Goal: Task Accomplishment & Management: Complete application form

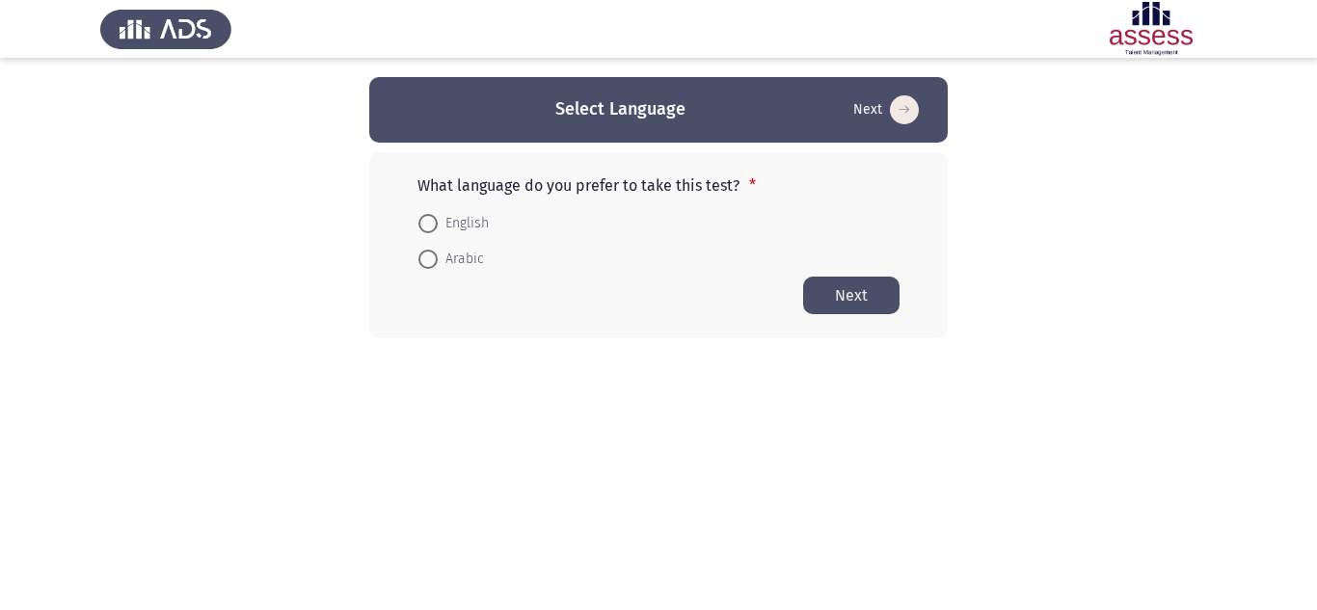
click at [472, 257] on span "Arabic" at bounding box center [461, 259] width 46 height 23
click at [438, 257] on input "Arabic" at bounding box center [428, 259] width 19 height 19
radio input "true"
click at [880, 299] on button "Next" at bounding box center [851, 295] width 96 height 38
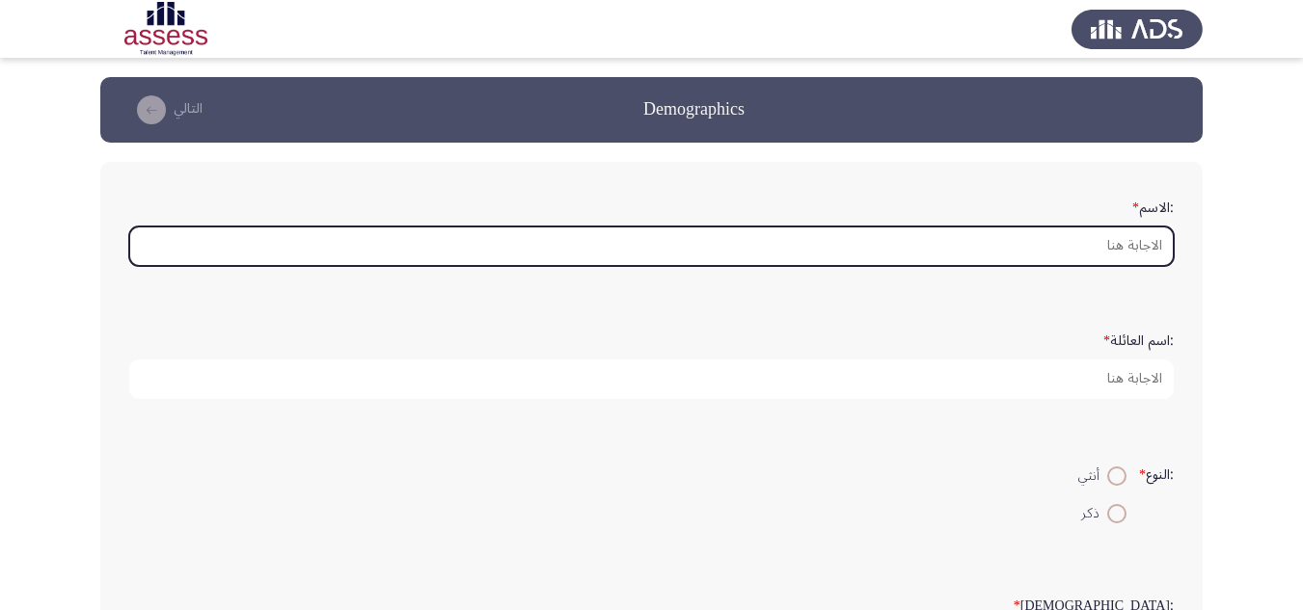
click at [1140, 244] on input ":الاسم *" at bounding box center [651, 247] width 1044 height 40
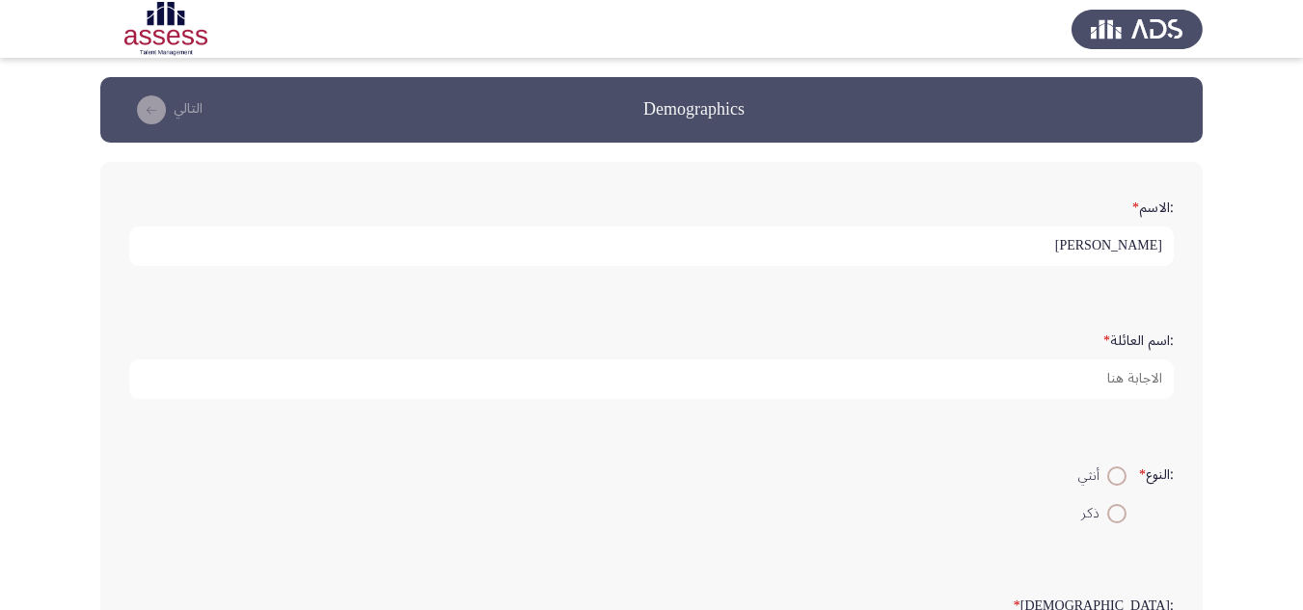
type input "[PERSON_NAME]"
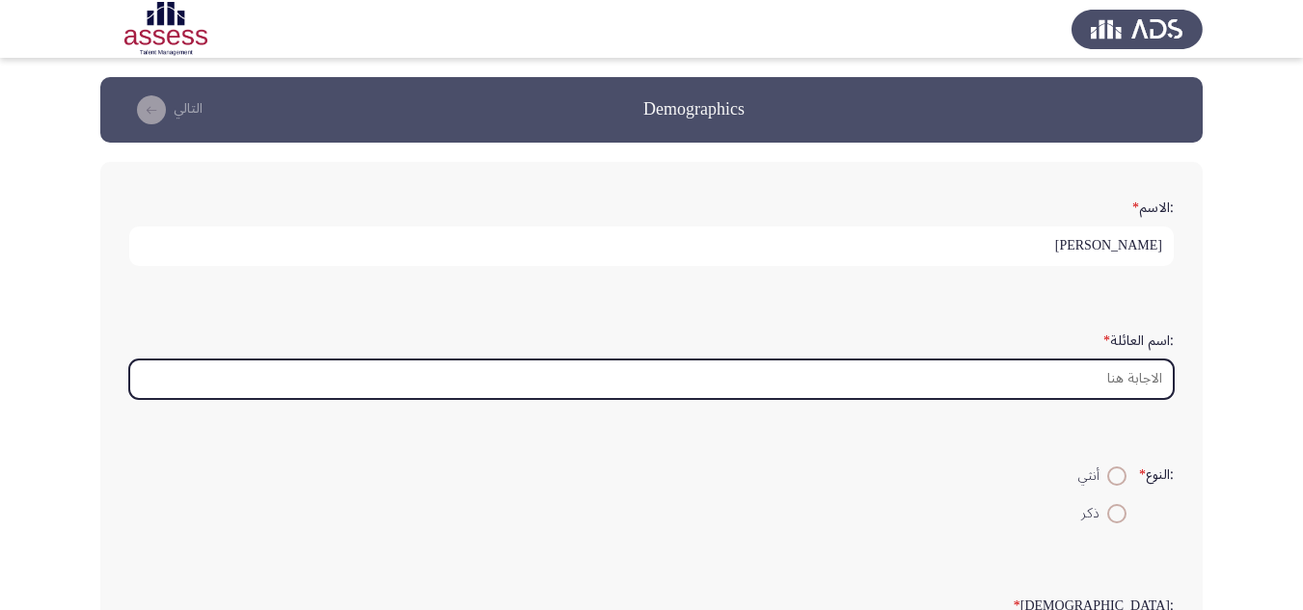
click at [1121, 382] on input ":اسم العائلة *" at bounding box center [651, 380] width 1044 height 40
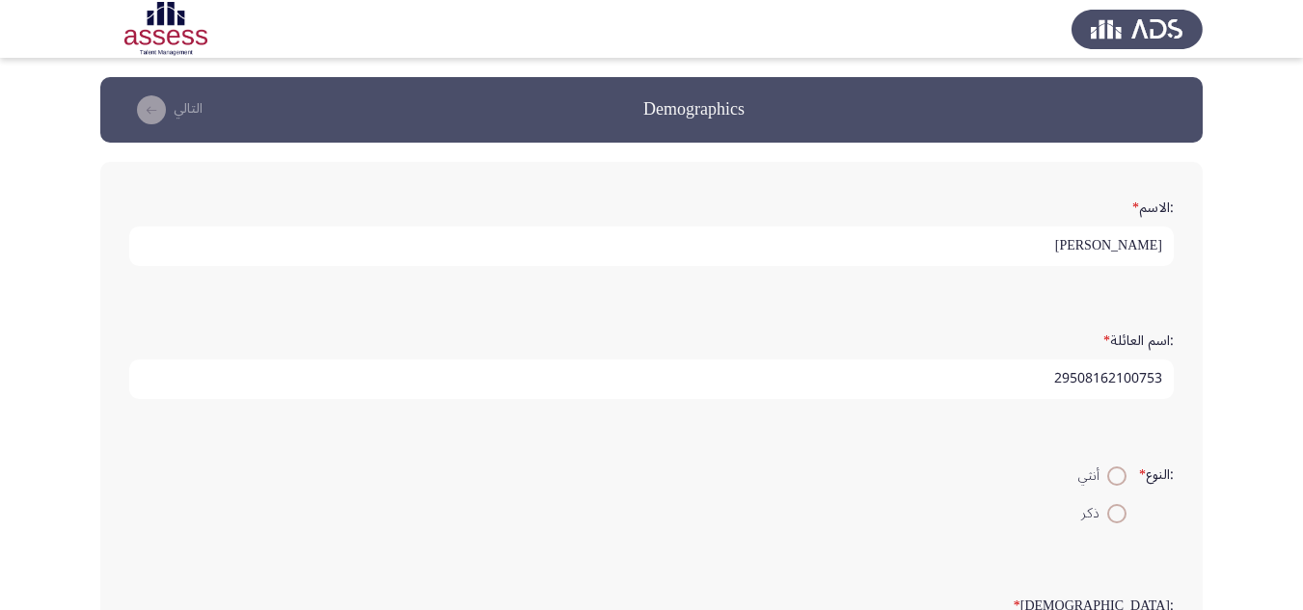
scroll to position [96, 0]
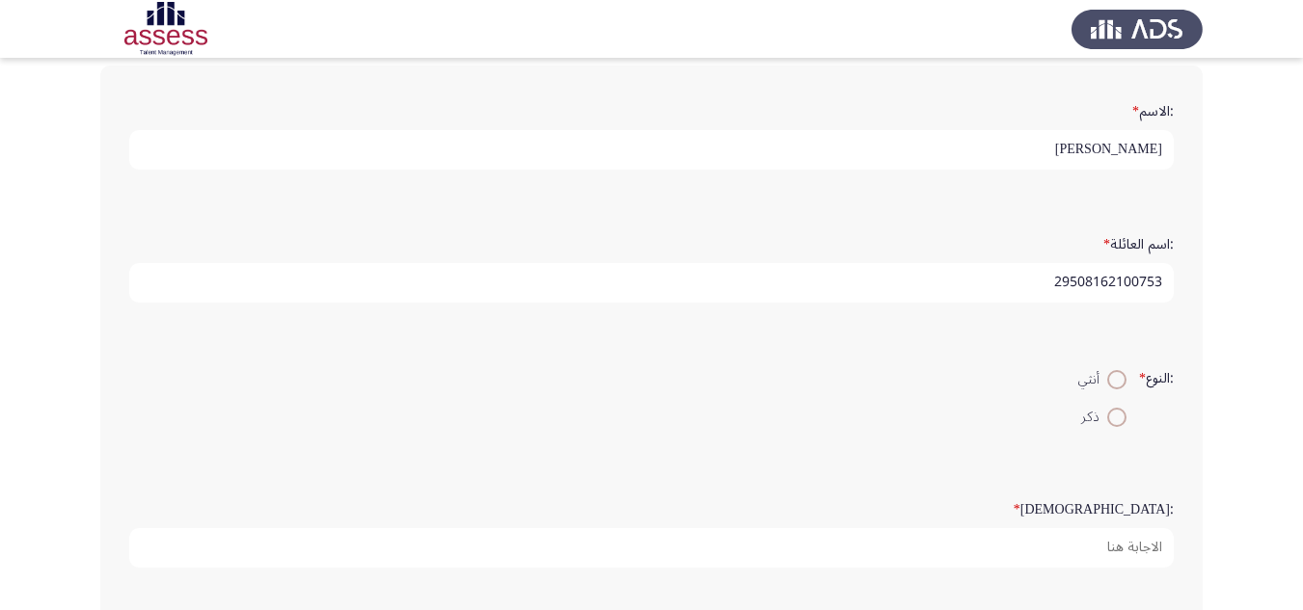
type input "29508162100753"
click at [1119, 420] on span at bounding box center [1116, 417] width 19 height 19
click at [1119, 420] on input "ذكر" at bounding box center [1116, 417] width 19 height 19
radio input "true"
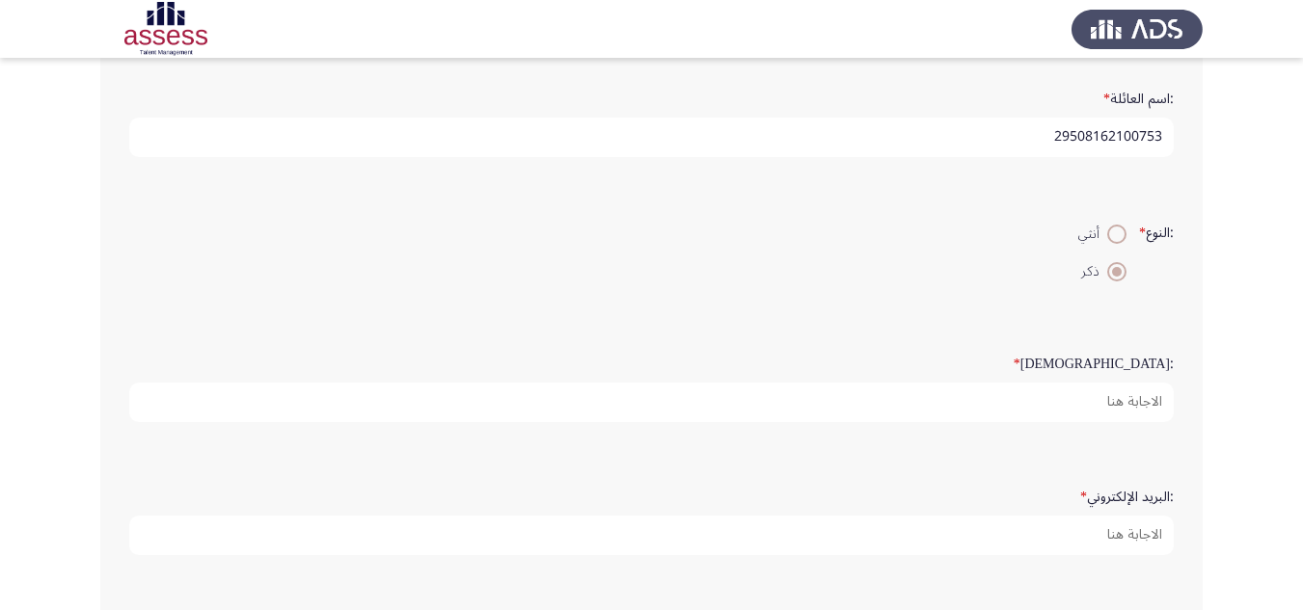
scroll to position [289, 0]
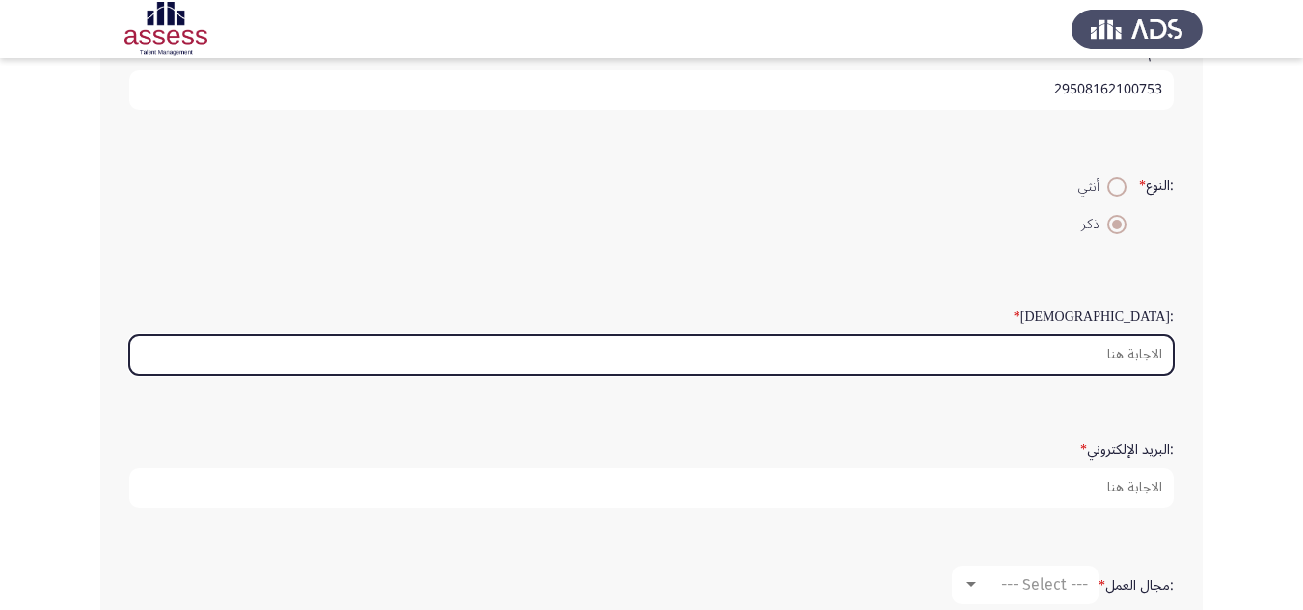
click at [1136, 361] on input ":السن *" at bounding box center [651, 356] width 1044 height 40
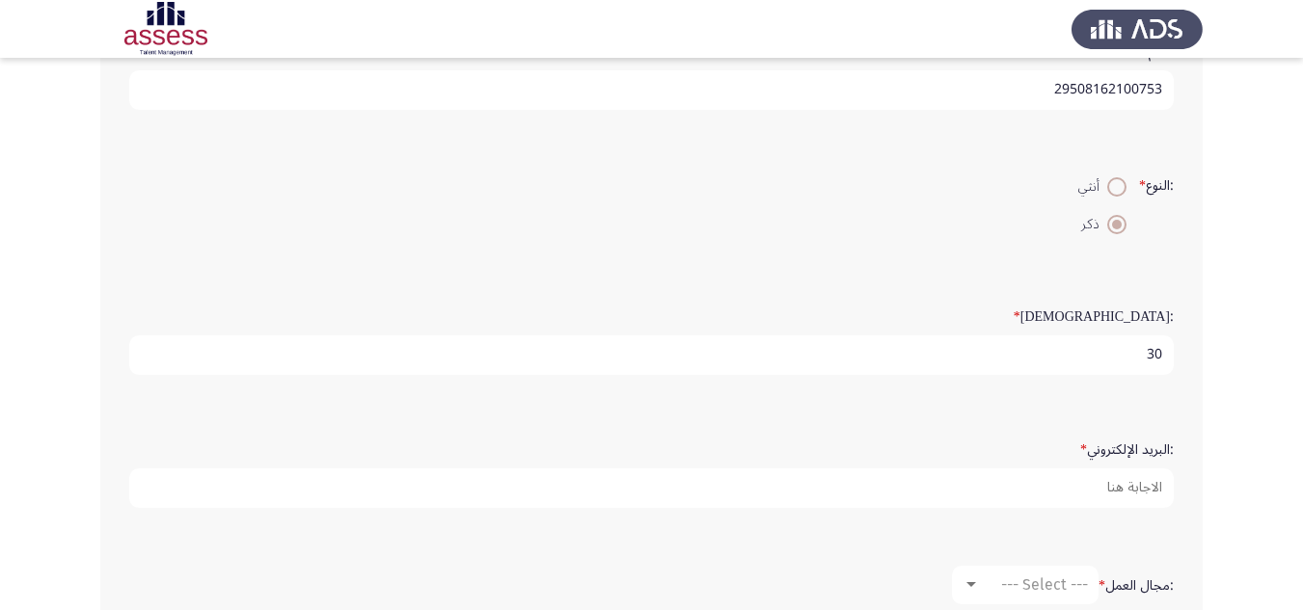
type input "30"
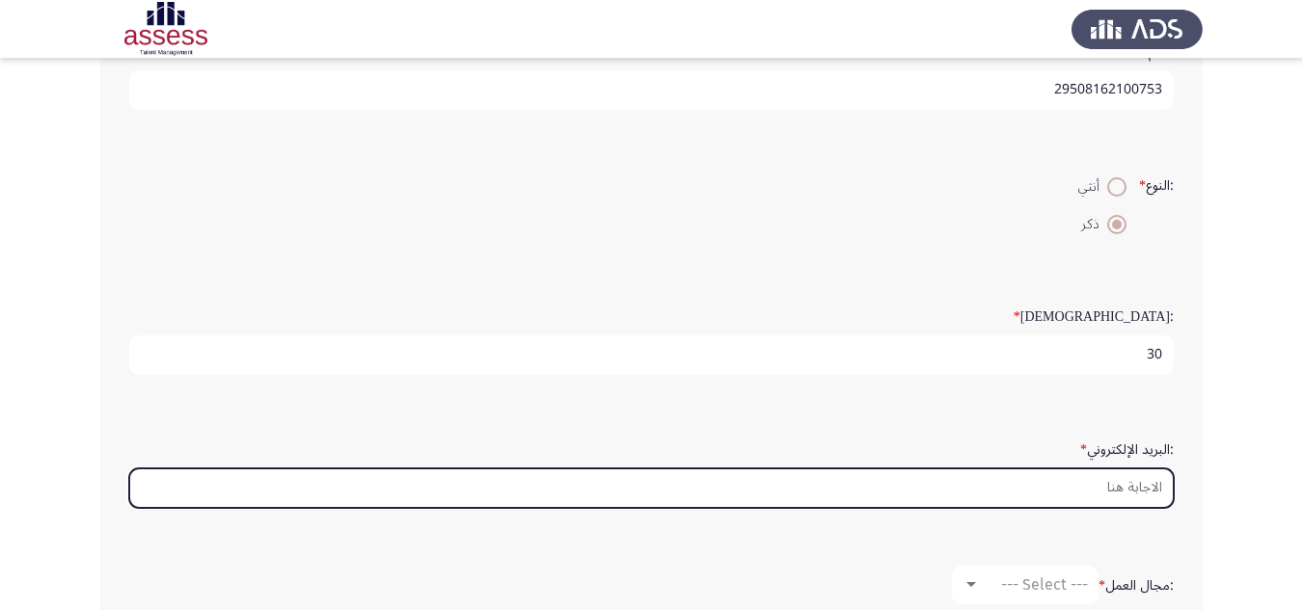
click at [1089, 498] on input ":البريد الإلكتروني *" at bounding box center [651, 489] width 1044 height 40
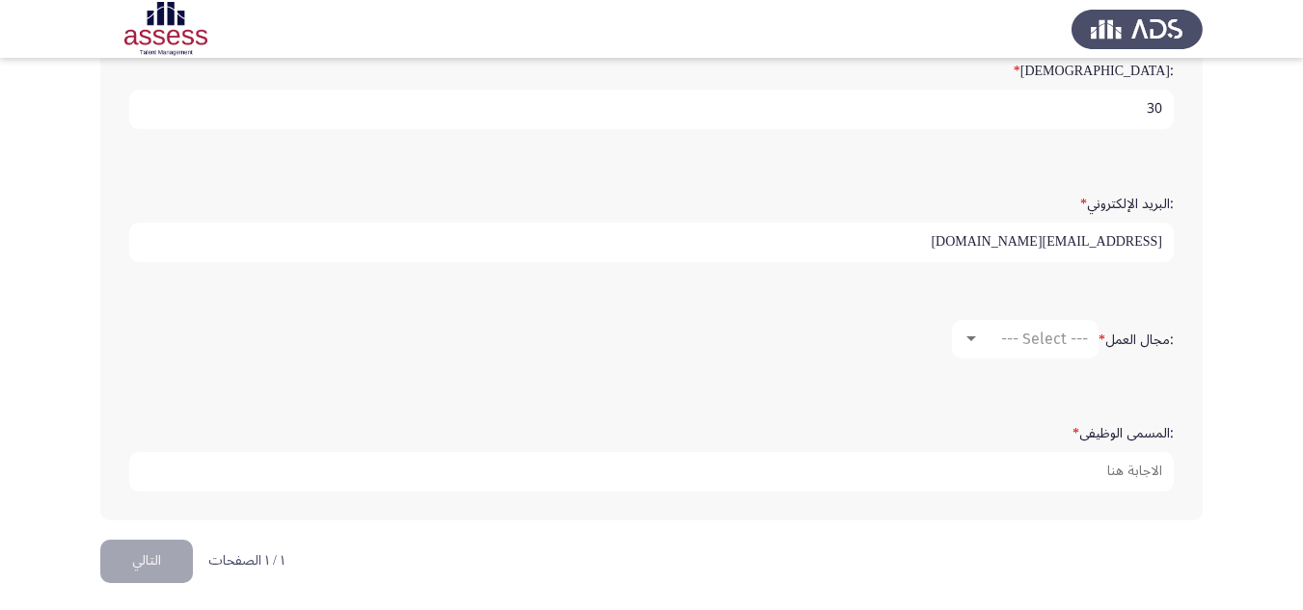
scroll to position [542, 0]
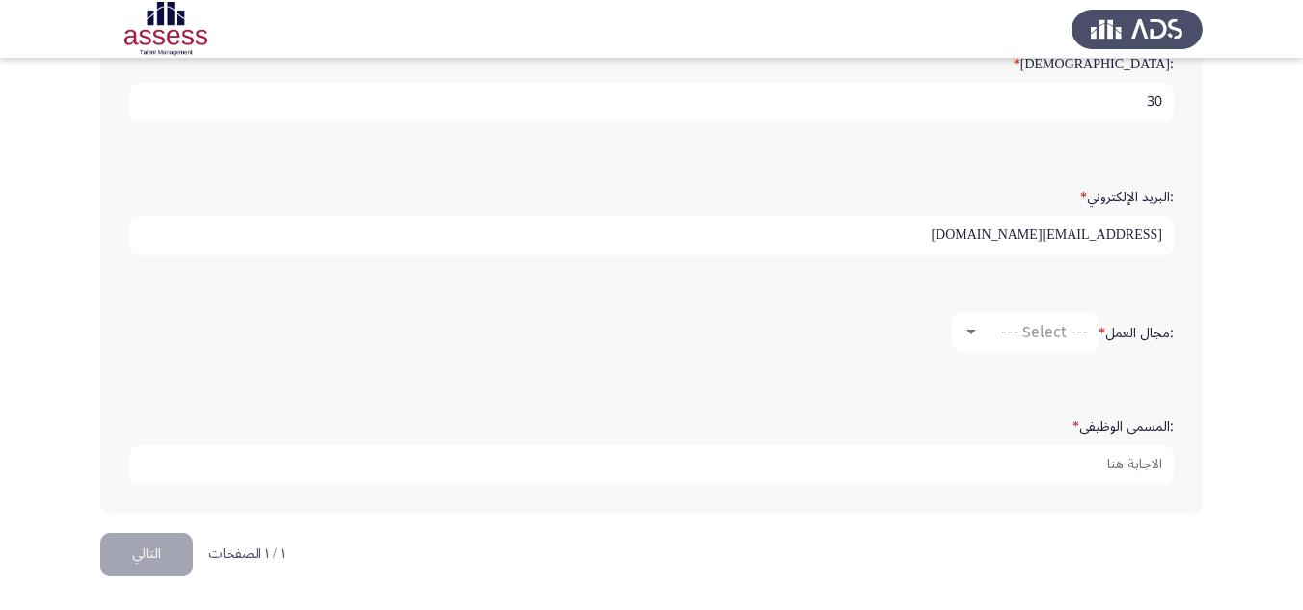
type input "[EMAIL_ADDRESS][DOMAIN_NAME]"
click at [974, 331] on div at bounding box center [970, 332] width 17 height 15
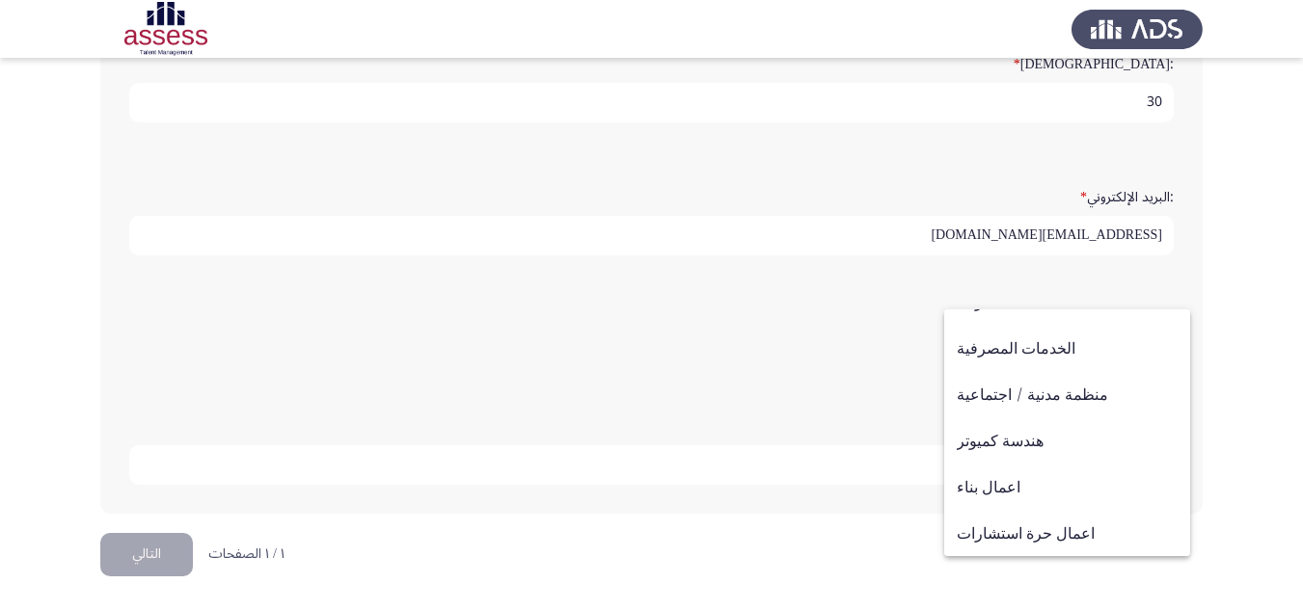
scroll to position [150, 0]
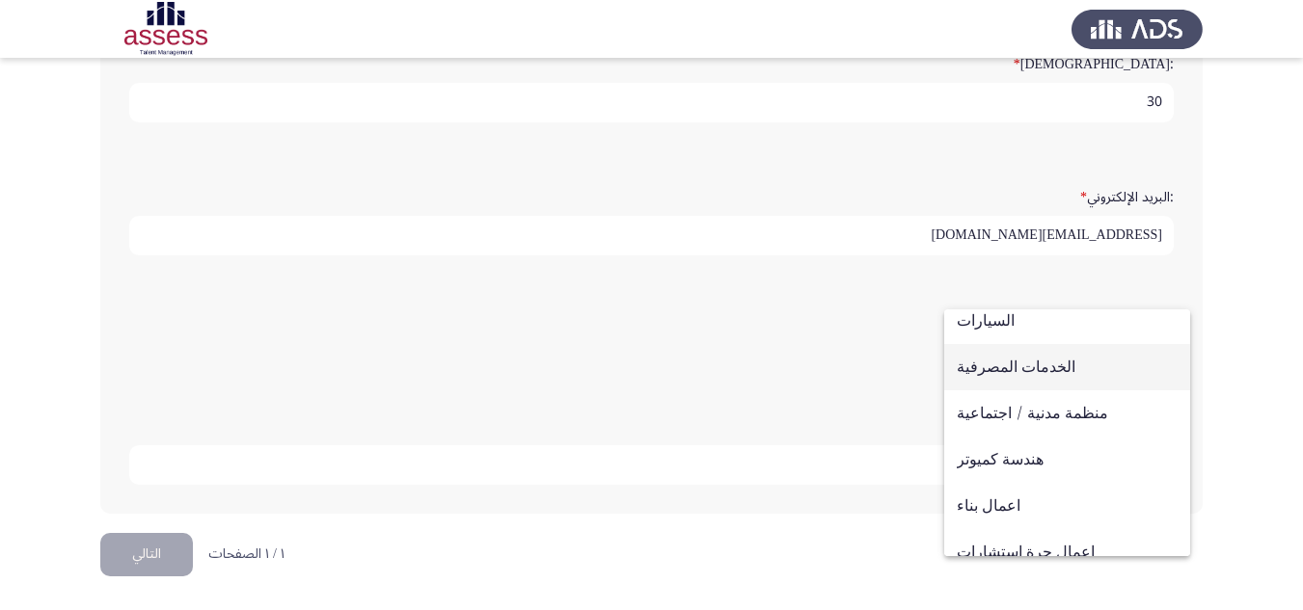
click at [1043, 365] on span "الخدمات المصرفية" at bounding box center [1067, 367] width 221 height 46
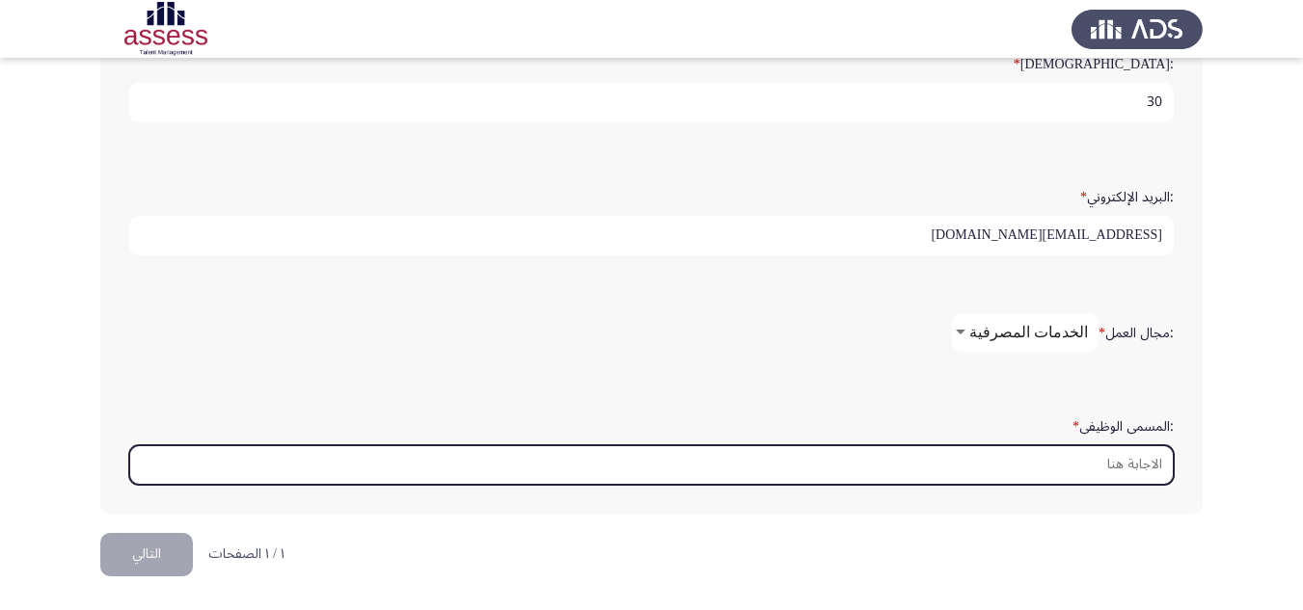
click at [1118, 462] on input ":المسمى الوظيفى *" at bounding box center [651, 466] width 1044 height 40
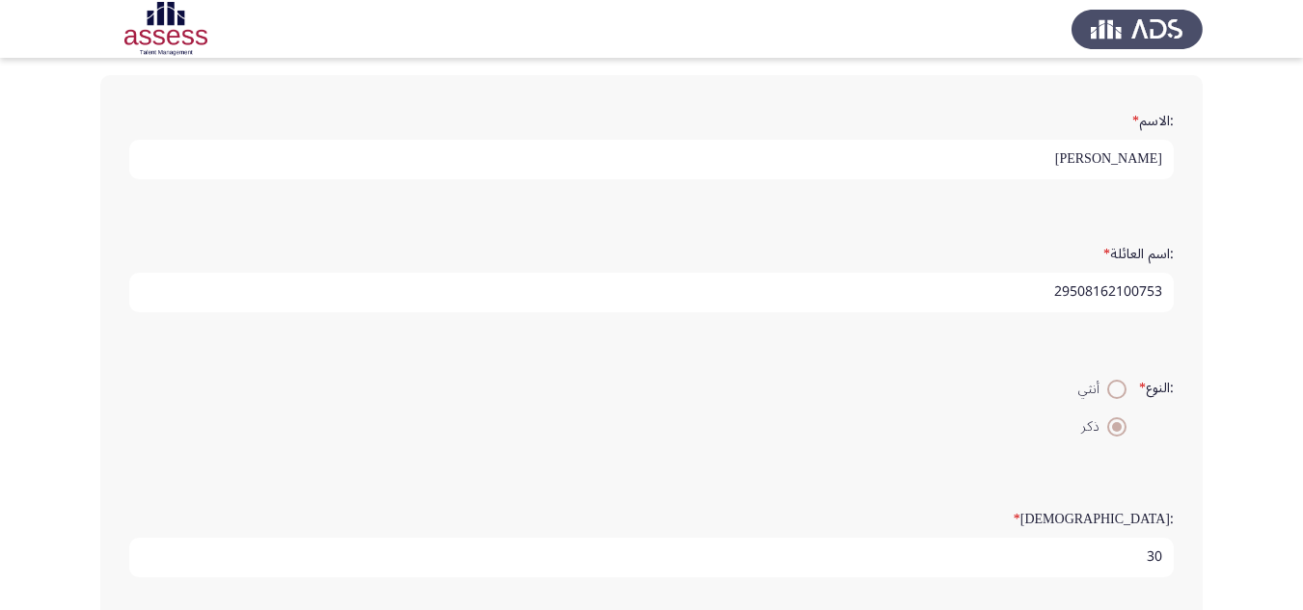
scroll to position [0, 0]
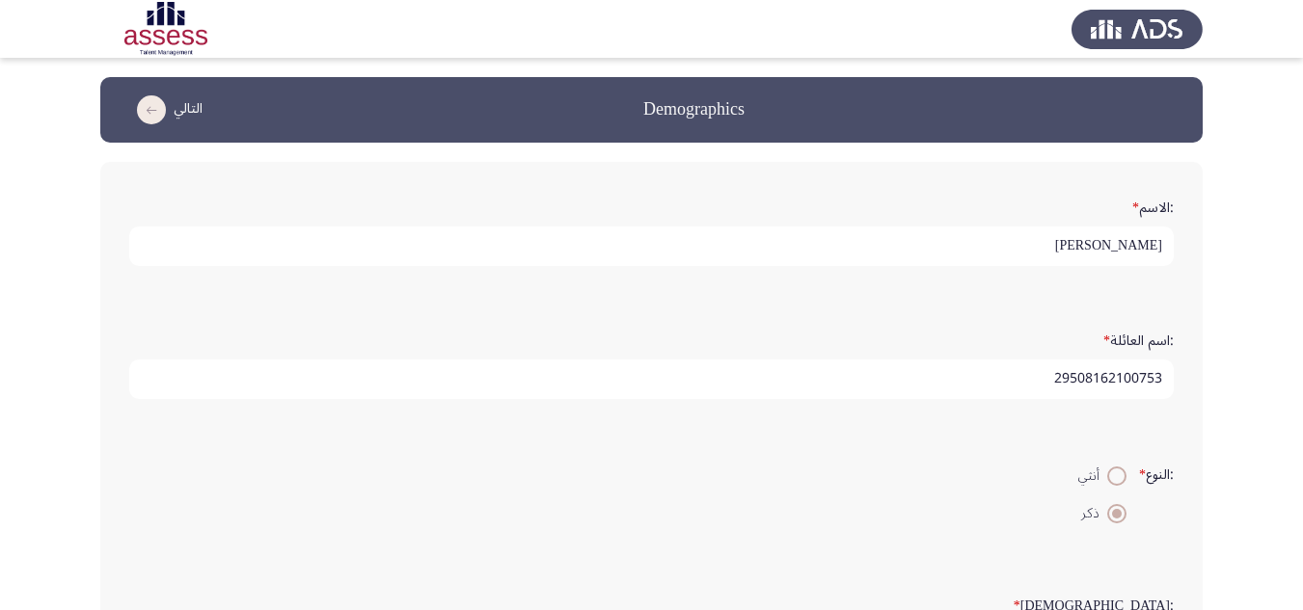
type input "مدير علاقات بنكية"
click at [1098, 249] on input "[PERSON_NAME]" at bounding box center [651, 247] width 1044 height 40
click at [1012, 244] on input "[PERSON_NAME]" at bounding box center [651, 247] width 1044 height 40
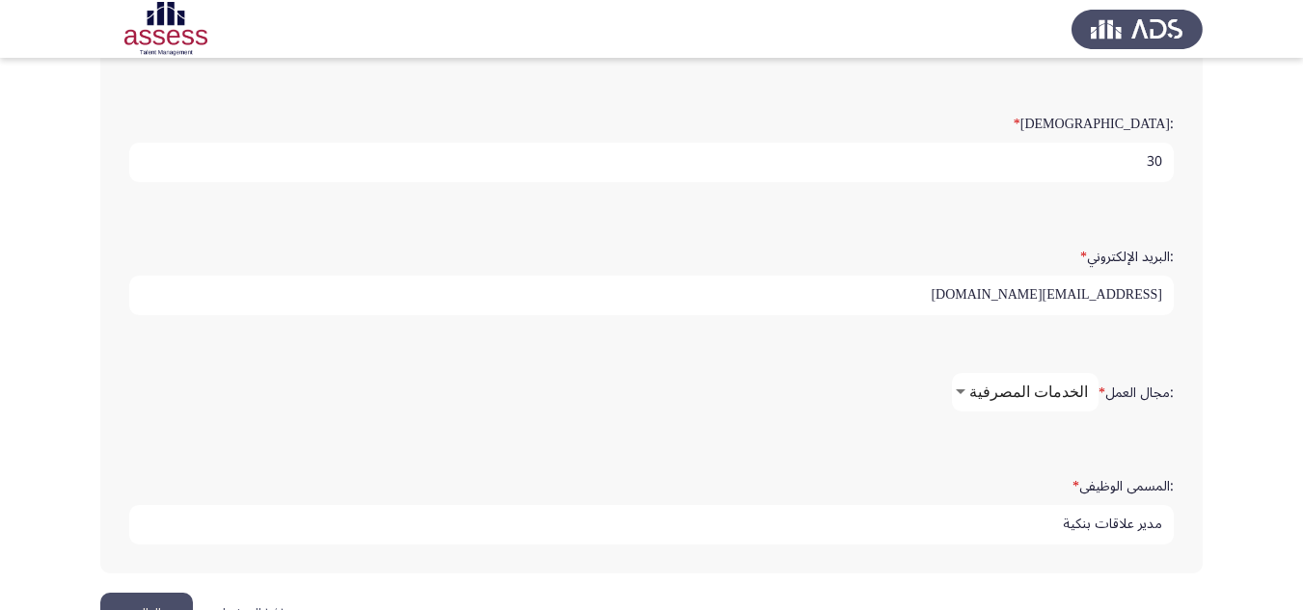
scroll to position [542, 0]
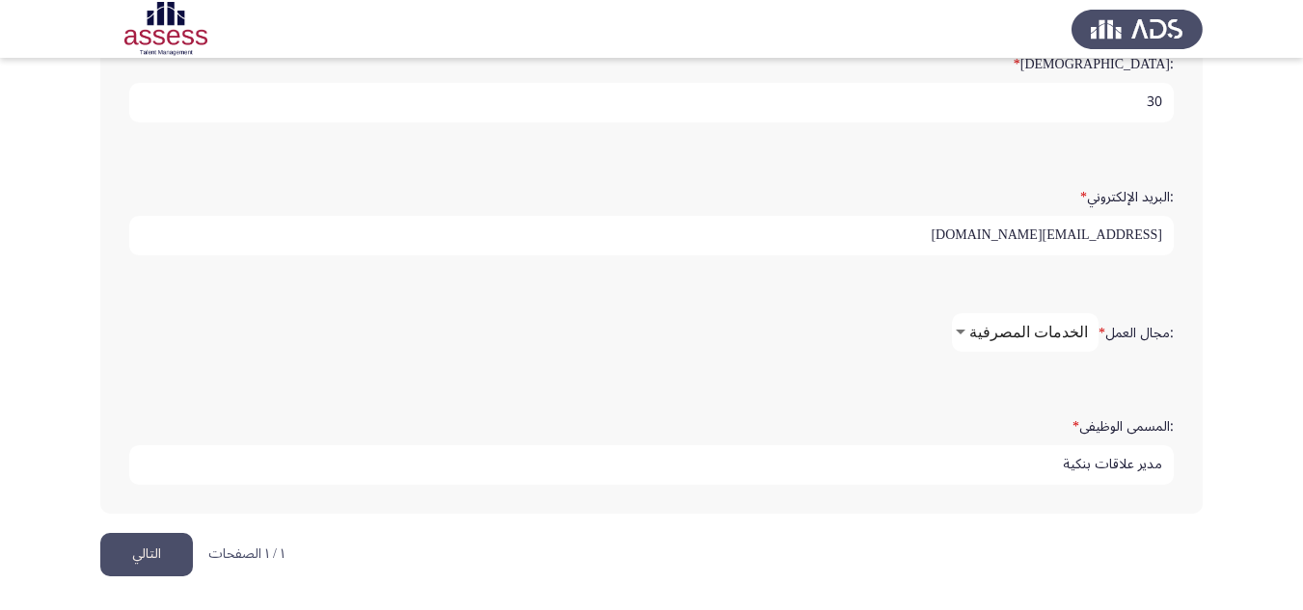
type input "[PERSON_NAME]"
click at [153, 553] on button "التالي" at bounding box center [146, 554] width 93 height 43
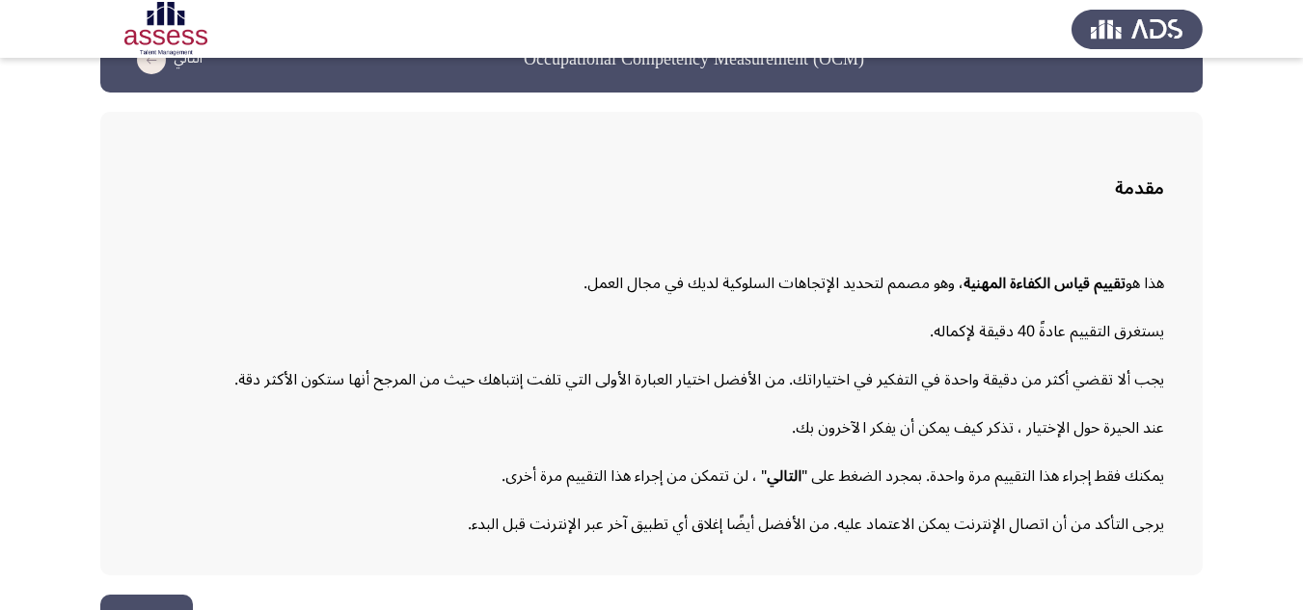
scroll to position [96, 0]
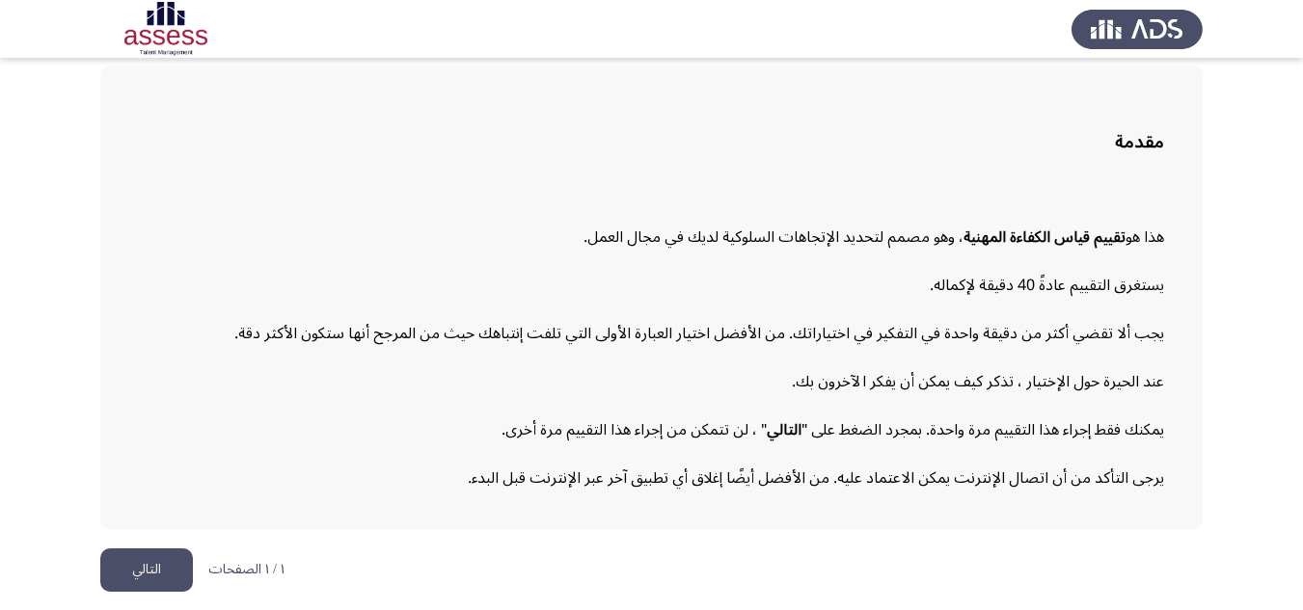
click at [134, 563] on button "التالي" at bounding box center [146, 570] width 93 height 43
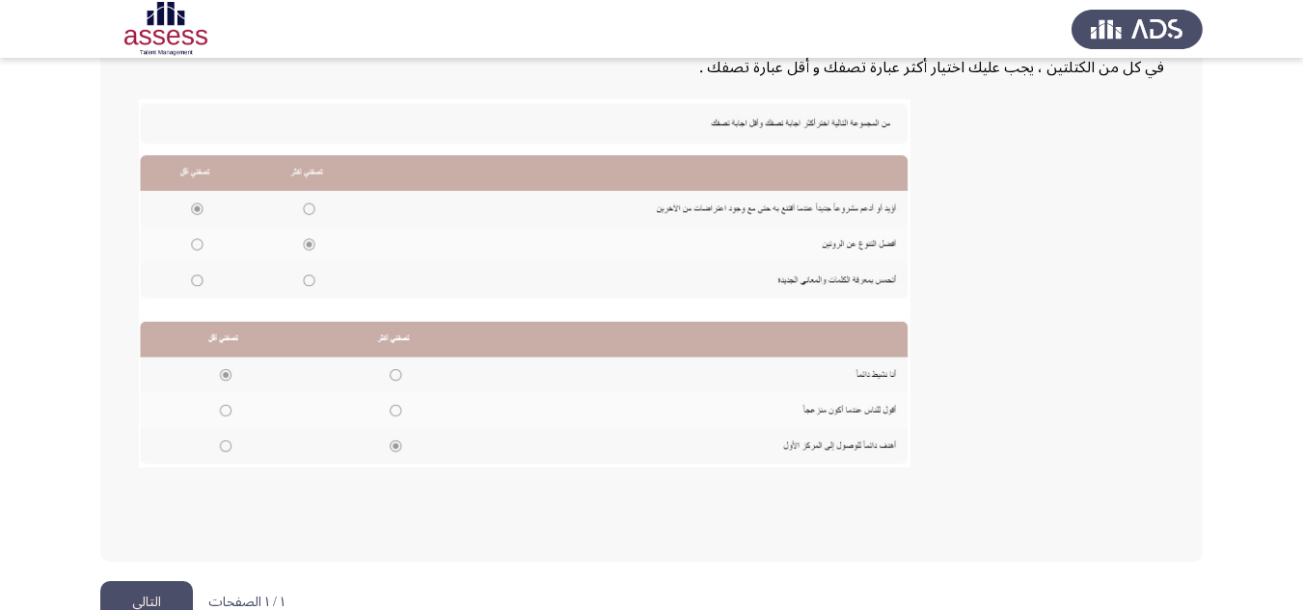
scroll to position [427, 0]
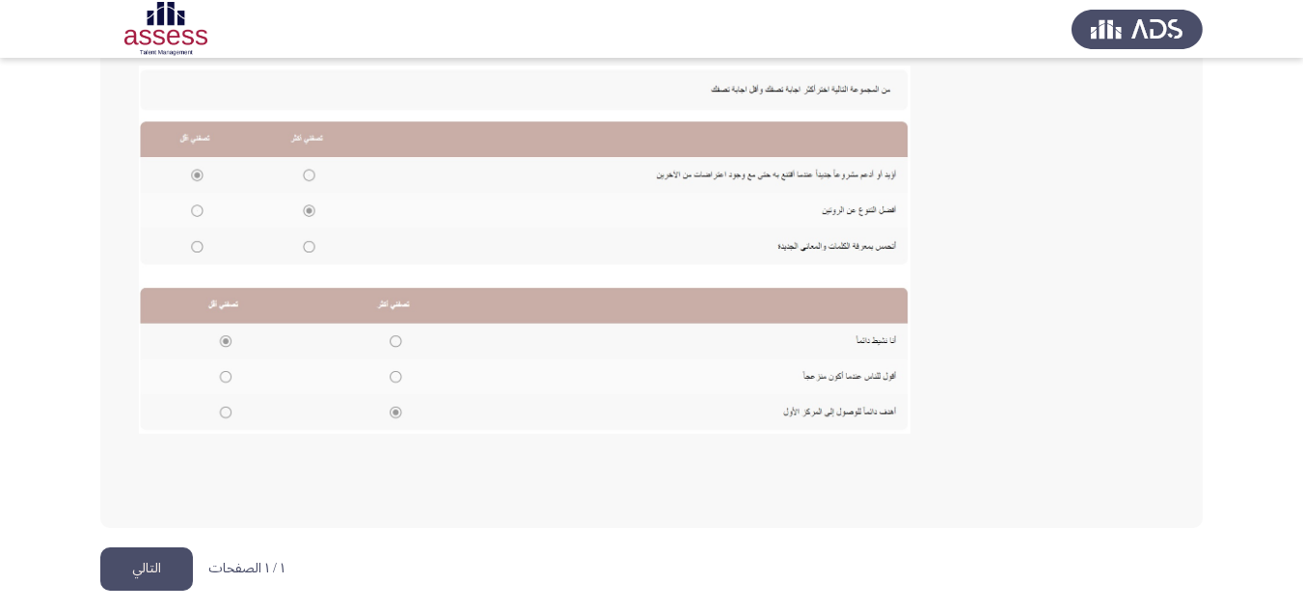
click at [173, 571] on button "التالي" at bounding box center [146, 569] width 93 height 43
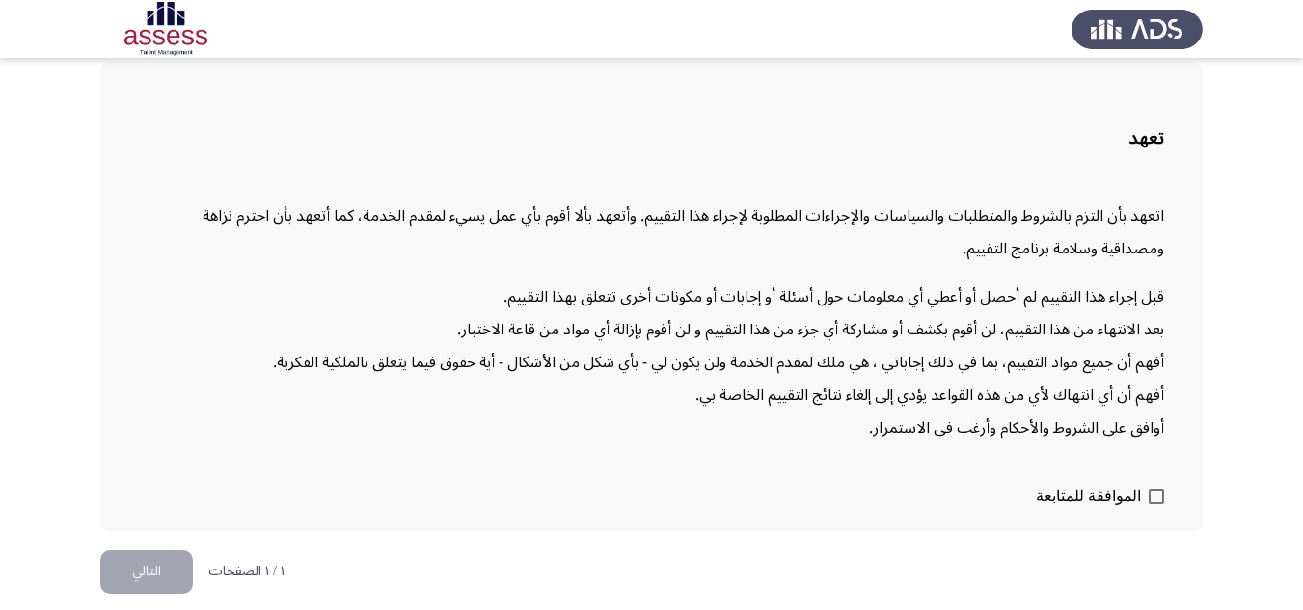
scroll to position [103, 0]
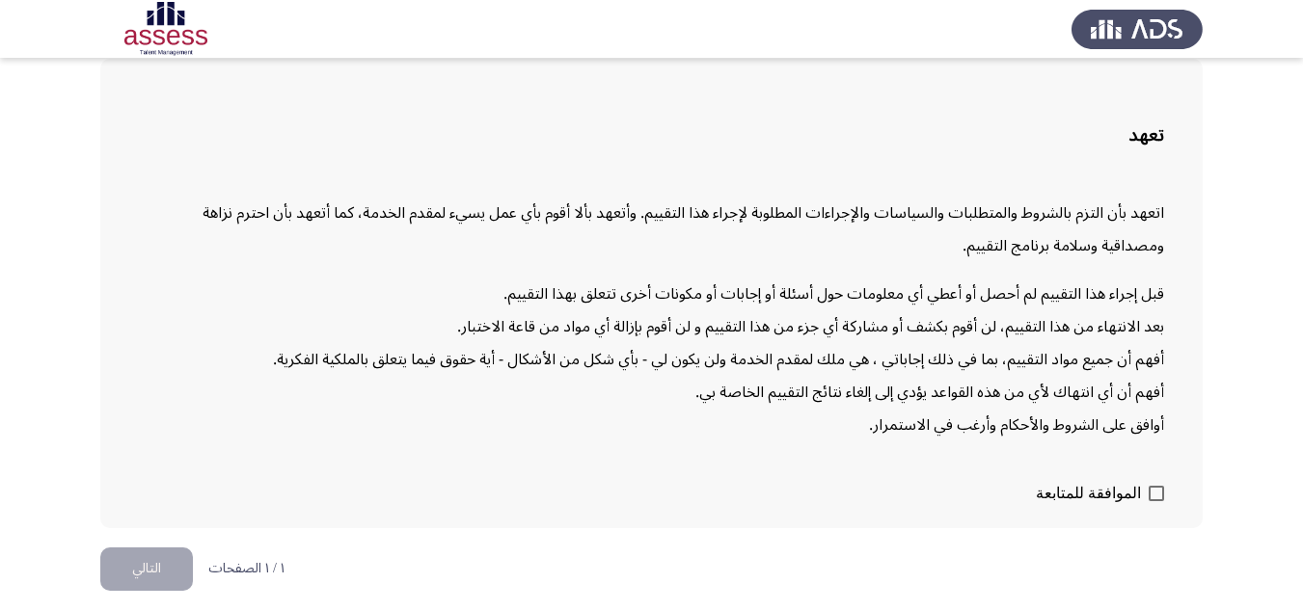
click at [1156, 499] on span at bounding box center [1156, 493] width 15 height 15
click at [1156, 501] on input "الموافقة للمتابعة" at bounding box center [1155, 501] width 1 height 1
checkbox input "true"
click at [166, 554] on button "التالي" at bounding box center [146, 569] width 93 height 43
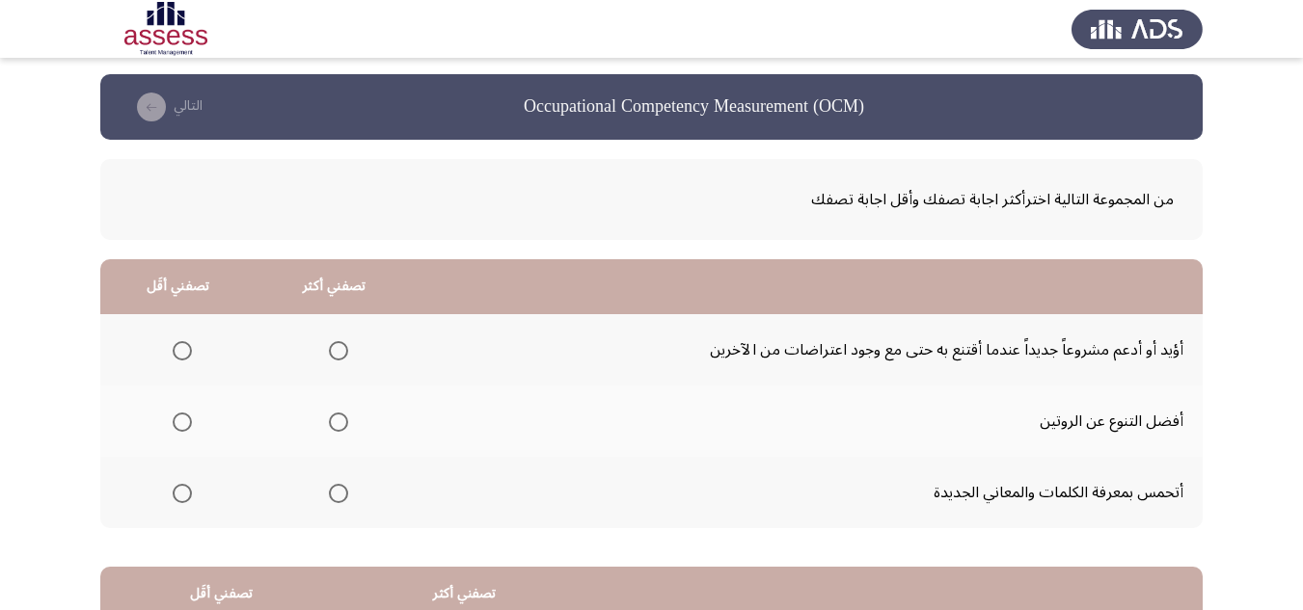
scroll to position [0, 0]
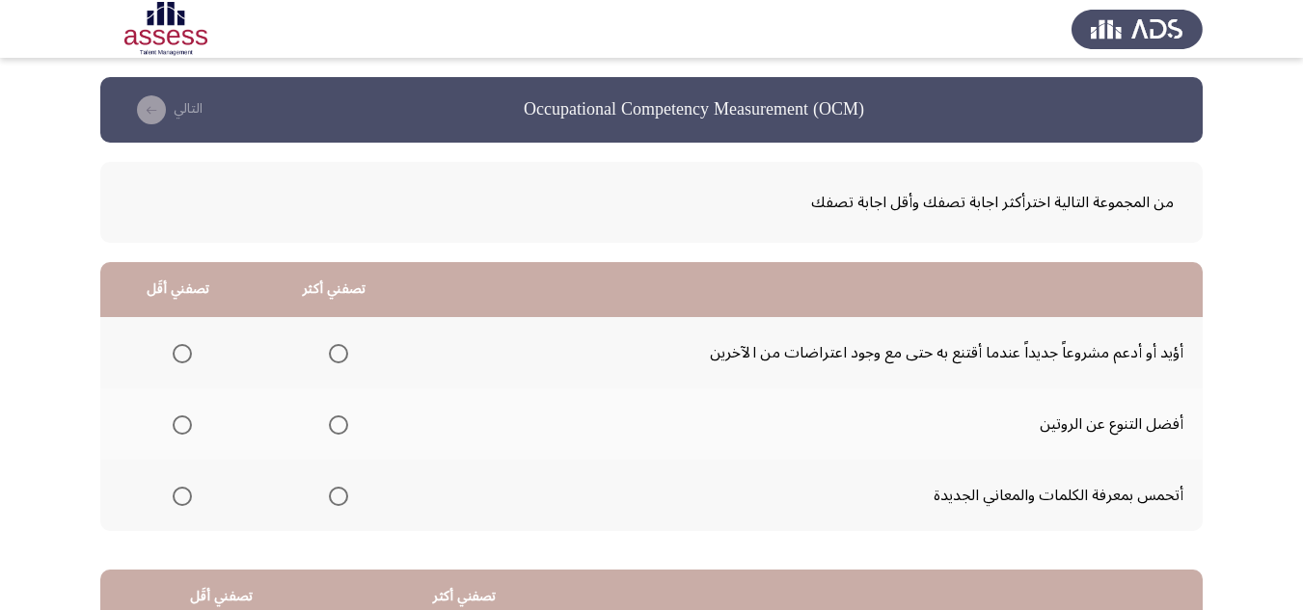
click at [338, 425] on span "Select an option" at bounding box center [338, 425] width 0 height 0
click at [337, 425] on input "Select an option" at bounding box center [338, 425] width 19 height 19
click at [337, 359] on span "Select an option" at bounding box center [338, 353] width 19 height 19
click at [337, 359] on input "Select an option" at bounding box center [338, 353] width 19 height 19
click at [336, 426] on span "Select an option" at bounding box center [338, 425] width 19 height 19
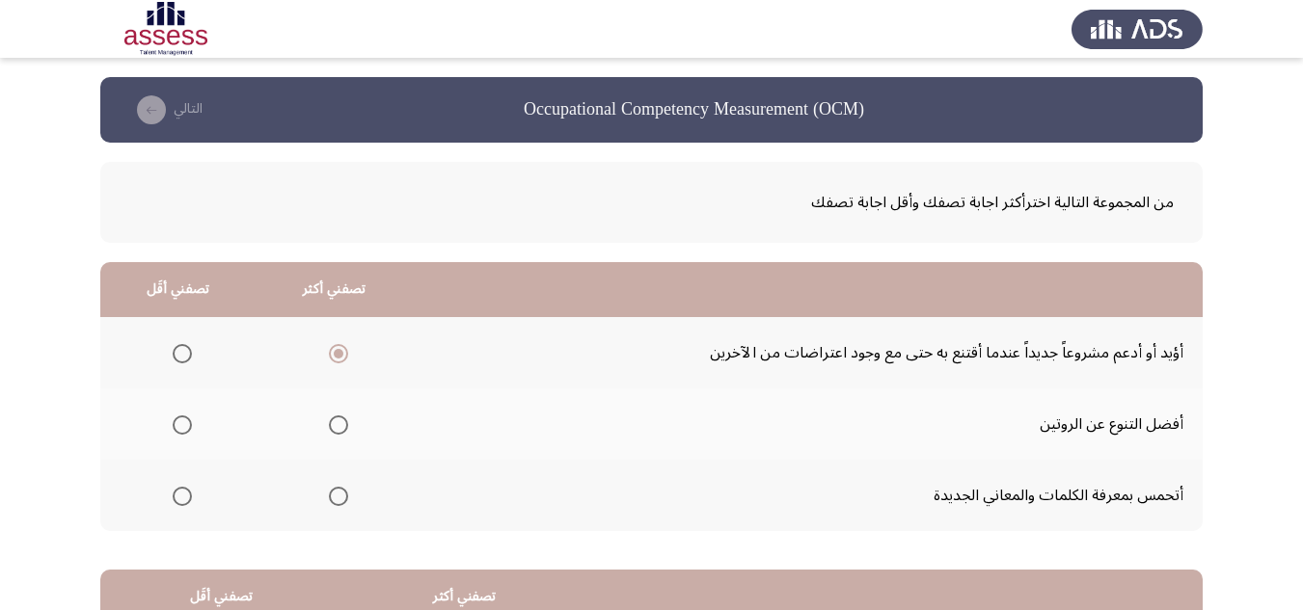
click at [336, 426] on input "Select an option" at bounding box center [338, 425] width 19 height 19
click at [183, 364] on mat-radio-group "Select an option" at bounding box center [178, 353] width 27 height 33
click at [183, 349] on span "Select an option" at bounding box center [182, 353] width 19 height 19
click at [183, 349] on input "Select an option" at bounding box center [182, 353] width 19 height 19
click at [342, 491] on span "Select an option" at bounding box center [338, 496] width 19 height 19
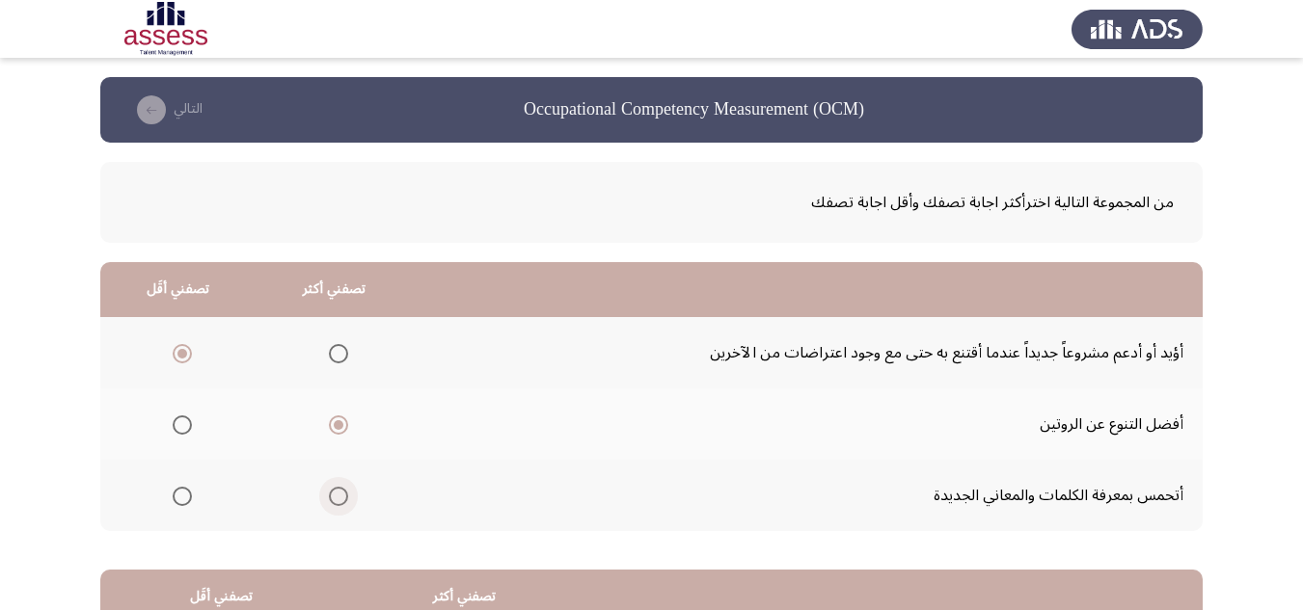
click at [342, 491] on input "Select an option" at bounding box center [338, 496] width 19 height 19
click at [336, 413] on mat-radio-group "Select an option" at bounding box center [334, 424] width 27 height 33
click at [332, 430] on span "Select an option" at bounding box center [338, 425] width 19 height 19
click at [332, 430] on input "Select an option" at bounding box center [338, 425] width 19 height 19
click at [182, 495] on span "Select an option" at bounding box center [182, 496] width 19 height 19
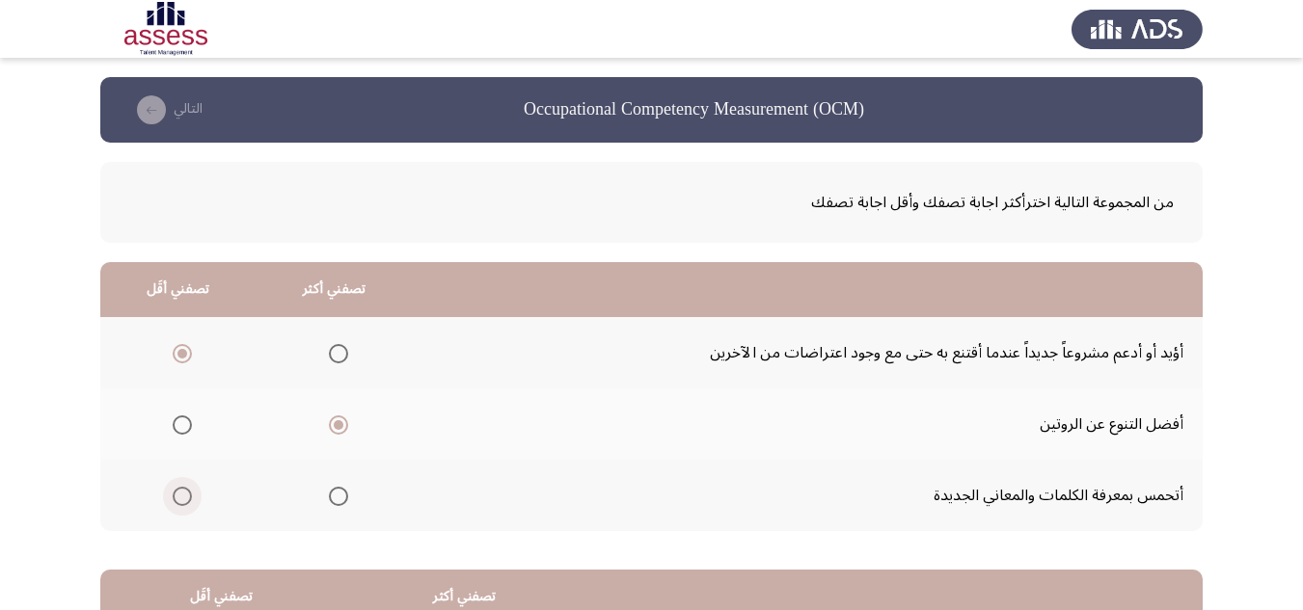
click at [182, 495] on input "Select an option" at bounding box center [182, 496] width 19 height 19
click at [185, 341] on mat-radio-group "Select an option" at bounding box center [178, 353] width 27 height 33
click at [182, 358] on span "Select an option" at bounding box center [182, 353] width 19 height 19
click at [182, 358] on input "Select an option" at bounding box center [182, 353] width 19 height 19
click at [183, 503] on span "Select an option" at bounding box center [182, 496] width 19 height 19
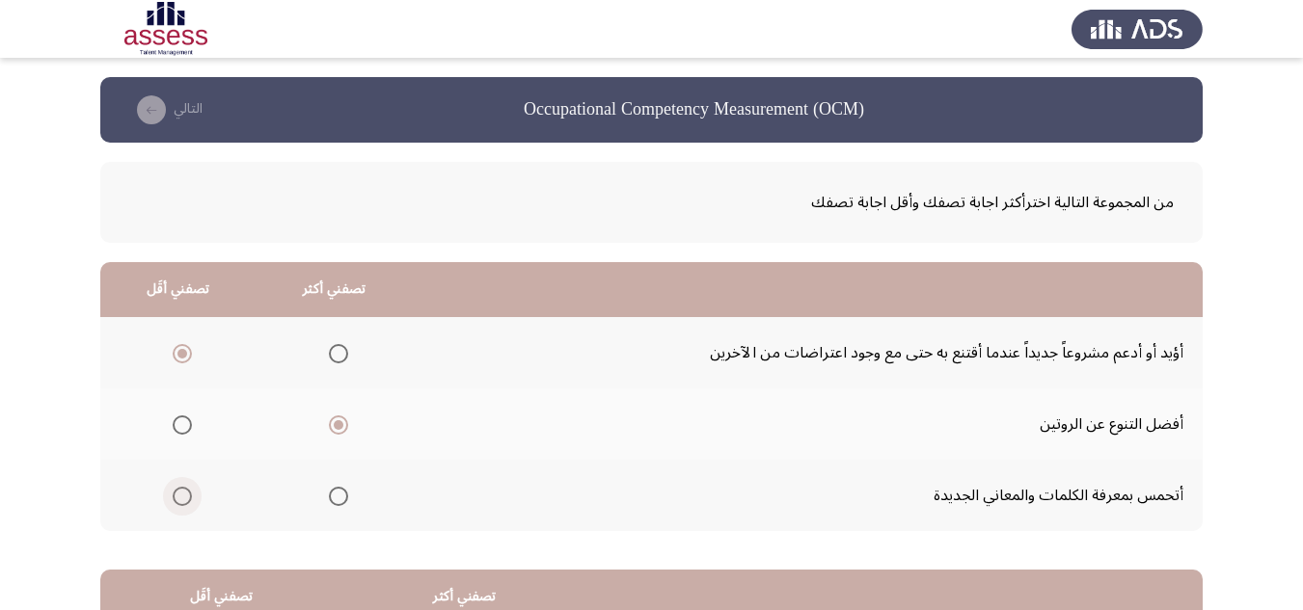
click at [183, 503] on input "Select an option" at bounding box center [182, 496] width 19 height 19
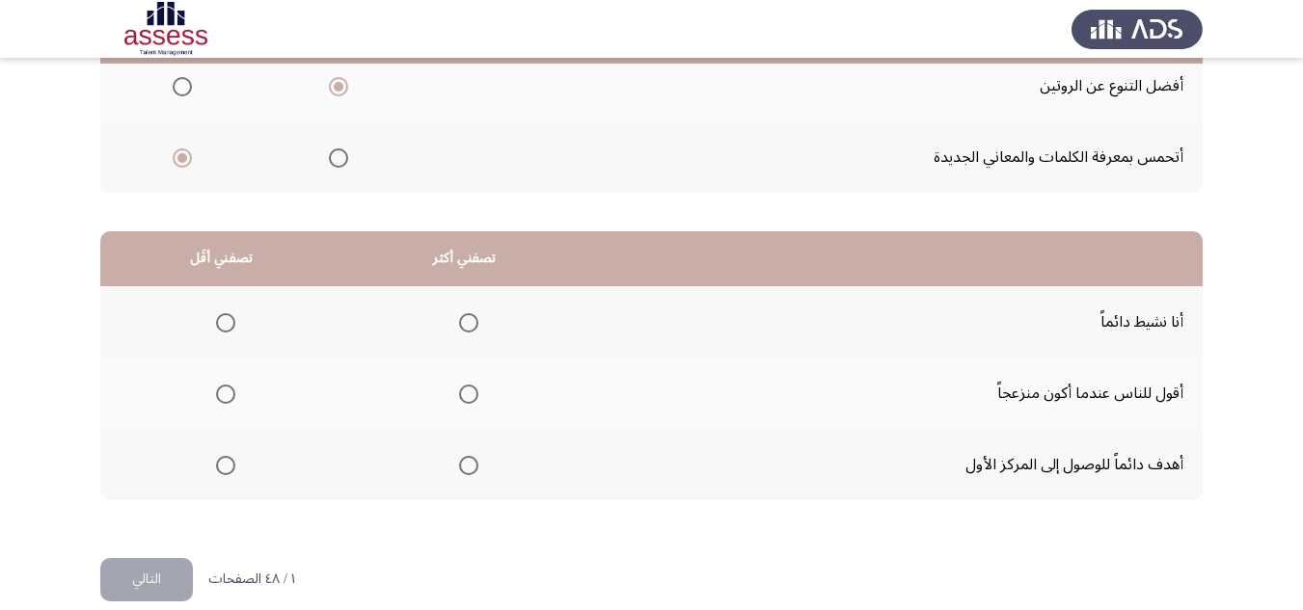
scroll to position [364, 0]
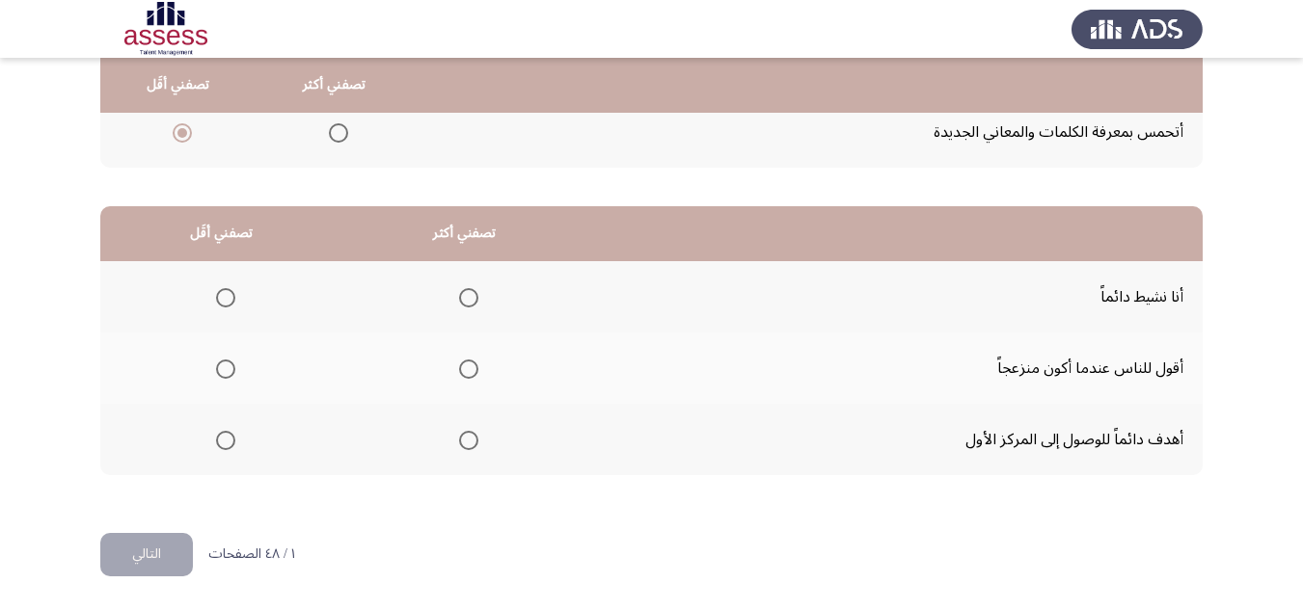
click at [471, 373] on span "Select an option" at bounding box center [468, 369] width 19 height 19
click at [471, 373] on input "Select an option" at bounding box center [468, 369] width 19 height 19
click at [466, 444] on span "Select an option" at bounding box center [468, 440] width 19 height 19
click at [466, 444] on input "Select an option" at bounding box center [468, 440] width 19 height 19
click at [463, 367] on span "Select an option" at bounding box center [468, 369] width 19 height 19
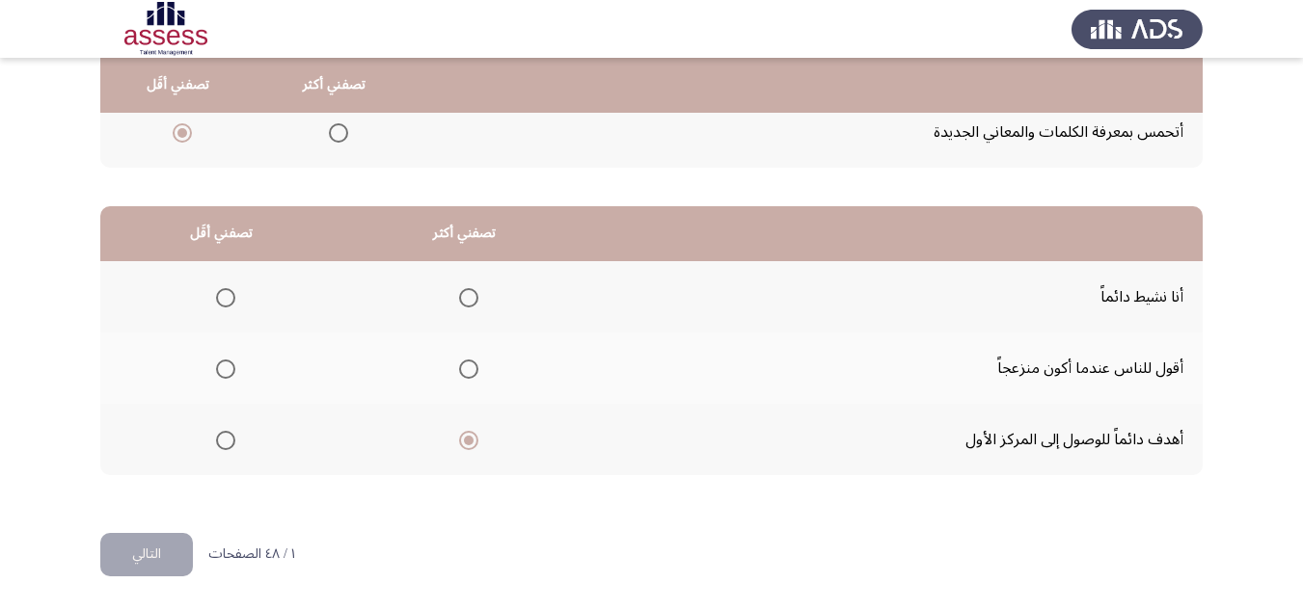
click at [463, 367] on input "Select an option" at bounding box center [468, 369] width 19 height 19
click at [231, 301] on span "Select an option" at bounding box center [225, 297] width 19 height 19
click at [231, 301] on input "Select an option" at bounding box center [225, 297] width 19 height 19
click at [470, 441] on span "Select an option" at bounding box center [468, 440] width 19 height 19
click at [470, 441] on input "Select an option" at bounding box center [468, 440] width 19 height 19
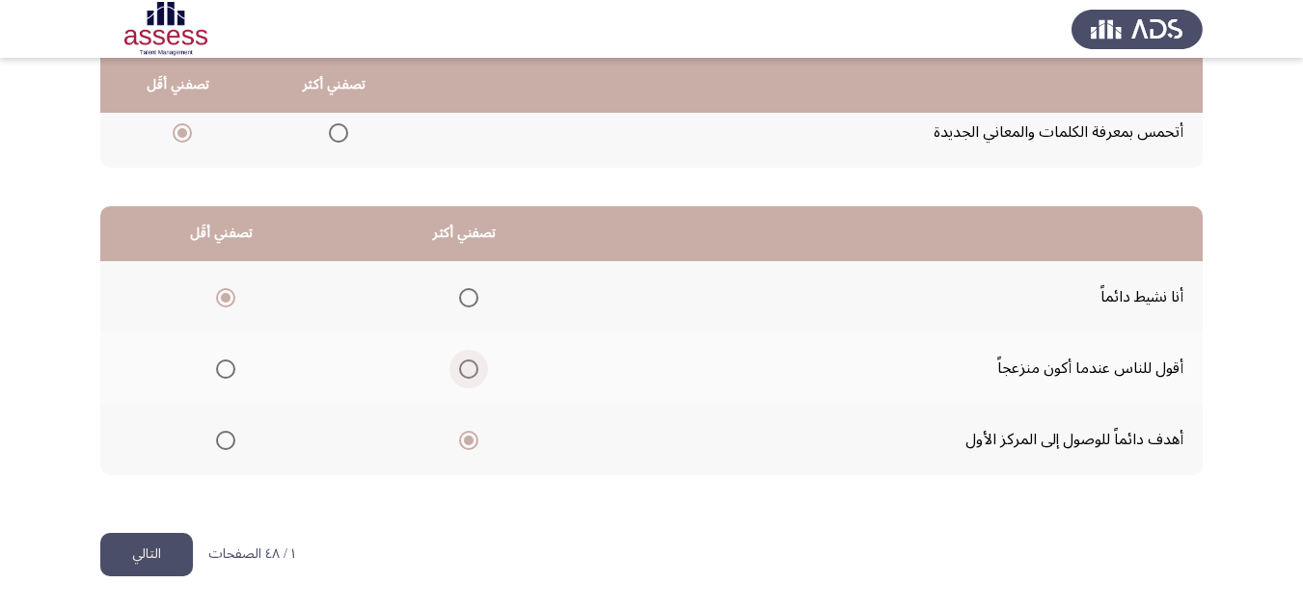
click at [470, 368] on span "Select an option" at bounding box center [468, 369] width 19 height 19
click at [470, 368] on input "Select an option" at bounding box center [468, 369] width 19 height 19
click at [468, 442] on span "Select an option" at bounding box center [468, 440] width 19 height 19
click at [468, 442] on input "Select an option" at bounding box center [468, 440] width 19 height 19
click at [161, 553] on button "التالي" at bounding box center [146, 554] width 93 height 43
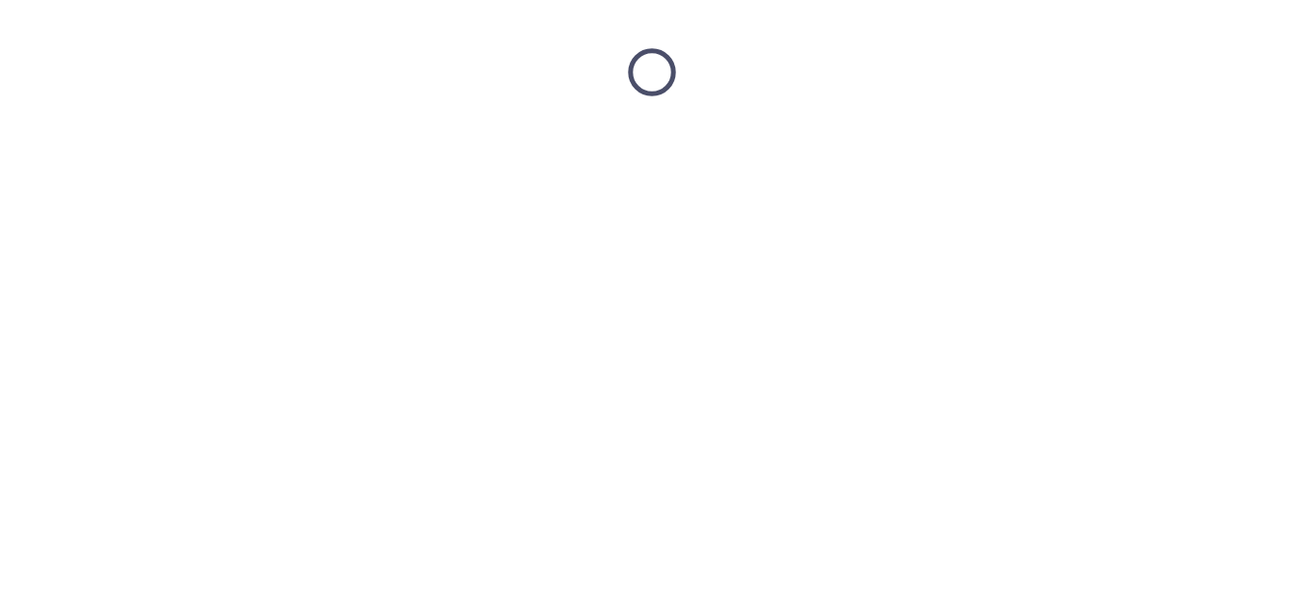
scroll to position [0, 0]
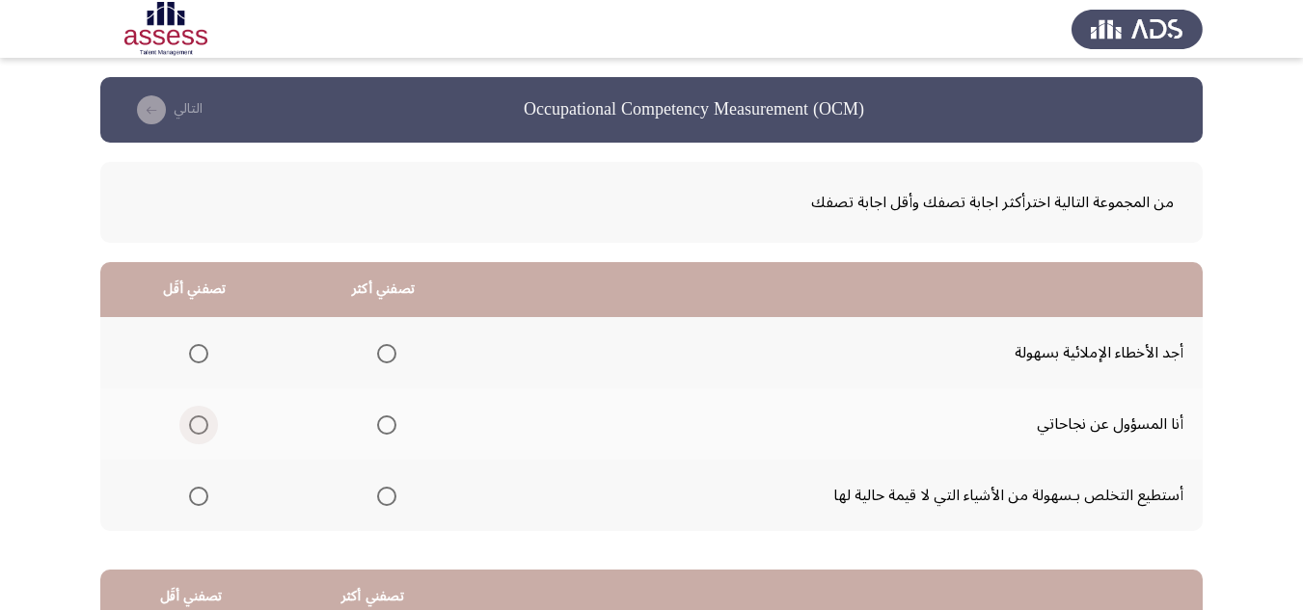
click at [203, 427] on span "Select an option" at bounding box center [198, 425] width 19 height 19
click at [203, 427] on input "Select an option" at bounding box center [198, 425] width 19 height 19
click at [385, 351] on span "Select an option" at bounding box center [386, 353] width 19 height 19
click at [385, 351] on input "Select an option" at bounding box center [386, 353] width 19 height 19
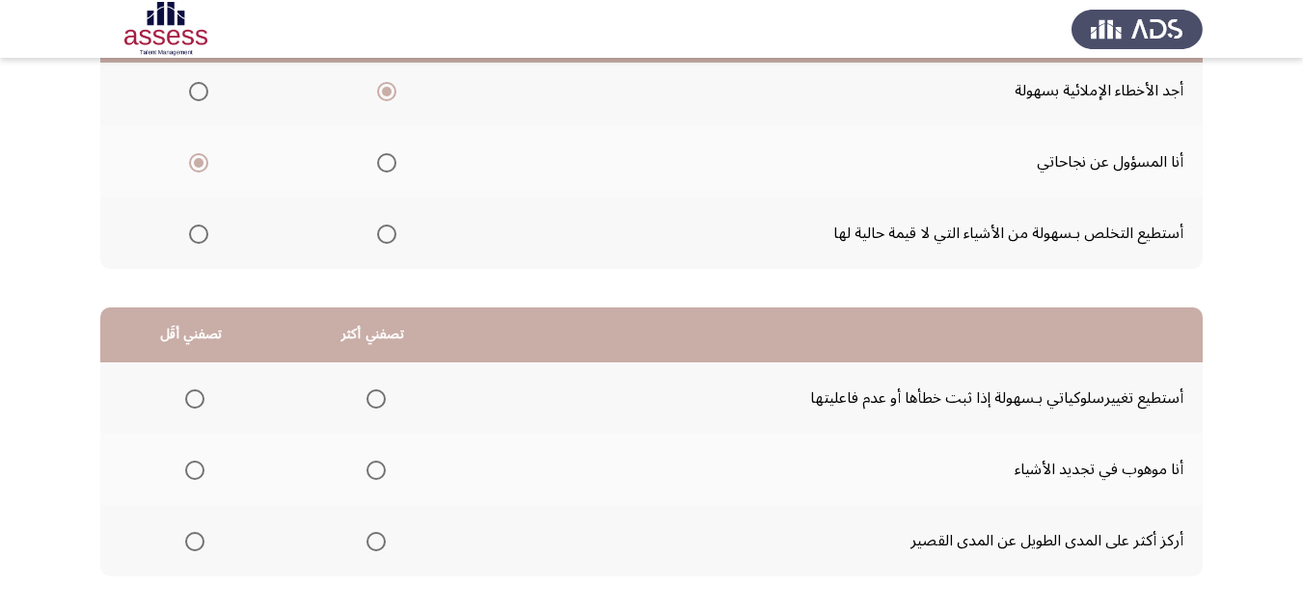
scroll to position [289, 0]
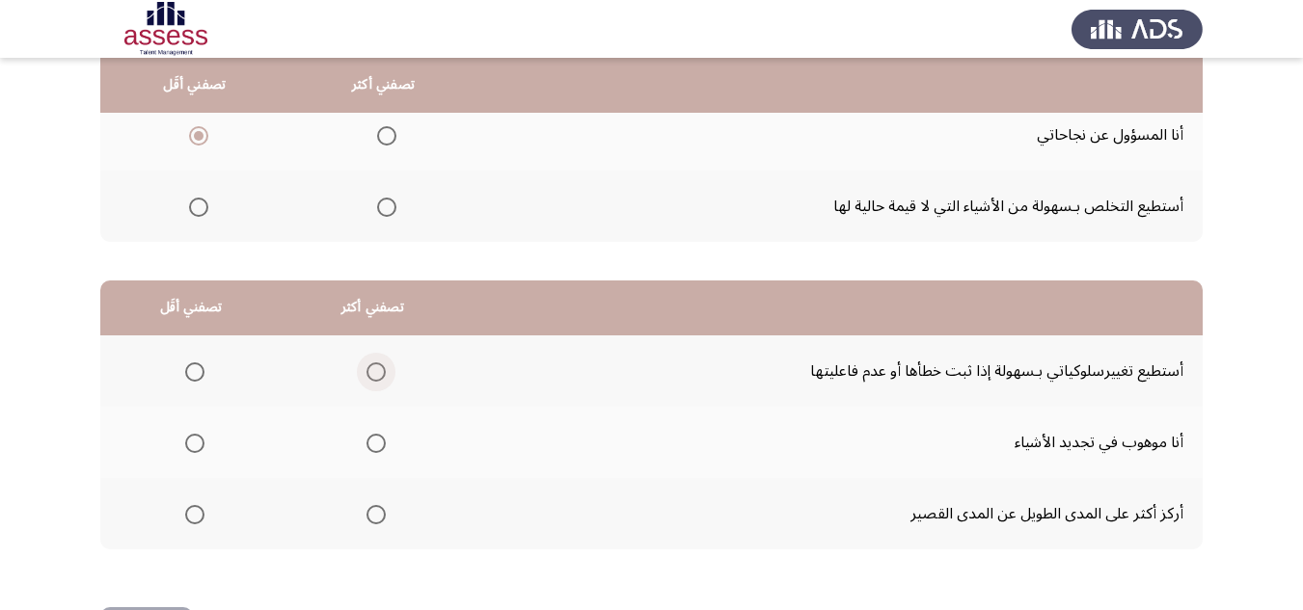
click at [366, 370] on span "Select an option" at bounding box center [375, 372] width 19 height 19
click at [366, 370] on input "Select an option" at bounding box center [375, 372] width 19 height 19
click at [193, 439] on span "Select an option" at bounding box center [194, 443] width 19 height 19
click at [193, 439] on input "Select an option" at bounding box center [194, 443] width 19 height 19
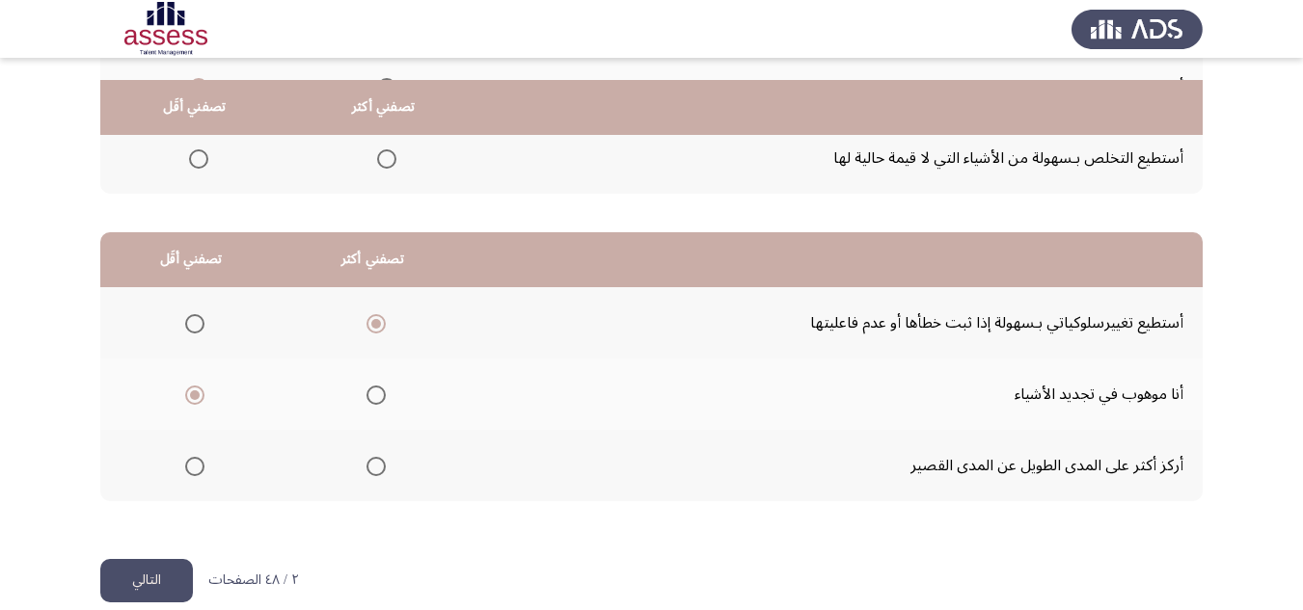
scroll to position [364, 0]
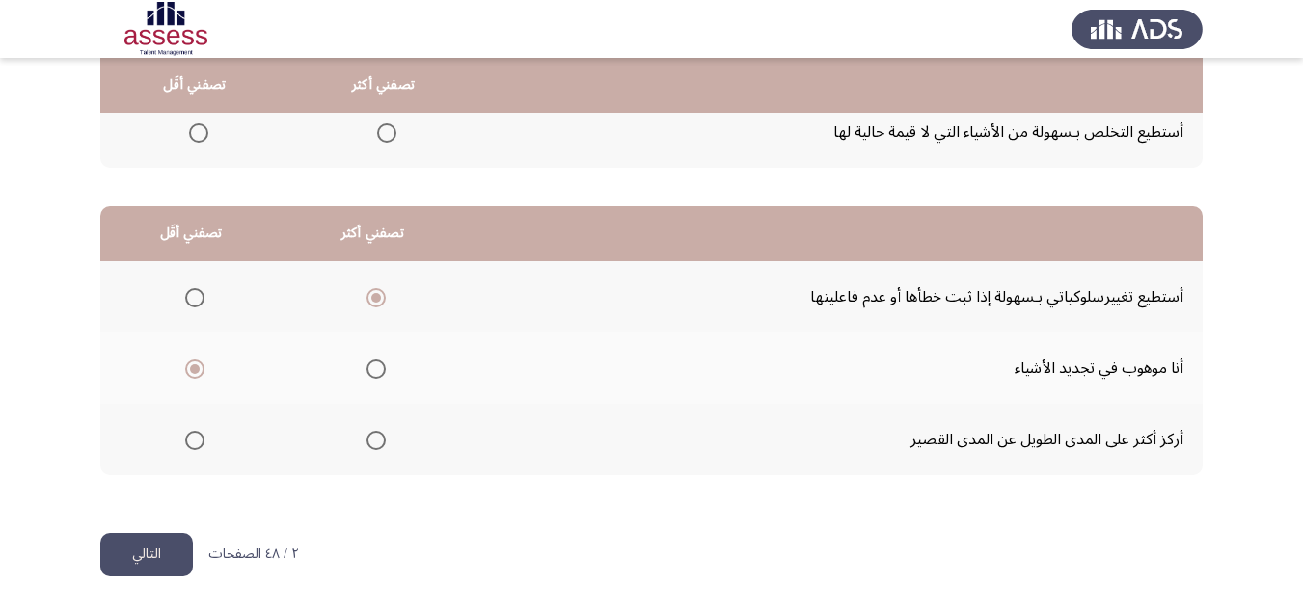
click at [167, 548] on button "التالي" at bounding box center [146, 554] width 93 height 43
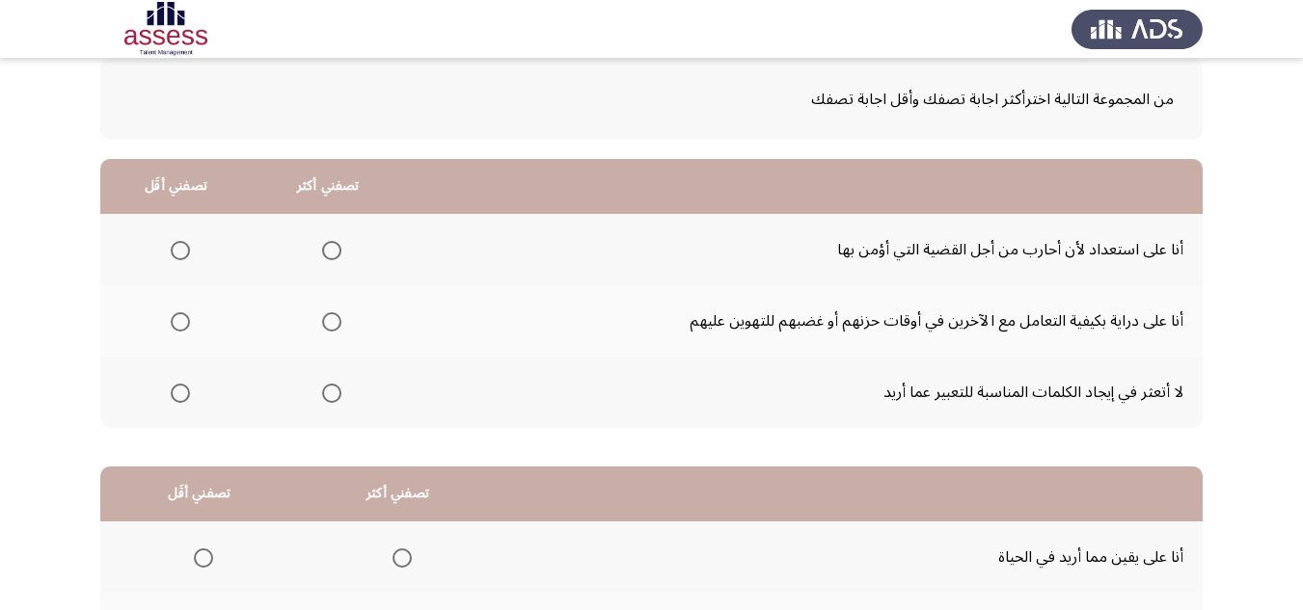
scroll to position [74, 0]
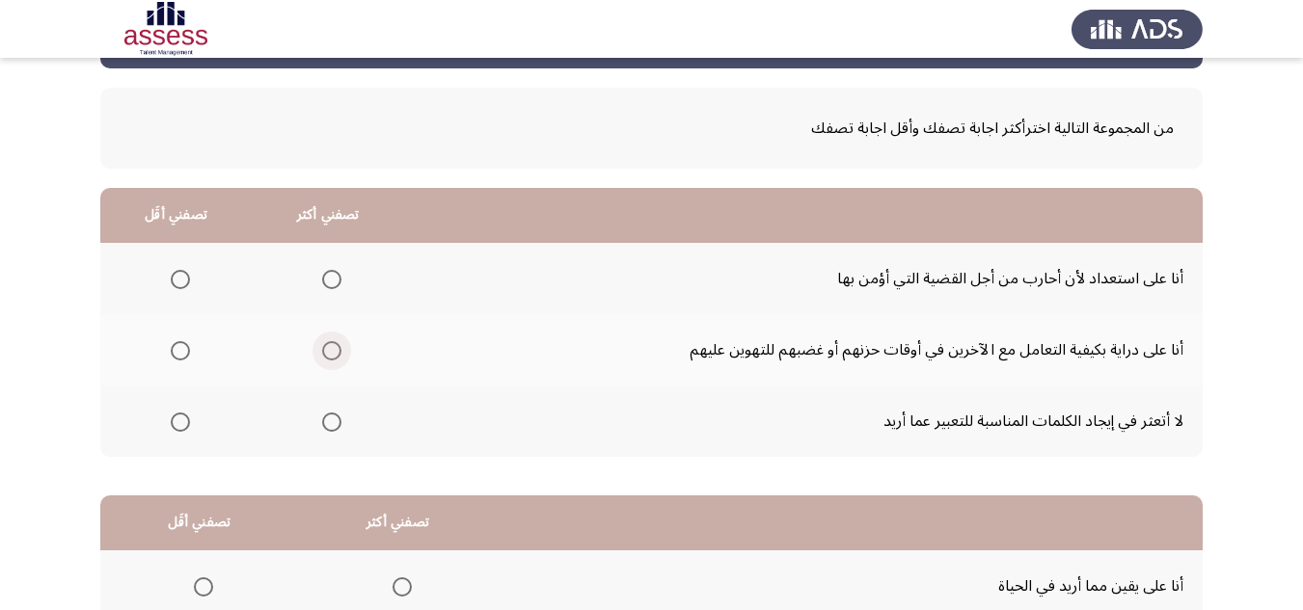
click at [334, 355] on span "Select an option" at bounding box center [331, 350] width 19 height 19
click at [334, 355] on input "Select an option" at bounding box center [331, 350] width 19 height 19
click at [172, 429] on span "Select an option" at bounding box center [180, 422] width 19 height 19
click at [172, 429] on input "Select an option" at bounding box center [180, 422] width 19 height 19
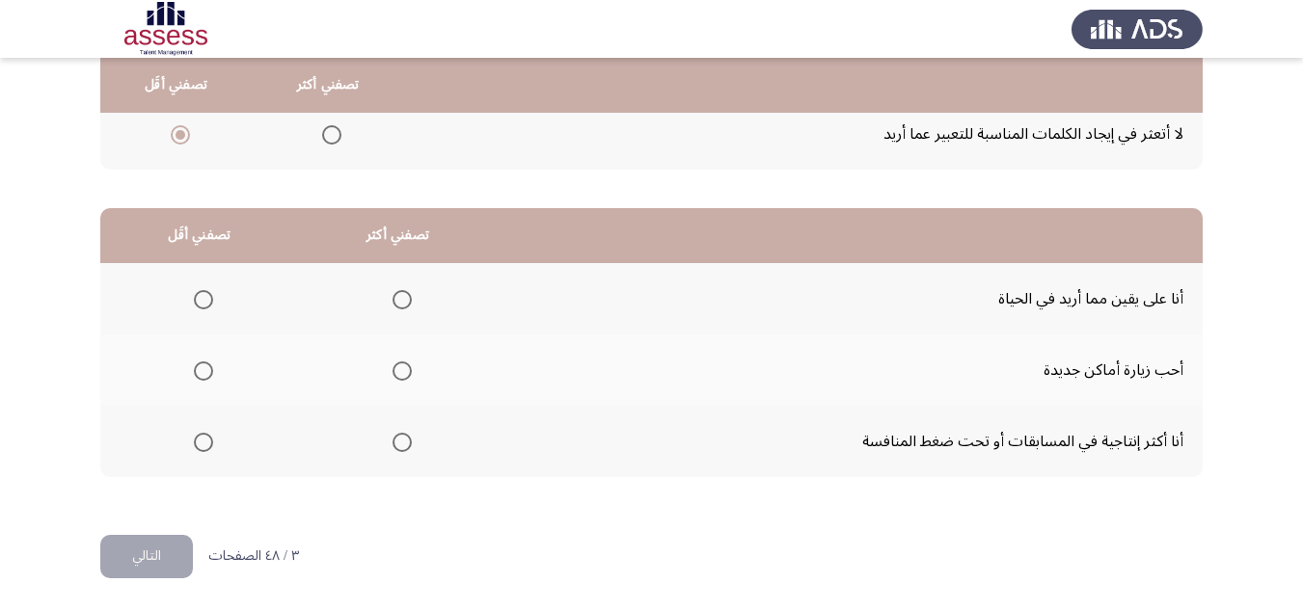
scroll to position [364, 0]
click at [398, 302] on span "Select an option" at bounding box center [401, 297] width 19 height 19
click at [398, 302] on input "Select an option" at bounding box center [401, 297] width 19 height 19
click at [201, 441] on span "Select an option" at bounding box center [203, 440] width 19 height 19
click at [201, 441] on input "Select an option" at bounding box center [203, 440] width 19 height 19
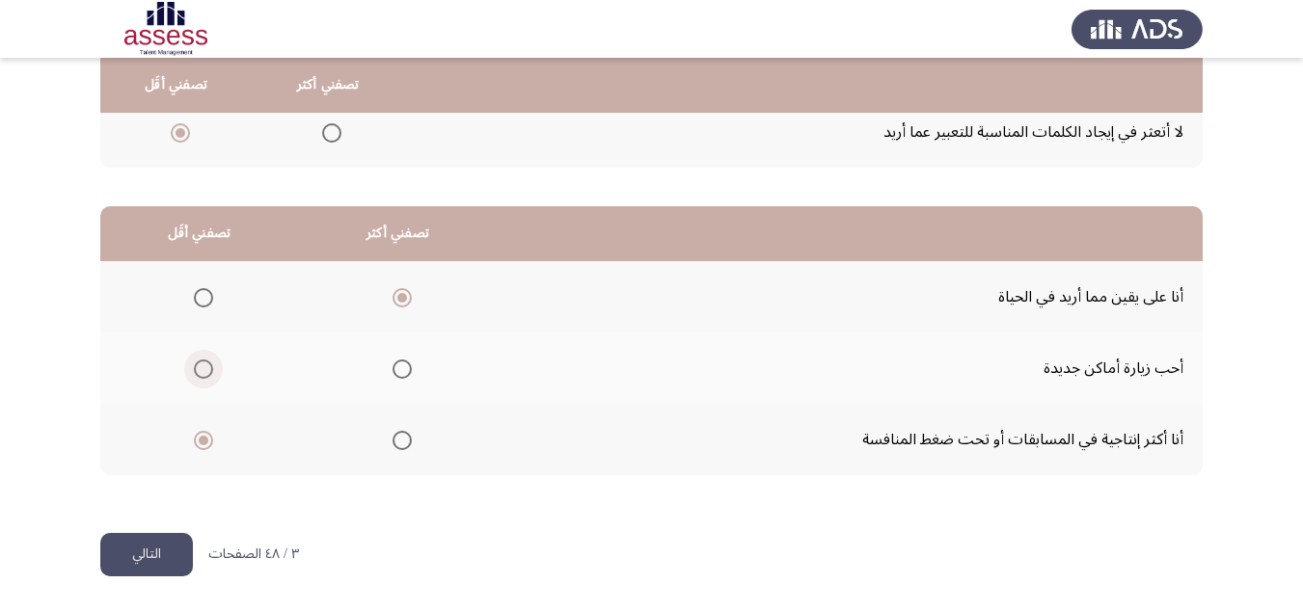
click at [195, 373] on span "Select an option" at bounding box center [203, 369] width 19 height 19
click at [195, 373] on input "Select an option" at bounding box center [203, 369] width 19 height 19
click at [172, 568] on button "التالي" at bounding box center [146, 554] width 93 height 43
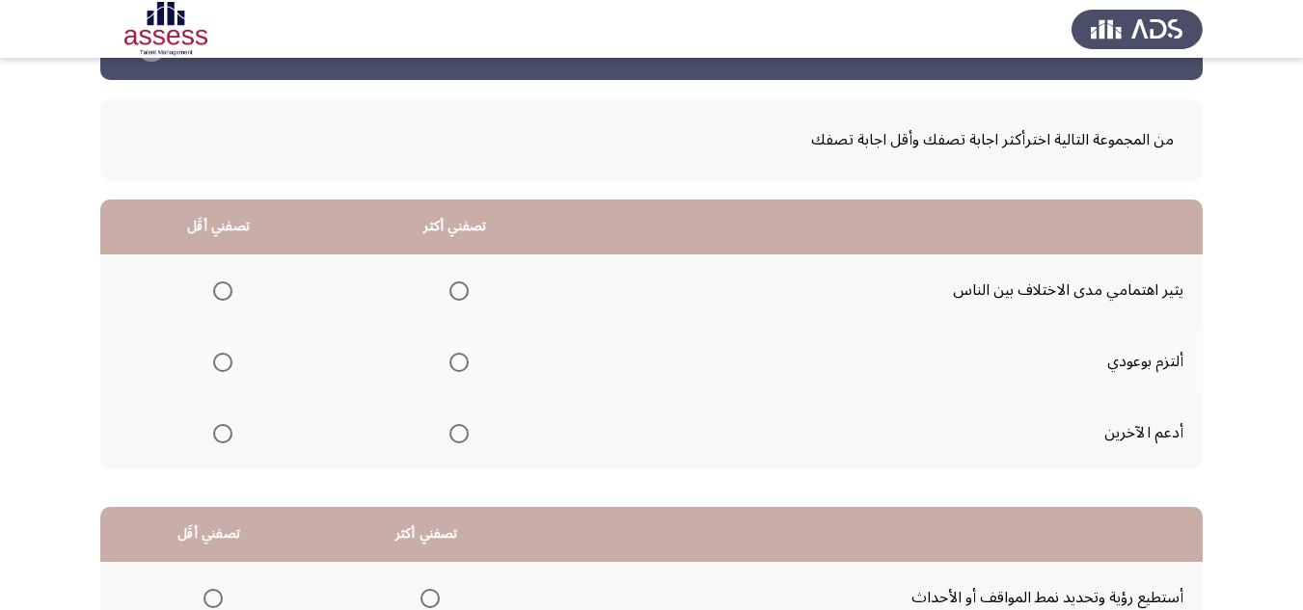
scroll to position [96, 0]
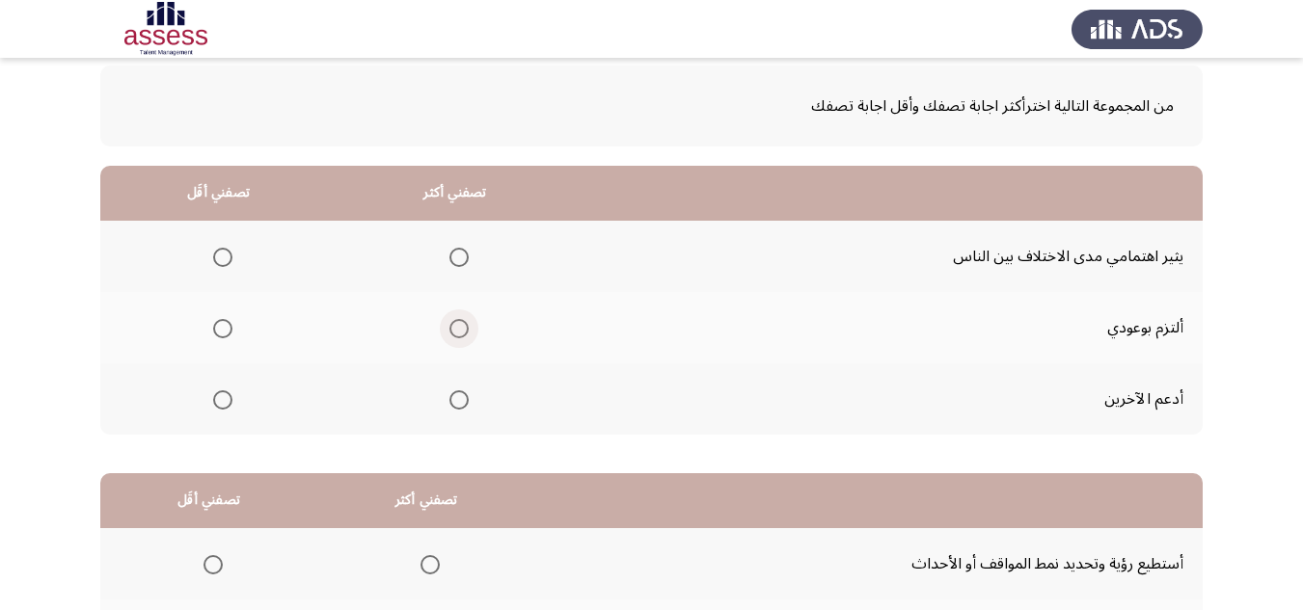
click at [456, 331] on span "Select an option" at bounding box center [458, 328] width 19 height 19
click at [456, 331] on input "Select an option" at bounding box center [458, 328] width 19 height 19
click at [208, 257] on label "Select an option" at bounding box center [218, 257] width 27 height 19
click at [213, 257] on input "Select an option" at bounding box center [222, 257] width 19 height 19
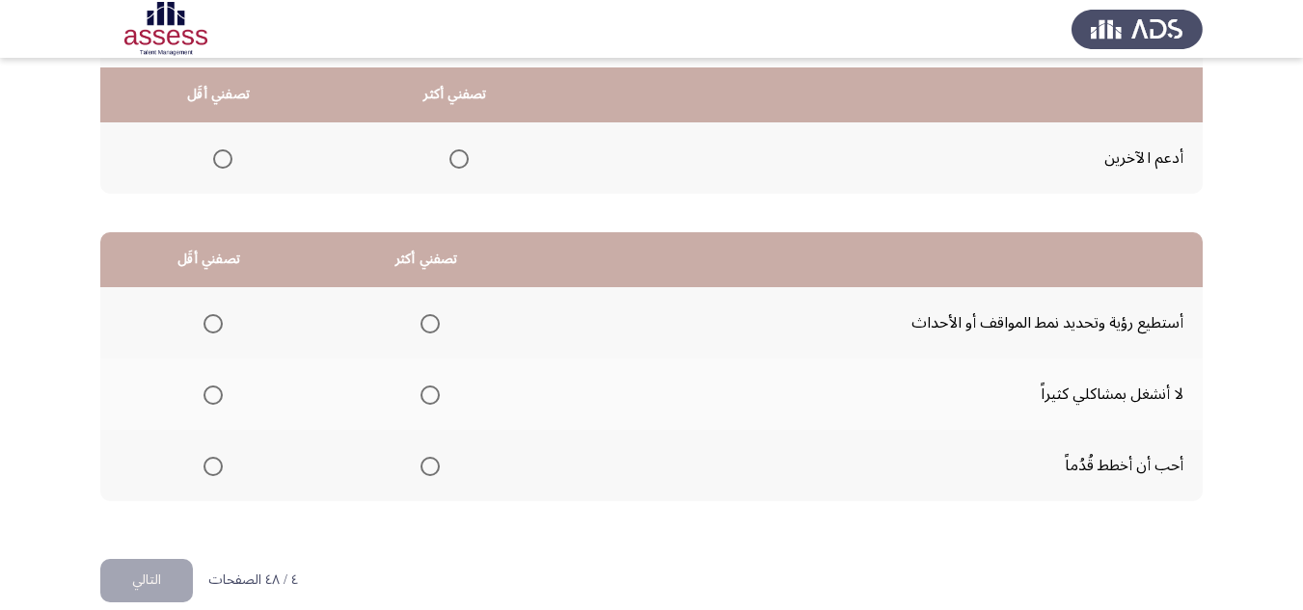
scroll to position [364, 0]
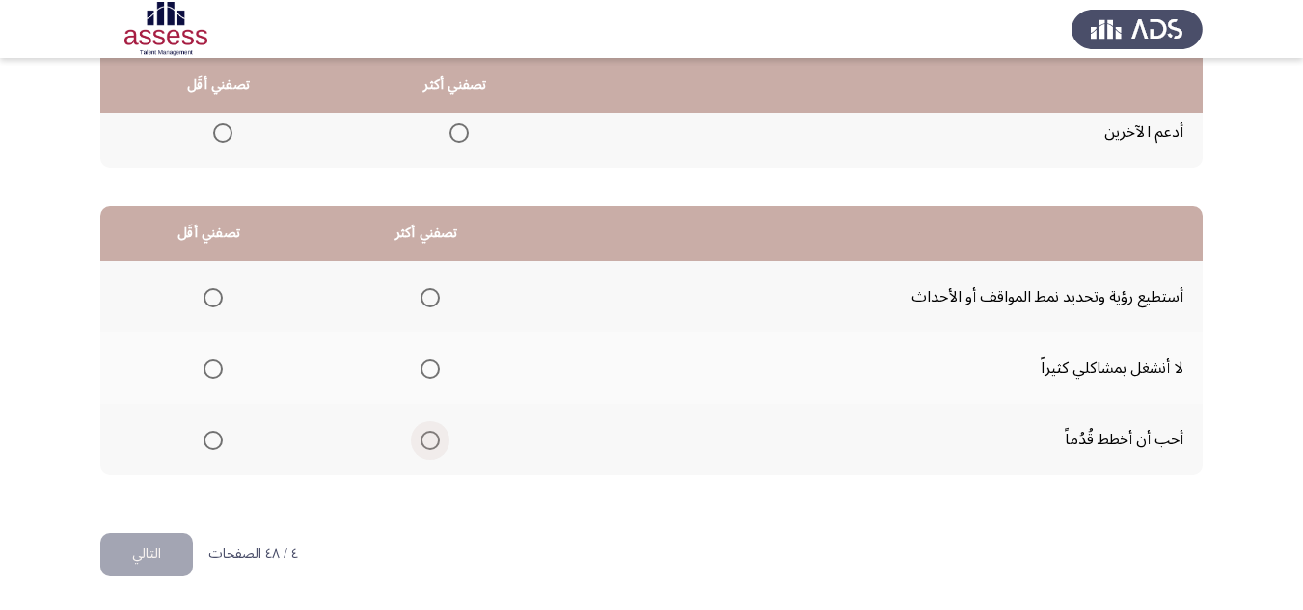
click at [424, 443] on span "Select an option" at bounding box center [429, 440] width 19 height 19
click at [424, 443] on input "Select an option" at bounding box center [429, 440] width 19 height 19
click at [208, 293] on span "Select an option" at bounding box center [212, 297] width 19 height 19
click at [208, 293] on input "Select an option" at bounding box center [212, 297] width 19 height 19
click at [211, 367] on span "Select an option" at bounding box center [212, 369] width 19 height 19
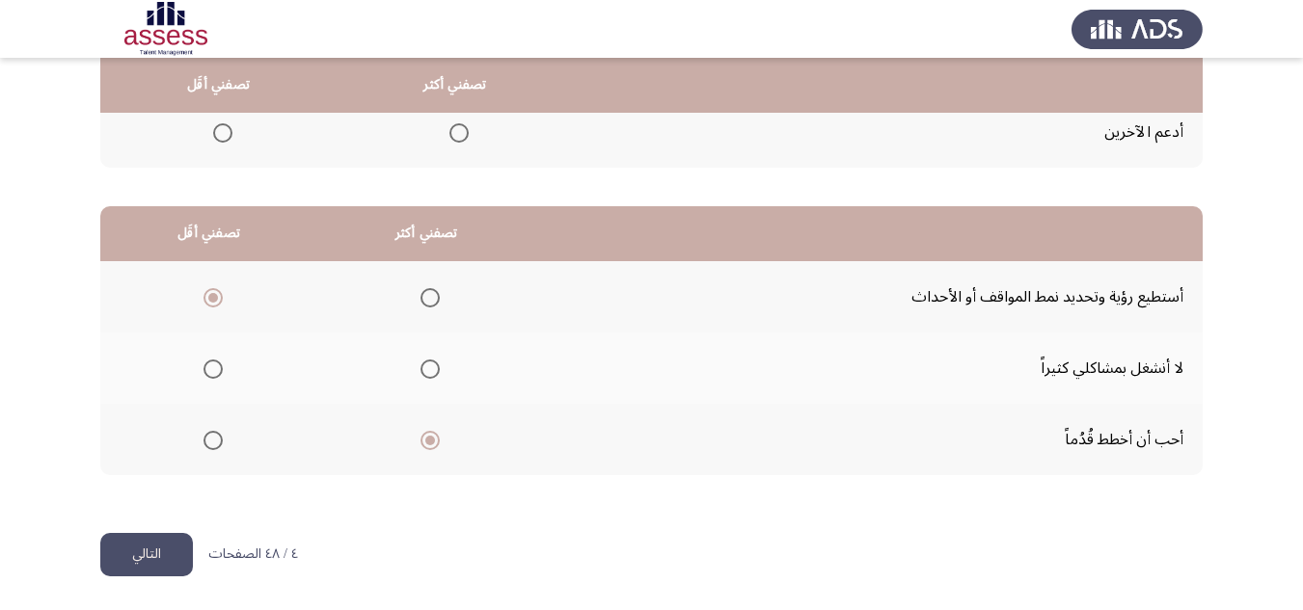
click at [211, 367] on input "Select an option" at bounding box center [212, 369] width 19 height 19
click at [172, 550] on button "التالي" at bounding box center [146, 554] width 93 height 43
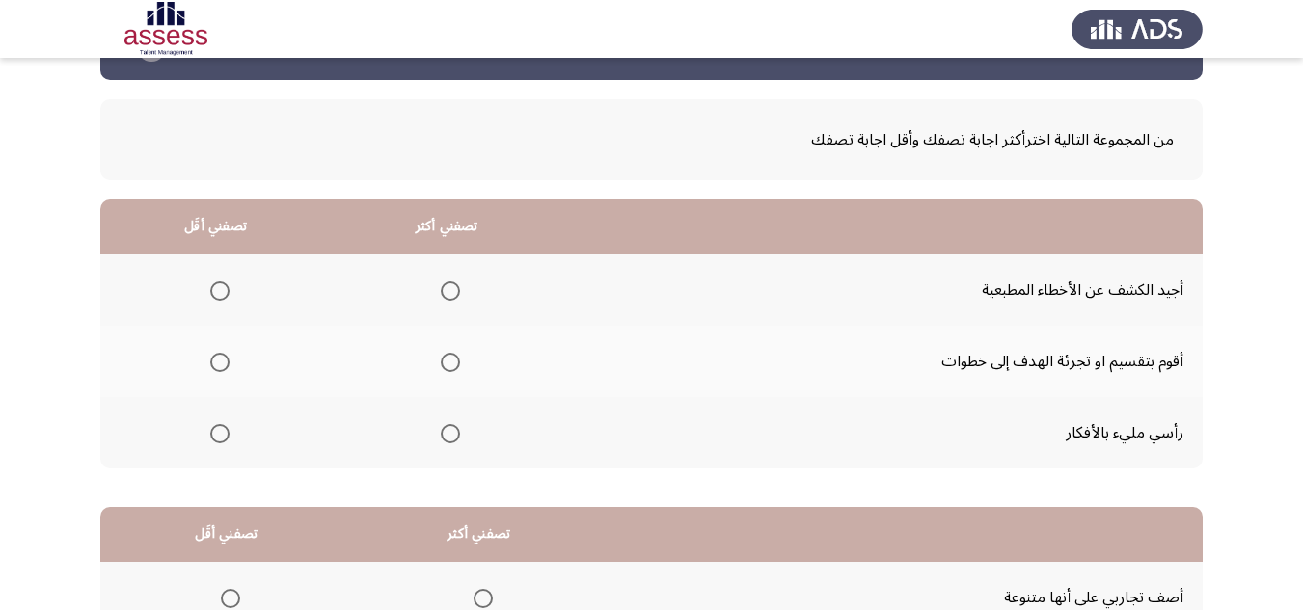
scroll to position [96, 0]
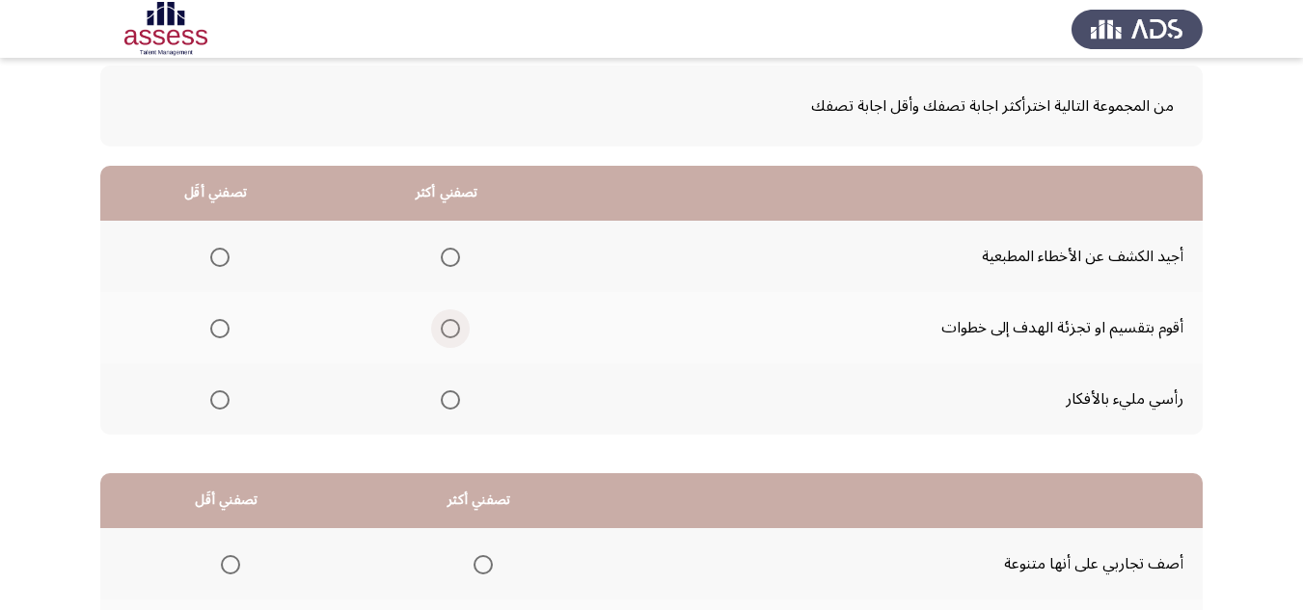
click at [455, 326] on span "Select an option" at bounding box center [450, 328] width 19 height 19
click at [455, 326] on input "Select an option" at bounding box center [450, 328] width 19 height 19
click at [224, 398] on span "Select an option" at bounding box center [219, 400] width 19 height 19
click at [224, 398] on input "Select an option" at bounding box center [219, 400] width 19 height 19
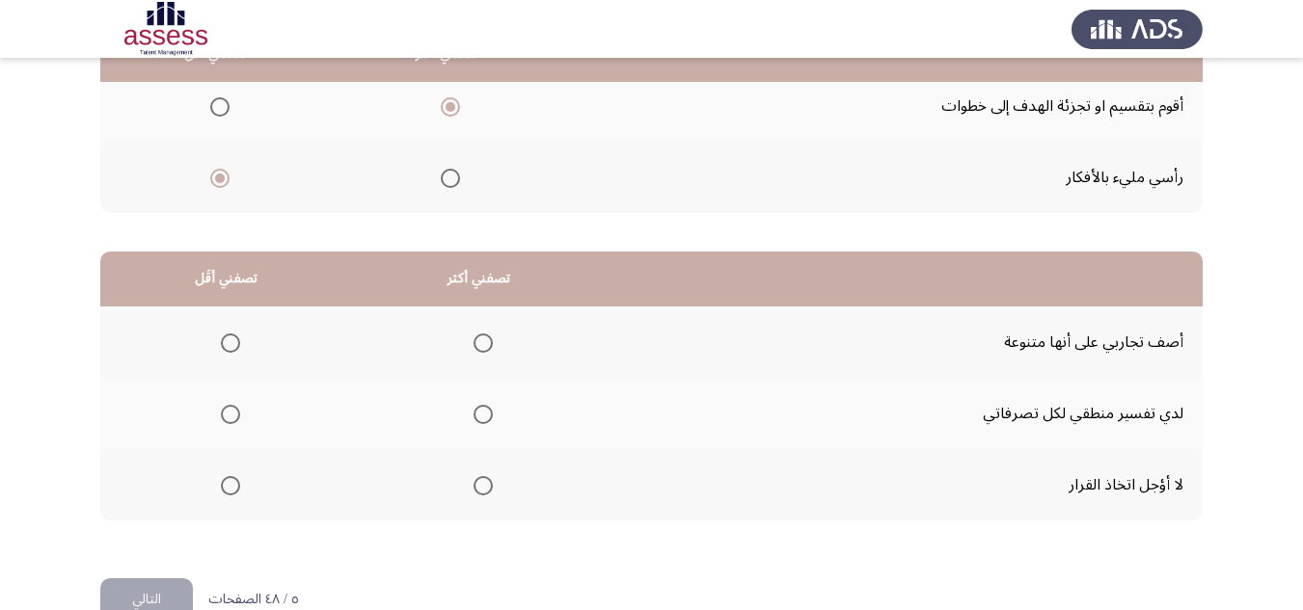
scroll to position [364, 0]
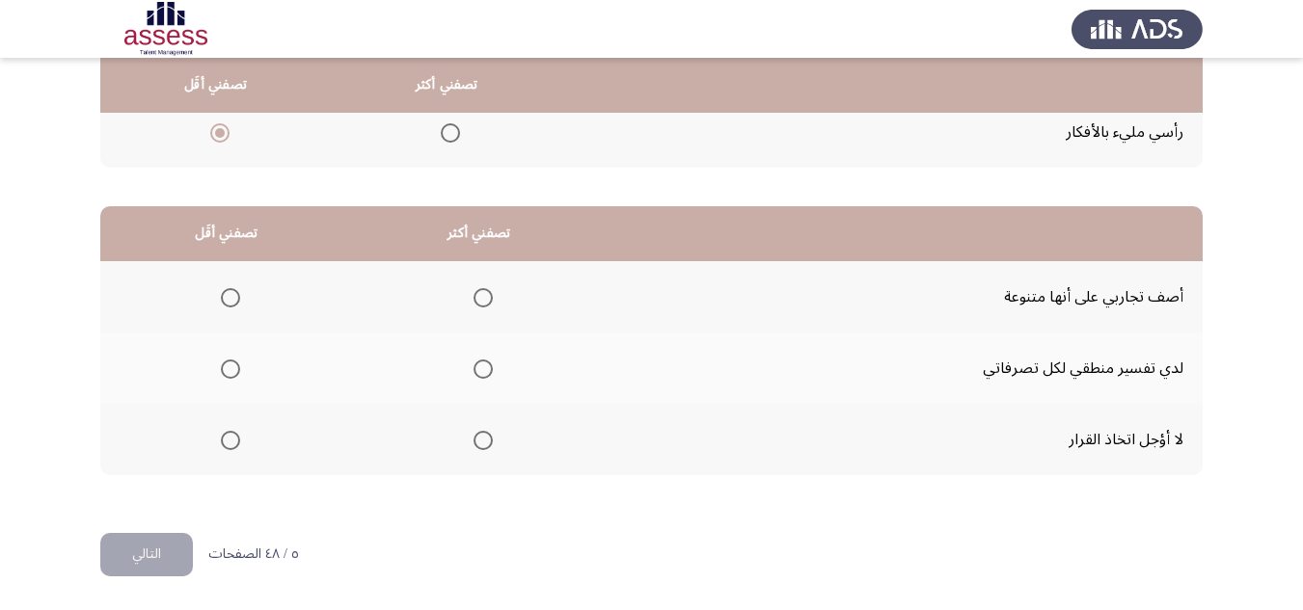
click at [490, 366] on span "Select an option" at bounding box center [483, 369] width 19 height 19
click at [490, 366] on input "Select an option" at bounding box center [483, 369] width 19 height 19
click at [214, 298] on label "Select an option" at bounding box center [226, 297] width 27 height 19
click at [221, 298] on input "Select an option" at bounding box center [230, 297] width 19 height 19
click at [136, 546] on button "التالي" at bounding box center [146, 554] width 93 height 43
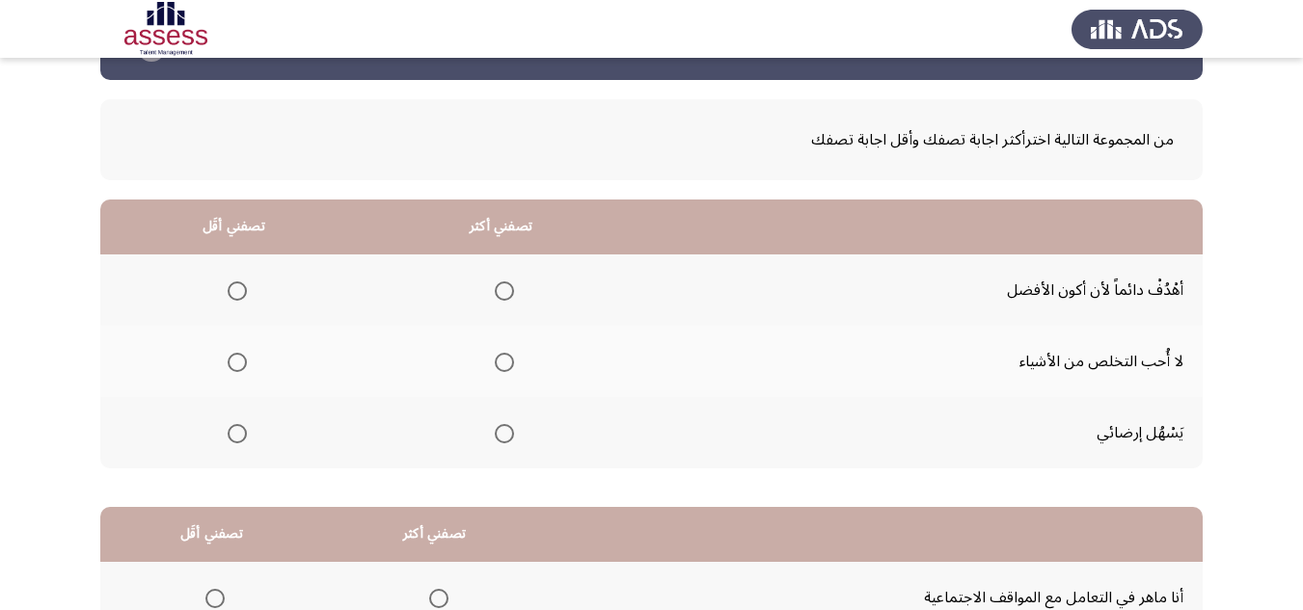
scroll to position [96, 0]
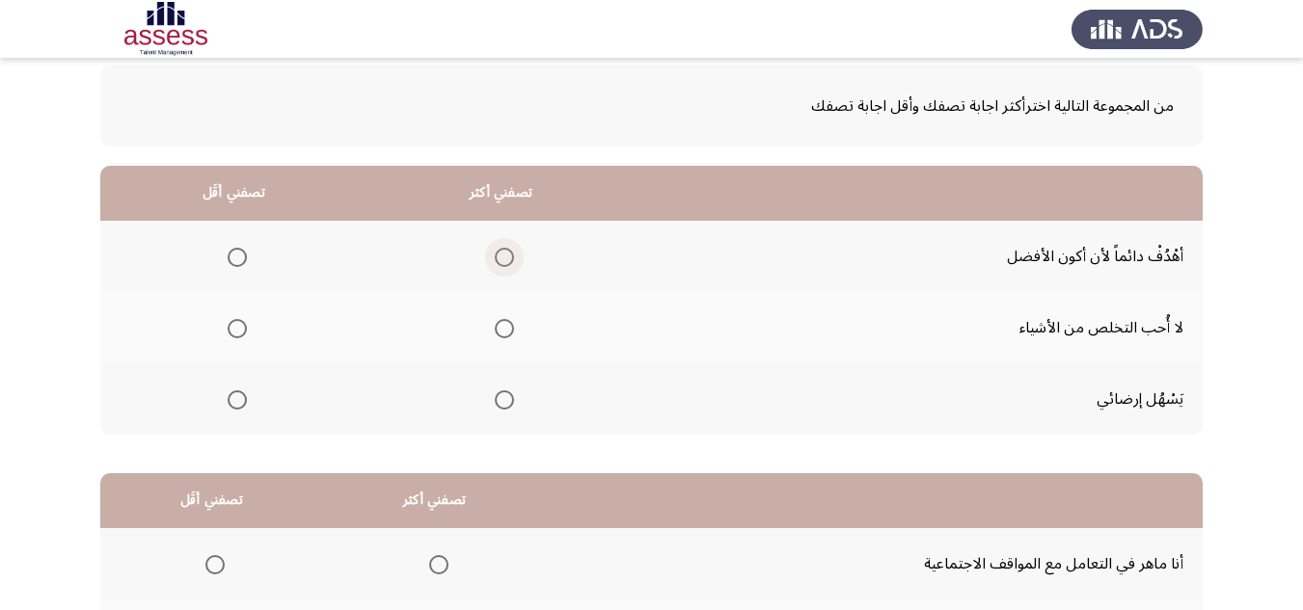
click at [512, 259] on span "Select an option" at bounding box center [504, 257] width 19 height 19
click at [512, 259] on input "Select an option" at bounding box center [504, 257] width 19 height 19
click at [236, 398] on span "Select an option" at bounding box center [237, 400] width 19 height 19
click at [236, 398] on input "Select an option" at bounding box center [237, 400] width 19 height 19
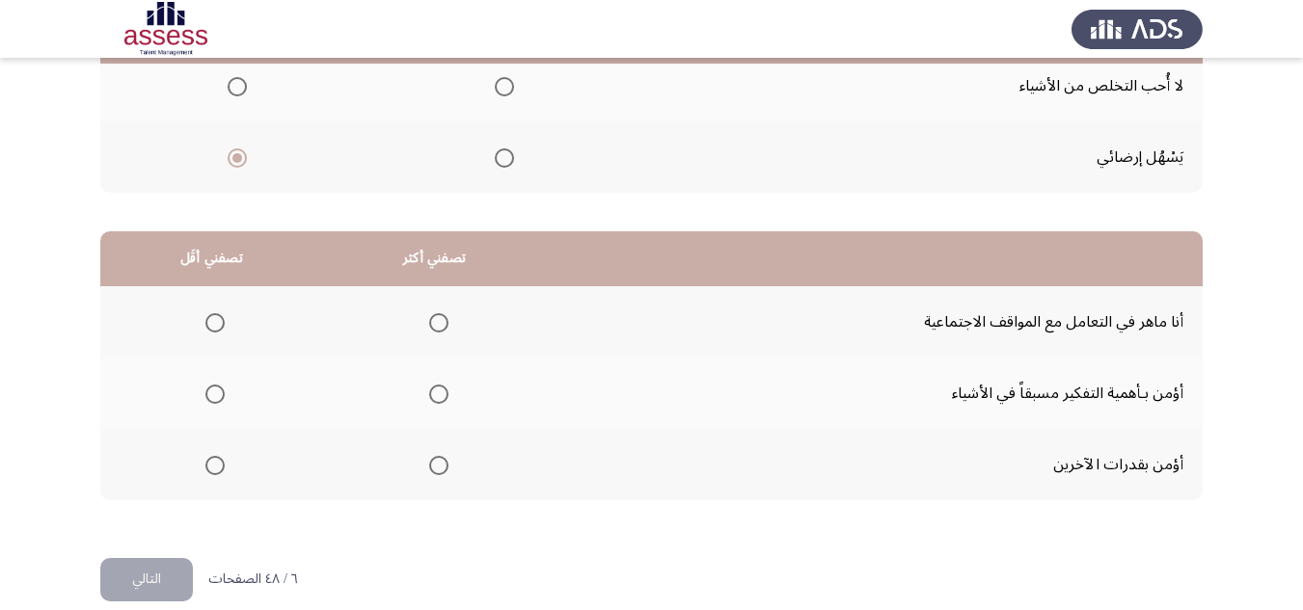
scroll to position [364, 0]
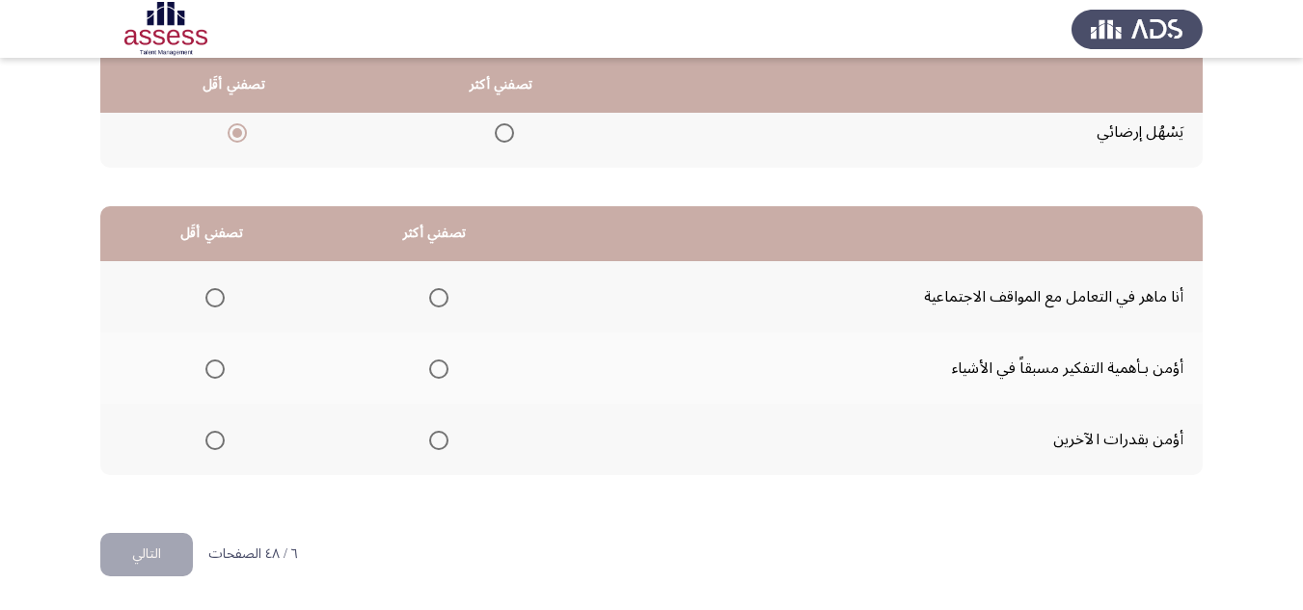
click at [443, 379] on mat-radio-group "Select an option" at bounding box center [434, 368] width 27 height 33
click at [440, 299] on span "Select an option" at bounding box center [438, 297] width 19 height 19
click at [440, 299] on input "Select an option" at bounding box center [438, 297] width 19 height 19
click at [218, 362] on span "Select an option" at bounding box center [214, 369] width 19 height 19
click at [218, 362] on input "Select an option" at bounding box center [214, 369] width 19 height 19
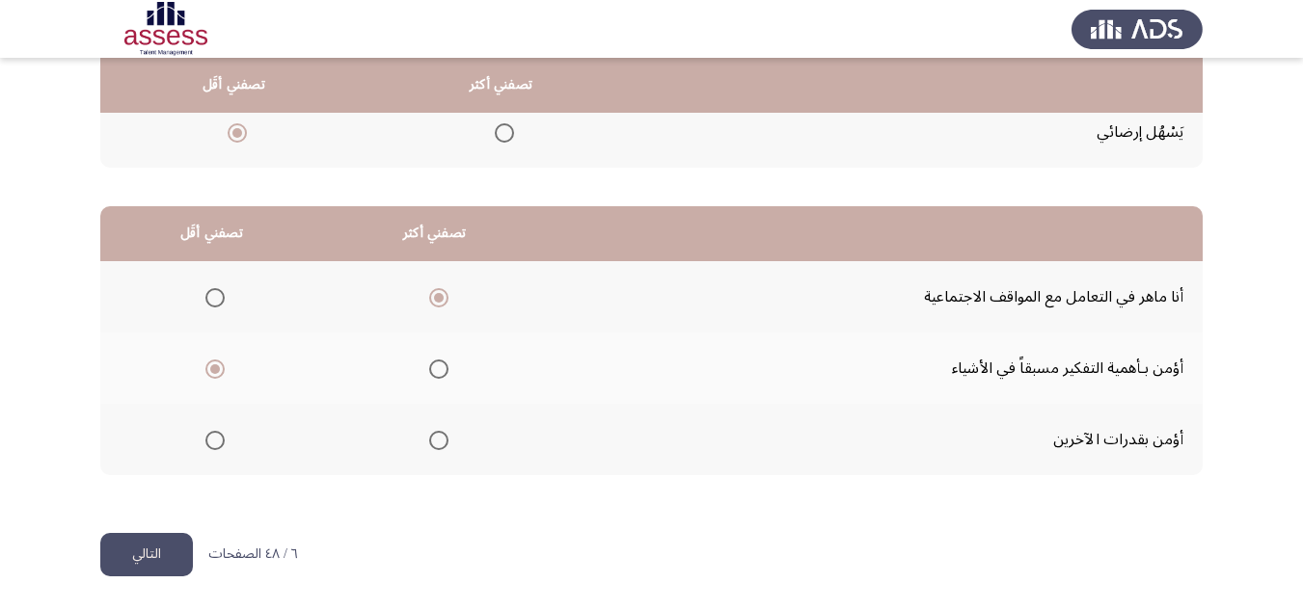
click at [159, 567] on button "التالي" at bounding box center [146, 554] width 93 height 43
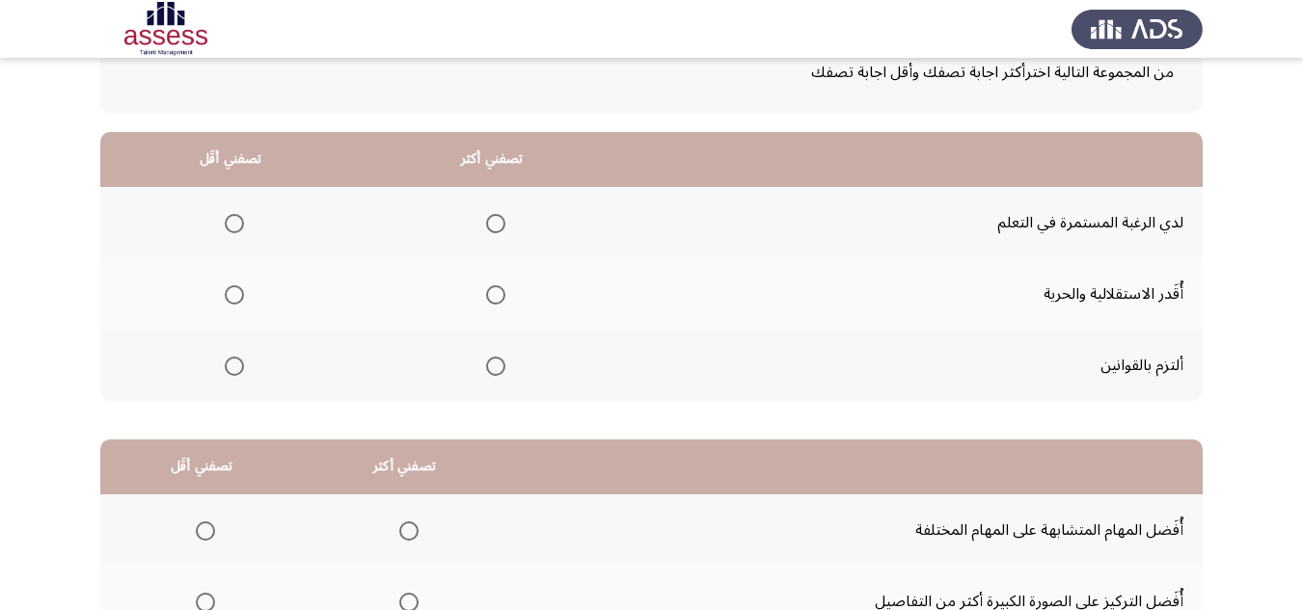
scroll to position [96, 0]
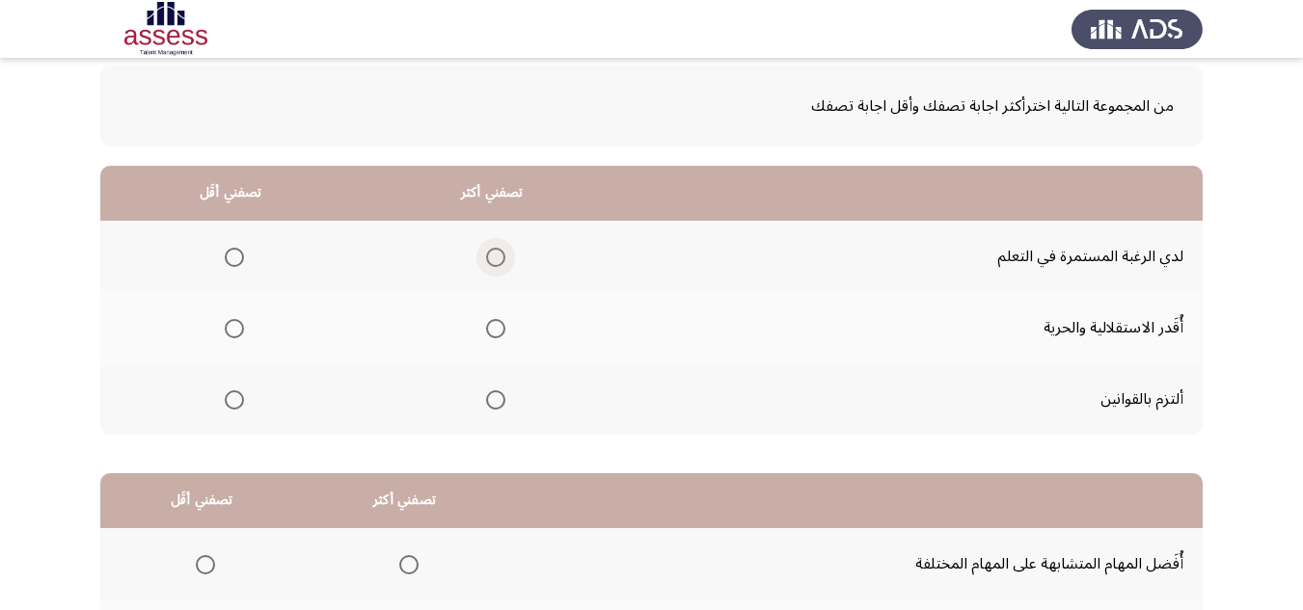
click at [500, 261] on span "Select an option" at bounding box center [495, 257] width 19 height 19
click at [500, 261] on input "Select an option" at bounding box center [495, 257] width 19 height 19
click at [227, 407] on span "Select an option" at bounding box center [234, 400] width 19 height 19
click at [227, 407] on input "Select an option" at bounding box center [234, 400] width 19 height 19
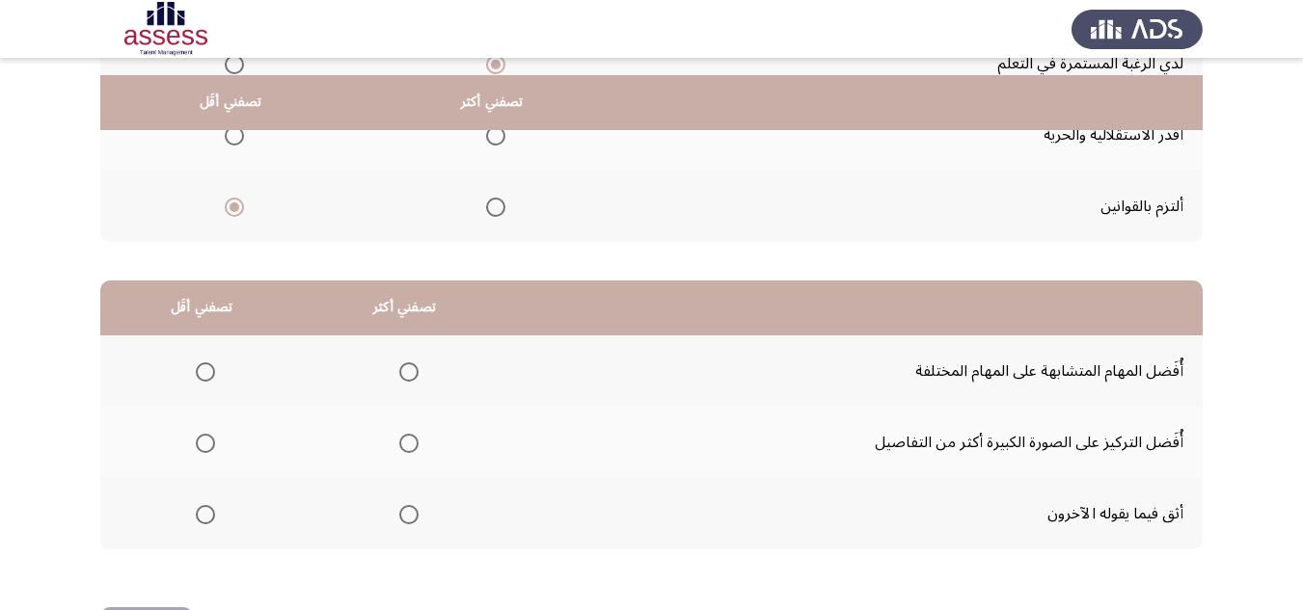
scroll to position [364, 0]
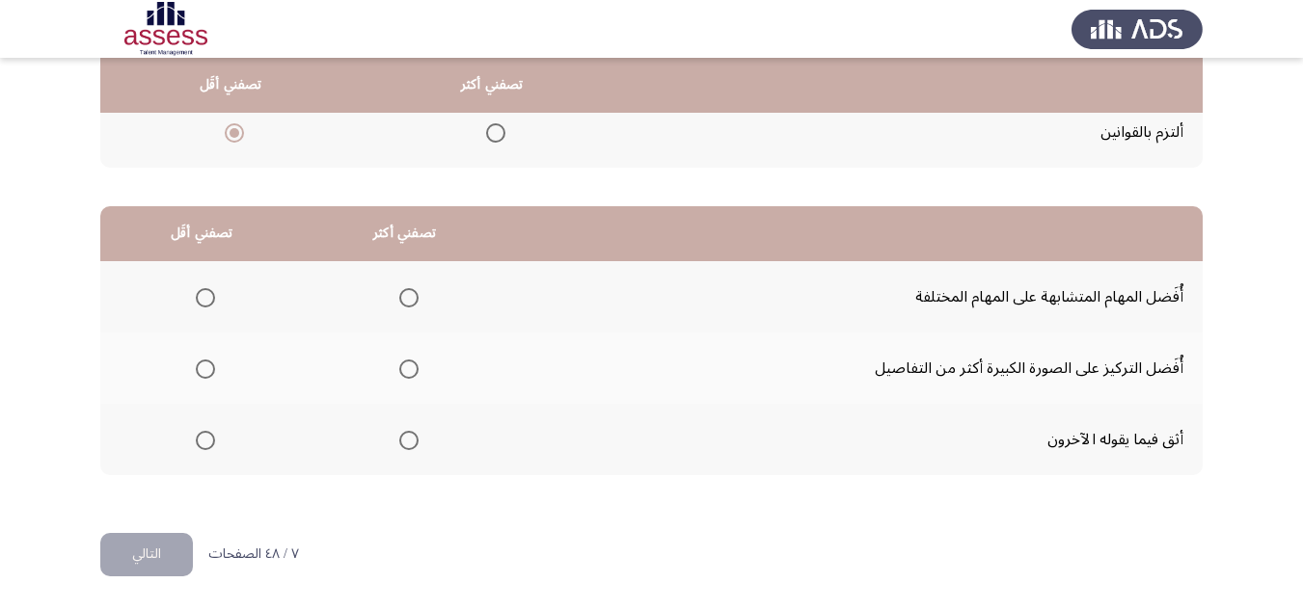
click at [399, 367] on span "Select an option" at bounding box center [408, 369] width 19 height 19
click at [399, 367] on input "Select an option" at bounding box center [408, 369] width 19 height 19
click at [213, 441] on span "Select an option" at bounding box center [205, 440] width 19 height 19
click at [213, 441] on input "Select an option" at bounding box center [205, 440] width 19 height 19
click at [156, 557] on button "التالي" at bounding box center [146, 554] width 93 height 43
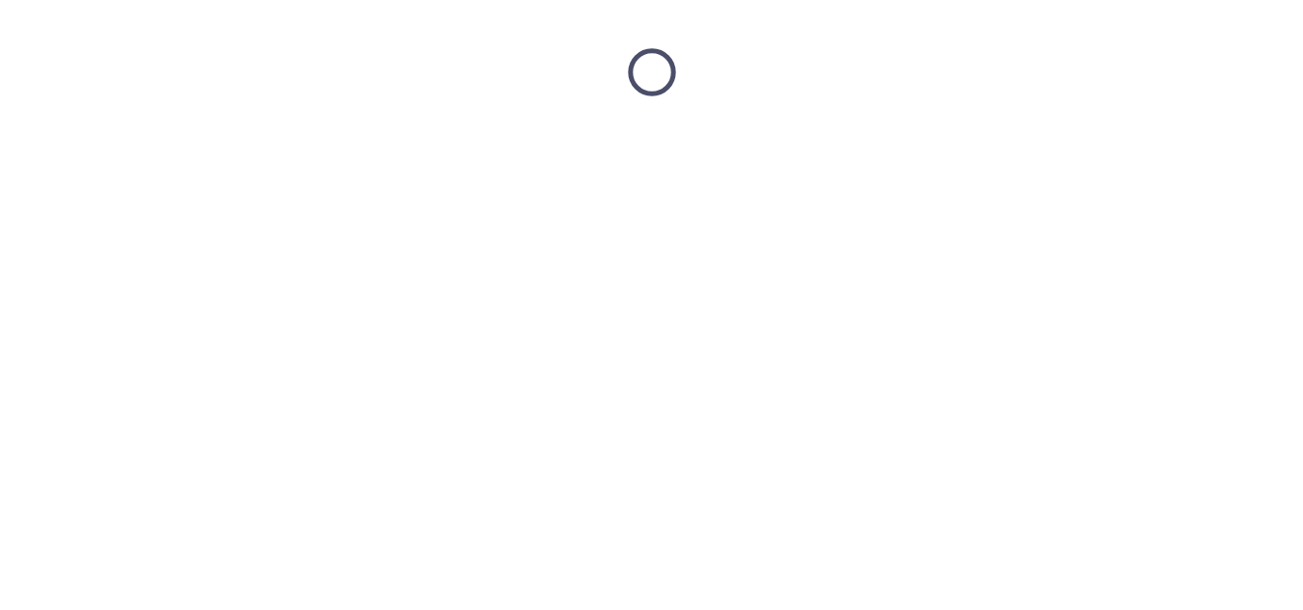
scroll to position [0, 0]
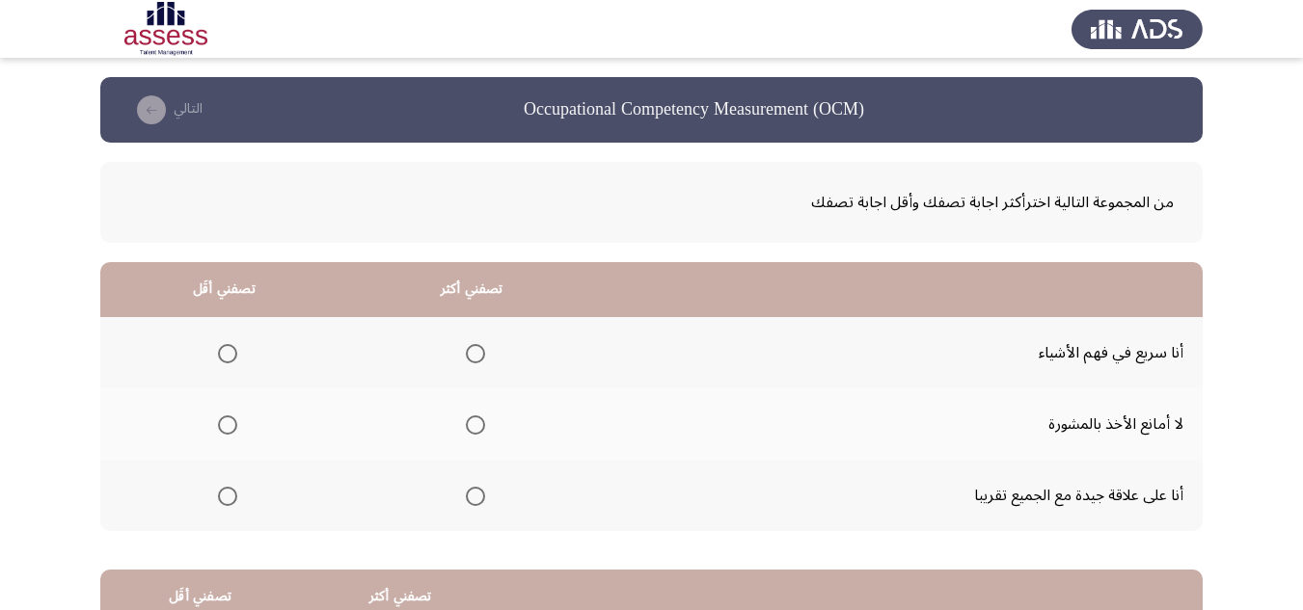
click at [470, 345] on span "Select an option" at bounding box center [475, 353] width 19 height 19
click at [470, 345] on input "Select an option" at bounding box center [475, 353] width 19 height 19
click at [227, 494] on span "Select an option" at bounding box center [227, 496] width 19 height 19
click at [227, 494] on input "Select an option" at bounding box center [227, 496] width 19 height 19
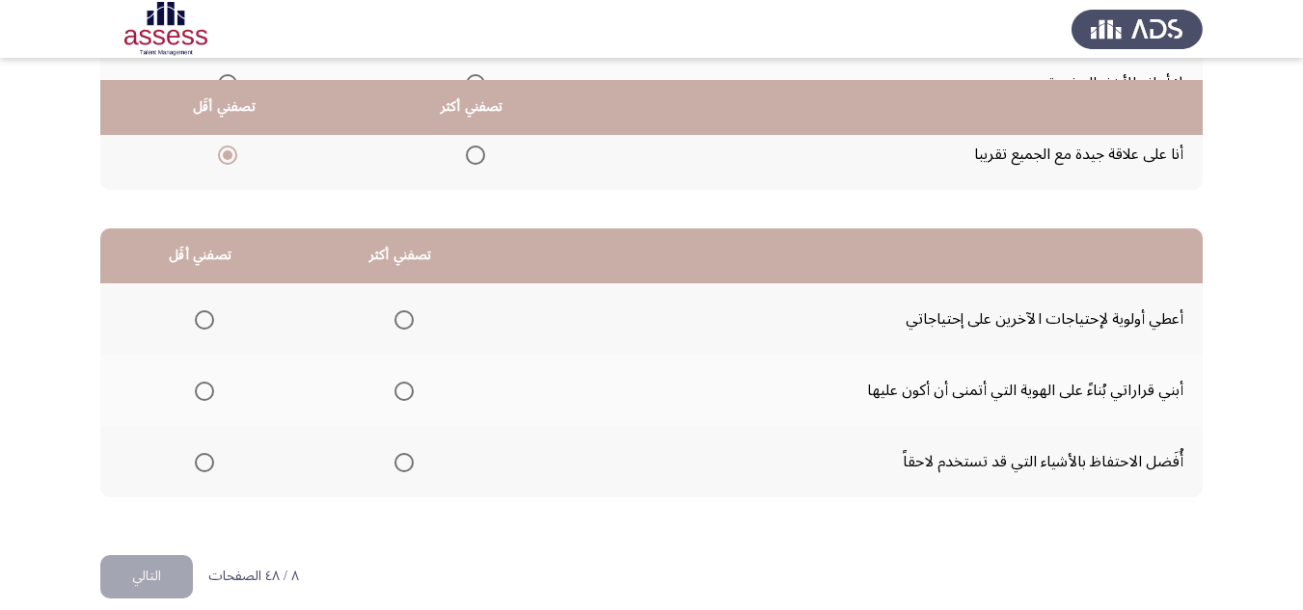
scroll to position [364, 0]
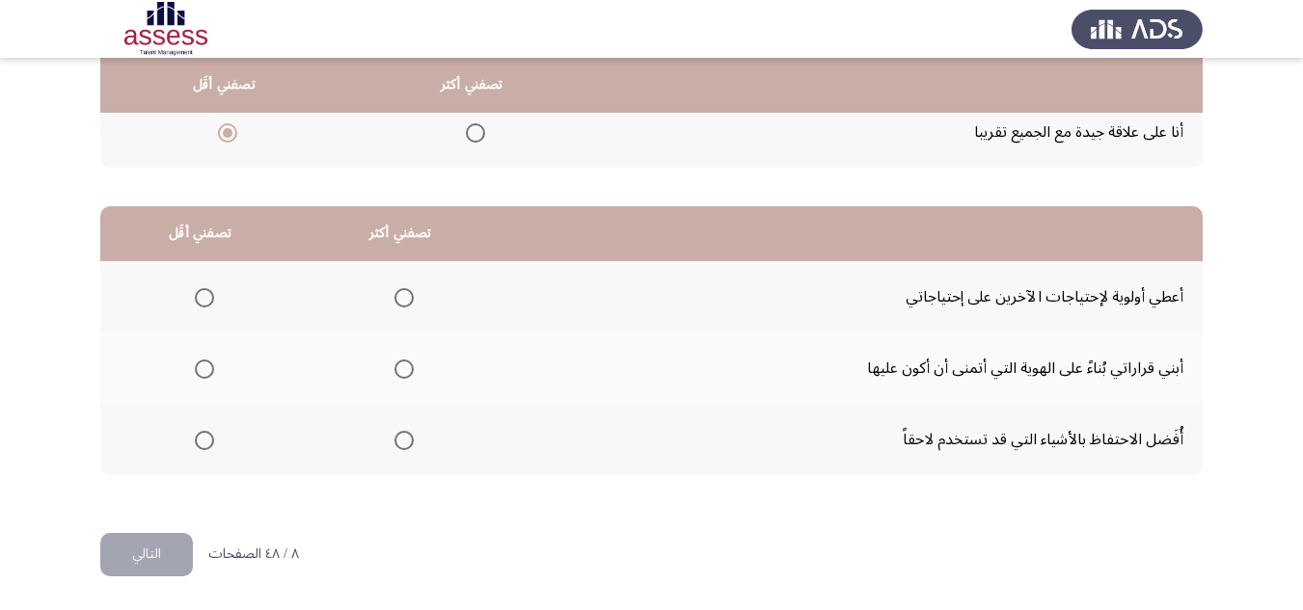
click at [197, 382] on mat-radio-group "Select an option" at bounding box center [200, 368] width 27 height 33
click at [198, 365] on span "Select an option" at bounding box center [204, 369] width 19 height 19
click at [198, 365] on input "Select an option" at bounding box center [204, 369] width 19 height 19
click at [400, 295] on span "Select an option" at bounding box center [403, 297] width 19 height 19
click at [400, 295] on input "Select an option" at bounding box center [403, 297] width 19 height 19
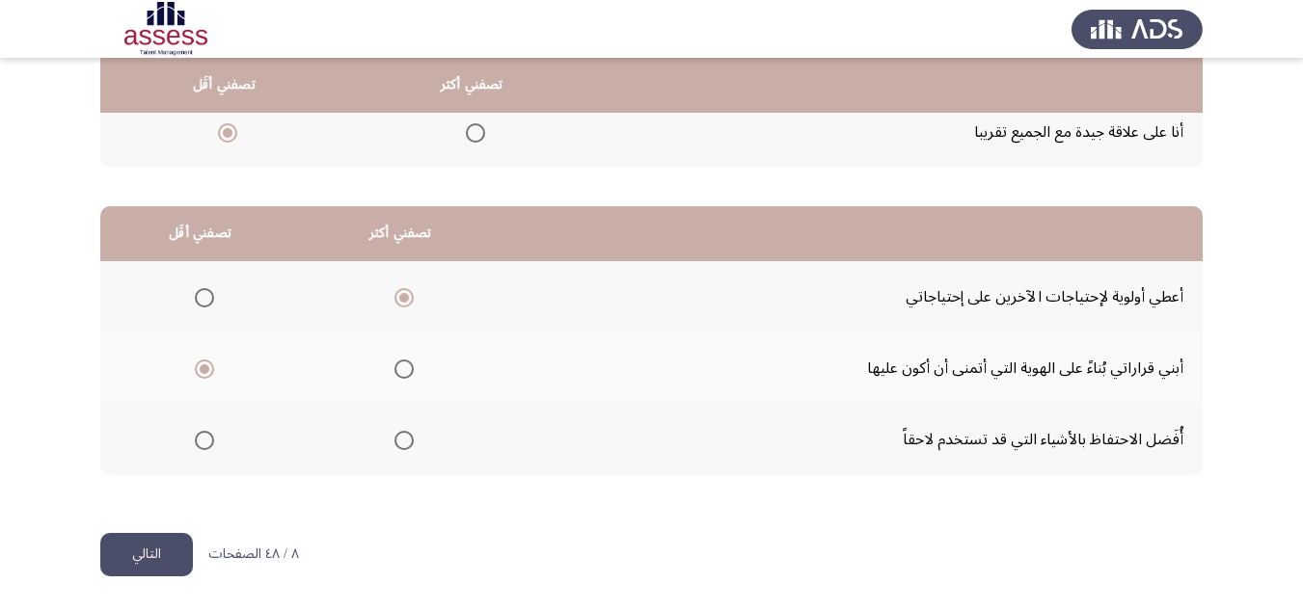
click at [162, 550] on button "التالي" at bounding box center [146, 554] width 93 height 43
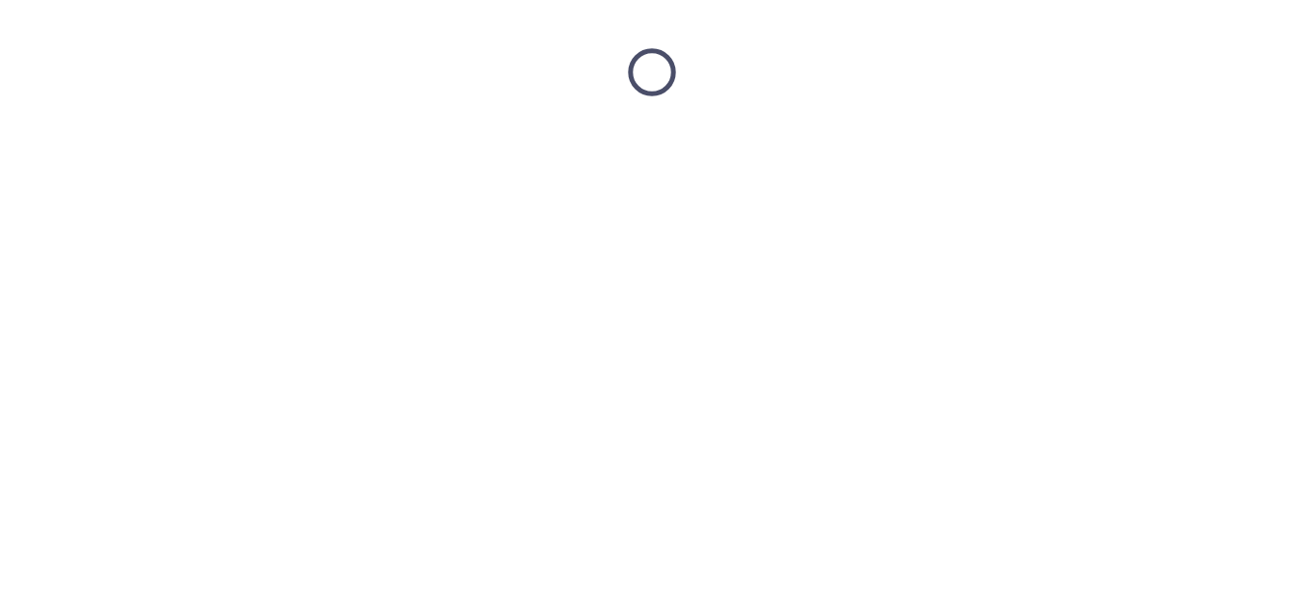
scroll to position [0, 0]
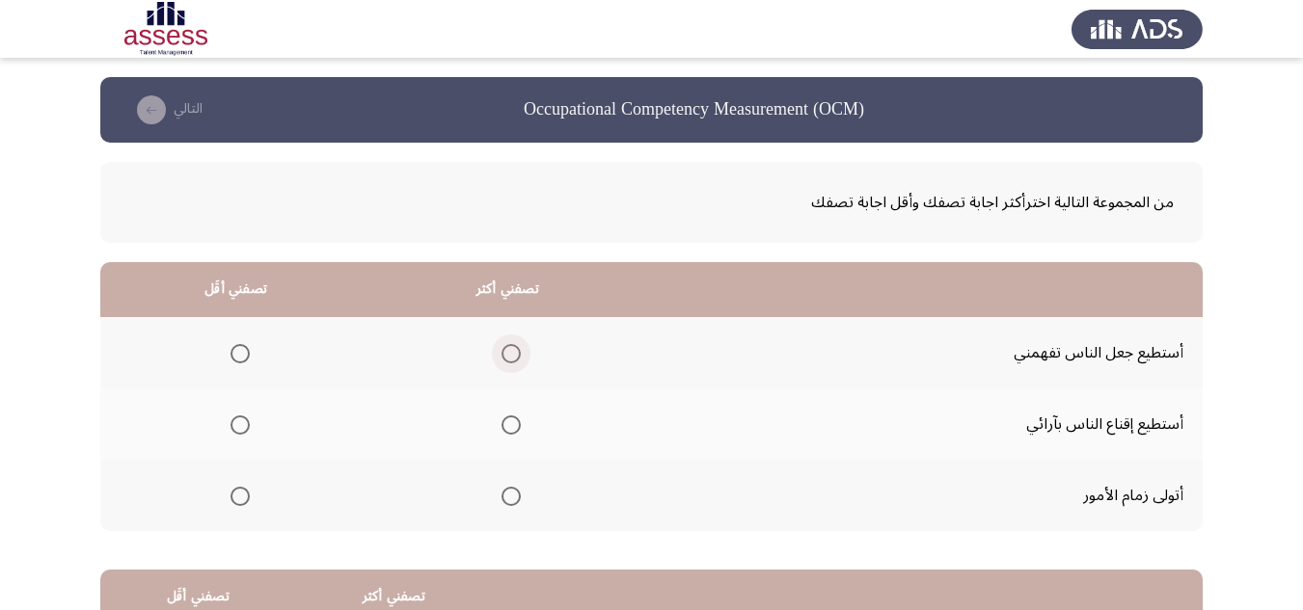
click at [516, 351] on span "Select an option" at bounding box center [510, 353] width 19 height 19
click at [516, 351] on input "Select an option" at bounding box center [510, 353] width 19 height 19
click at [233, 419] on span "Select an option" at bounding box center [239, 425] width 19 height 19
click at [233, 419] on input "Select an option" at bounding box center [239, 425] width 19 height 19
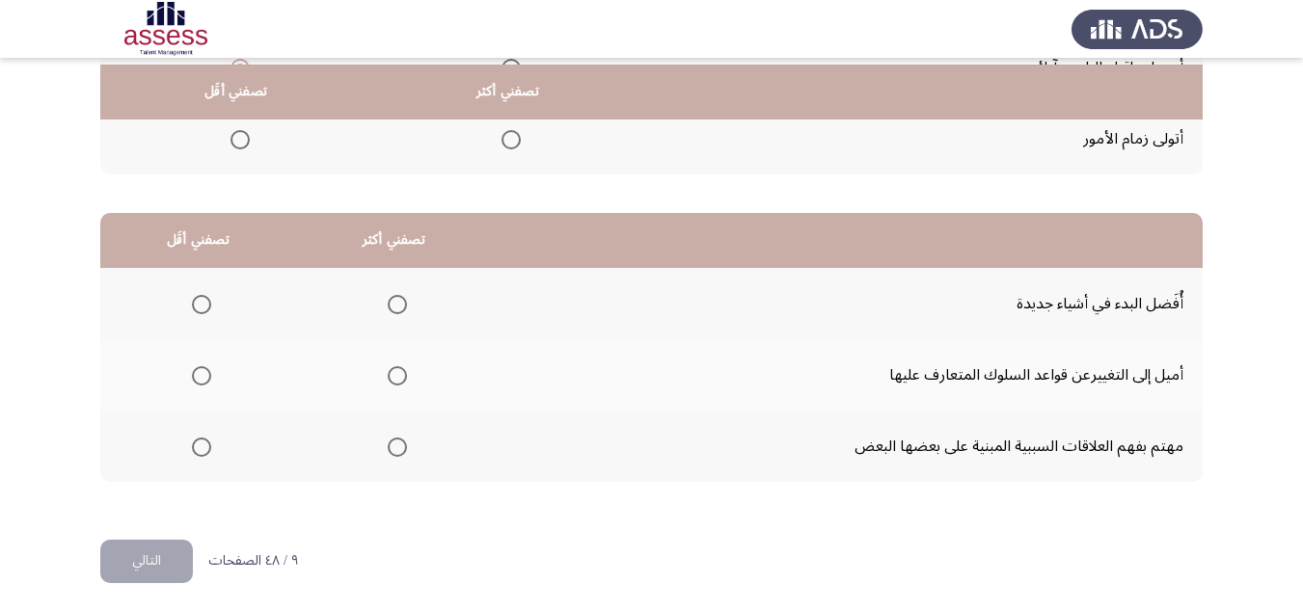
scroll to position [364, 0]
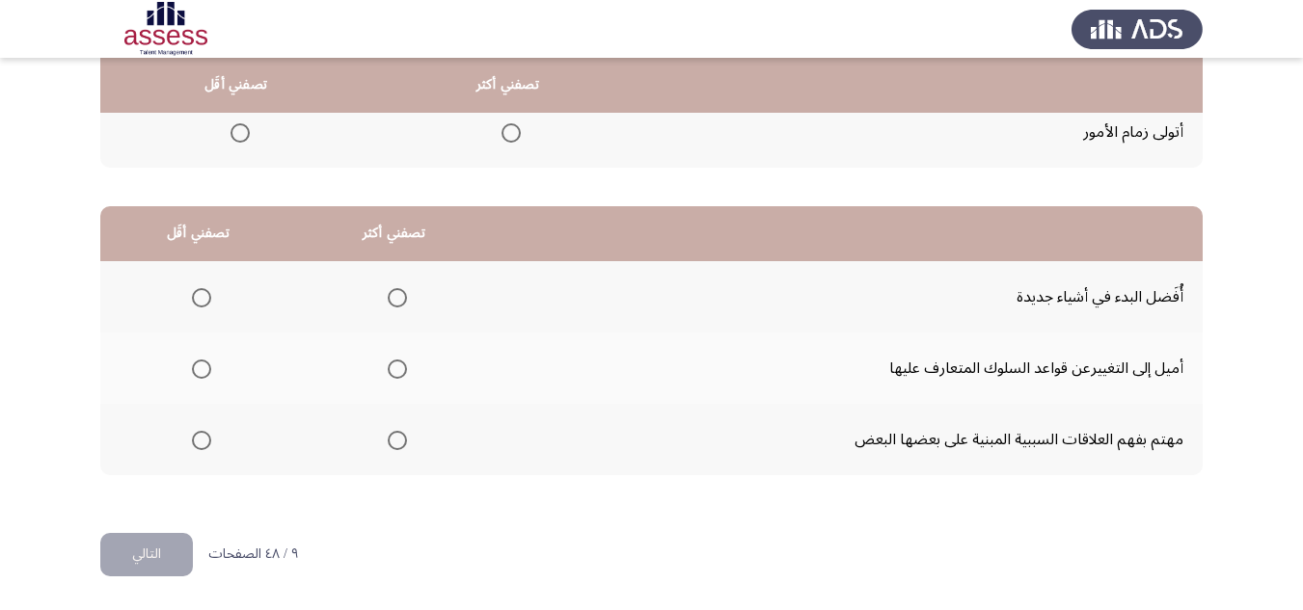
click at [394, 302] on span "Select an option" at bounding box center [397, 297] width 19 height 19
click at [394, 302] on input "Select an option" at bounding box center [397, 297] width 19 height 19
click at [207, 438] on span "Select an option" at bounding box center [201, 440] width 19 height 19
click at [207, 438] on input "Select an option" at bounding box center [201, 440] width 19 height 19
click at [139, 557] on button "التالي" at bounding box center [146, 554] width 93 height 43
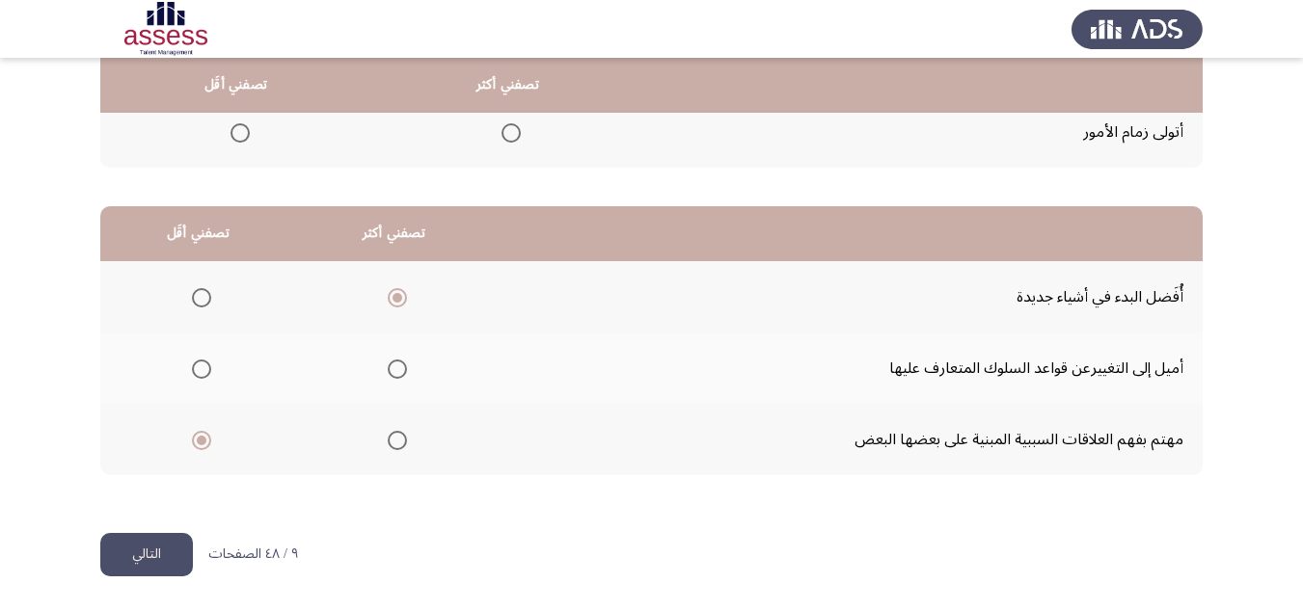
scroll to position [0, 0]
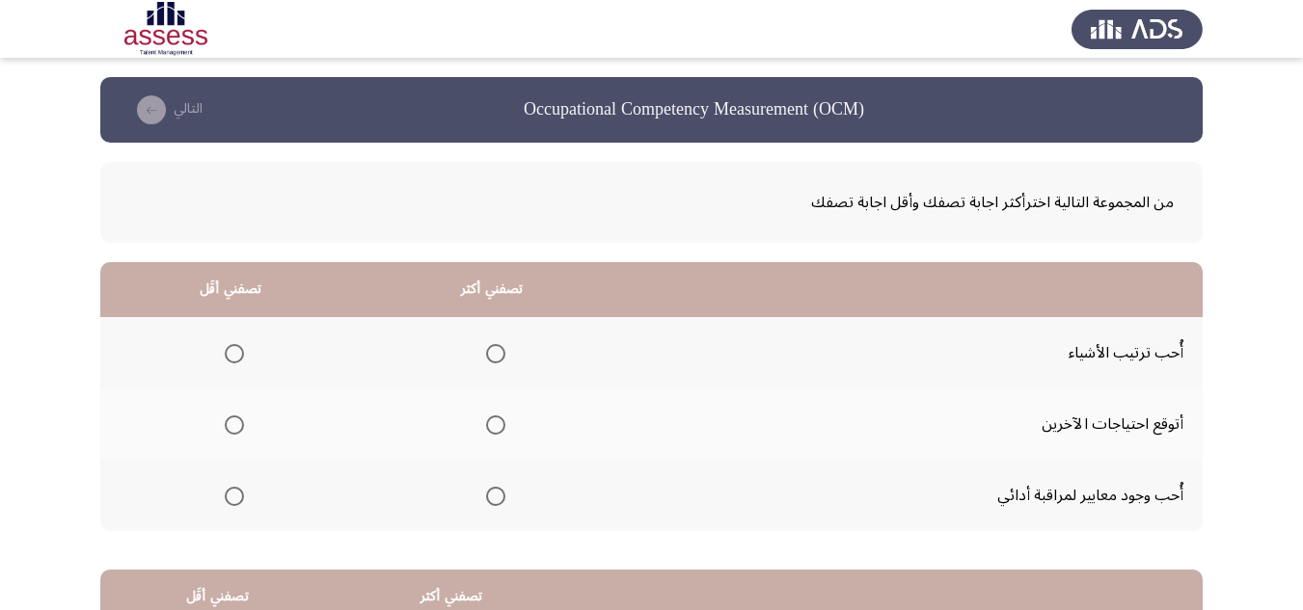
click at [488, 504] on span "Select an option" at bounding box center [495, 496] width 19 height 19
click at [488, 504] on input "Select an option" at bounding box center [495, 496] width 19 height 19
click at [232, 355] on span "Select an option" at bounding box center [234, 353] width 19 height 19
click at [232, 355] on input "Select an option" at bounding box center [234, 353] width 19 height 19
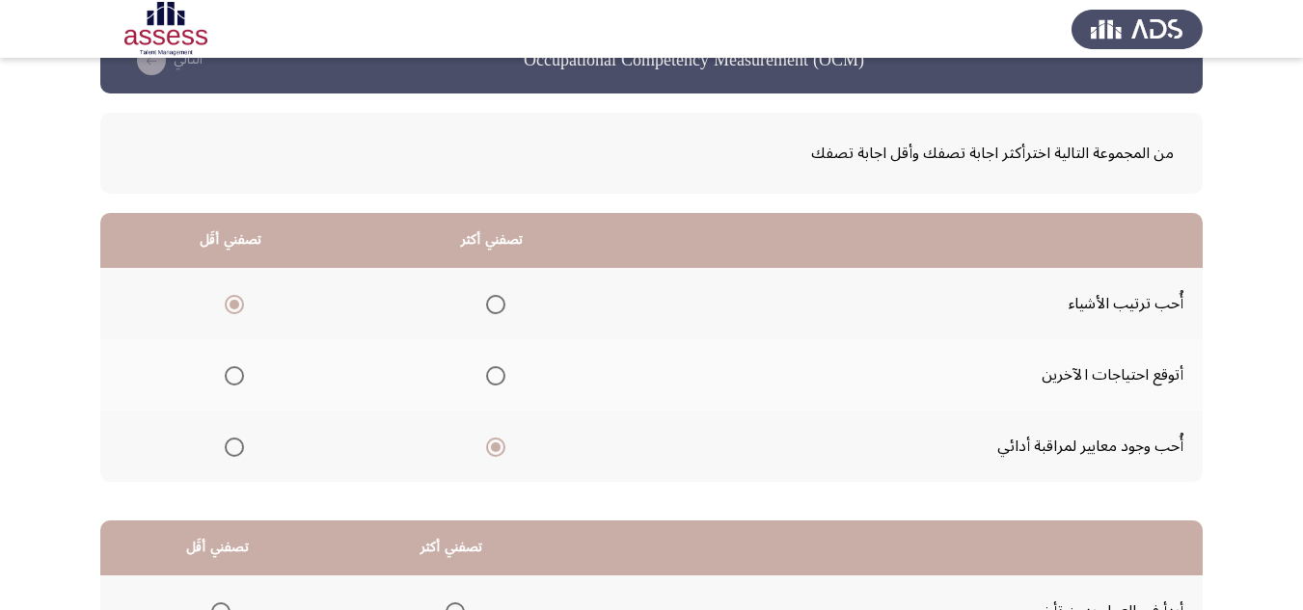
scroll to position [96, 0]
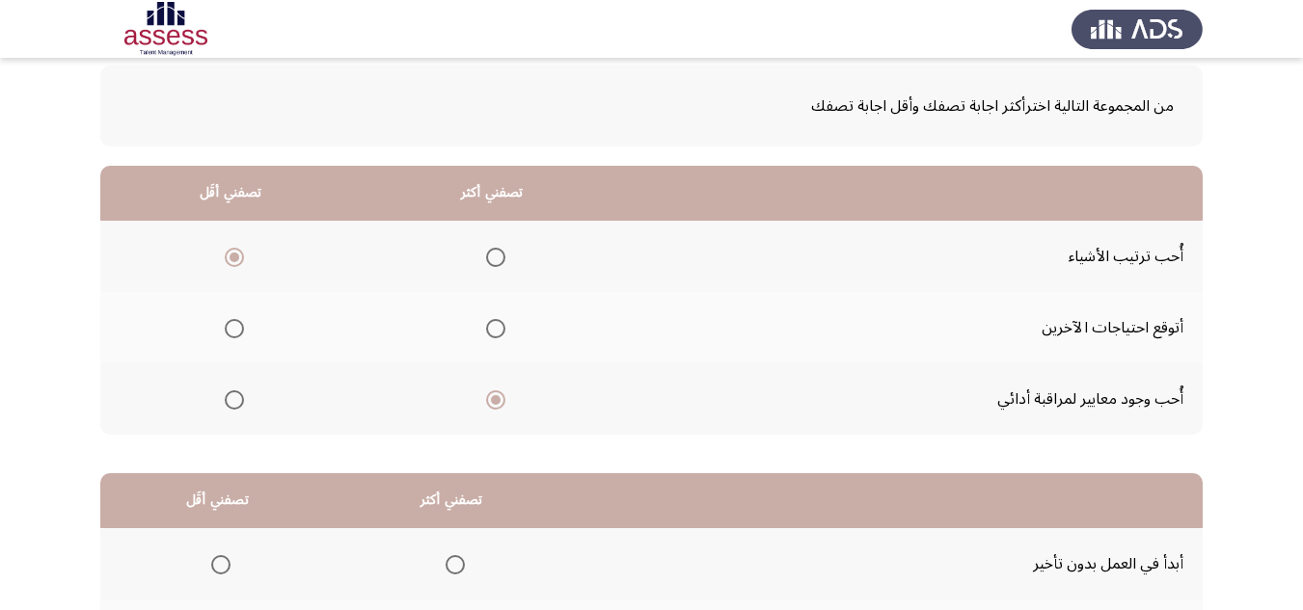
click at [248, 323] on th at bounding box center [230, 327] width 261 height 71
click at [217, 336] on label "Select an option" at bounding box center [230, 328] width 27 height 19
click at [225, 336] on input "Select an option" at bounding box center [234, 328] width 19 height 19
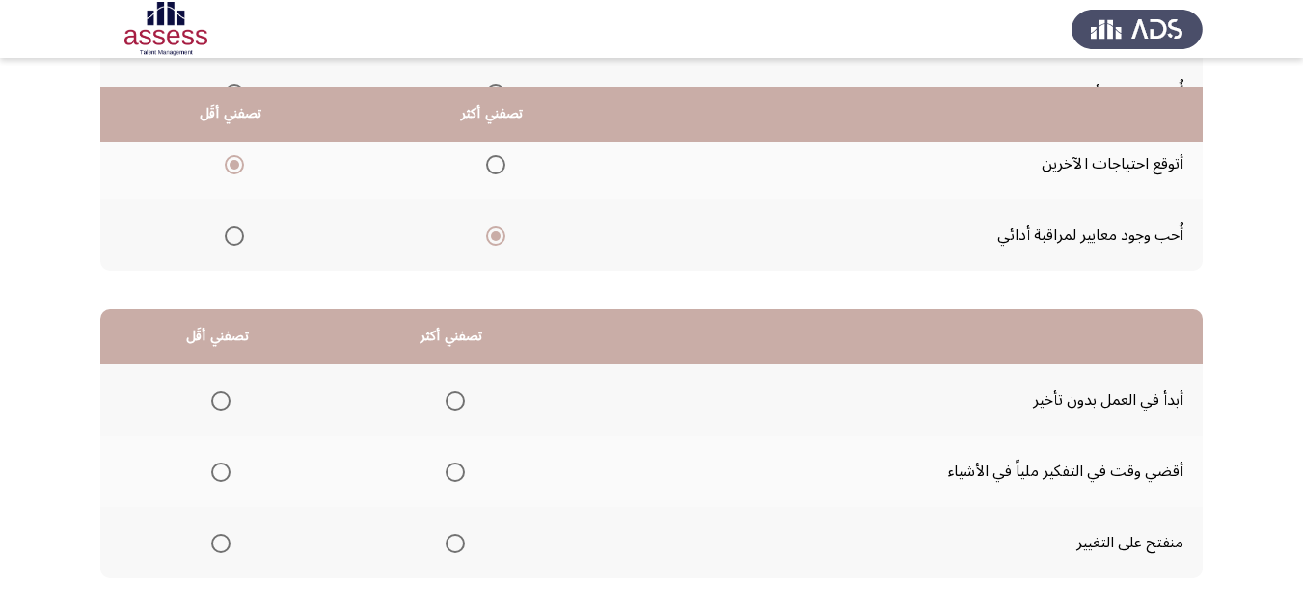
scroll to position [289, 0]
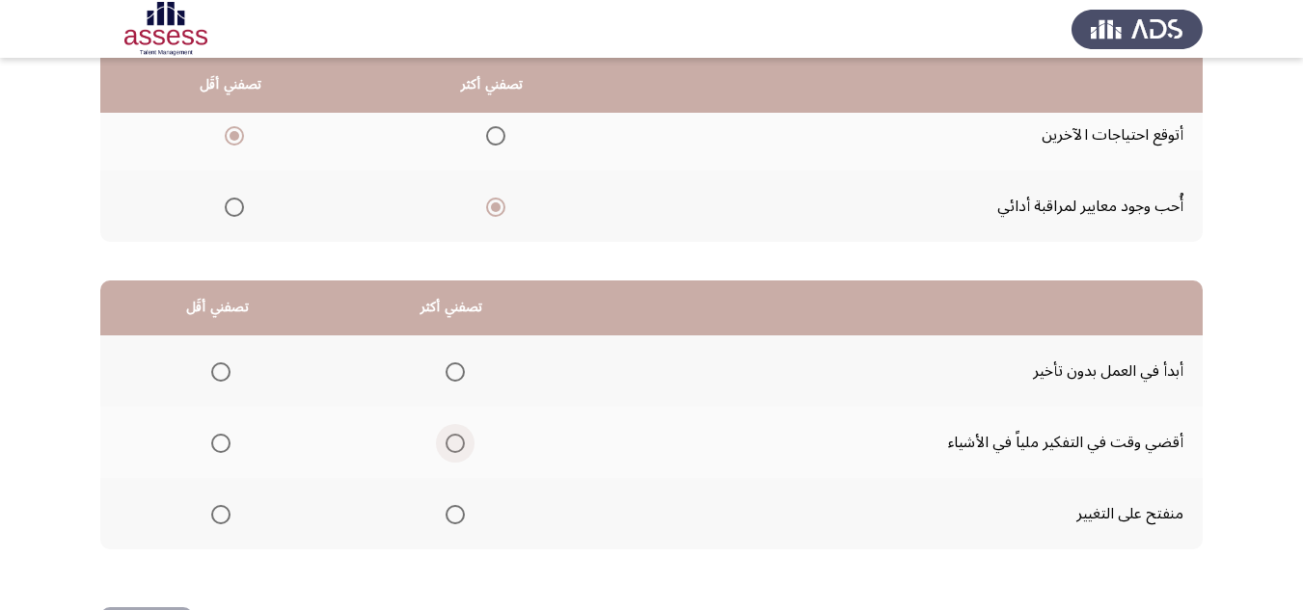
click at [456, 442] on span "Select an option" at bounding box center [455, 443] width 19 height 19
click at [456, 442] on input "Select an option" at bounding box center [455, 443] width 19 height 19
click at [211, 507] on span "Select an option" at bounding box center [220, 514] width 19 height 19
click at [211, 507] on input "Select an option" at bounding box center [220, 514] width 19 height 19
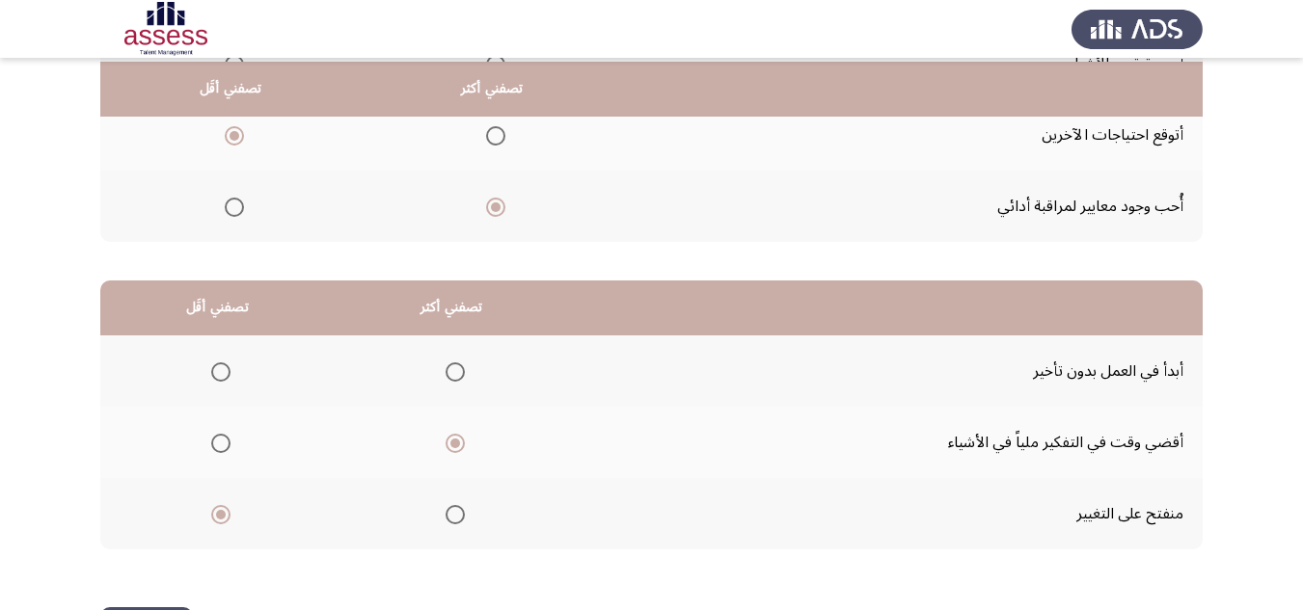
scroll to position [364, 0]
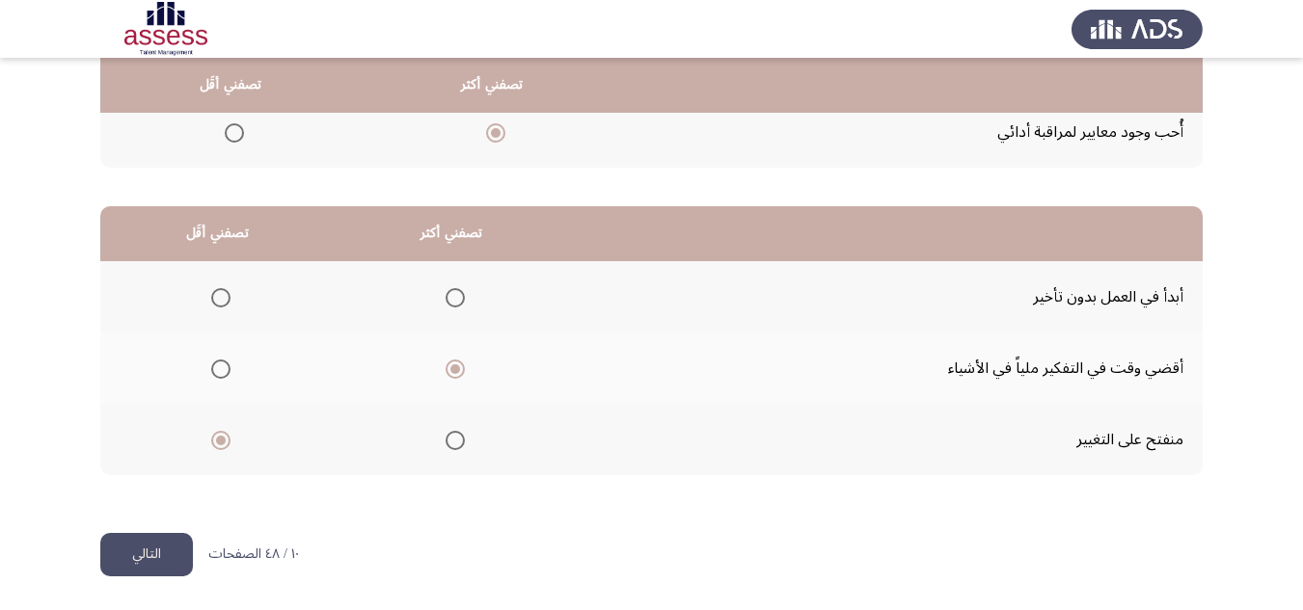
click at [223, 303] on span "Select an option" at bounding box center [220, 297] width 19 height 19
click at [223, 303] on input "Select an option" at bounding box center [220, 297] width 19 height 19
click at [176, 556] on button "التالي" at bounding box center [146, 554] width 93 height 43
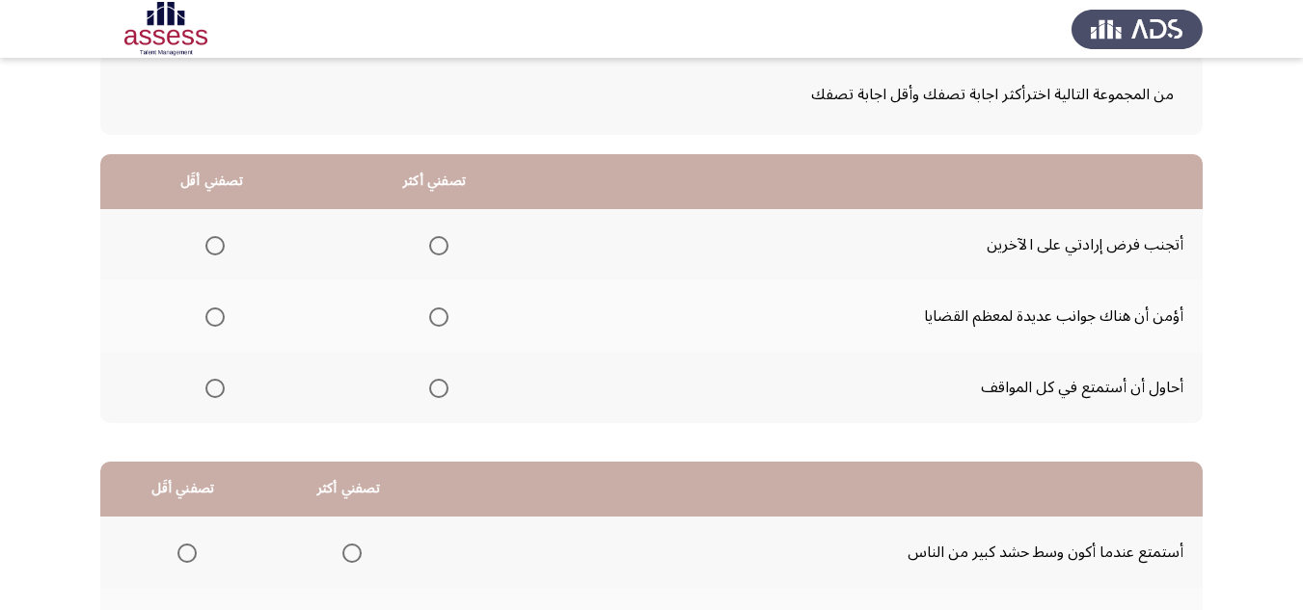
scroll to position [74, 0]
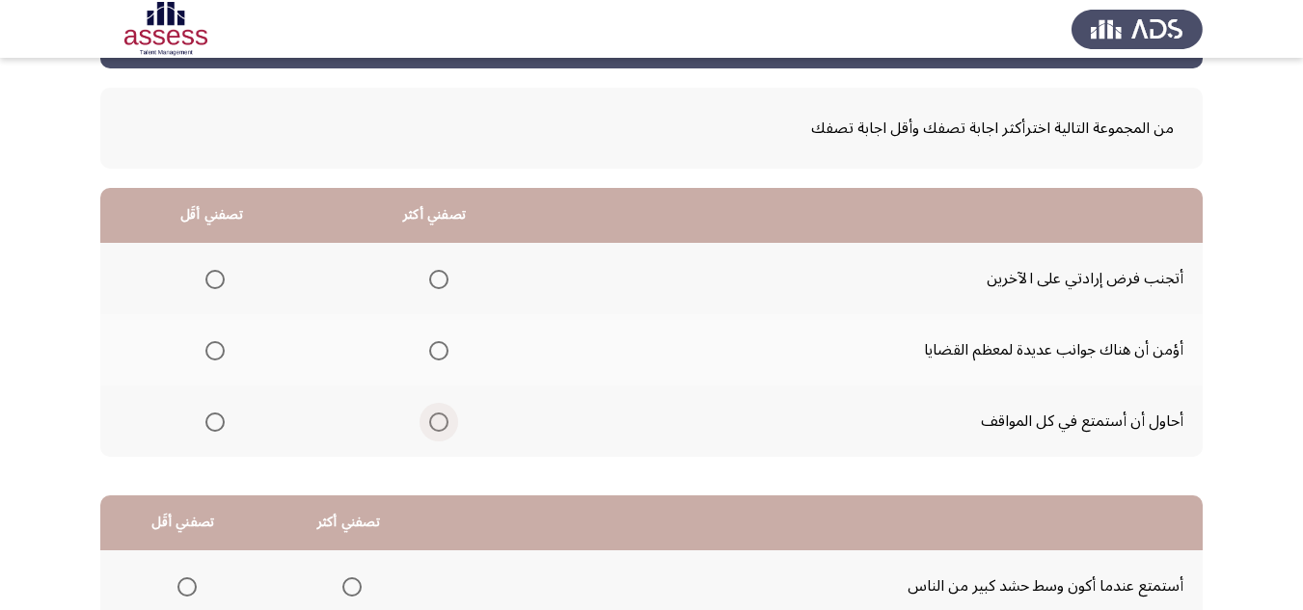
click at [435, 427] on span "Select an option" at bounding box center [438, 422] width 19 height 19
click at [435, 427] on input "Select an option" at bounding box center [438, 422] width 19 height 19
click at [218, 341] on span "Select an option" at bounding box center [214, 350] width 19 height 19
click at [218, 341] on input "Select an option" at bounding box center [214, 350] width 19 height 19
click at [220, 284] on span "Select an option" at bounding box center [214, 279] width 19 height 19
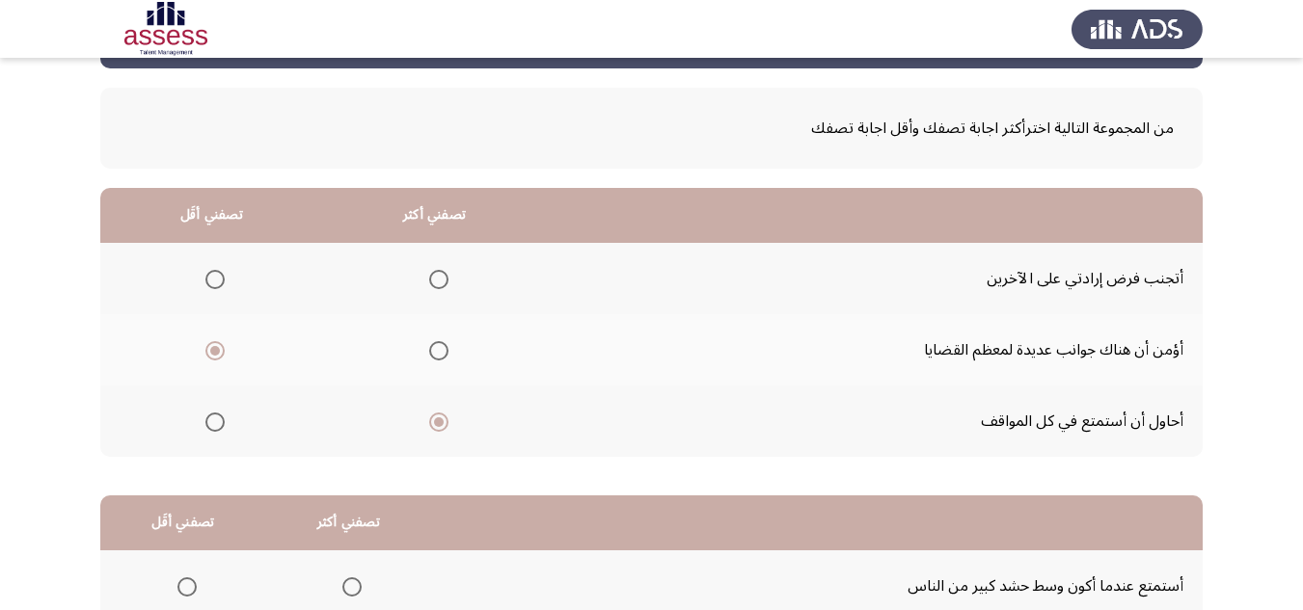
click at [220, 284] on input "Select an option" at bounding box center [214, 279] width 19 height 19
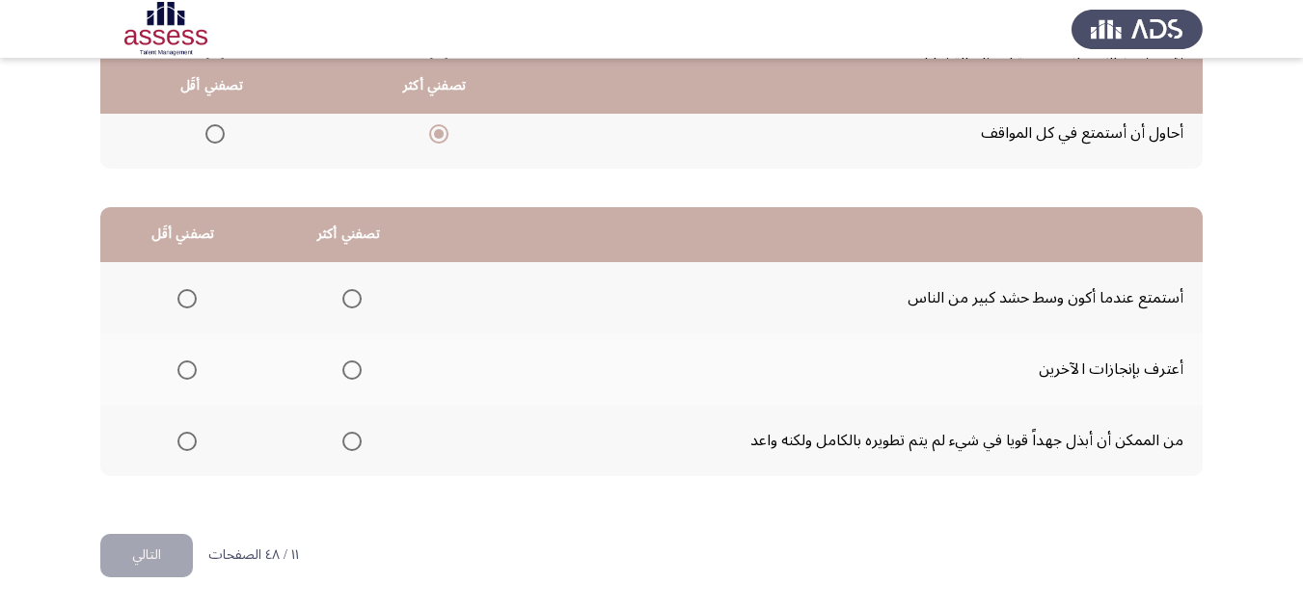
scroll to position [364, 0]
click at [356, 441] on span "Select an option" at bounding box center [351, 440] width 19 height 19
click at [356, 441] on input "Select an option" at bounding box center [351, 440] width 19 height 19
click at [357, 366] on span "Select an option" at bounding box center [351, 369] width 19 height 19
click at [357, 366] on input "Select an option" at bounding box center [351, 369] width 19 height 19
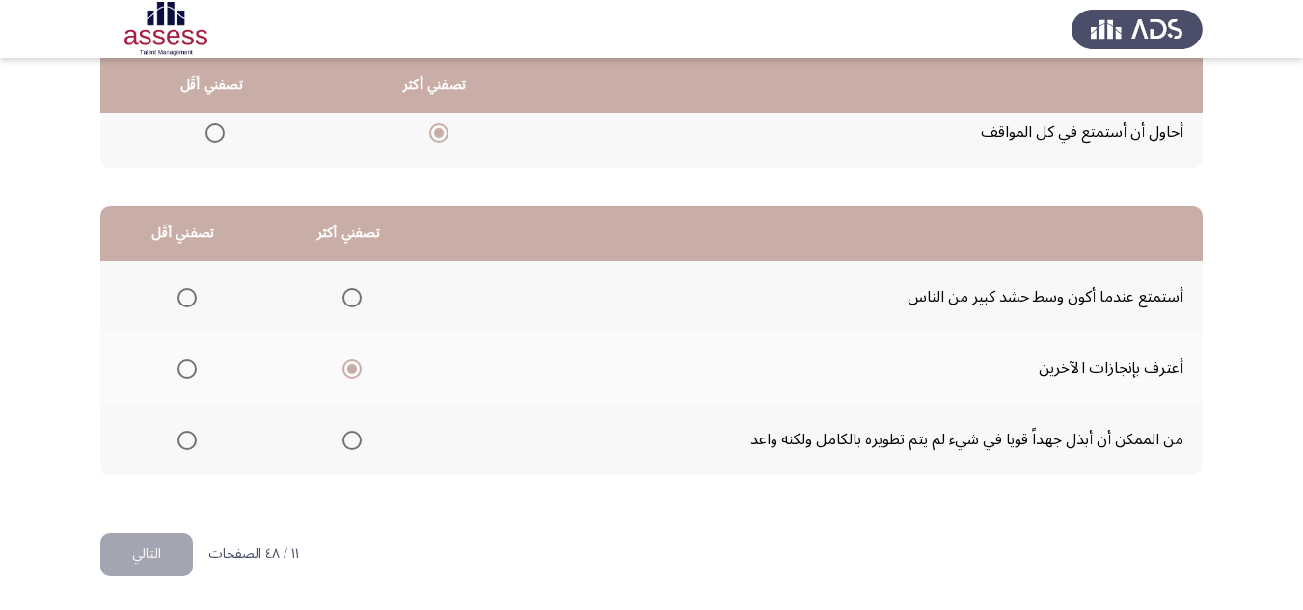
click at [186, 436] on span "Select an option" at bounding box center [186, 440] width 19 height 19
click at [186, 436] on input "Select an option" at bounding box center [186, 440] width 19 height 19
click at [150, 557] on button "التالي" at bounding box center [146, 554] width 93 height 43
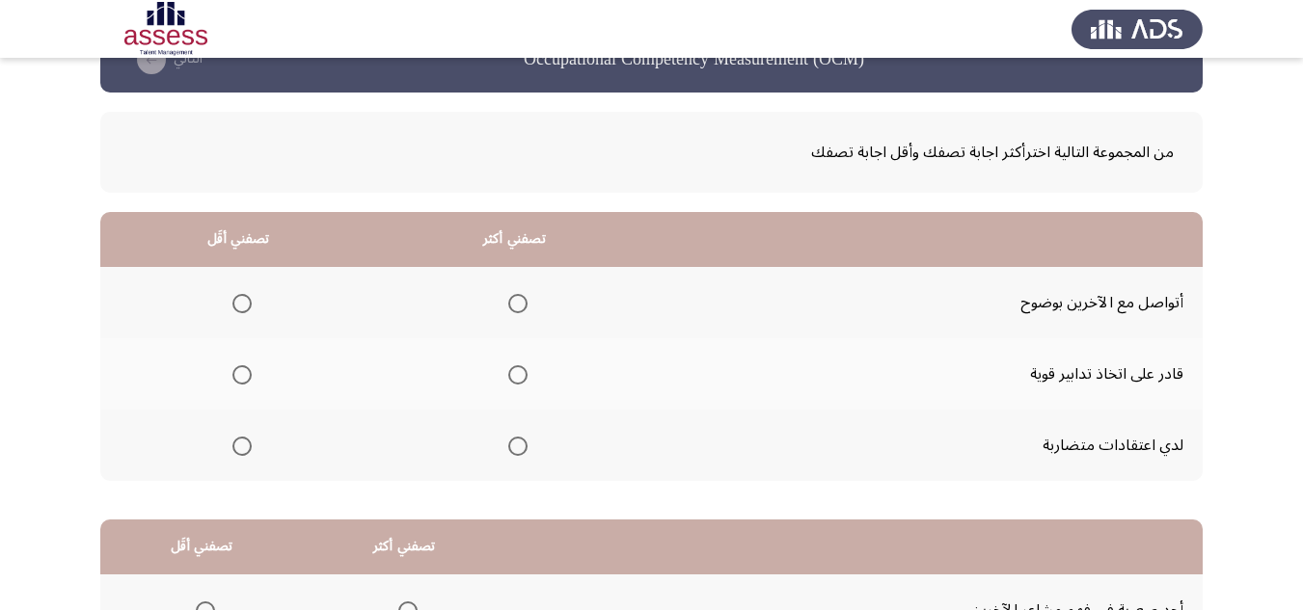
scroll to position [96, 0]
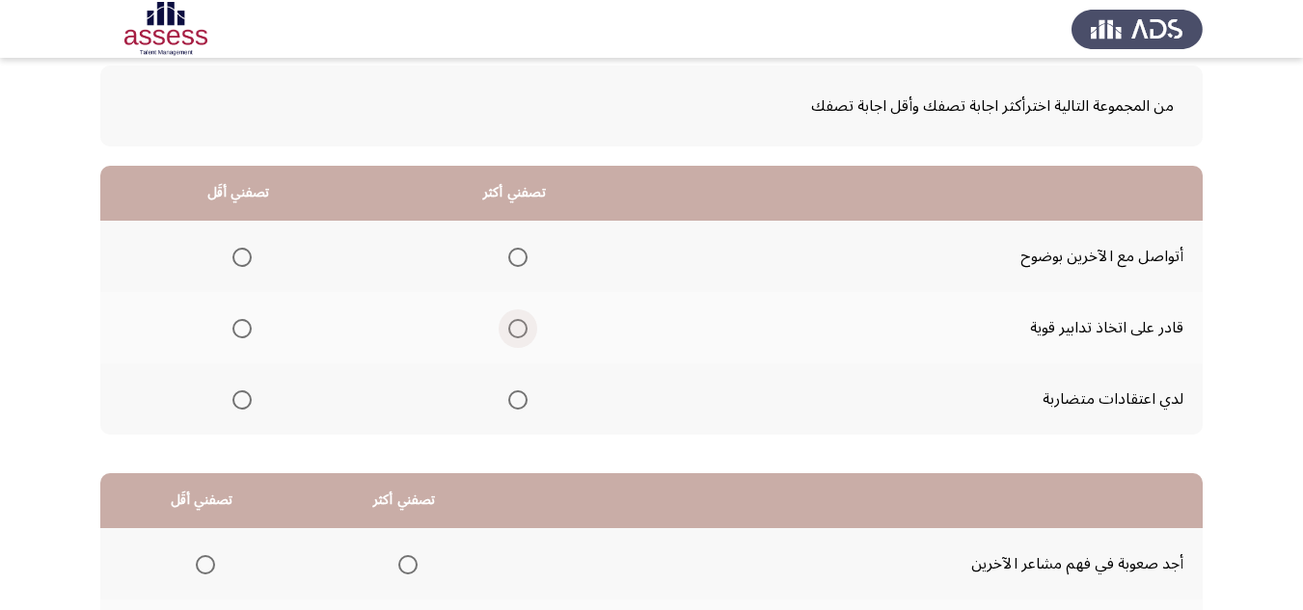
click at [511, 333] on span "Select an option" at bounding box center [517, 328] width 19 height 19
click at [511, 333] on input "Select an option" at bounding box center [517, 328] width 19 height 19
click at [241, 249] on span "Select an option" at bounding box center [241, 257] width 19 height 19
click at [241, 249] on input "Select an option" at bounding box center [241, 257] width 19 height 19
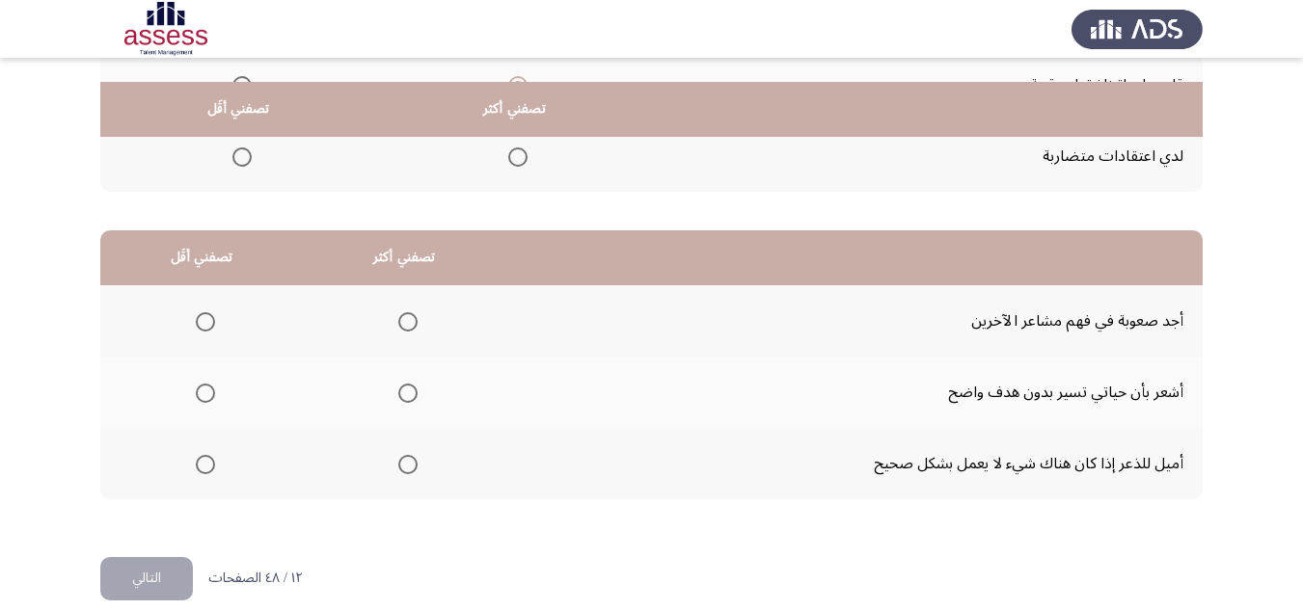
scroll to position [364, 0]
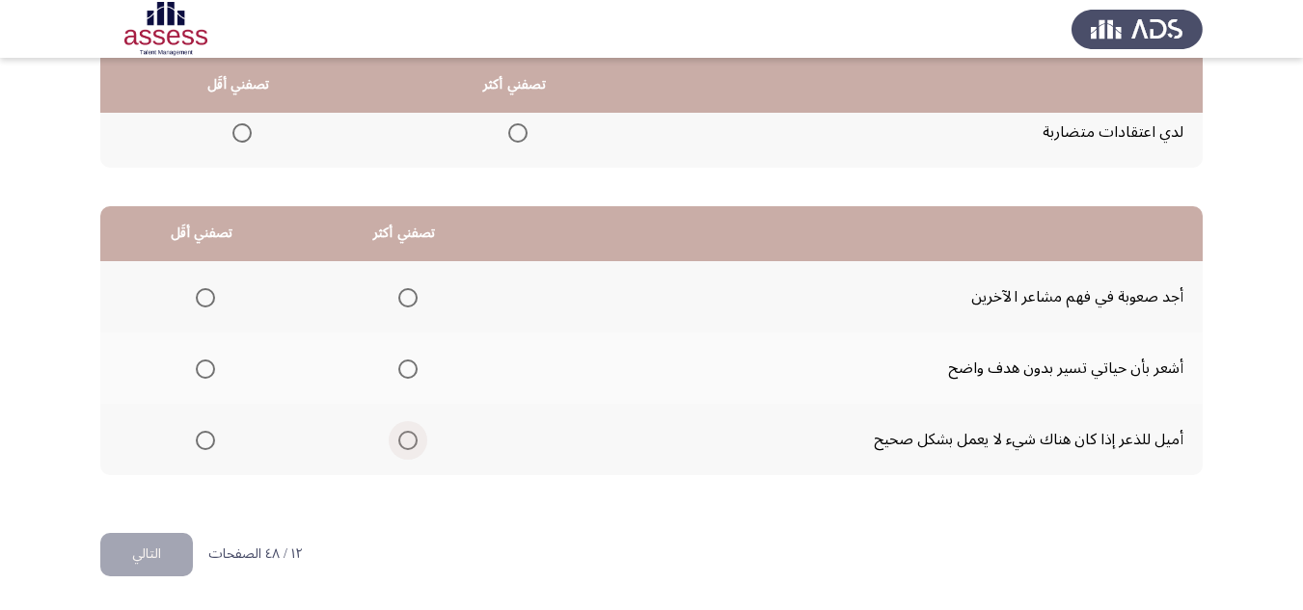
click at [404, 441] on span "Select an option" at bounding box center [407, 440] width 19 height 19
click at [404, 441] on input "Select an option" at bounding box center [407, 440] width 19 height 19
click at [203, 299] on span "Select an option" at bounding box center [205, 297] width 19 height 19
click at [203, 299] on input "Select an option" at bounding box center [205, 297] width 19 height 19
click at [410, 372] on span "Select an option" at bounding box center [407, 369] width 19 height 19
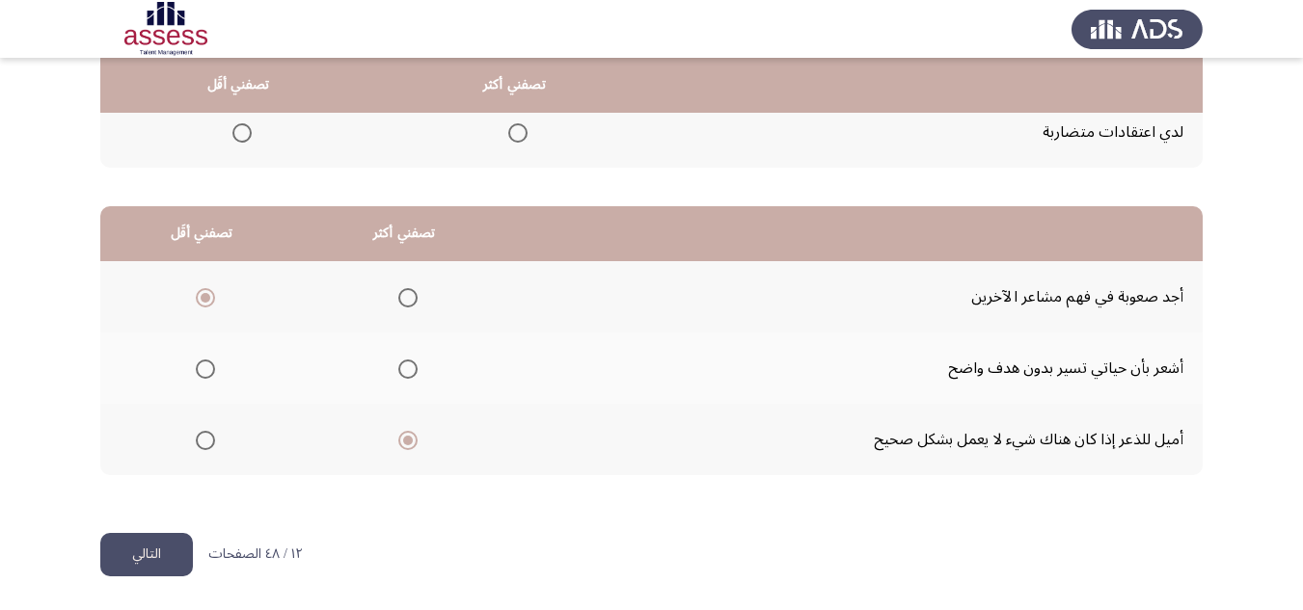
click at [410, 372] on input "Select an option" at bounding box center [407, 369] width 19 height 19
click at [408, 445] on span "Select an option" at bounding box center [407, 440] width 19 height 19
click at [408, 445] on input "Select an option" at bounding box center [407, 440] width 19 height 19
click at [149, 546] on button "التالي" at bounding box center [146, 554] width 93 height 43
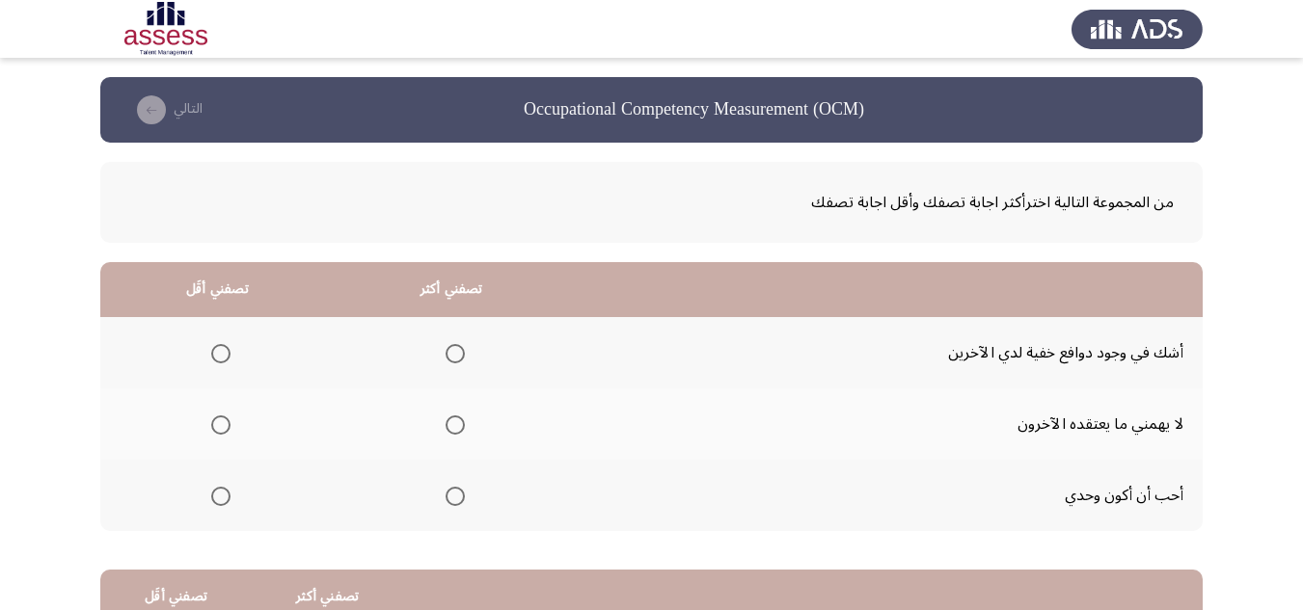
scroll to position [96, 0]
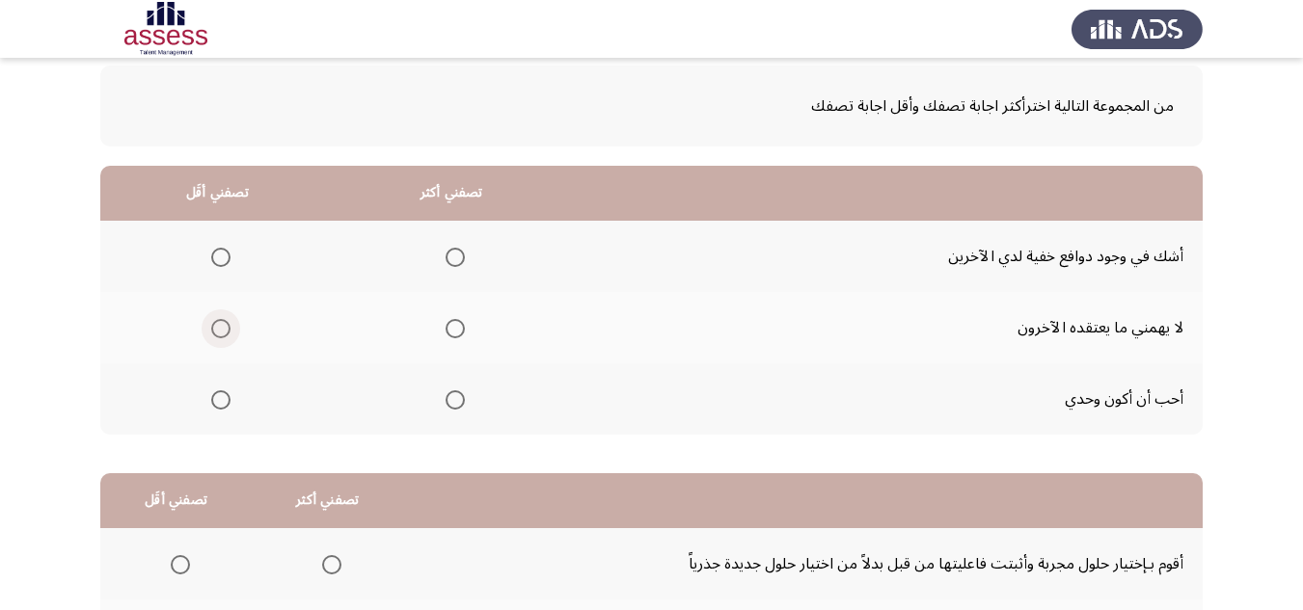
click at [224, 332] on span "Select an option" at bounding box center [220, 328] width 19 height 19
click at [224, 332] on input "Select an option" at bounding box center [220, 328] width 19 height 19
click at [455, 400] on span "Select an option" at bounding box center [455, 400] width 0 height 0
click at [450, 399] on input "Select an option" at bounding box center [455, 400] width 19 height 19
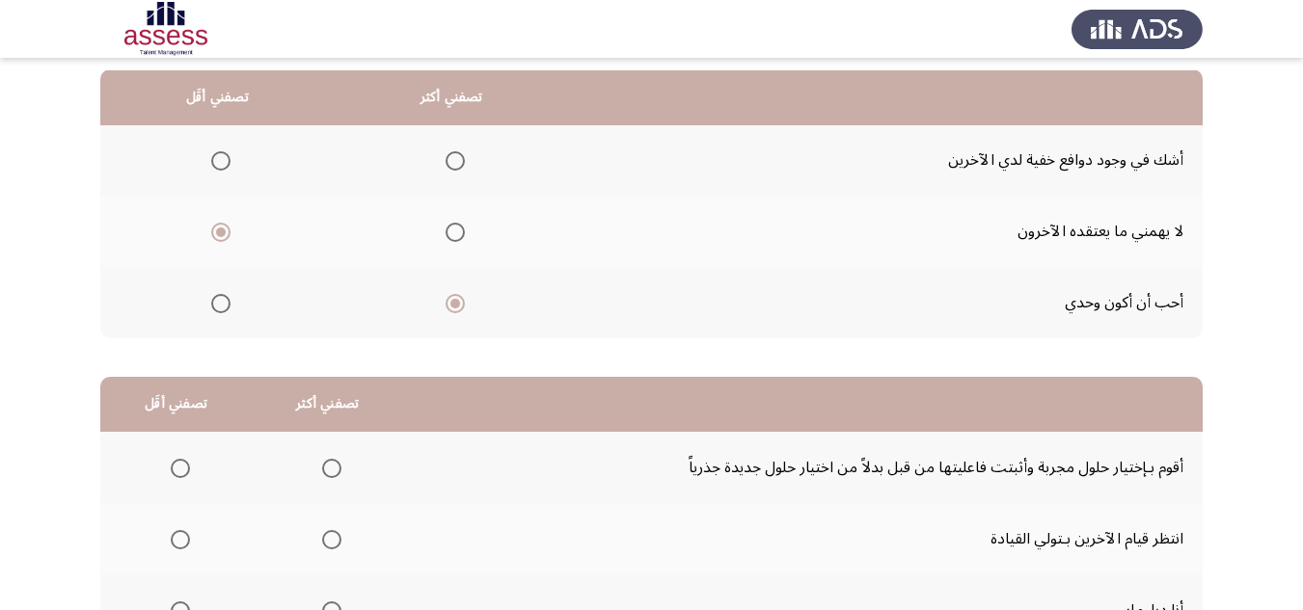
scroll to position [289, 0]
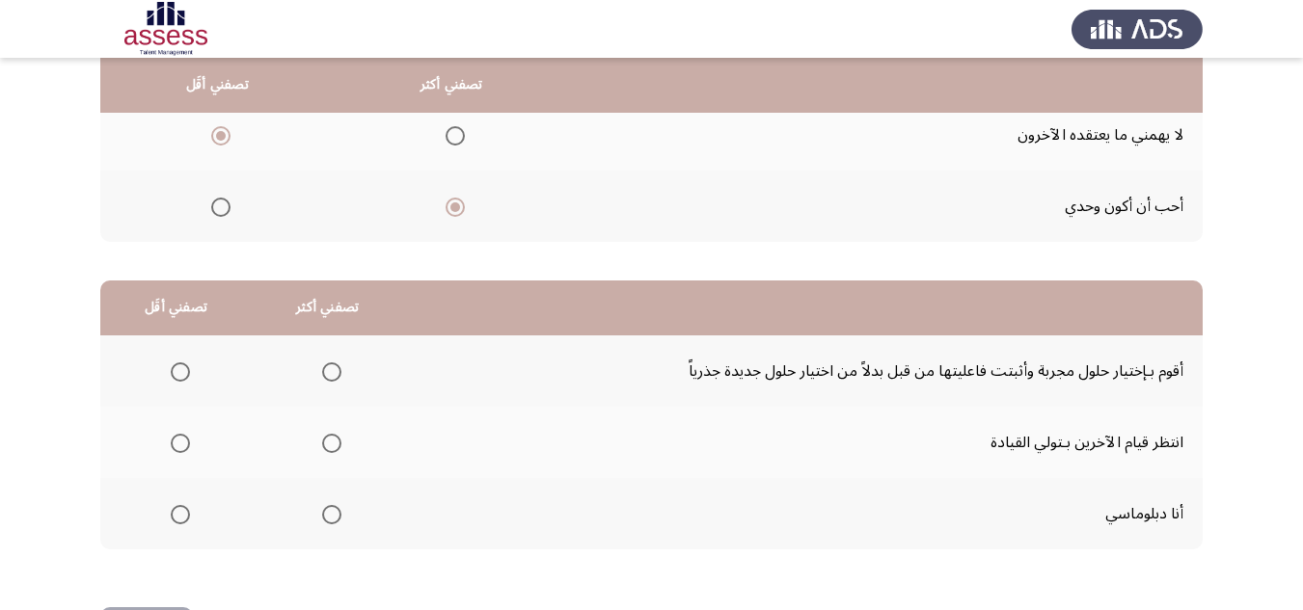
click at [449, 131] on span "Select an option" at bounding box center [455, 135] width 19 height 19
click at [449, 131] on input "Select an option" at bounding box center [455, 135] width 19 height 19
click at [214, 209] on span "Select an option" at bounding box center [220, 207] width 19 height 19
click at [214, 209] on input "Select an option" at bounding box center [220, 207] width 19 height 19
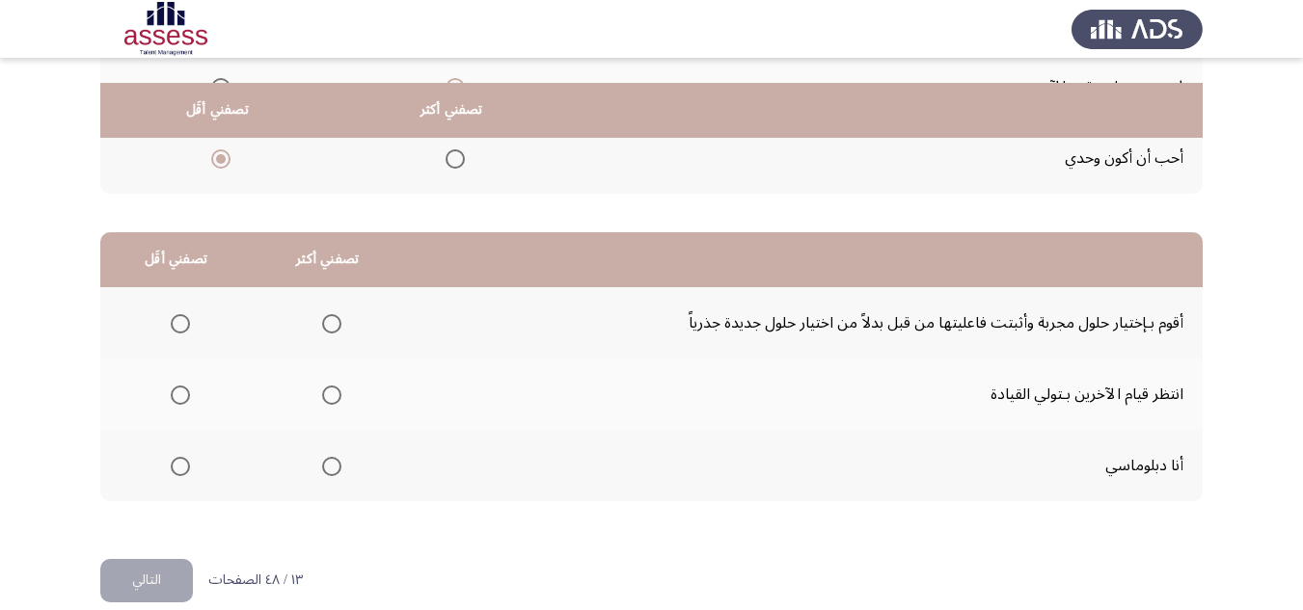
scroll to position [364, 0]
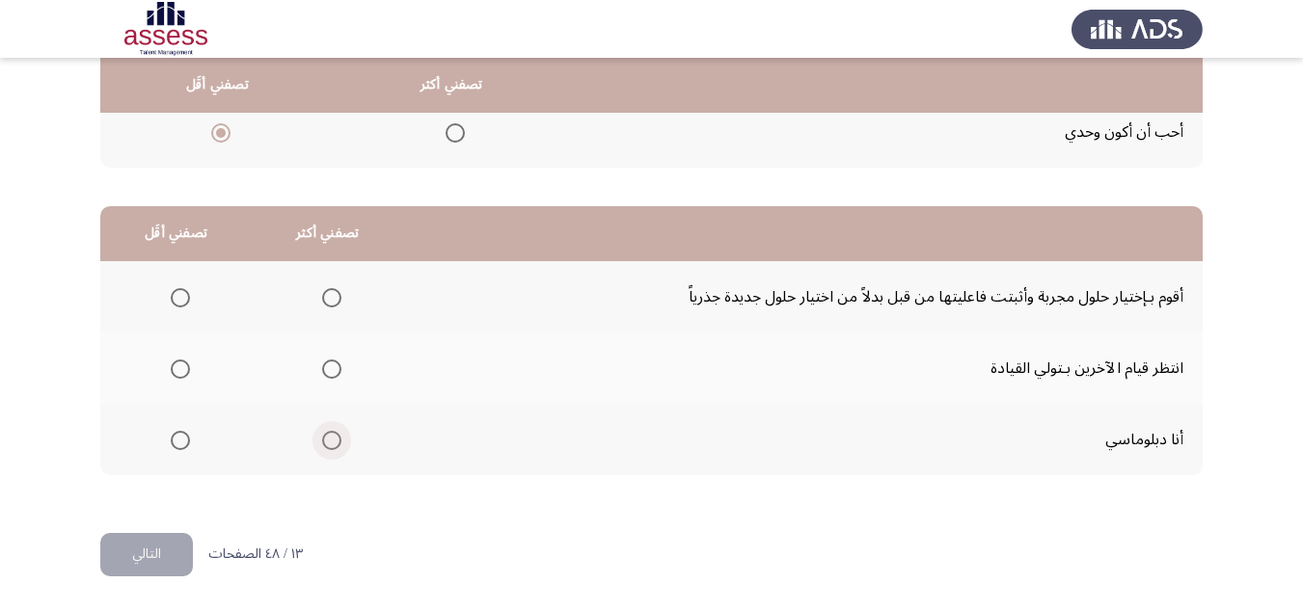
click at [327, 443] on span "Select an option" at bounding box center [331, 440] width 19 height 19
click at [327, 443] on input "Select an option" at bounding box center [331, 440] width 19 height 19
click at [161, 295] on th at bounding box center [175, 296] width 151 height 71
click at [174, 297] on span "Select an option" at bounding box center [180, 297] width 19 height 19
click at [174, 297] on input "Select an option" at bounding box center [180, 297] width 19 height 19
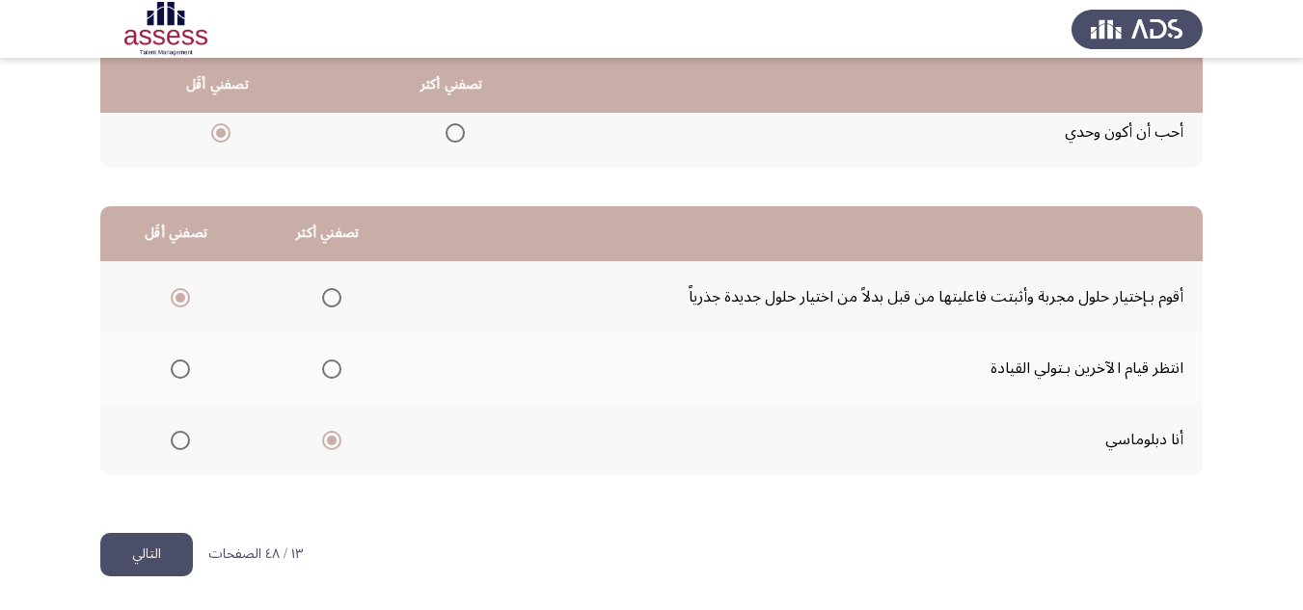
click at [156, 558] on button "التالي" at bounding box center [146, 554] width 93 height 43
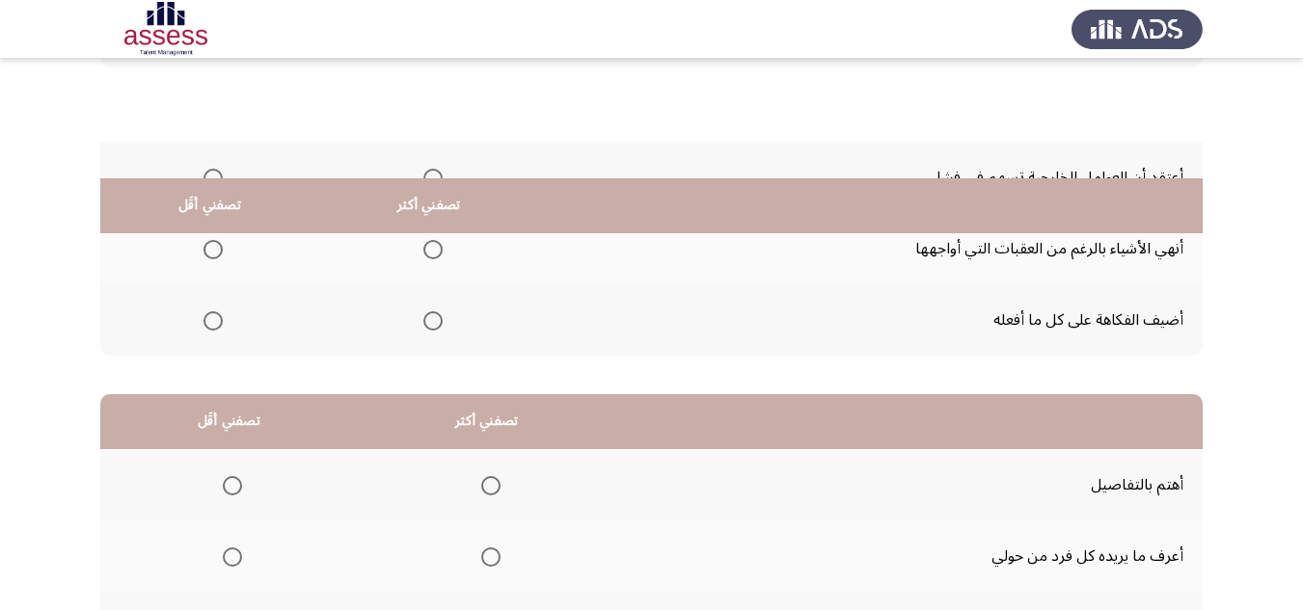
scroll to position [171, 0]
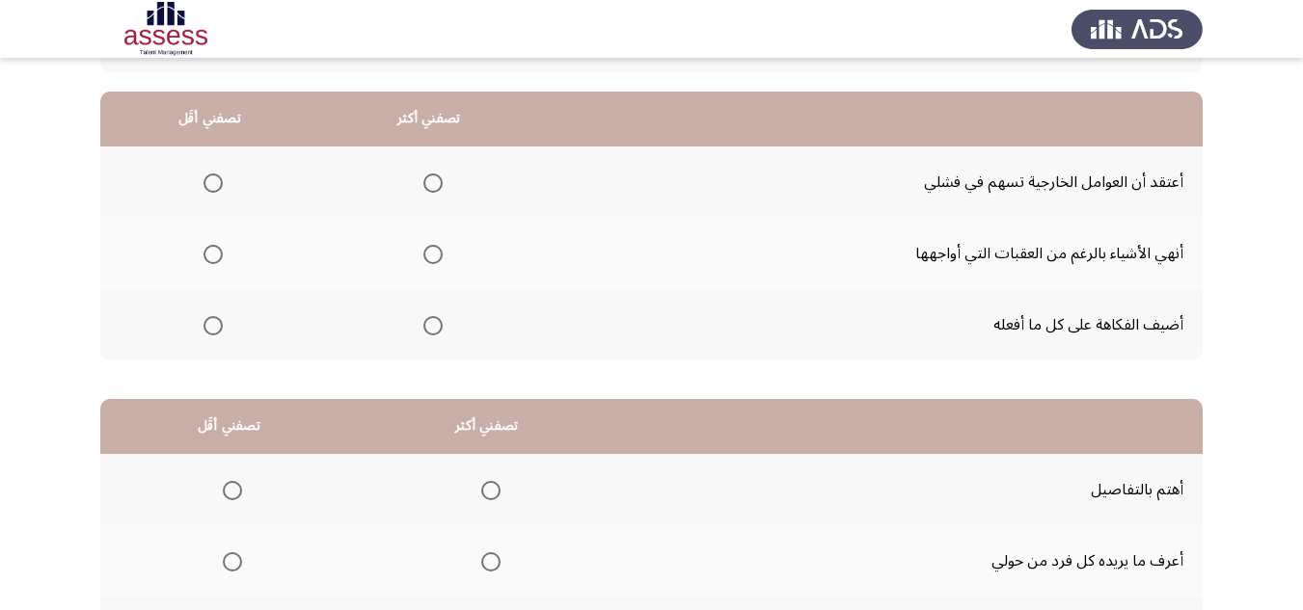
click at [433, 326] on span "Select an option" at bounding box center [433, 326] width 0 height 0
click at [431, 325] on input "Select an option" at bounding box center [432, 325] width 19 height 19
click at [205, 261] on span "Select an option" at bounding box center [212, 254] width 19 height 19
click at [213, 260] on span "Select an option" at bounding box center [212, 254] width 19 height 19
click at [213, 260] on input "Select an option" at bounding box center [212, 254] width 19 height 19
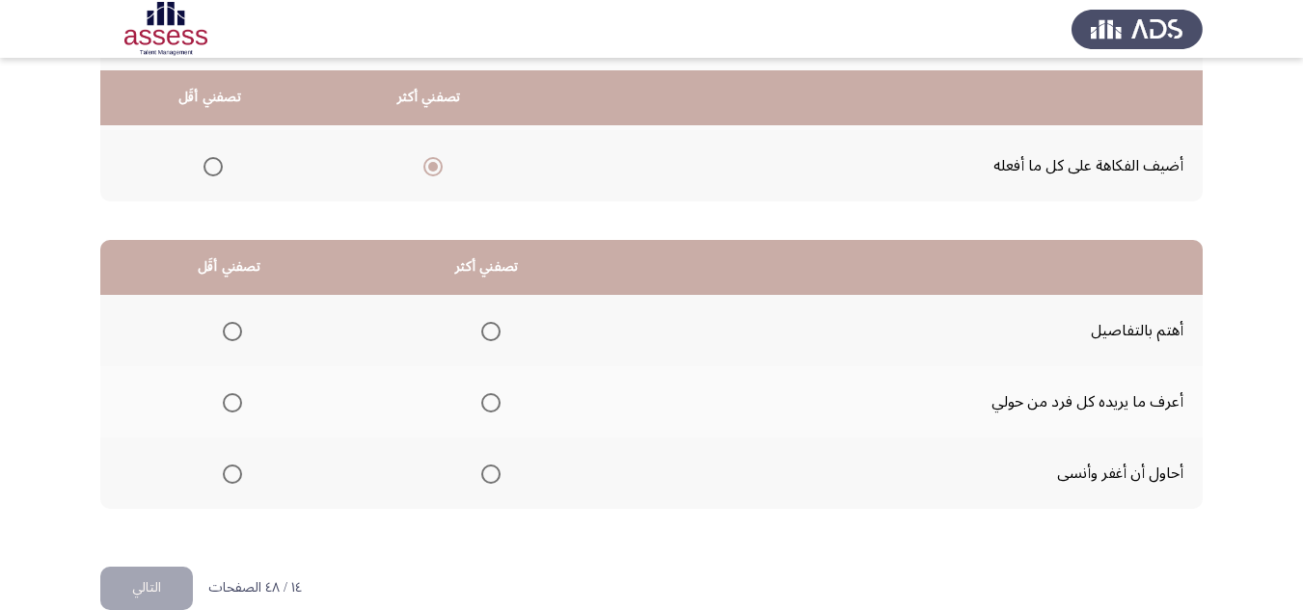
scroll to position [364, 0]
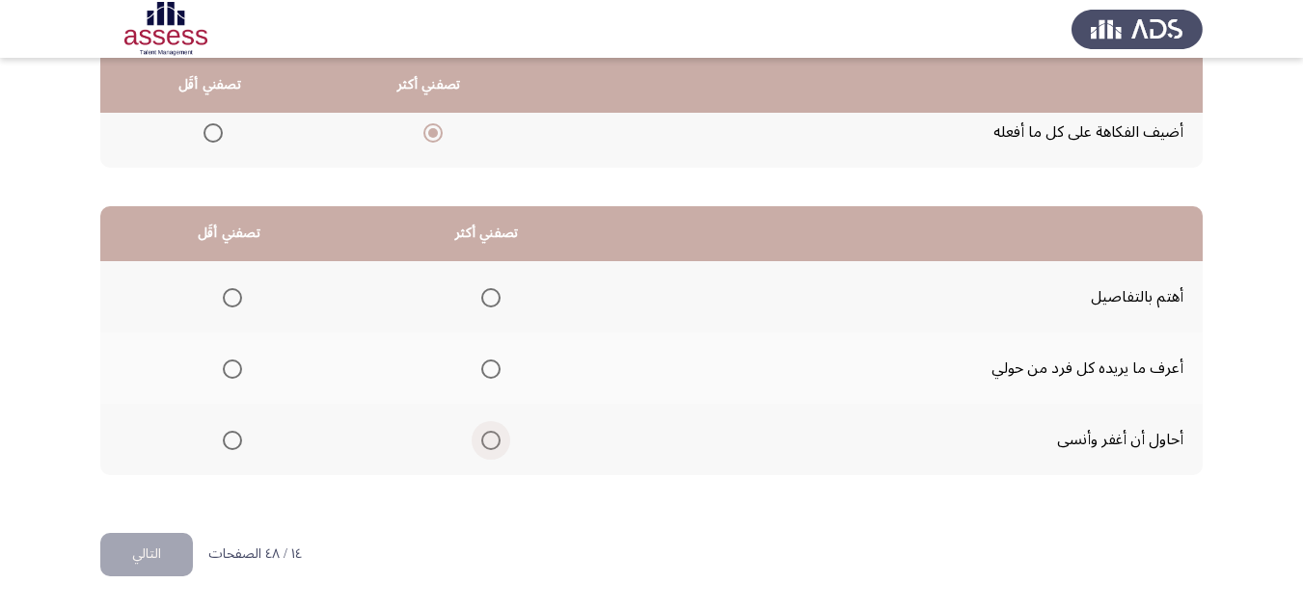
click at [492, 441] on span "Select an option" at bounding box center [490, 440] width 19 height 19
click at [492, 441] on input "Select an option" at bounding box center [490, 440] width 19 height 19
click at [235, 304] on span "Select an option" at bounding box center [232, 297] width 19 height 19
click at [235, 304] on input "Select an option" at bounding box center [232, 297] width 19 height 19
click at [152, 544] on button "التالي" at bounding box center [146, 554] width 93 height 43
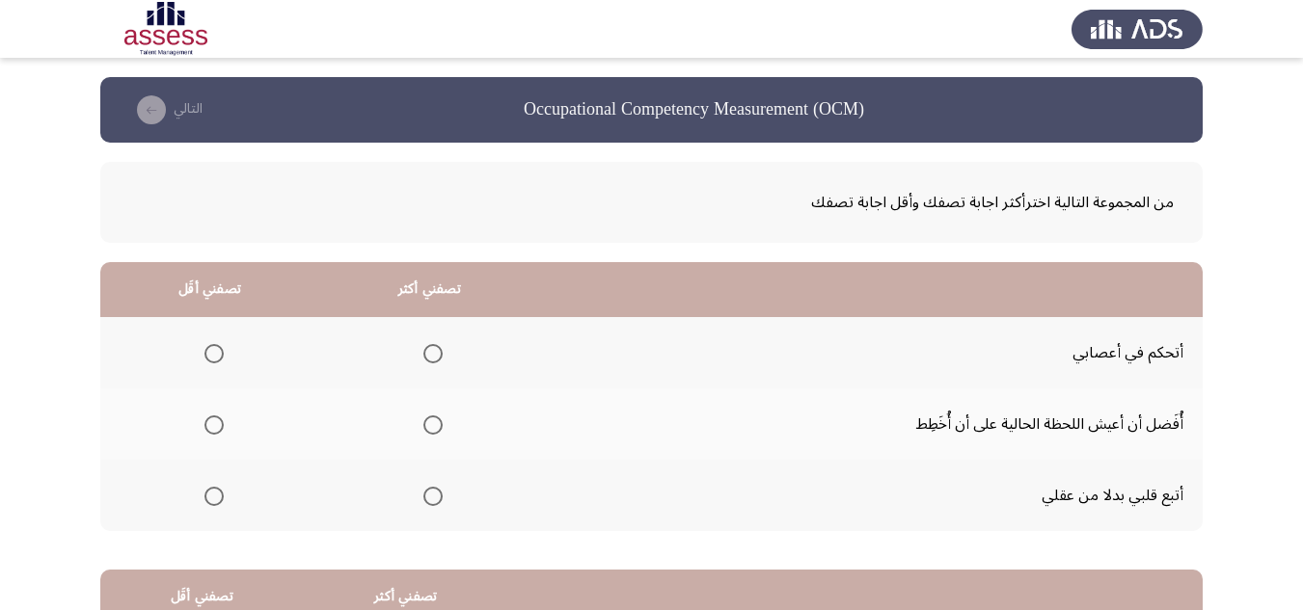
scroll to position [96, 0]
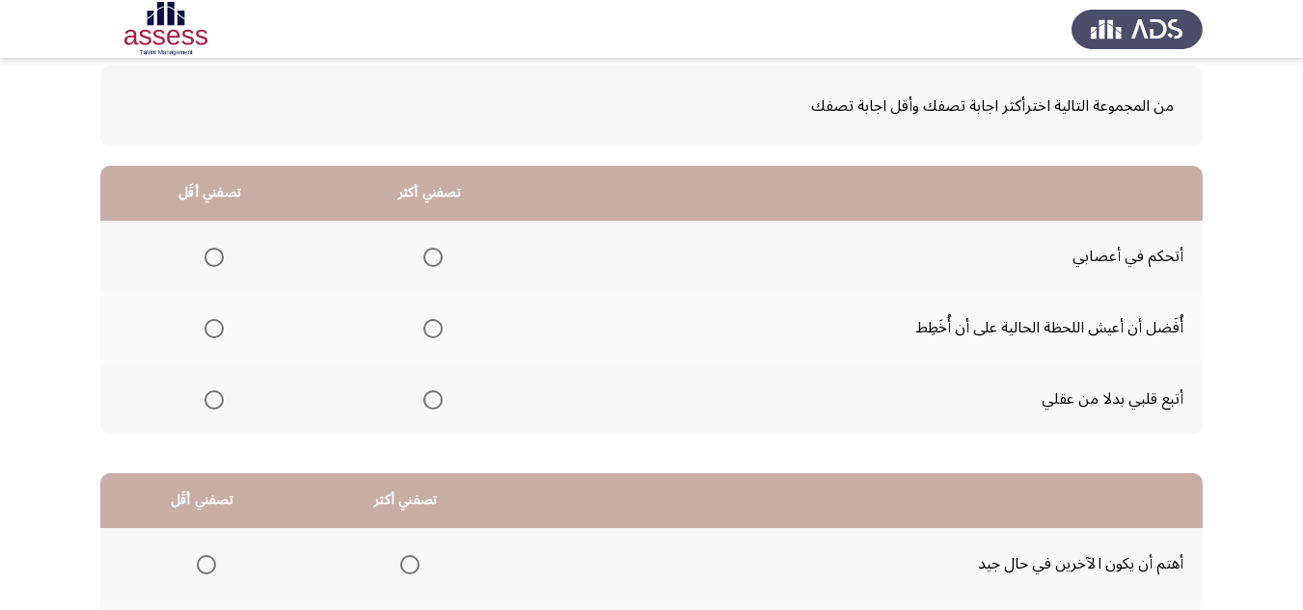
click at [429, 257] on span "Select an option" at bounding box center [432, 257] width 19 height 19
click at [429, 257] on input "Select an option" at bounding box center [432, 257] width 19 height 19
click at [204, 406] on span "Select an option" at bounding box center [213, 400] width 19 height 19
click at [204, 406] on input "Select an option" at bounding box center [213, 400] width 19 height 19
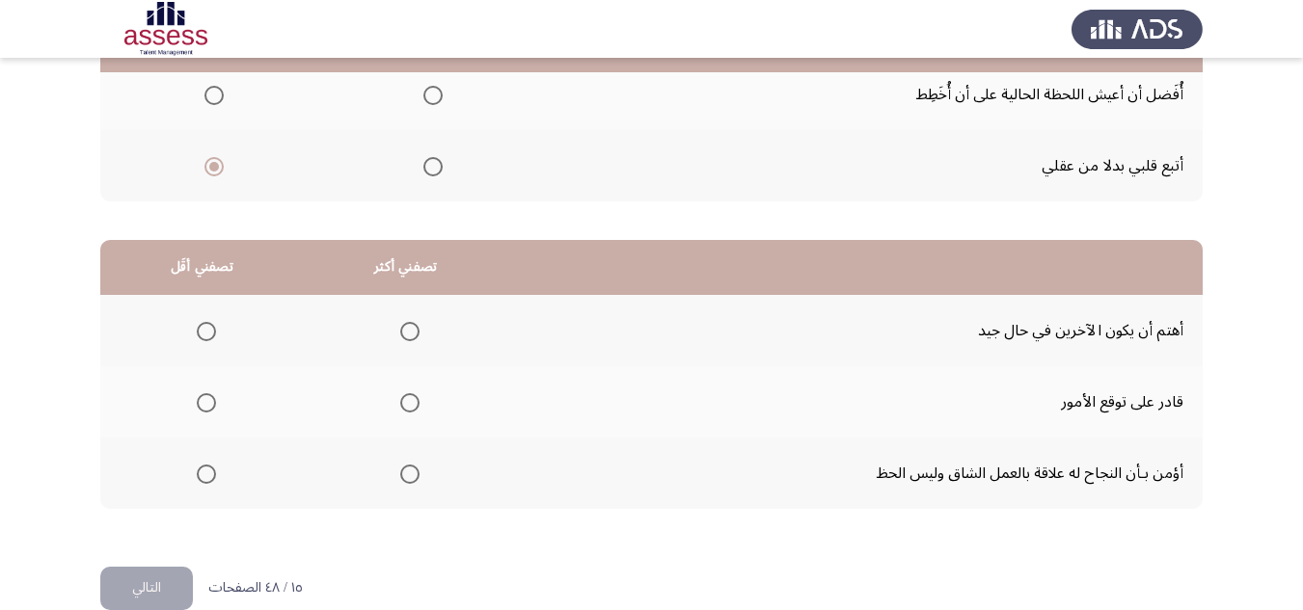
scroll to position [364, 0]
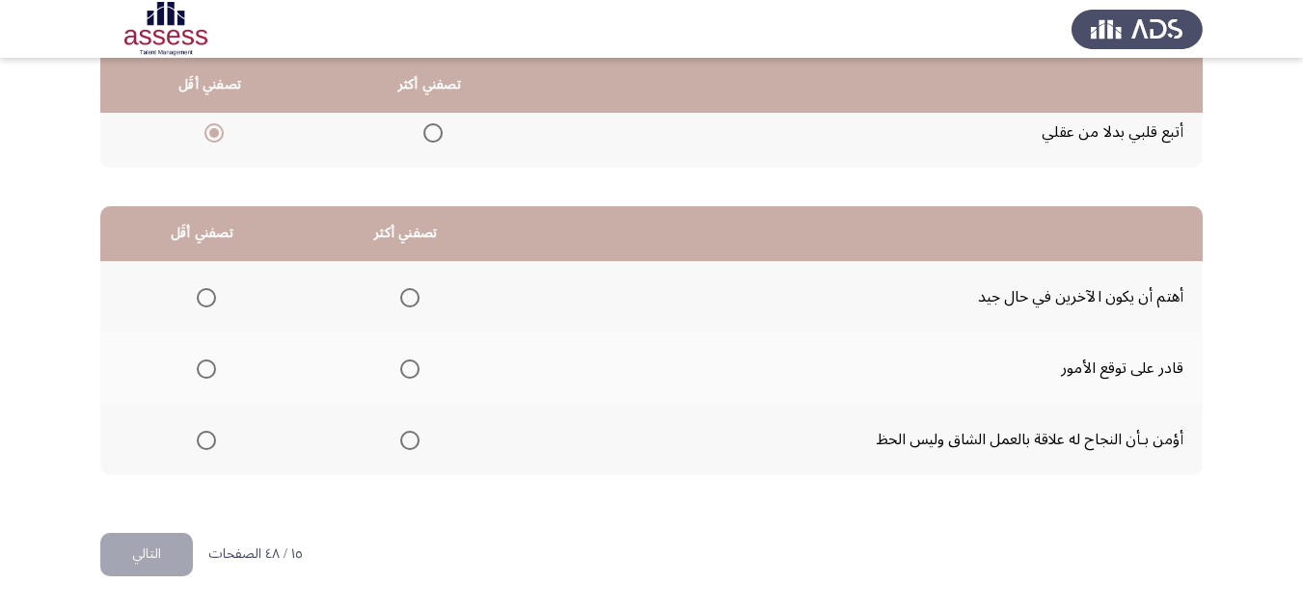
click at [405, 296] on span "Select an option" at bounding box center [409, 297] width 19 height 19
click at [405, 296] on input "Select an option" at bounding box center [409, 297] width 19 height 19
click at [208, 440] on span "Select an option" at bounding box center [206, 440] width 19 height 19
click at [208, 440] on input "Select an option" at bounding box center [206, 440] width 19 height 19
click at [140, 555] on button "التالي" at bounding box center [146, 554] width 93 height 43
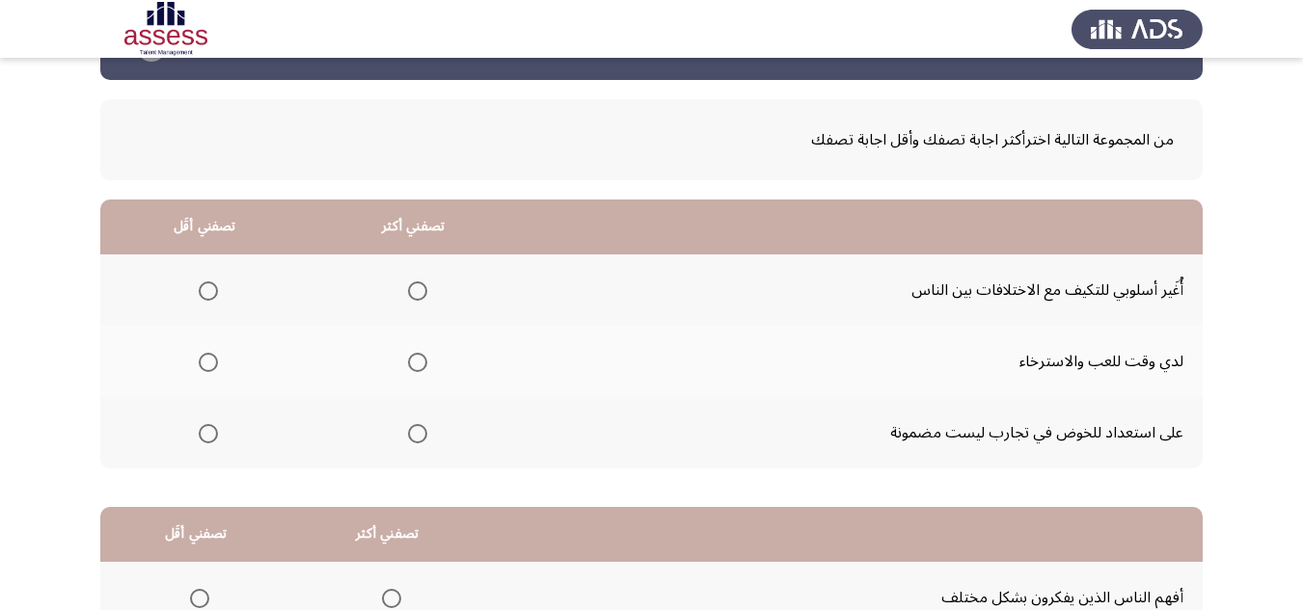
scroll to position [96, 0]
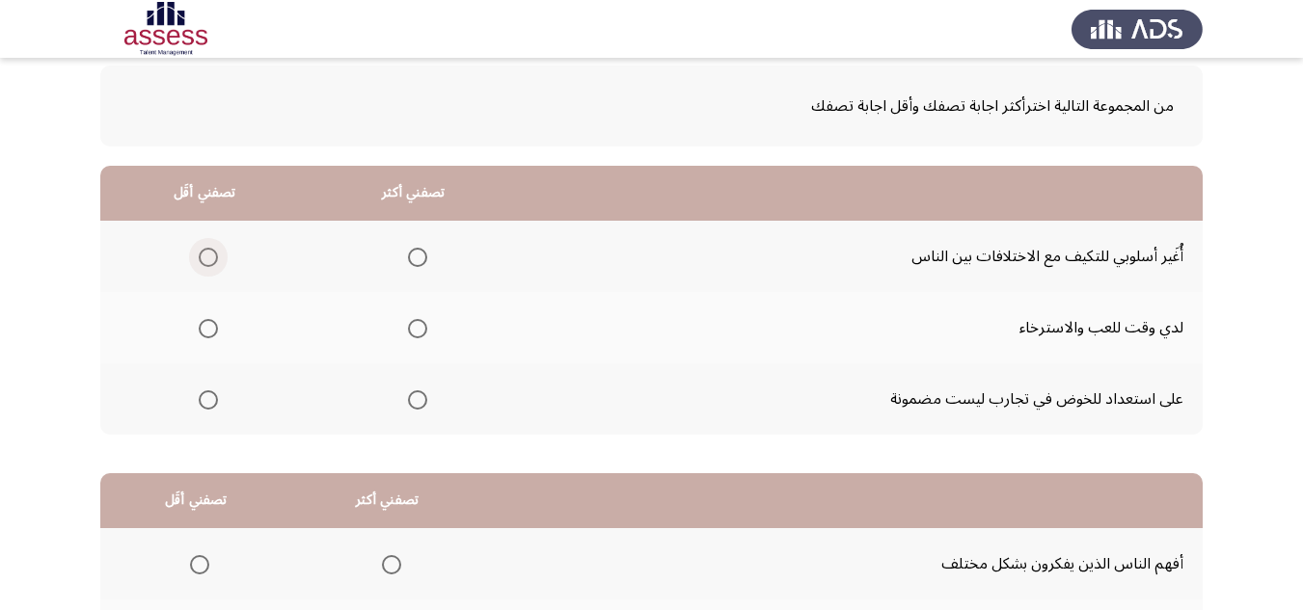
click at [202, 260] on span "Select an option" at bounding box center [208, 257] width 19 height 19
click at [202, 260] on input "Select an option" at bounding box center [208, 257] width 19 height 19
click at [418, 329] on span "Select an option" at bounding box center [418, 329] width 0 height 0
click at [414, 328] on input "Select an option" at bounding box center [417, 328] width 19 height 19
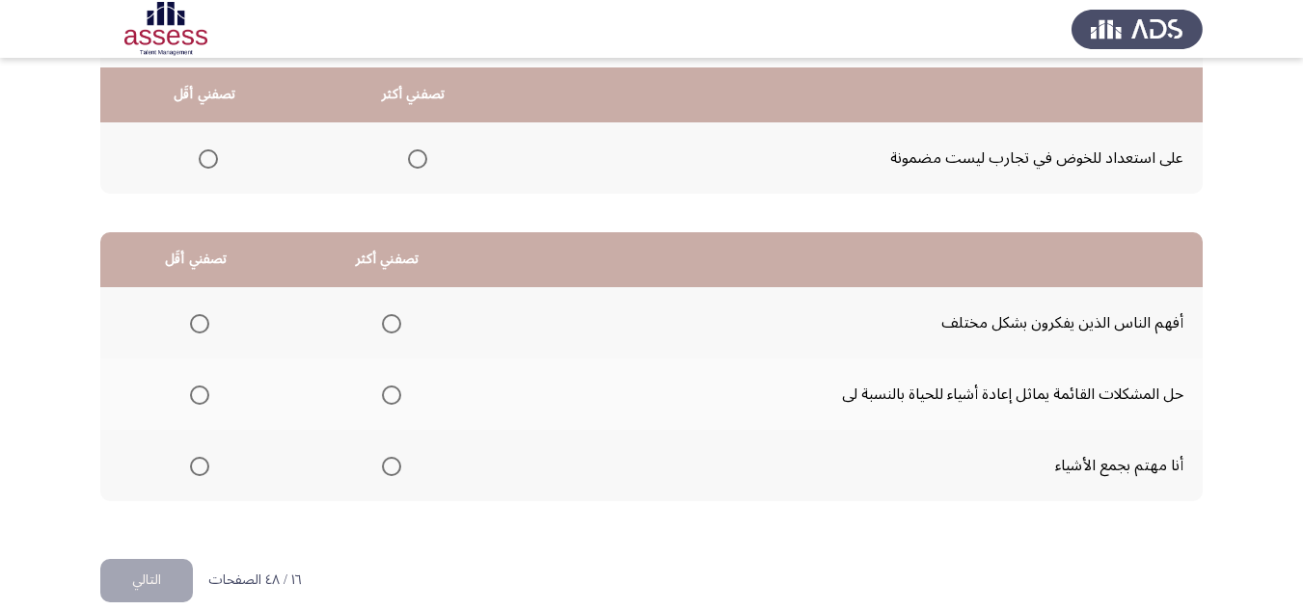
scroll to position [364, 0]
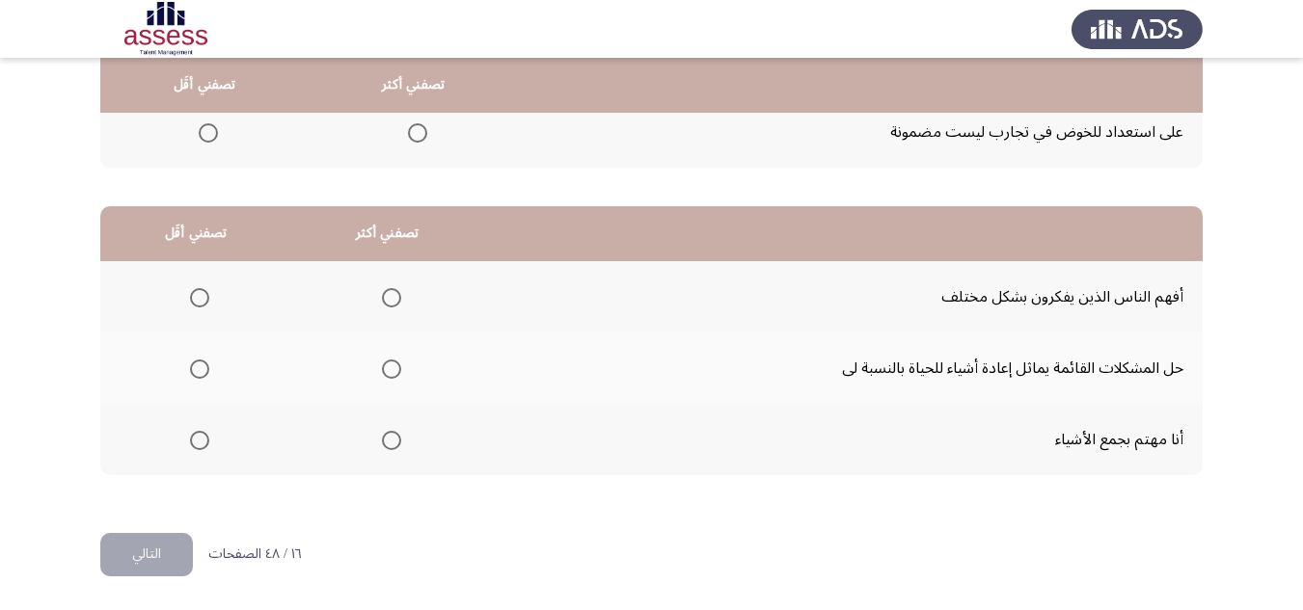
click at [390, 367] on span "Select an option" at bounding box center [391, 369] width 19 height 19
click at [390, 367] on input "Select an option" at bounding box center [391, 369] width 19 height 19
click at [201, 441] on span "Select an option" at bounding box center [199, 440] width 19 height 19
click at [201, 441] on input "Select an option" at bounding box center [199, 440] width 19 height 19
click at [160, 555] on button "التالي" at bounding box center [146, 554] width 93 height 43
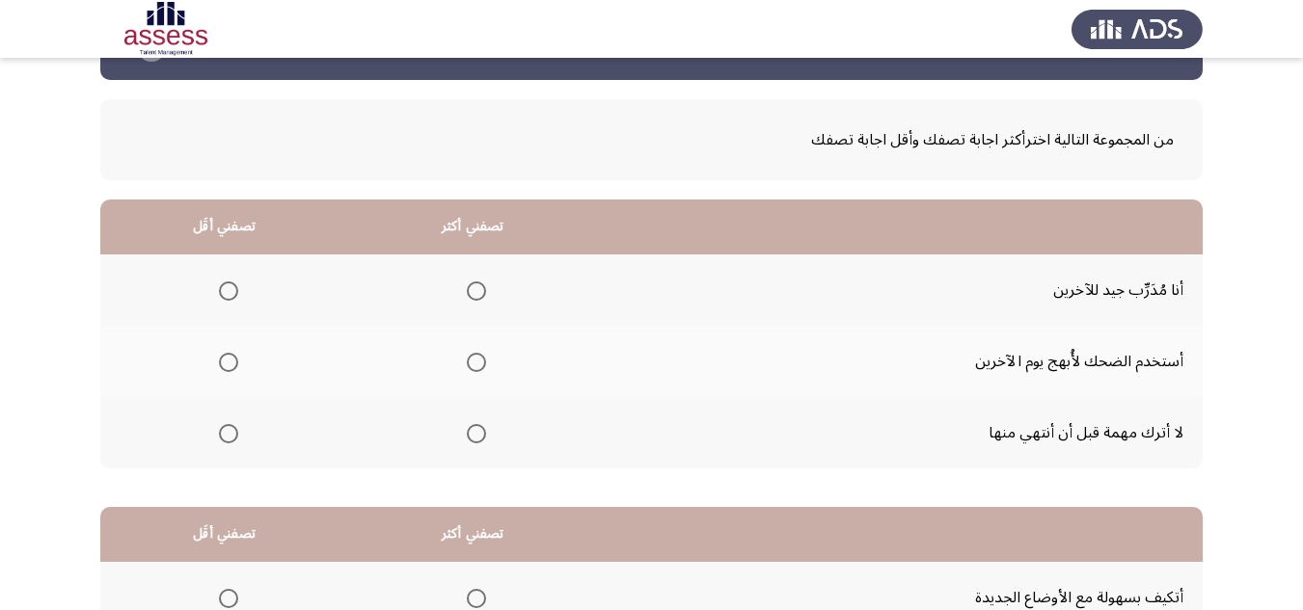
scroll to position [96, 0]
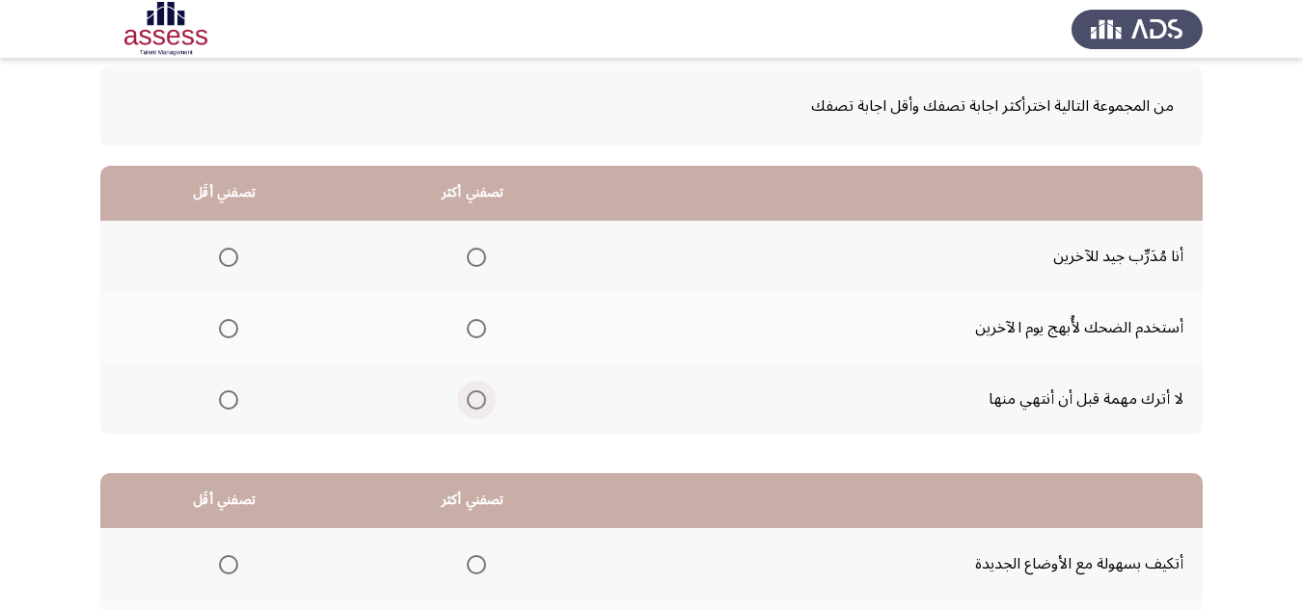
click at [482, 399] on span "Select an option" at bounding box center [476, 400] width 19 height 19
click at [482, 399] on input "Select an option" at bounding box center [476, 400] width 19 height 19
click at [222, 329] on span "Select an option" at bounding box center [228, 328] width 19 height 19
click at [222, 329] on input "Select an option" at bounding box center [228, 328] width 19 height 19
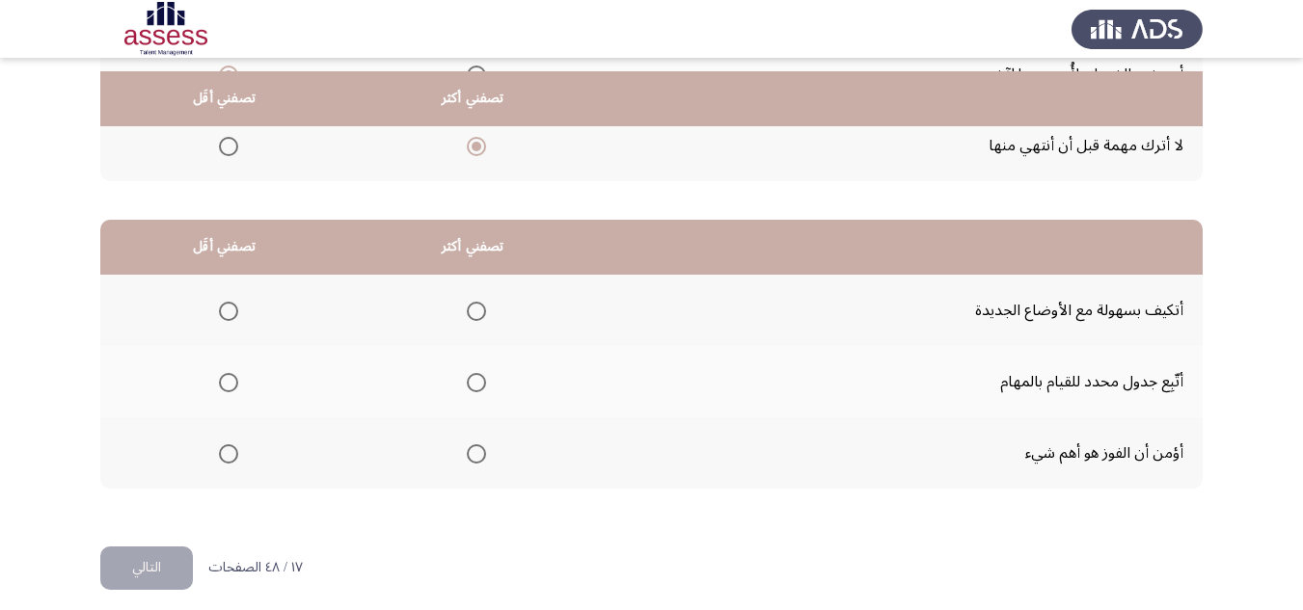
scroll to position [364, 0]
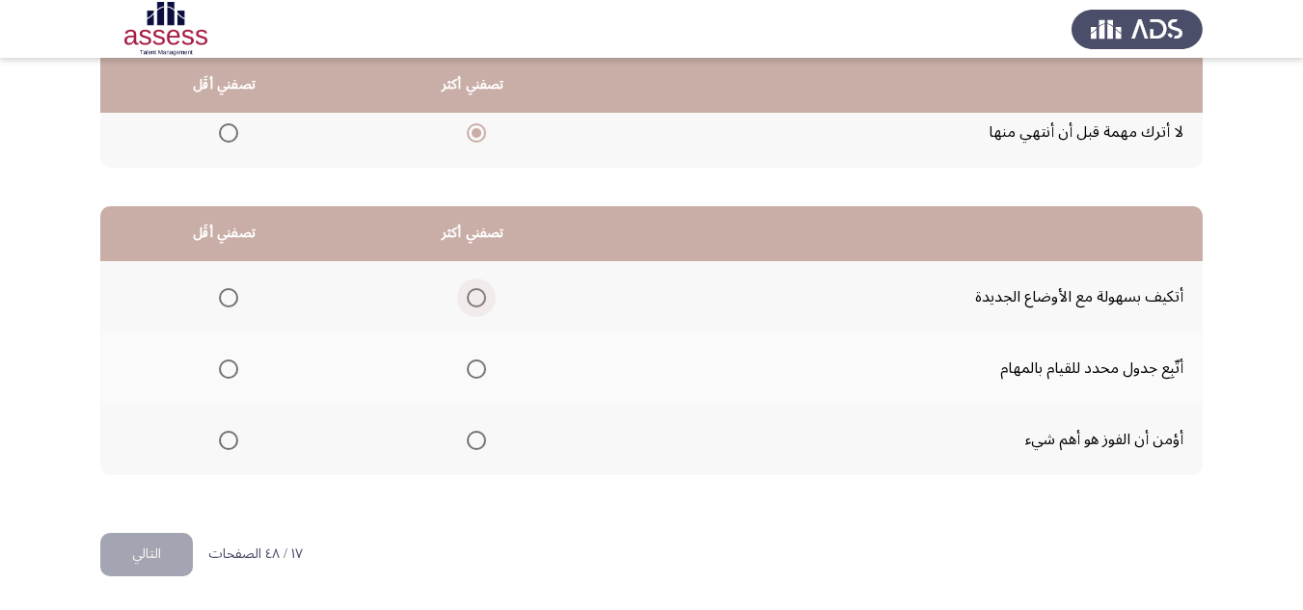
click at [464, 298] on label "Select an option" at bounding box center [472, 297] width 27 height 19
click at [467, 298] on input "Select an option" at bounding box center [476, 297] width 19 height 19
click at [230, 431] on span "Select an option" at bounding box center [228, 440] width 19 height 19
click at [230, 431] on input "Select an option" at bounding box center [228, 440] width 19 height 19
click at [129, 553] on button "التالي" at bounding box center [146, 554] width 93 height 43
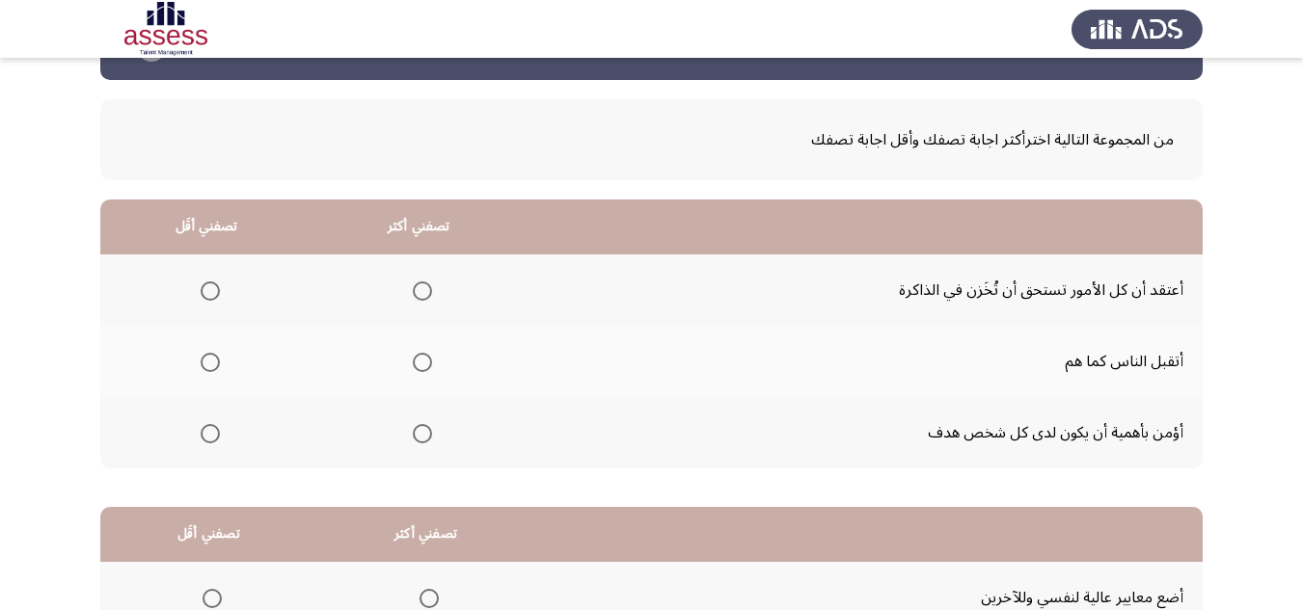
scroll to position [96, 0]
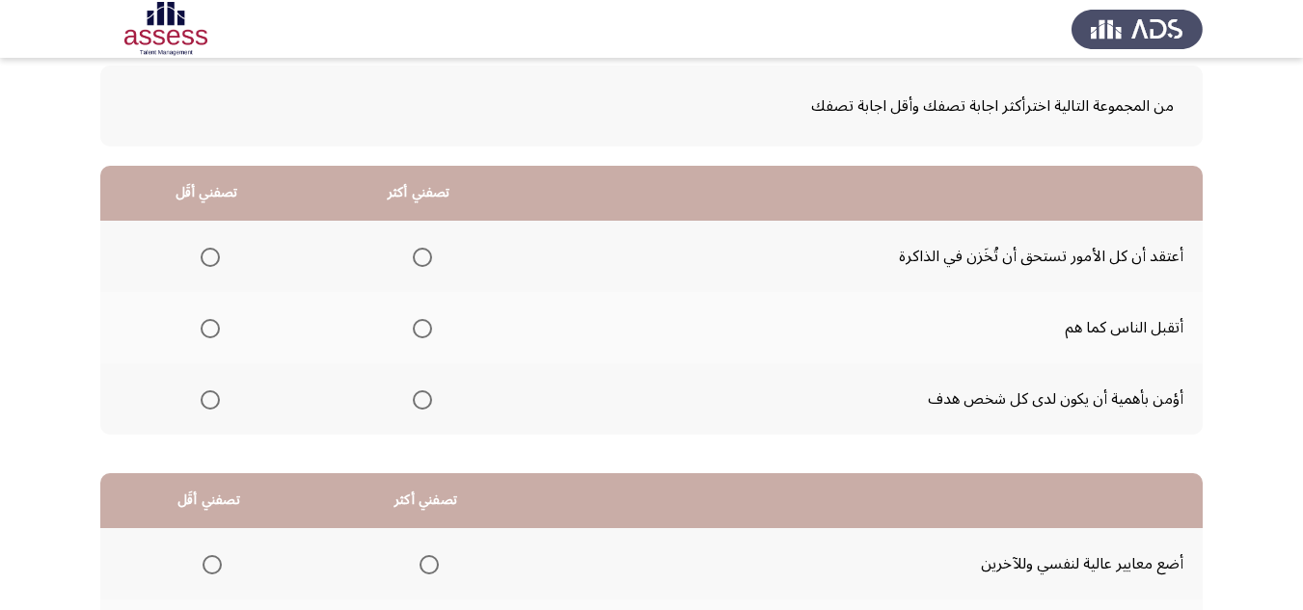
click at [420, 392] on span "Select an option" at bounding box center [422, 400] width 19 height 19
click at [420, 392] on input "Select an option" at bounding box center [422, 400] width 19 height 19
click at [205, 254] on span "Select an option" at bounding box center [210, 257] width 19 height 19
click at [205, 254] on input "Select an option" at bounding box center [210, 257] width 19 height 19
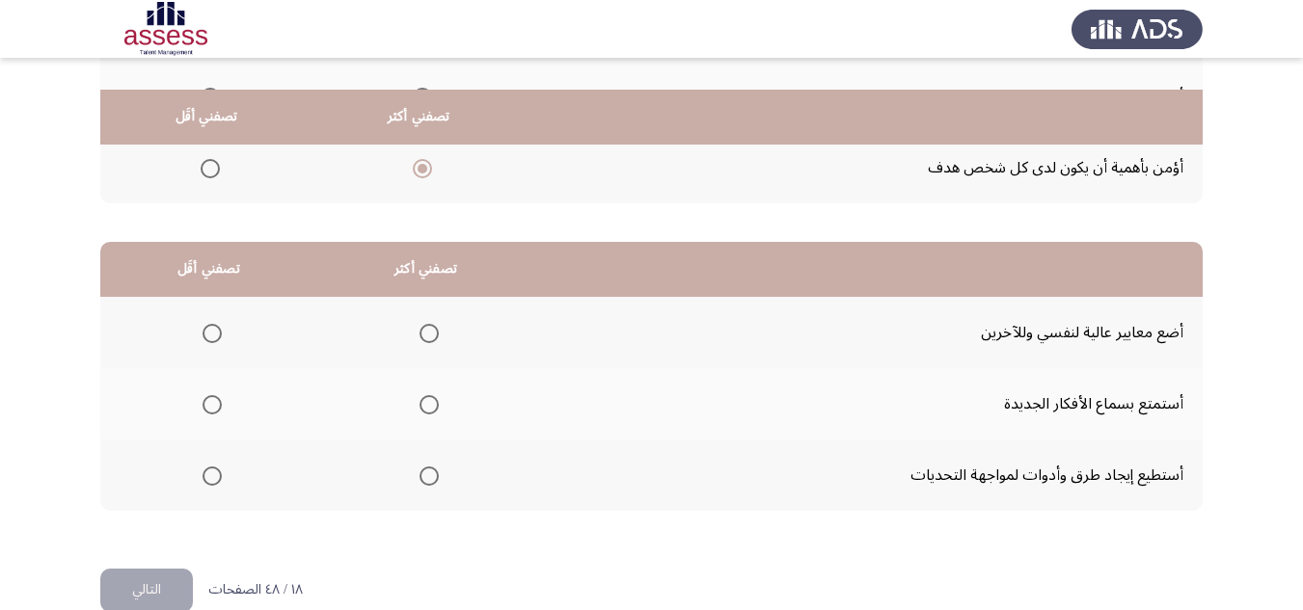
scroll to position [364, 0]
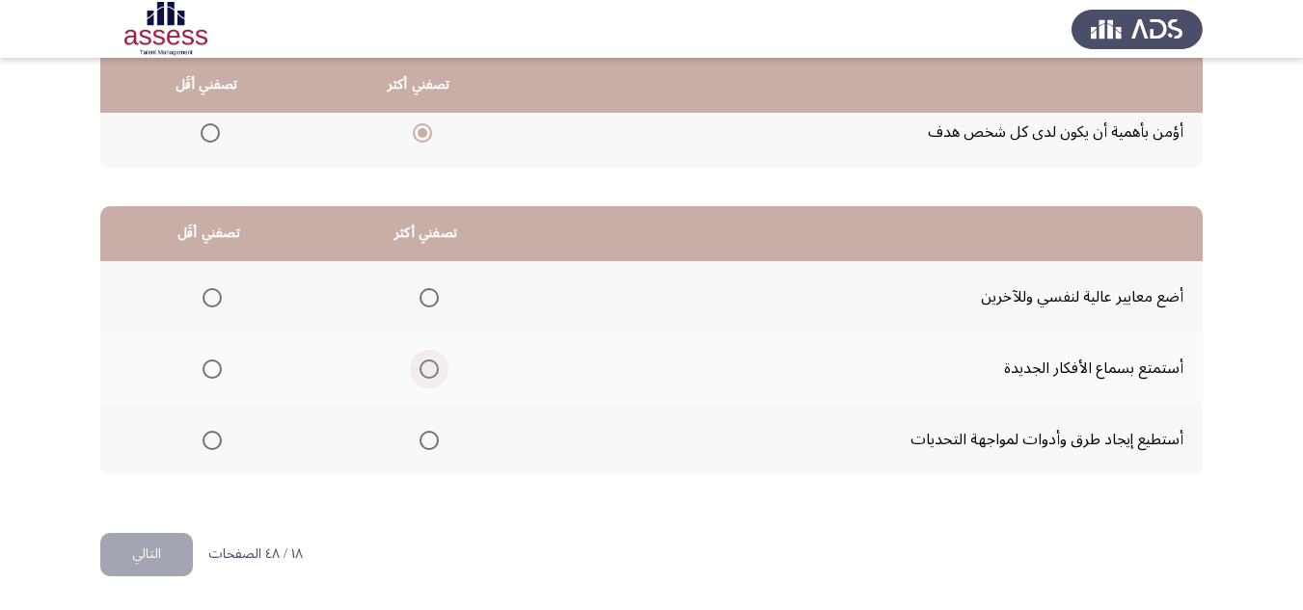
click at [420, 362] on span "Select an option" at bounding box center [429, 369] width 19 height 19
click at [420, 362] on input "Select an option" at bounding box center [429, 369] width 19 height 19
click at [208, 297] on span "Select an option" at bounding box center [212, 297] width 19 height 19
click at [208, 297] on input "Select an option" at bounding box center [212, 297] width 19 height 19
click at [128, 559] on button "التالي" at bounding box center [146, 554] width 93 height 43
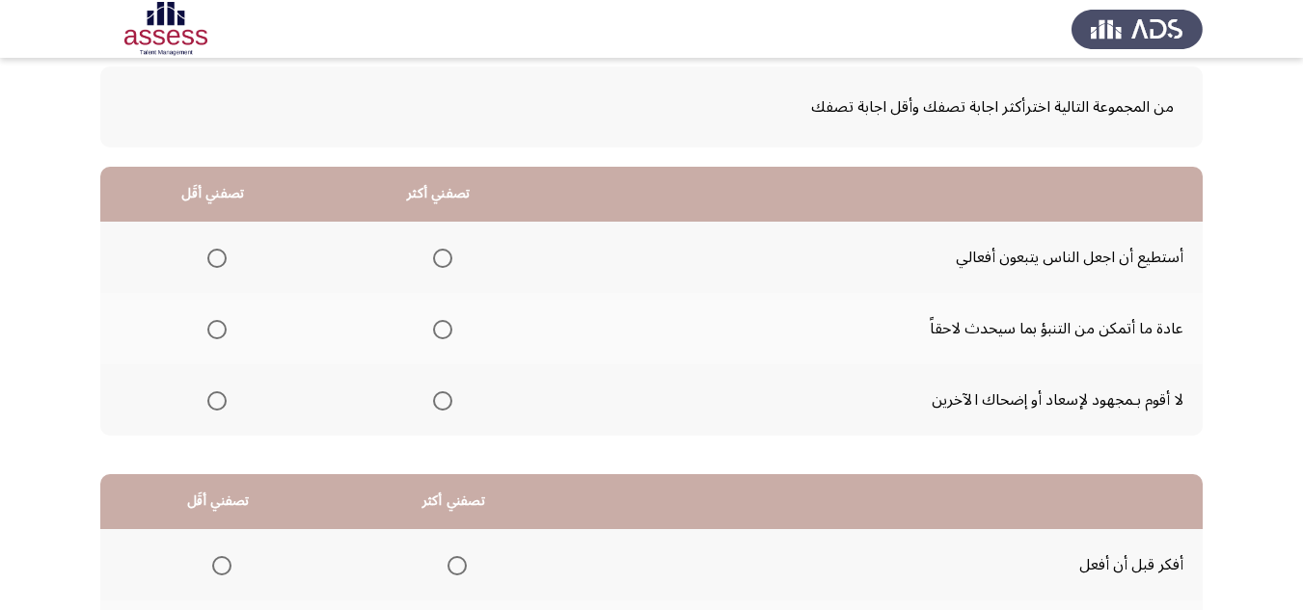
scroll to position [96, 0]
click at [438, 327] on span "Select an option" at bounding box center [442, 328] width 19 height 19
click at [438, 327] on input "Select an option" at bounding box center [442, 328] width 19 height 19
click at [211, 251] on span "Select an option" at bounding box center [216, 257] width 19 height 19
click at [211, 251] on input "Select an option" at bounding box center [216, 257] width 19 height 19
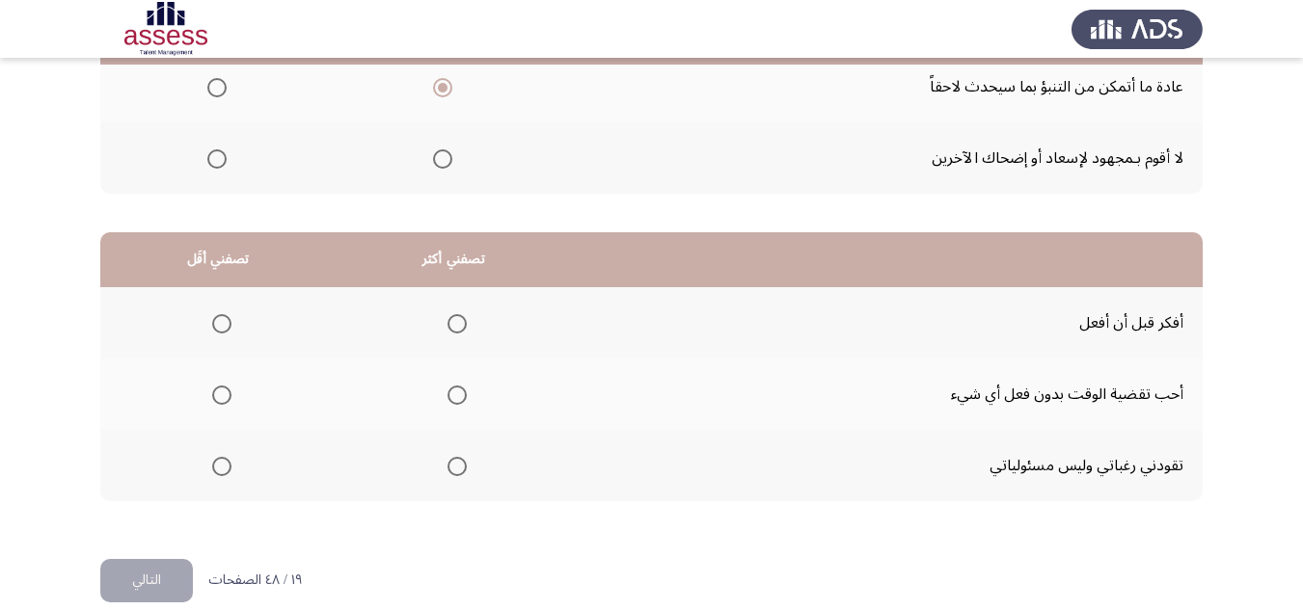
scroll to position [364, 0]
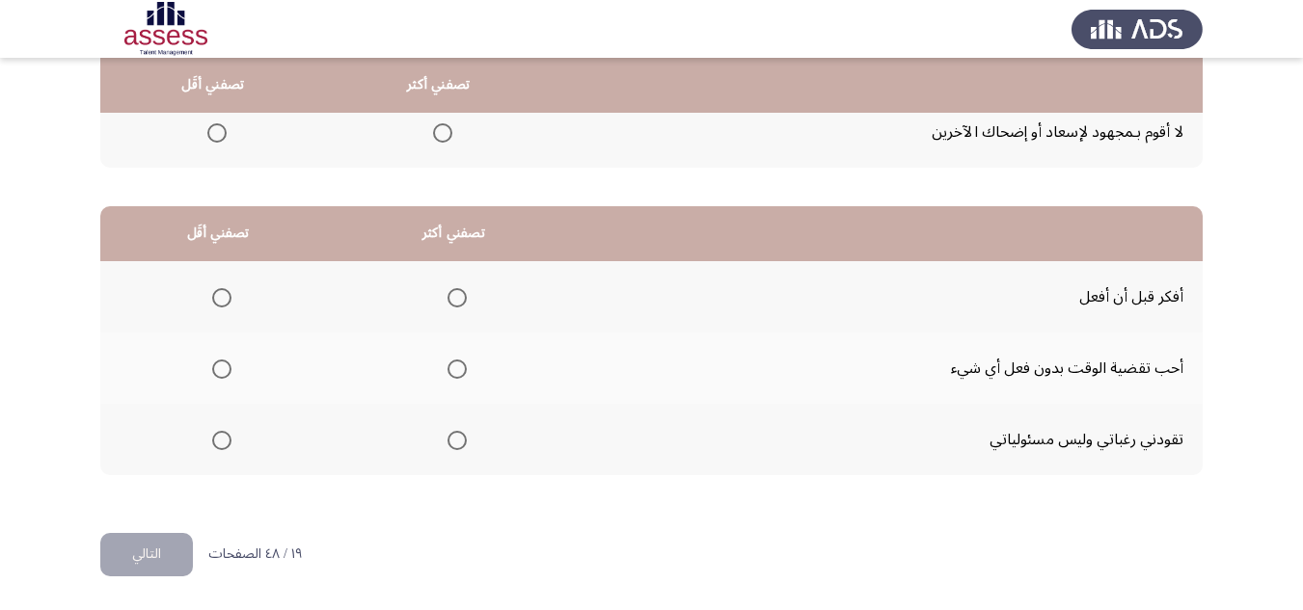
click at [453, 300] on span "Select an option" at bounding box center [456, 297] width 19 height 19
click at [453, 300] on input "Select an option" at bounding box center [456, 297] width 19 height 19
click at [228, 438] on span "Select an option" at bounding box center [221, 440] width 19 height 19
click at [228, 438] on input "Select an option" at bounding box center [221, 440] width 19 height 19
click at [130, 564] on button "التالي" at bounding box center [146, 554] width 93 height 43
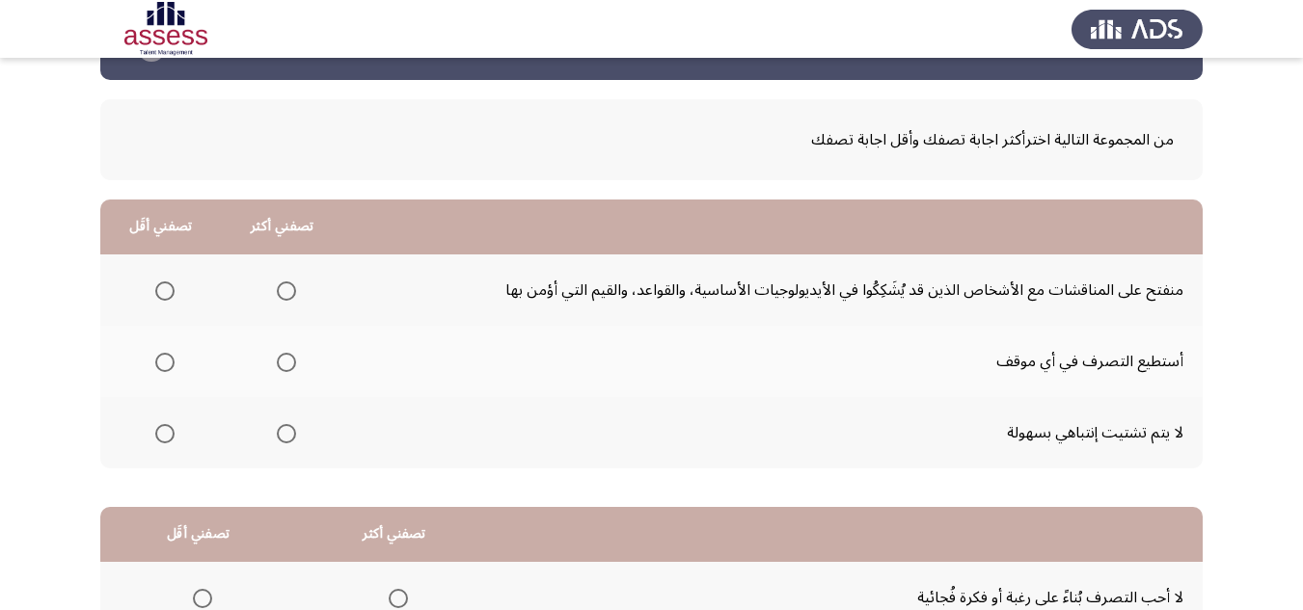
scroll to position [96, 0]
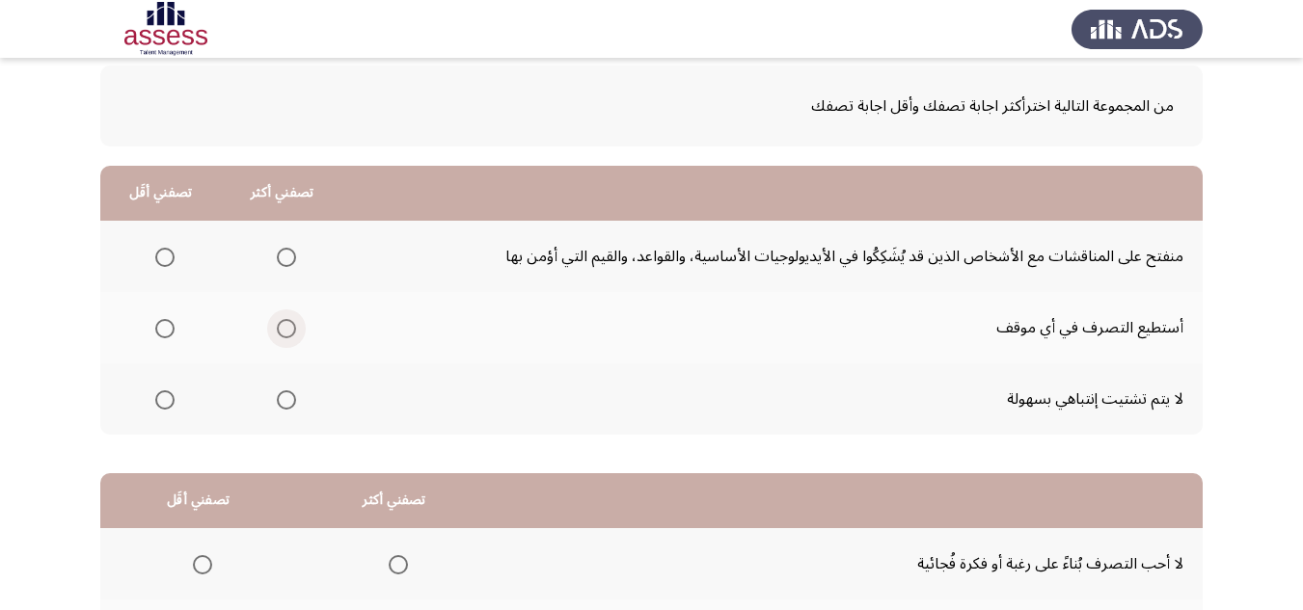
click at [283, 326] on span "Select an option" at bounding box center [286, 328] width 19 height 19
click at [283, 326] on input "Select an option" at bounding box center [286, 328] width 19 height 19
click at [161, 401] on span "Select an option" at bounding box center [164, 400] width 19 height 19
click at [161, 401] on input "Select an option" at bounding box center [164, 400] width 19 height 19
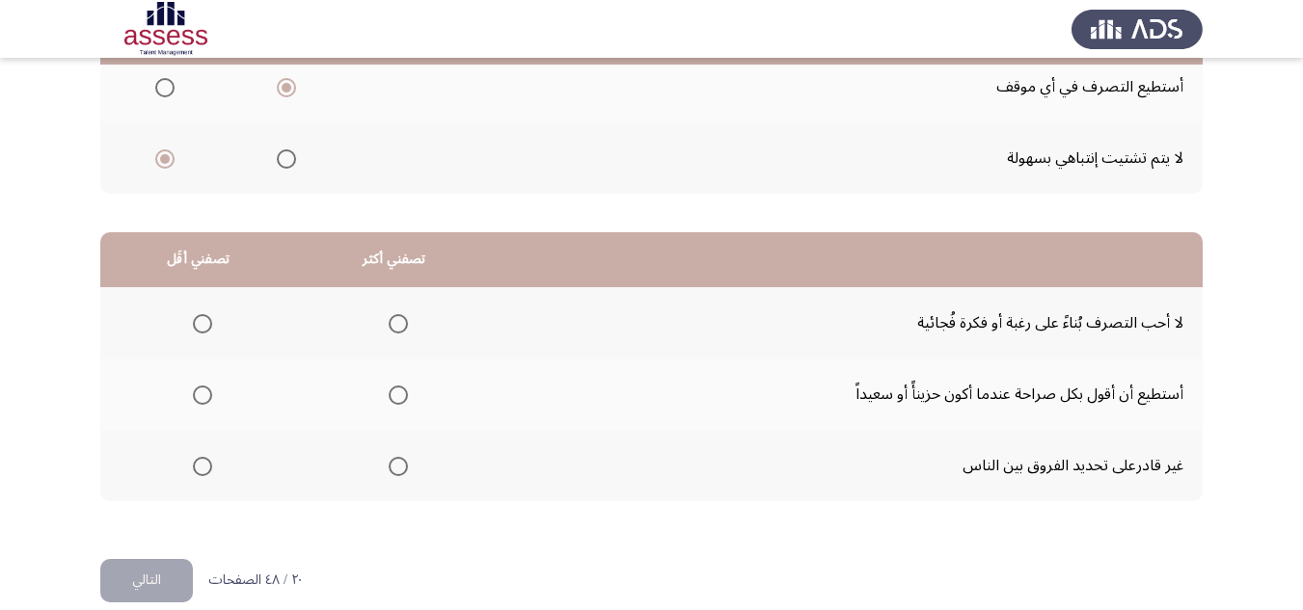
scroll to position [364, 0]
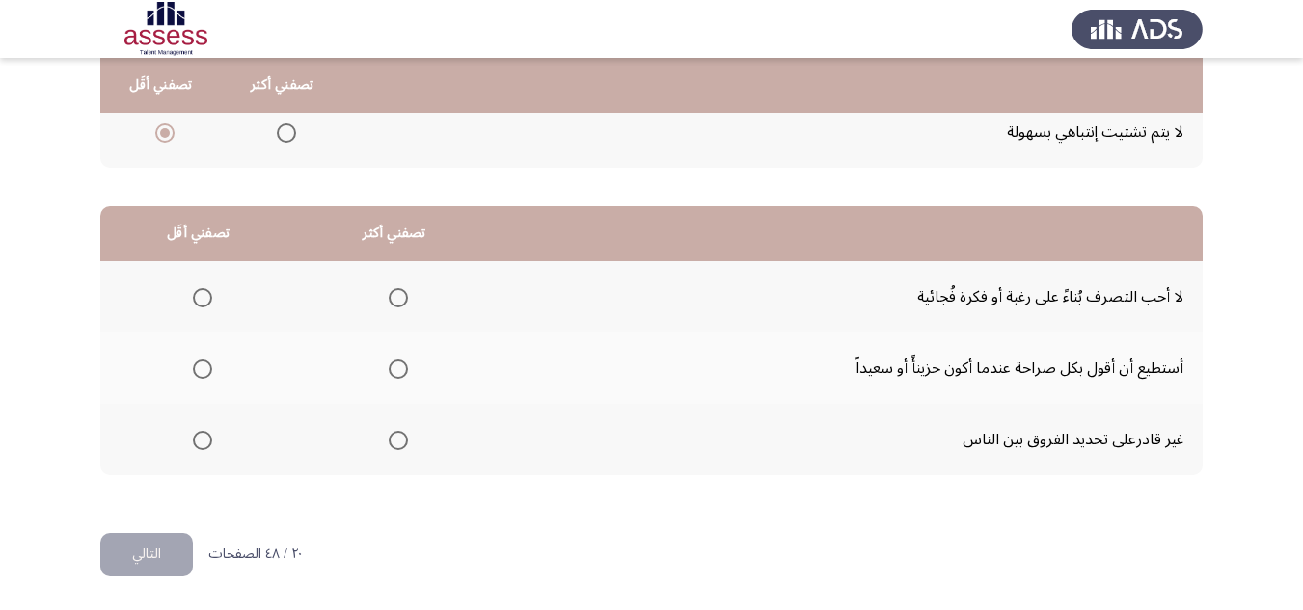
click at [393, 363] on span "Select an option" at bounding box center [398, 369] width 19 height 19
click at [393, 363] on input "Select an option" at bounding box center [398, 369] width 19 height 19
click at [199, 303] on span "Select an option" at bounding box center [202, 297] width 19 height 19
click at [199, 303] on input "Select an option" at bounding box center [202, 297] width 19 height 19
click at [167, 557] on button "التالي" at bounding box center [146, 554] width 93 height 43
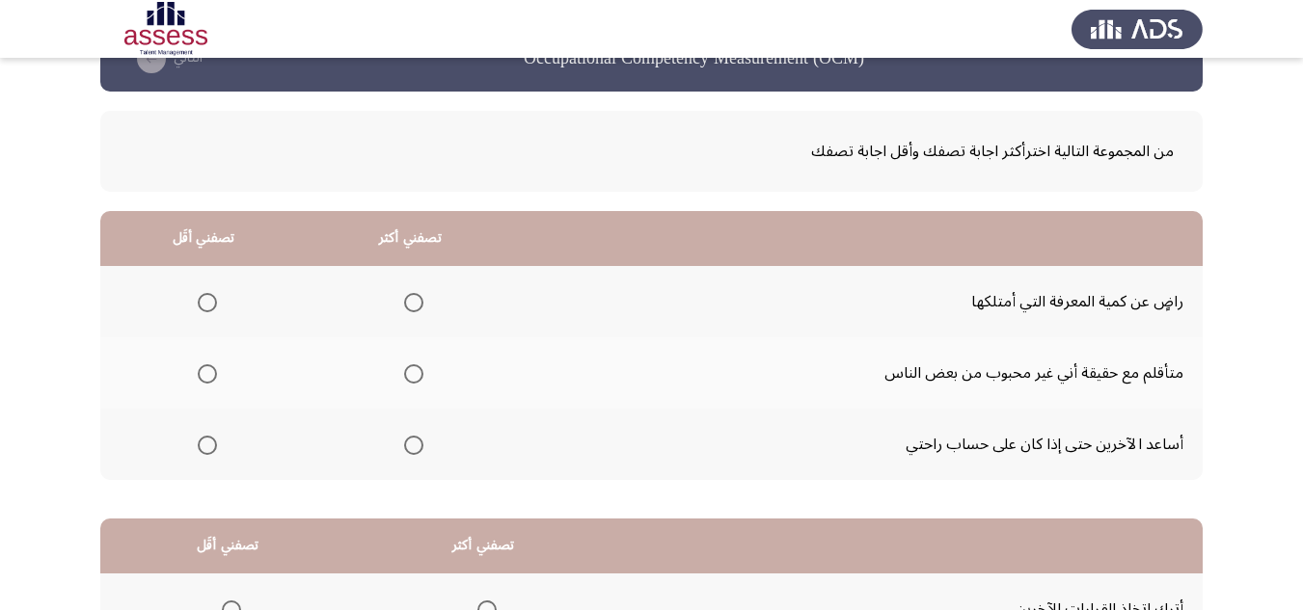
scroll to position [96, 0]
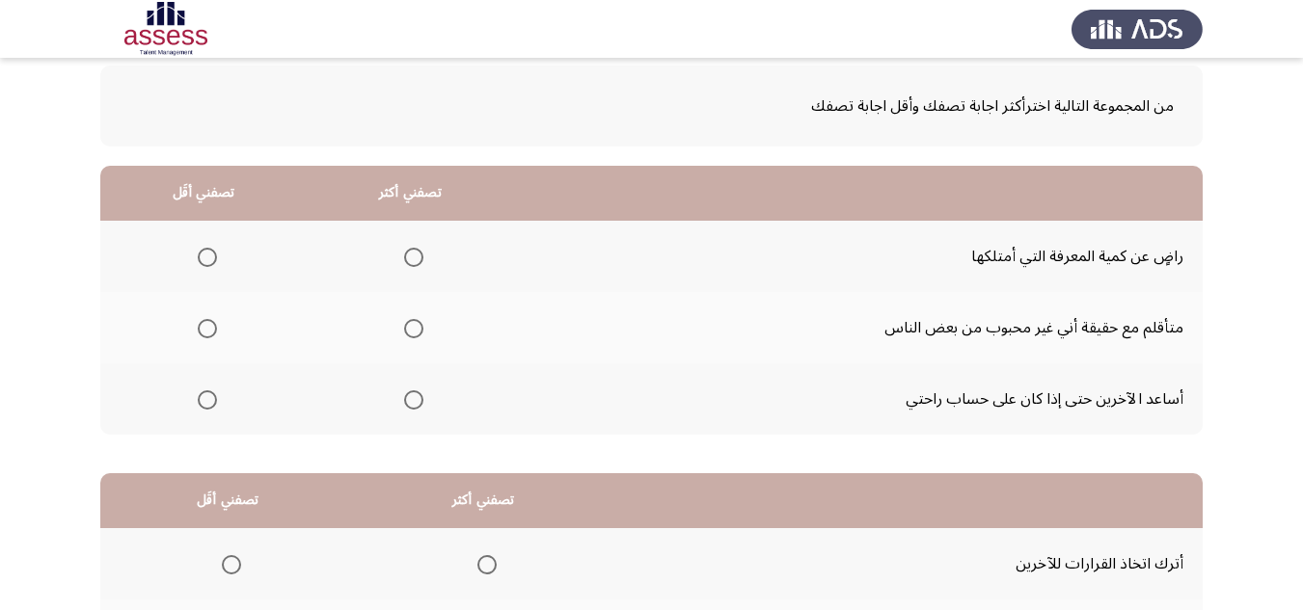
click at [406, 395] on span "Select an option" at bounding box center [413, 400] width 19 height 19
click at [406, 395] on input "Select an option" at bounding box center [413, 400] width 19 height 19
click at [208, 257] on span "Select an option" at bounding box center [207, 257] width 19 height 19
click at [208, 257] on input "Select an option" at bounding box center [207, 257] width 19 height 19
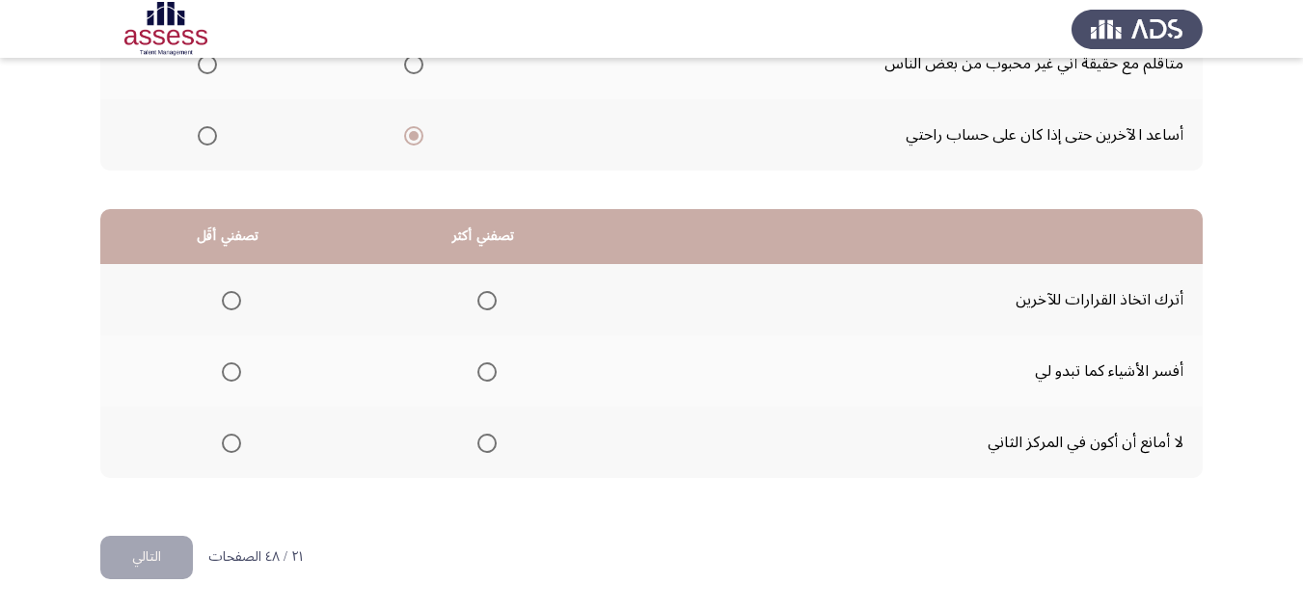
scroll to position [364, 0]
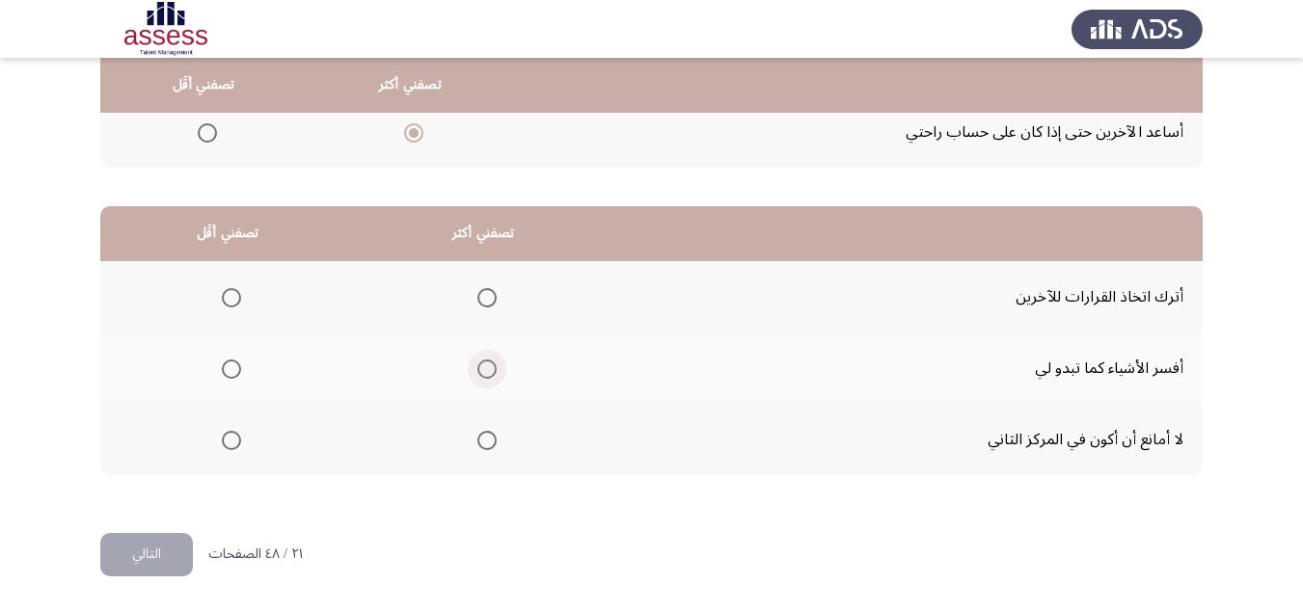
click at [483, 365] on span "Select an option" at bounding box center [486, 369] width 19 height 19
click at [483, 365] on input "Select an option" at bounding box center [486, 369] width 19 height 19
click at [224, 295] on span "Select an option" at bounding box center [231, 297] width 19 height 19
click at [224, 295] on input "Select an option" at bounding box center [231, 297] width 19 height 19
click at [152, 541] on button "التالي" at bounding box center [146, 554] width 93 height 43
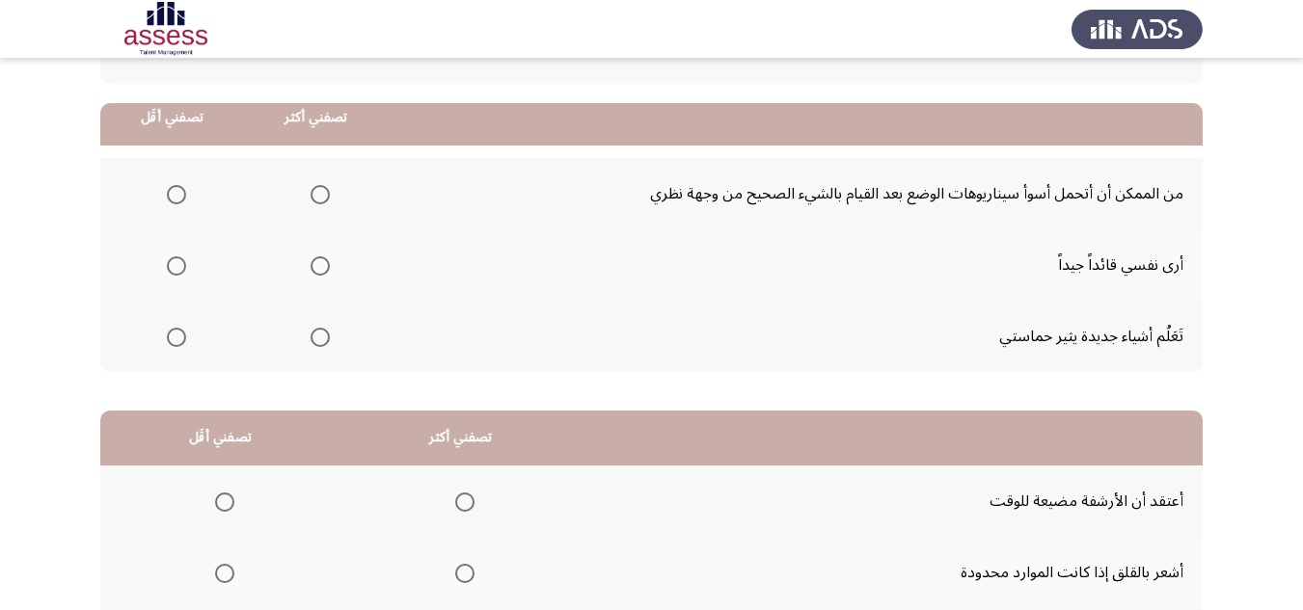
scroll to position [193, 0]
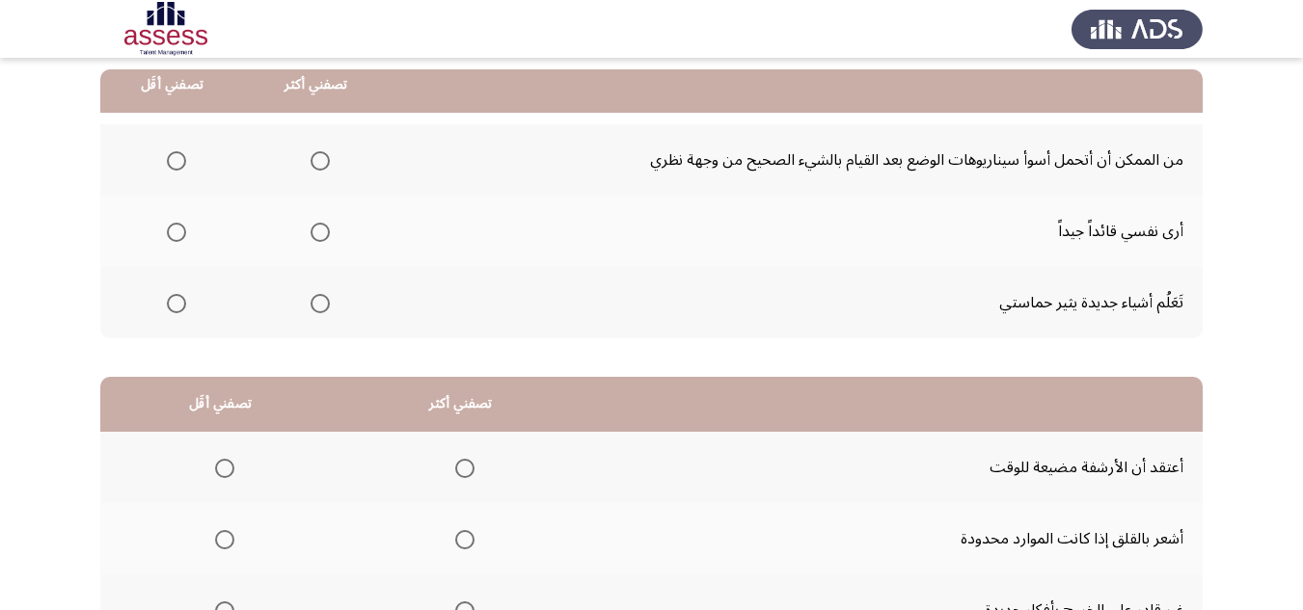
click at [319, 230] on span "Select an option" at bounding box center [320, 232] width 19 height 19
click at [319, 230] on input "Select an option" at bounding box center [320, 232] width 19 height 19
click at [183, 299] on span "Select an option" at bounding box center [176, 303] width 19 height 19
click at [183, 299] on input "Select an option" at bounding box center [176, 303] width 19 height 19
click at [171, 158] on span "Select an option" at bounding box center [176, 160] width 19 height 19
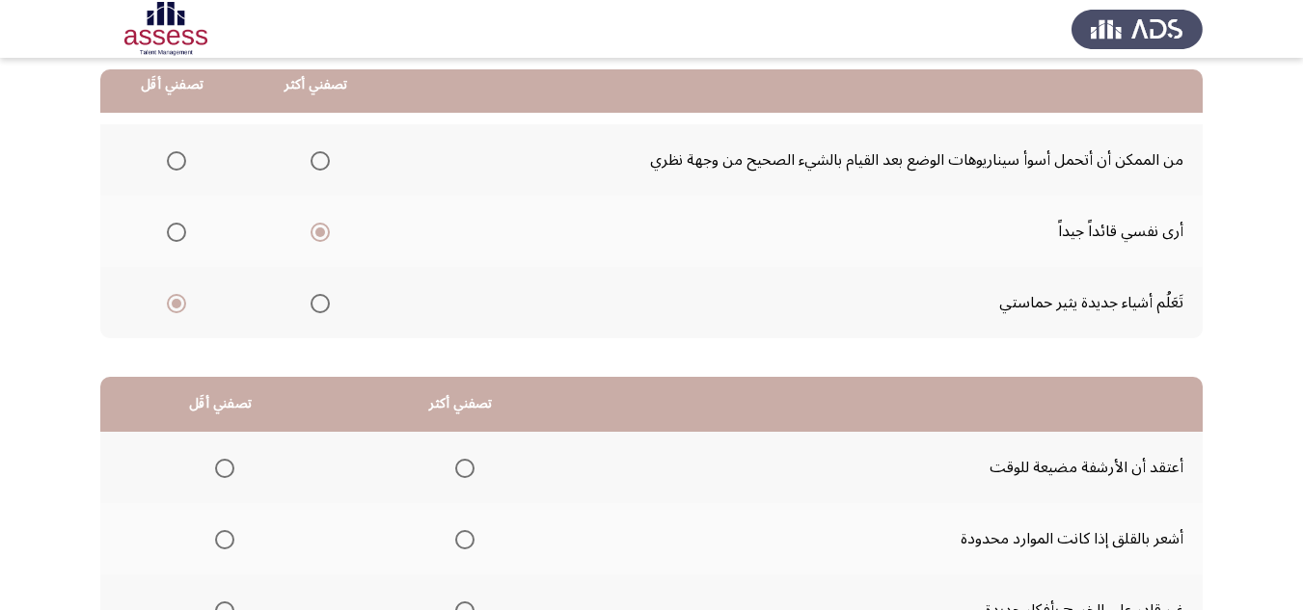
click at [171, 158] on input "Select an option" at bounding box center [176, 160] width 19 height 19
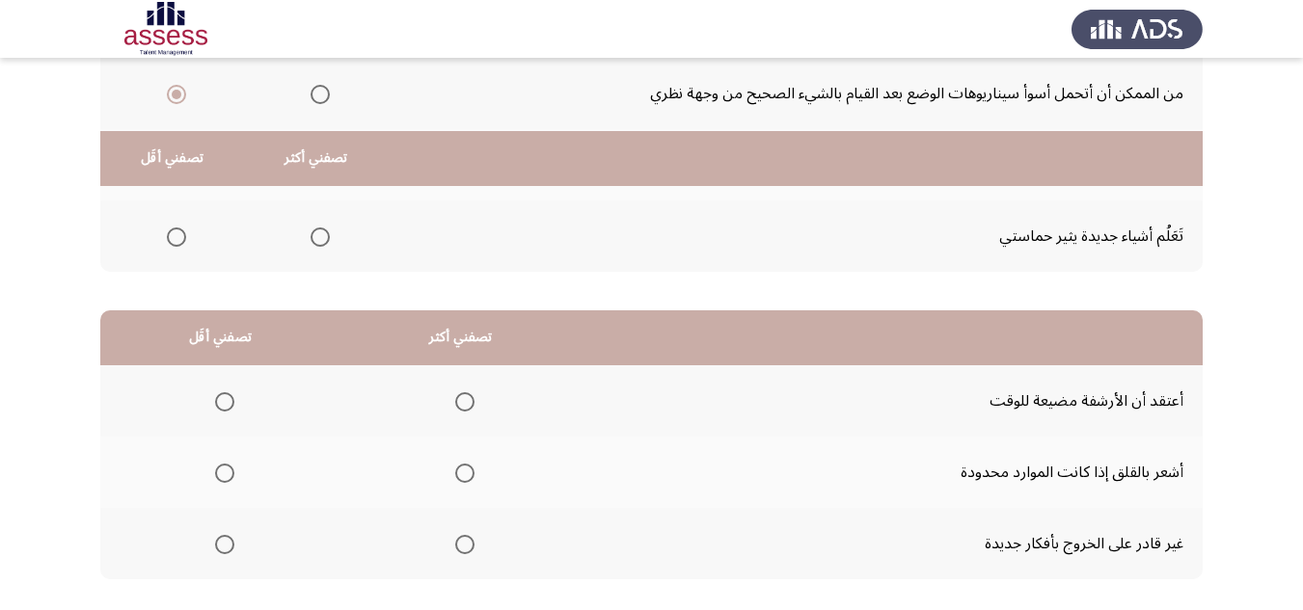
scroll to position [364, 0]
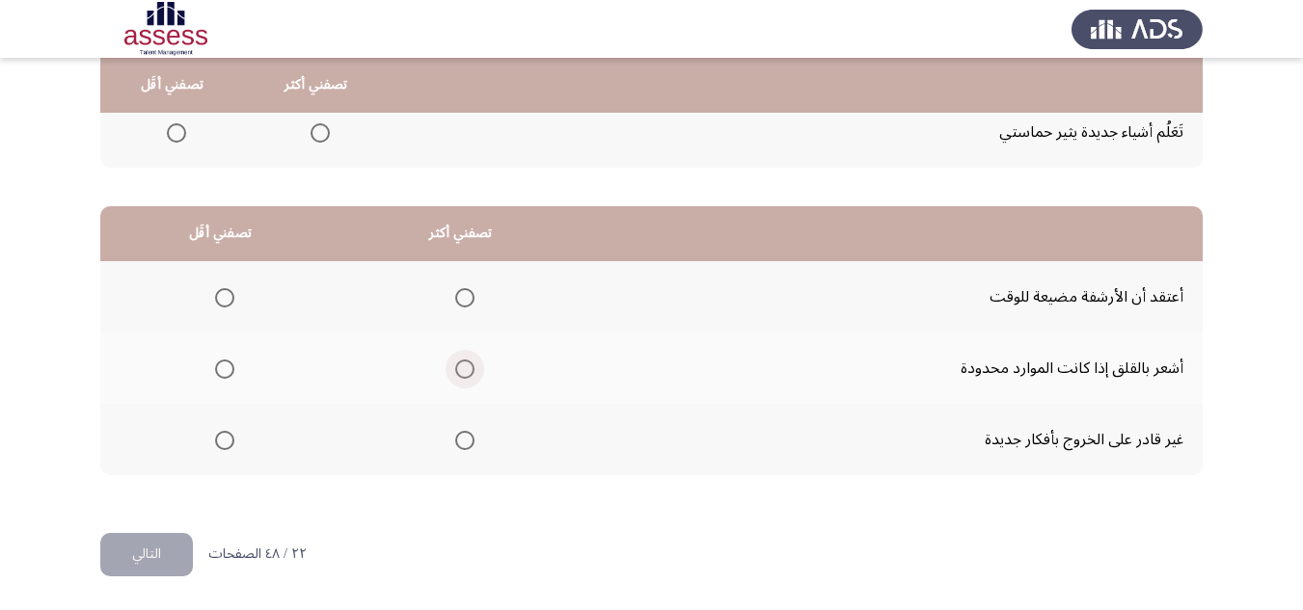
click at [472, 362] on span "Select an option" at bounding box center [464, 369] width 19 height 19
click at [472, 362] on input "Select an option" at bounding box center [464, 369] width 19 height 19
click at [212, 438] on label "Select an option" at bounding box center [220, 440] width 27 height 19
click at [215, 438] on input "Select an option" at bounding box center [224, 440] width 19 height 19
drag, startPoint x: 132, startPoint y: 561, endPoint x: 148, endPoint y: 553, distance: 17.7
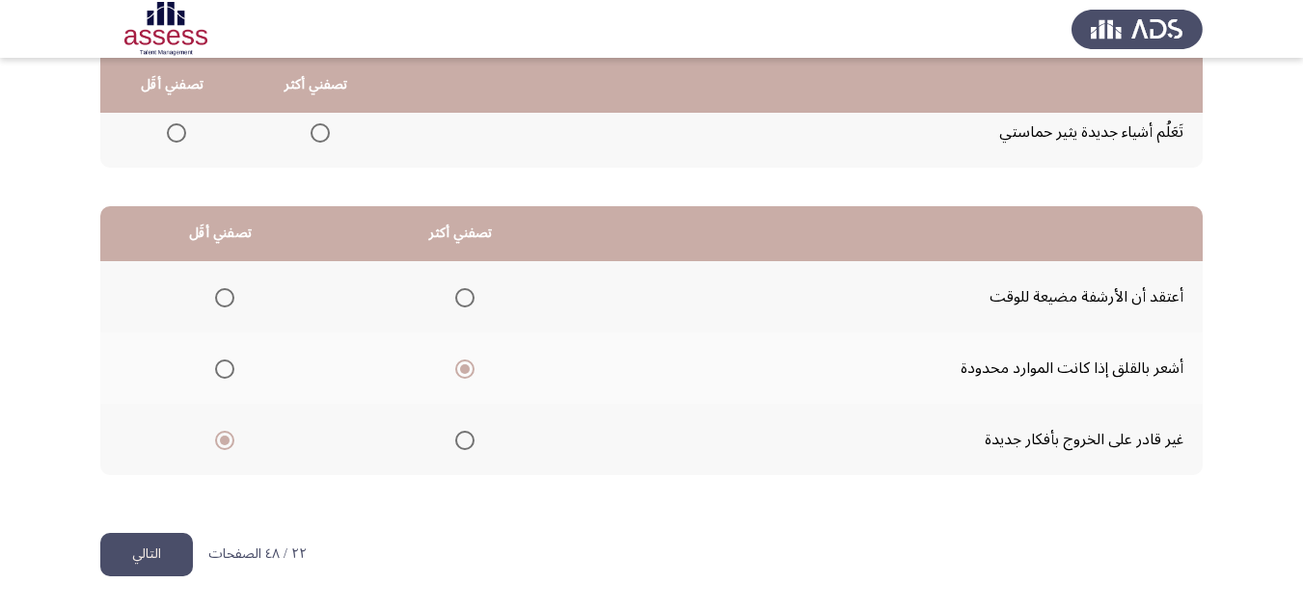
click at [133, 560] on button "التالي" at bounding box center [146, 554] width 93 height 43
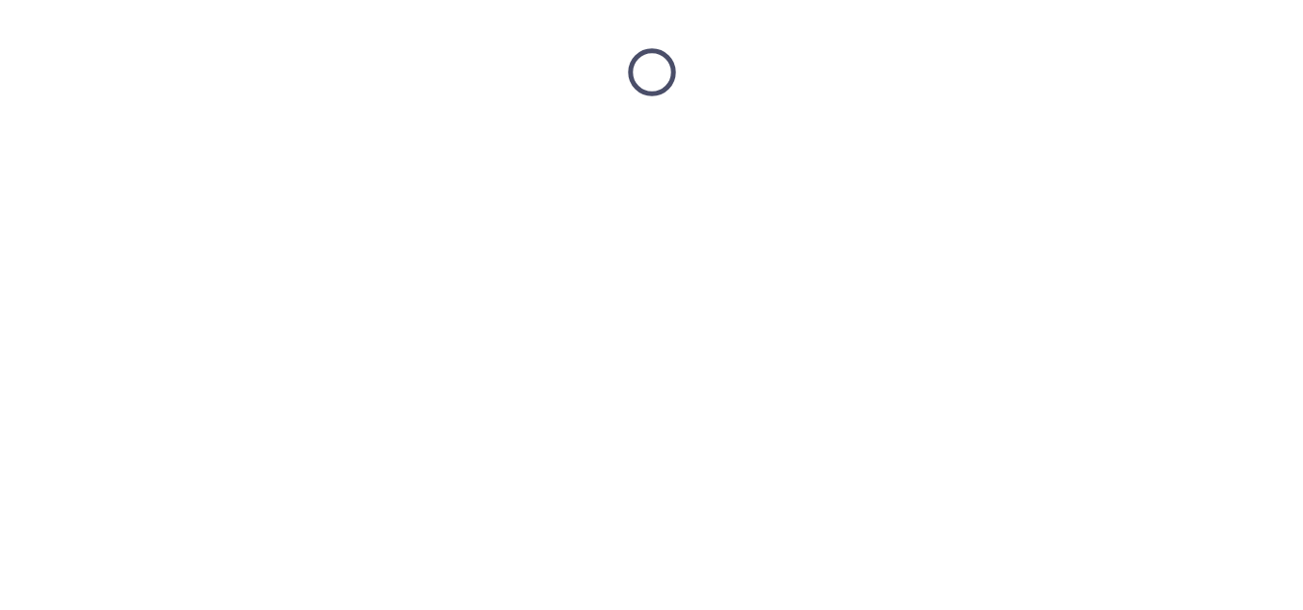
scroll to position [0, 0]
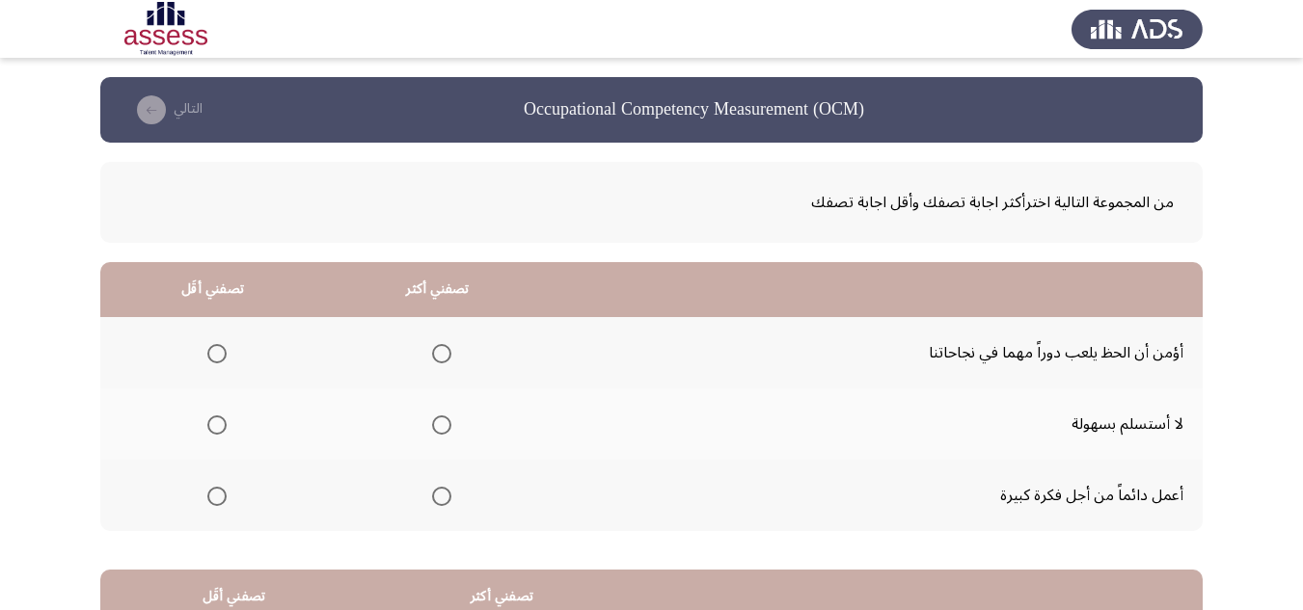
click at [443, 346] on span "Select an option" at bounding box center [441, 353] width 19 height 19
click at [443, 346] on input "Select an option" at bounding box center [441, 353] width 19 height 19
drag, startPoint x: 225, startPoint y: 424, endPoint x: 233, endPoint y: 416, distance: 12.3
click at [227, 422] on th at bounding box center [212, 424] width 225 height 71
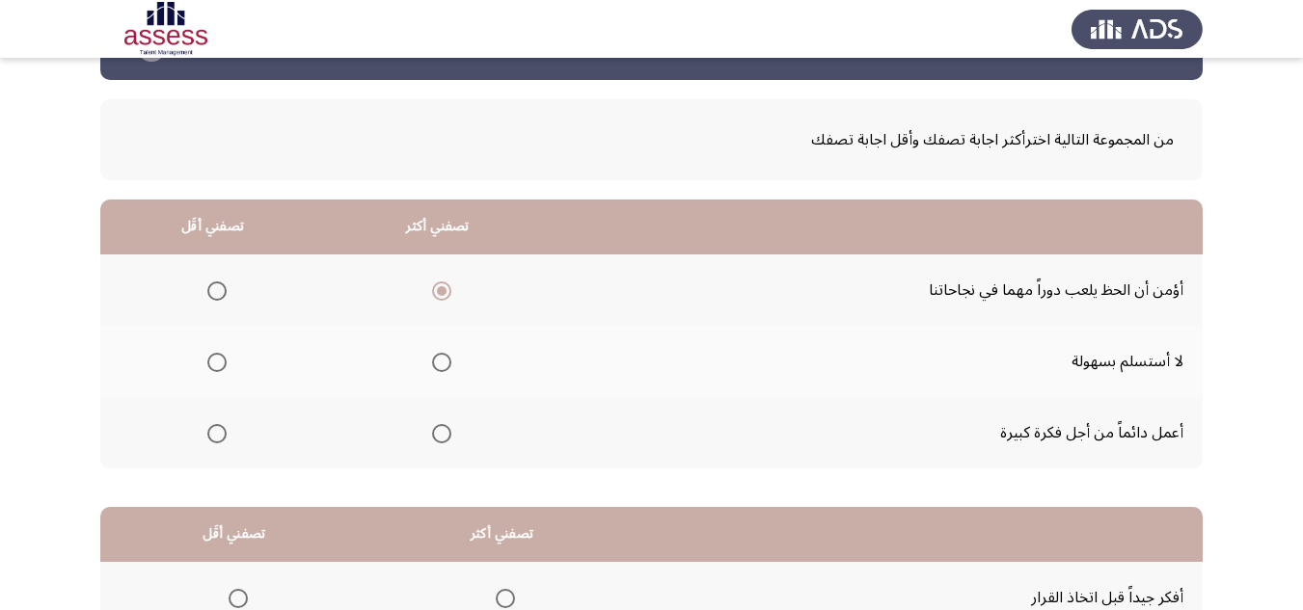
scroll to position [96, 0]
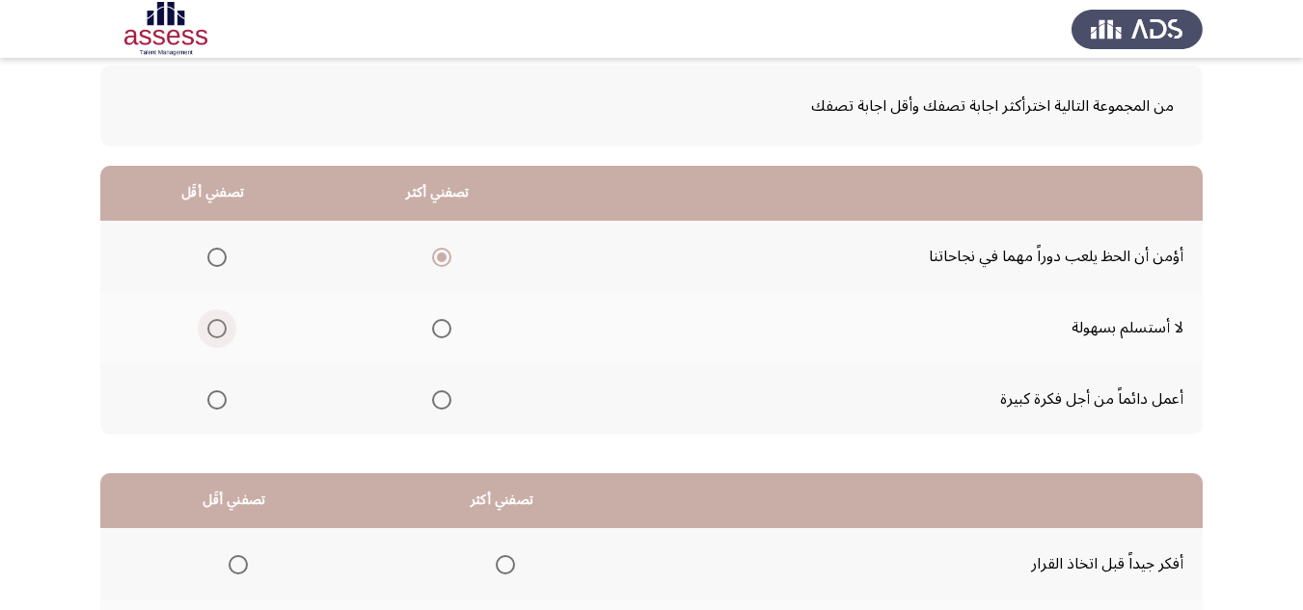
click at [215, 331] on span "Select an option" at bounding box center [216, 328] width 19 height 19
click at [215, 331] on input "Select an option" at bounding box center [216, 328] width 19 height 19
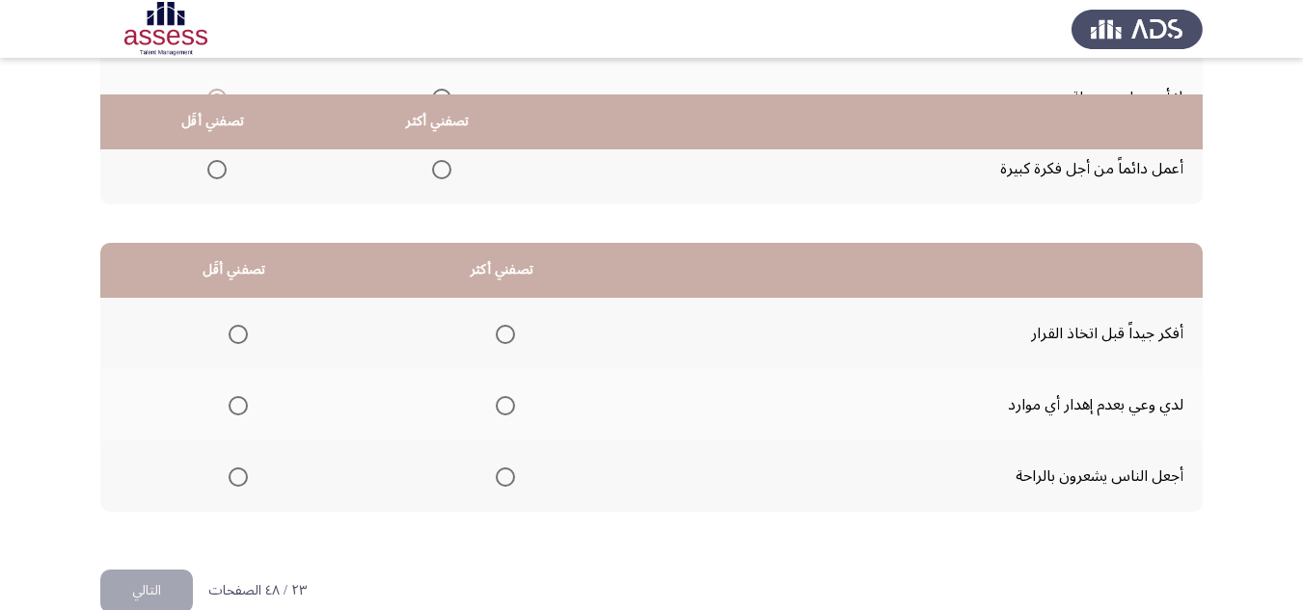
scroll to position [364, 0]
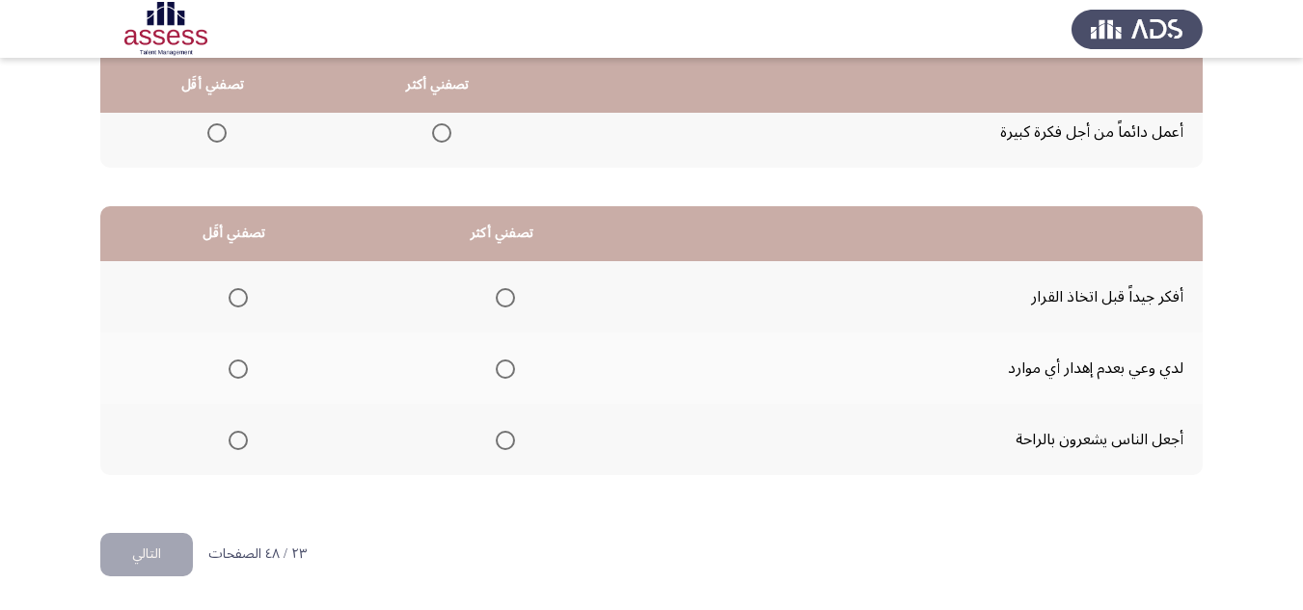
click at [503, 292] on span "Select an option" at bounding box center [505, 297] width 19 height 19
click at [503, 292] on input "Select an option" at bounding box center [505, 297] width 19 height 19
click at [236, 436] on span "Select an option" at bounding box center [238, 440] width 19 height 19
click at [236, 436] on input "Select an option" at bounding box center [238, 440] width 19 height 19
click at [157, 557] on button "التالي" at bounding box center [146, 554] width 93 height 43
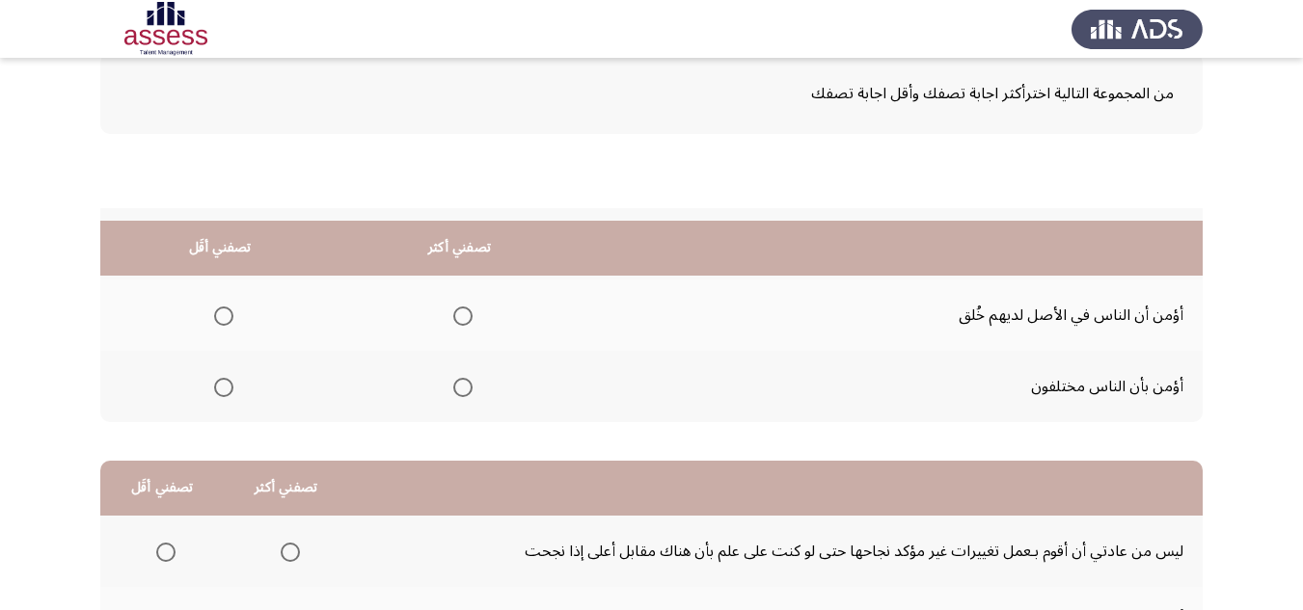
scroll to position [74, 0]
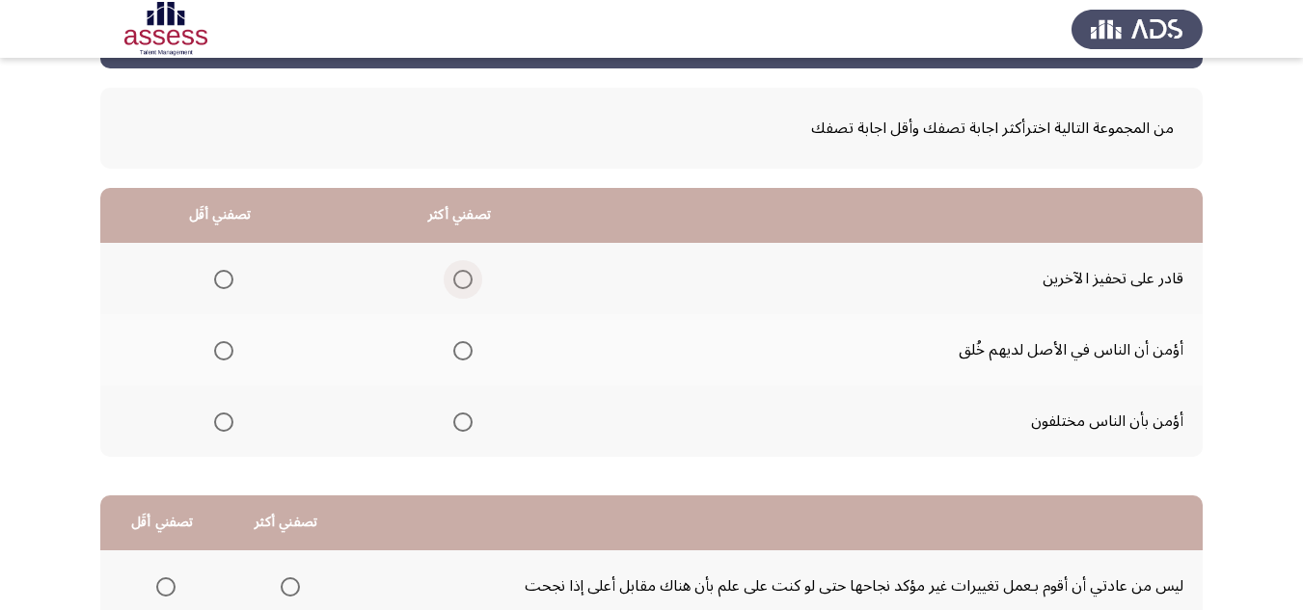
click at [466, 278] on span "Select an option" at bounding box center [462, 279] width 19 height 19
click at [466, 278] on input "Select an option" at bounding box center [462, 279] width 19 height 19
click at [225, 351] on span "Select an option" at bounding box center [223, 350] width 19 height 19
click at [225, 351] on input "Select an option" at bounding box center [223, 350] width 19 height 19
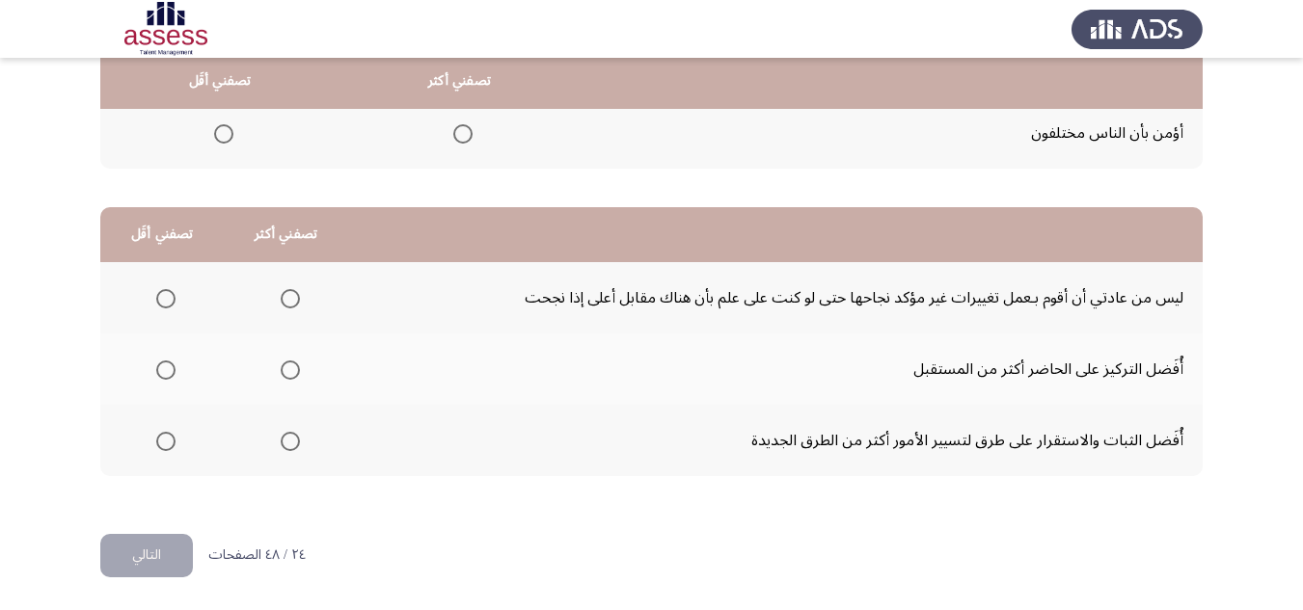
scroll to position [364, 0]
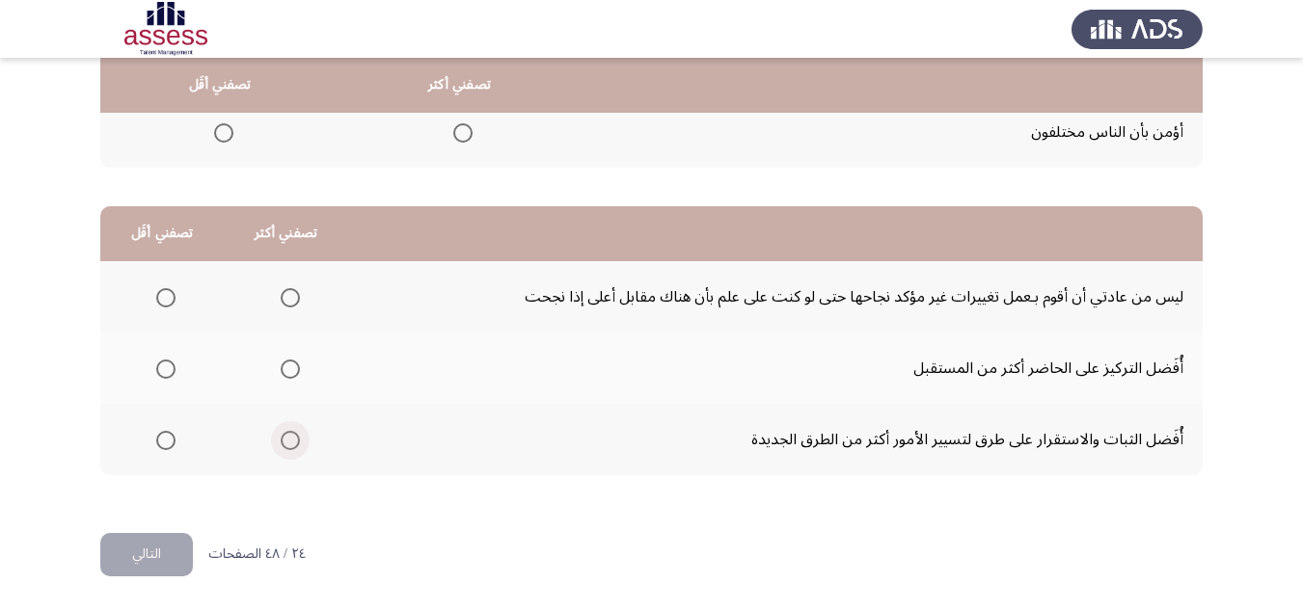
click at [284, 442] on span "Select an option" at bounding box center [290, 440] width 19 height 19
click at [284, 442] on input "Select an option" at bounding box center [290, 440] width 19 height 19
click at [283, 291] on span "Select an option" at bounding box center [290, 297] width 19 height 19
click at [283, 291] on input "Select an option" at bounding box center [290, 297] width 19 height 19
click at [159, 437] on span "Select an option" at bounding box center [165, 440] width 19 height 19
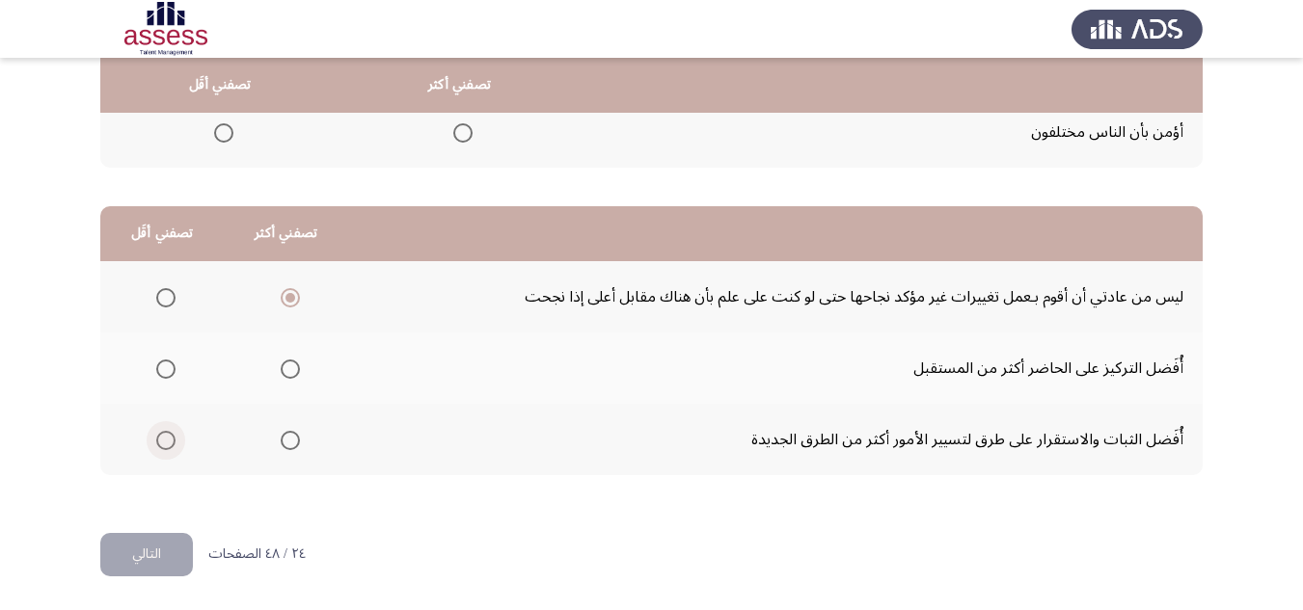
click at [159, 437] on input "Select an option" at bounding box center [165, 440] width 19 height 19
click at [172, 545] on button "التالي" at bounding box center [146, 554] width 93 height 43
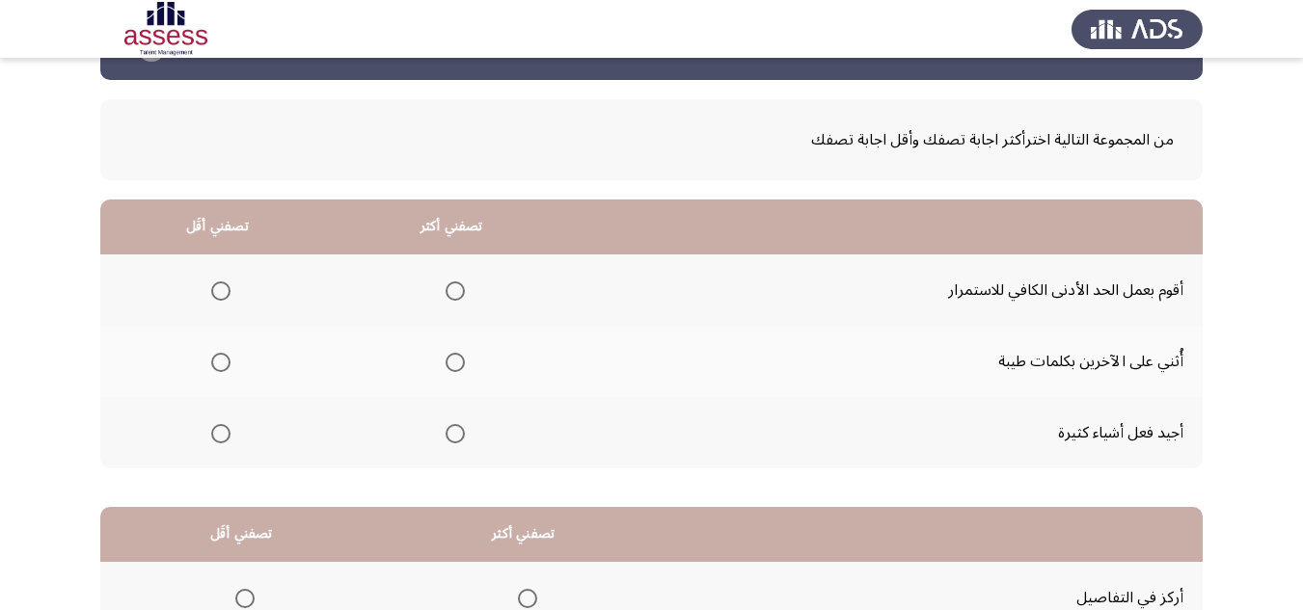
scroll to position [96, 0]
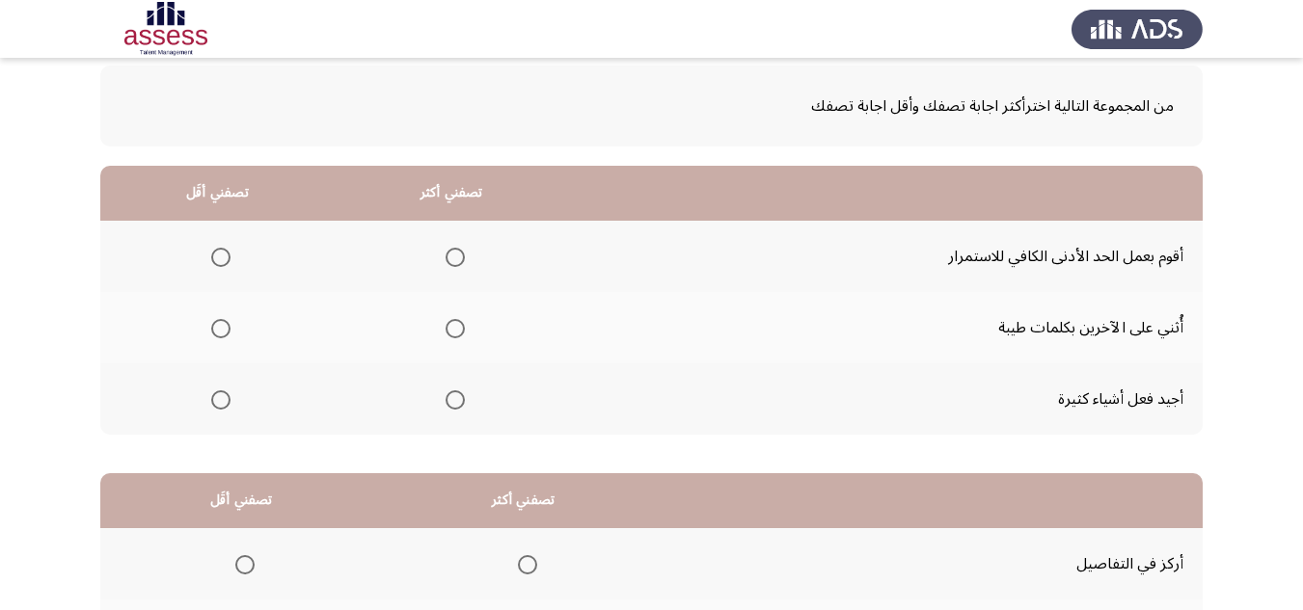
click at [452, 325] on span "Select an option" at bounding box center [455, 328] width 19 height 19
click at [452, 325] on input "Select an option" at bounding box center [455, 328] width 19 height 19
click at [230, 256] on th at bounding box center [217, 256] width 234 height 71
click at [228, 257] on span "Select an option" at bounding box center [220, 257] width 19 height 19
click at [228, 257] on input "Select an option" at bounding box center [220, 257] width 19 height 19
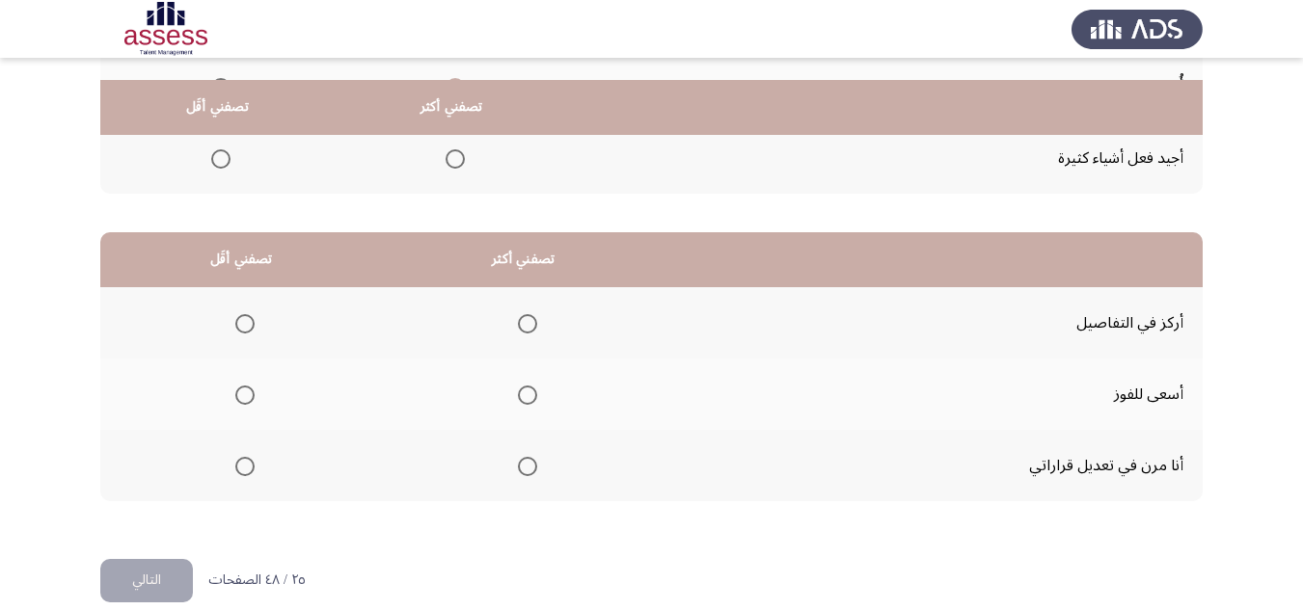
scroll to position [364, 0]
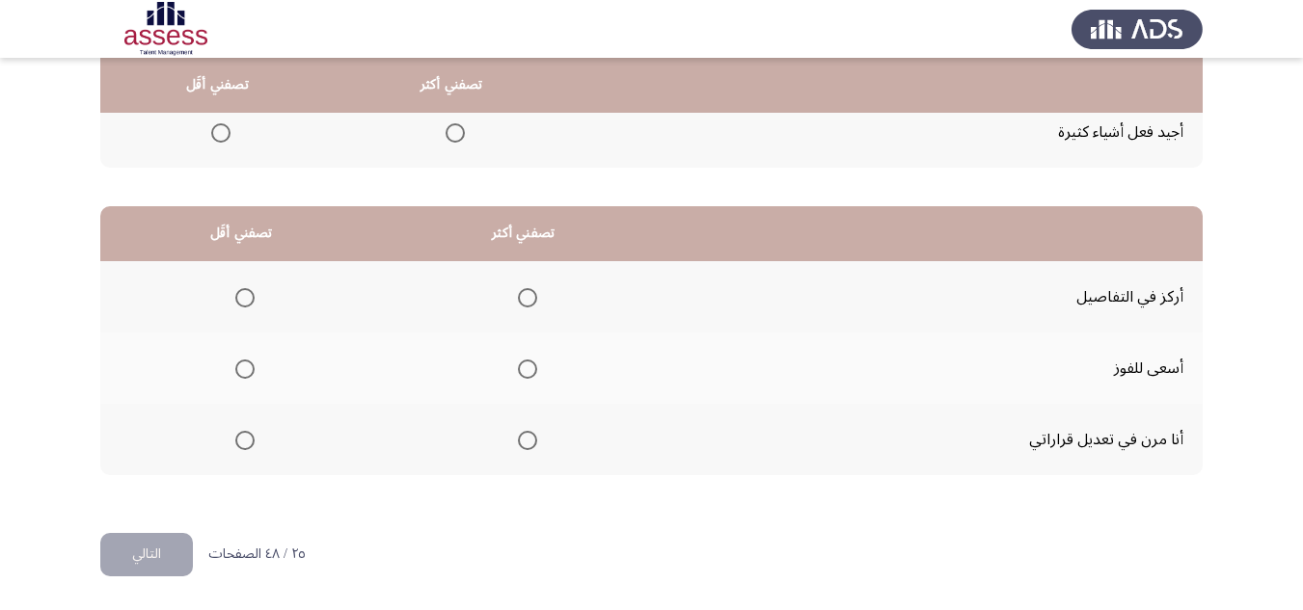
click at [528, 367] on span "Select an option" at bounding box center [527, 369] width 19 height 19
click at [528, 367] on input "Select an option" at bounding box center [527, 369] width 19 height 19
click at [237, 439] on span "Select an option" at bounding box center [244, 440] width 19 height 19
click at [237, 439] on input "Select an option" at bounding box center [244, 440] width 19 height 19
click at [124, 573] on button "التالي" at bounding box center [146, 554] width 93 height 43
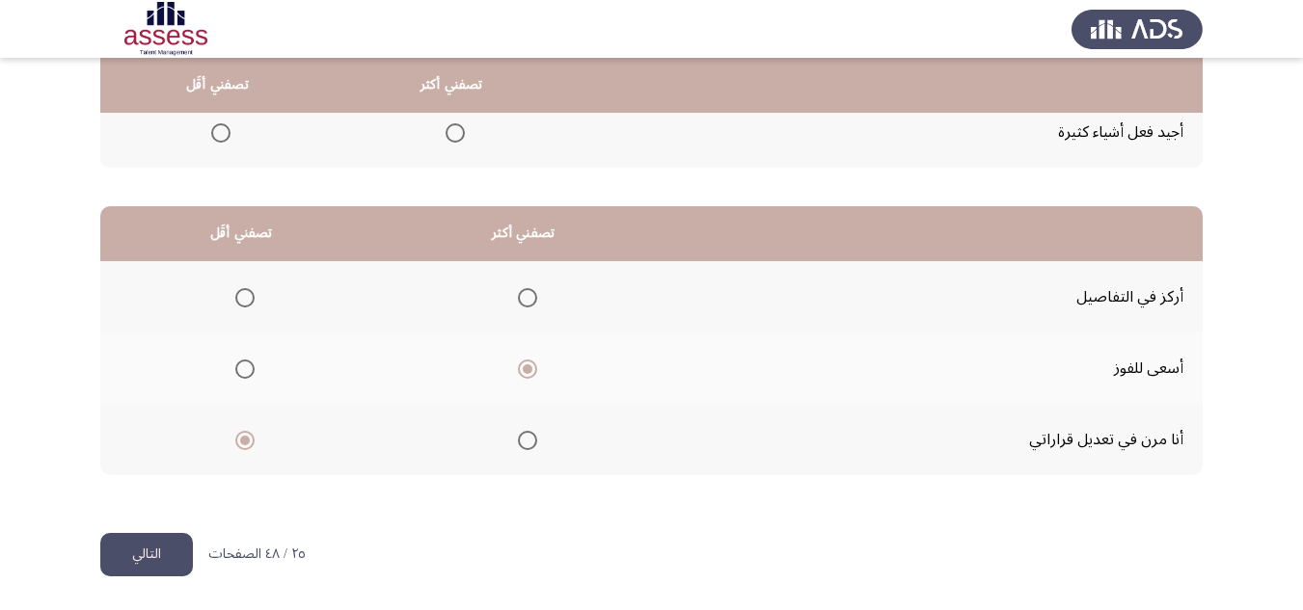
scroll to position [0, 0]
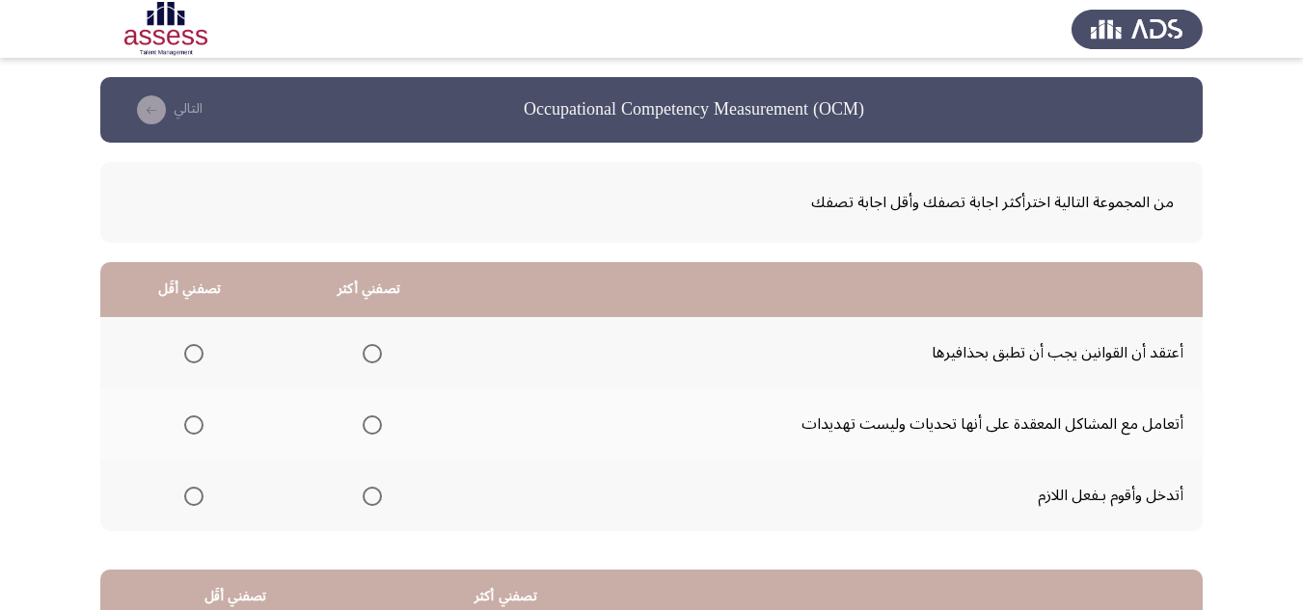
click at [200, 352] on span "Select an option" at bounding box center [193, 353] width 19 height 19
click at [200, 352] on input "Select an option" at bounding box center [193, 353] width 19 height 19
click at [367, 424] on span "Select an option" at bounding box center [372, 425] width 19 height 19
click at [367, 424] on input "Select an option" at bounding box center [372, 425] width 19 height 19
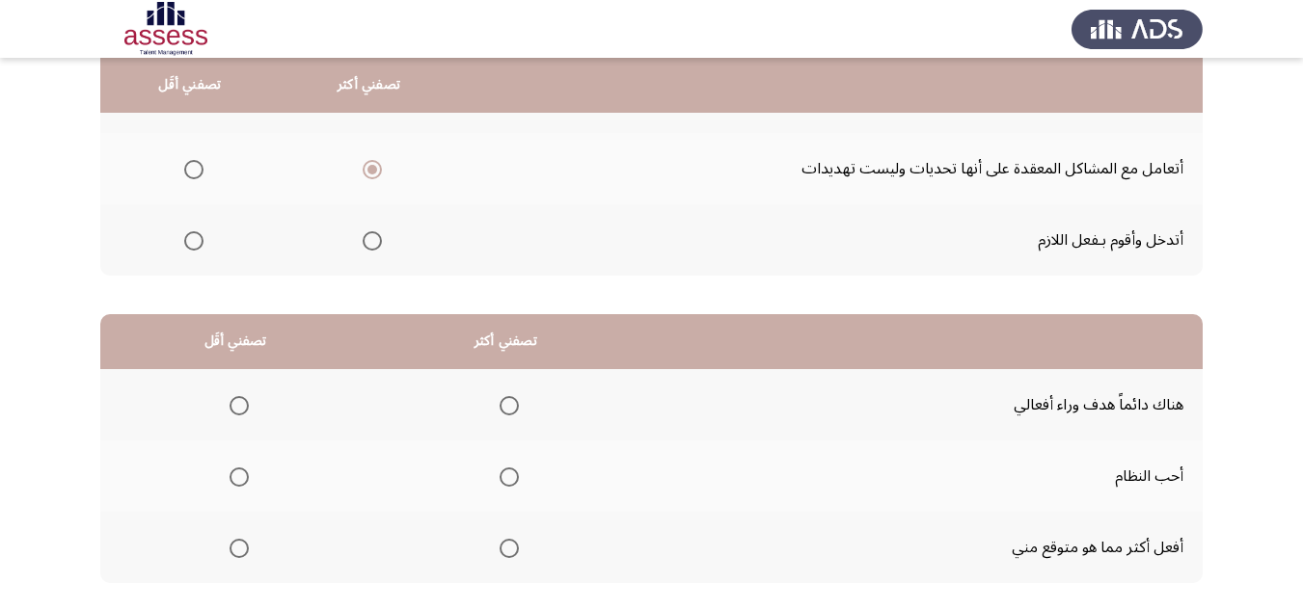
scroll to position [289, 0]
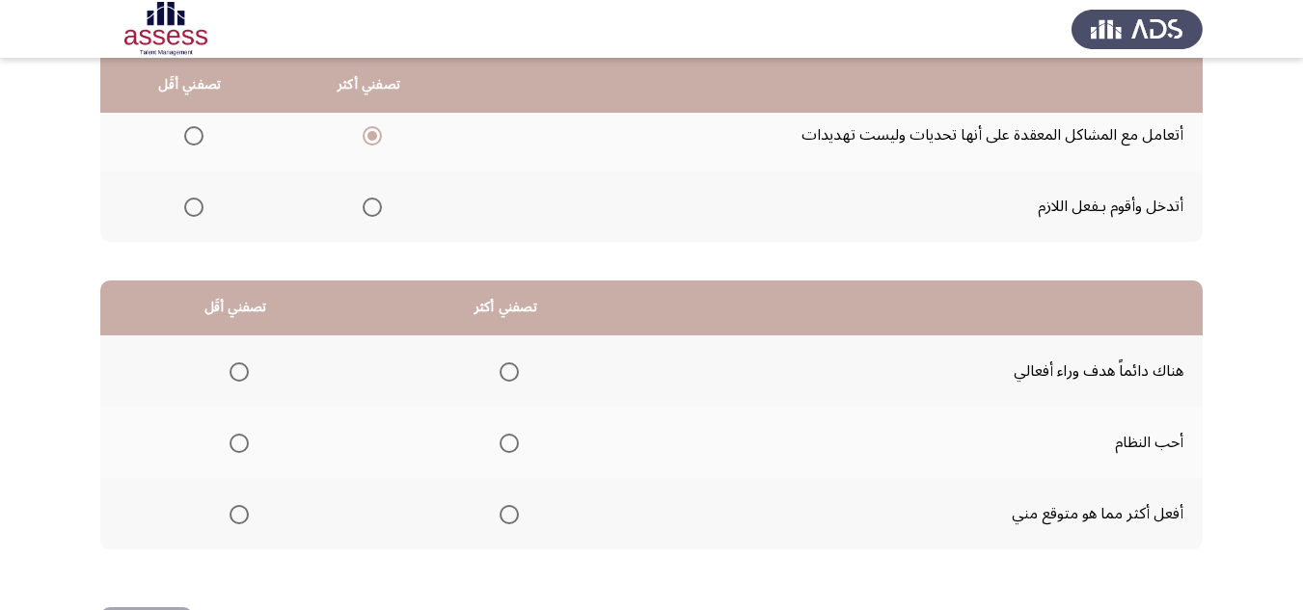
click at [513, 371] on span "Select an option" at bounding box center [509, 372] width 19 height 19
click at [513, 371] on input "Select an option" at bounding box center [509, 372] width 19 height 19
click at [247, 444] on span "Select an option" at bounding box center [239, 443] width 19 height 19
click at [247, 444] on input "Select an option" at bounding box center [239, 443] width 19 height 19
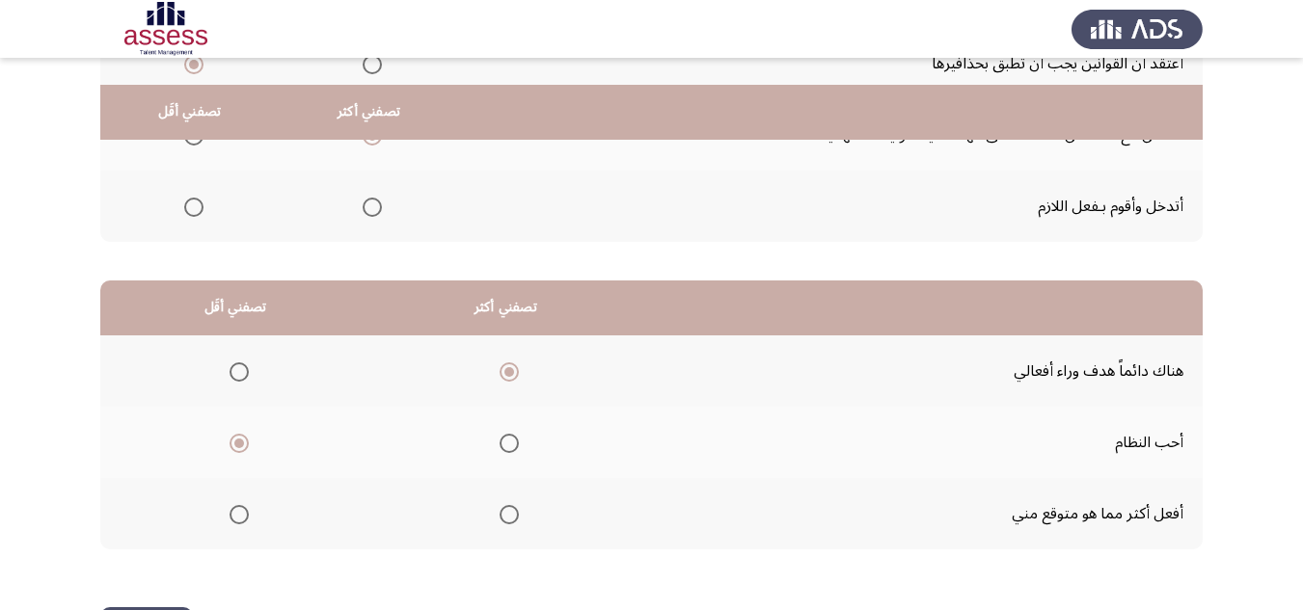
scroll to position [364, 0]
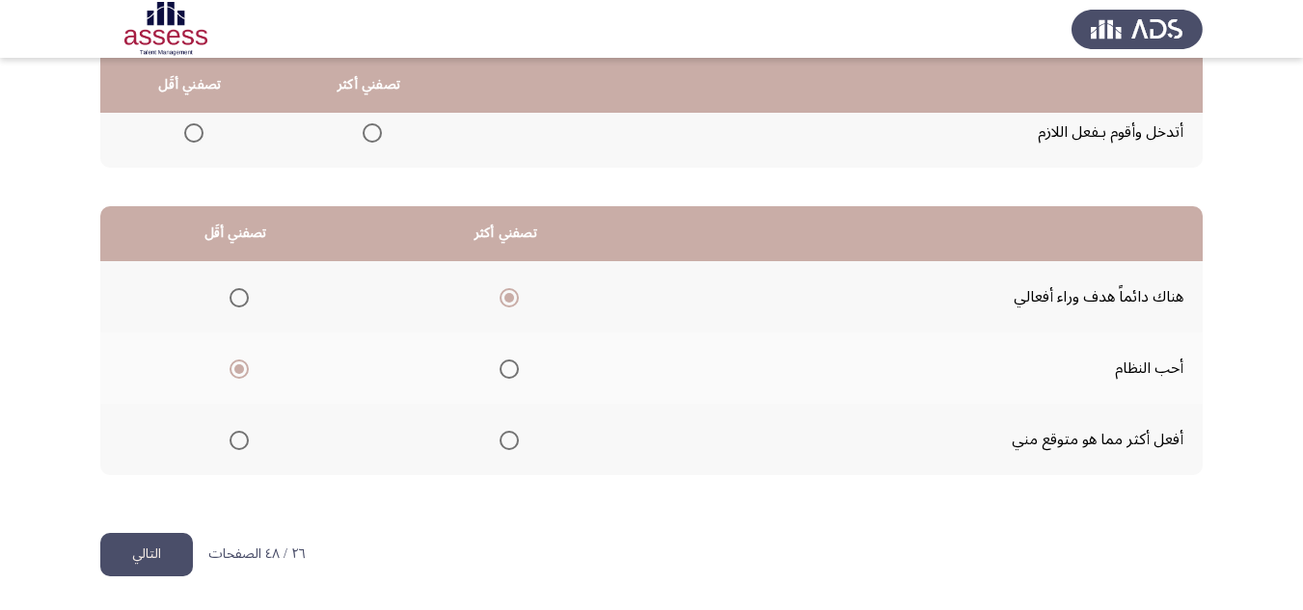
click at [175, 559] on button "التالي" at bounding box center [146, 554] width 93 height 43
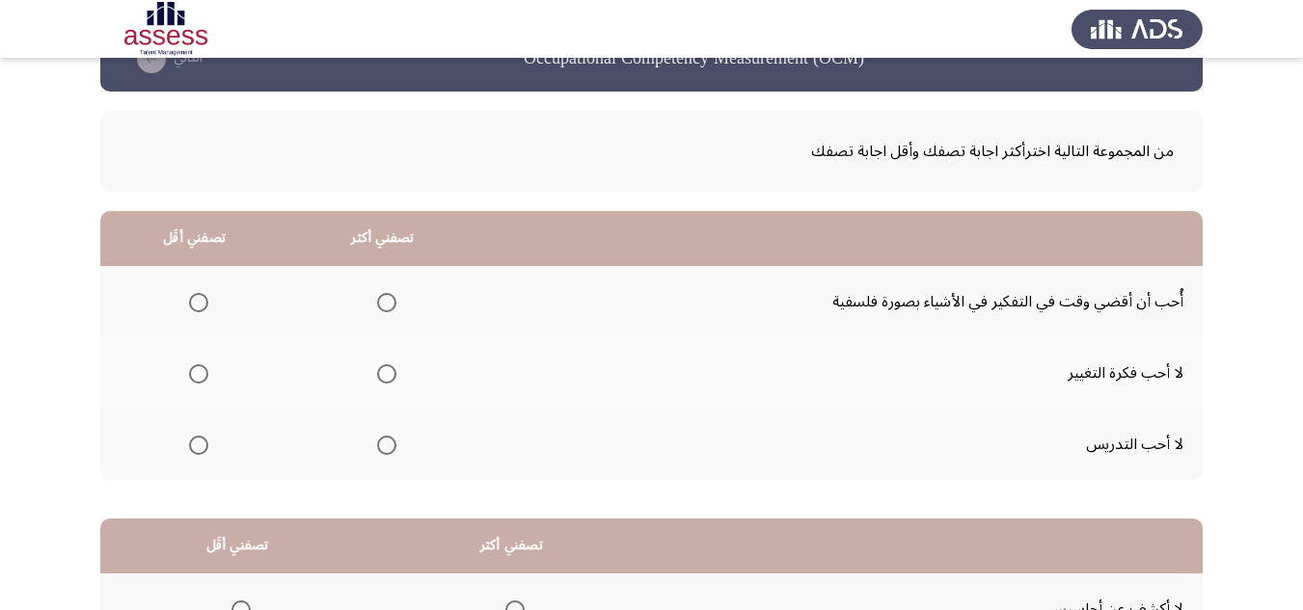
scroll to position [96, 0]
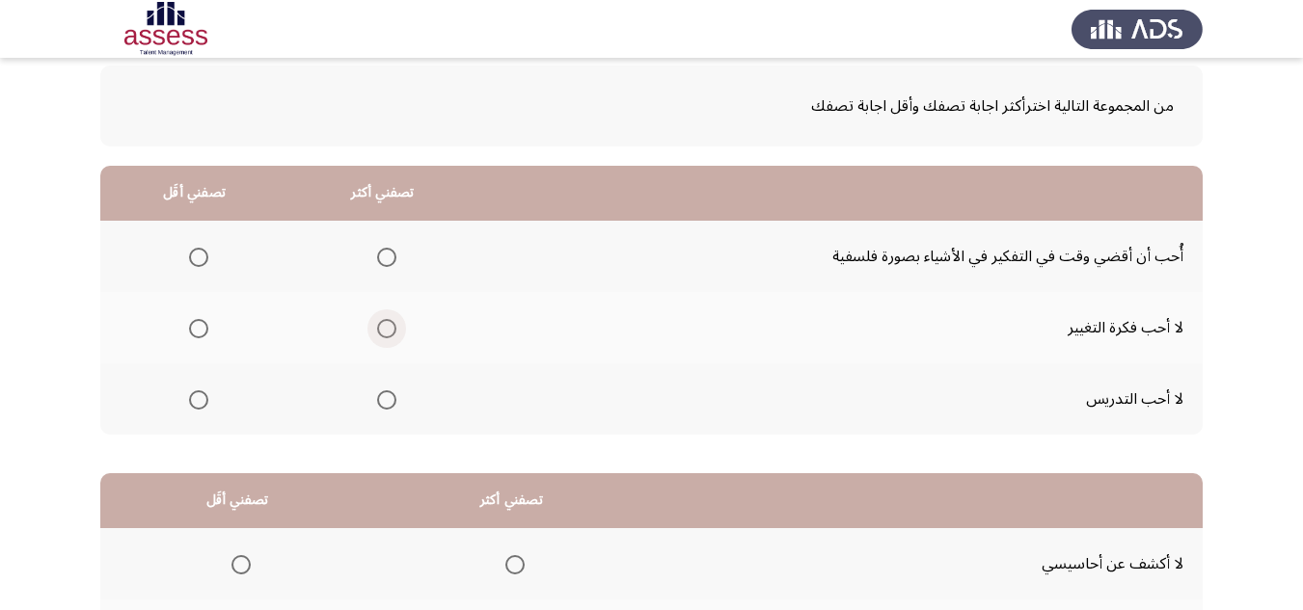
click at [382, 327] on span "Select an option" at bounding box center [386, 328] width 19 height 19
click at [382, 327] on input "Select an option" at bounding box center [386, 328] width 19 height 19
click at [195, 257] on span "Select an option" at bounding box center [198, 257] width 19 height 19
click at [195, 257] on input "Select an option" at bounding box center [198, 257] width 19 height 19
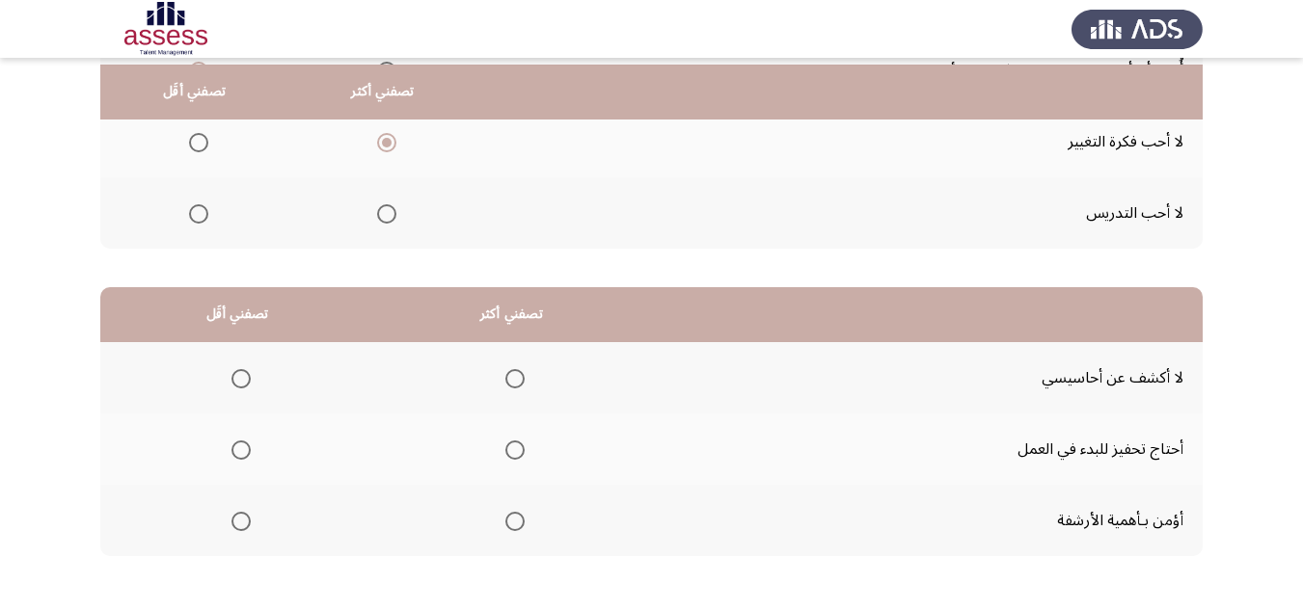
scroll to position [289, 0]
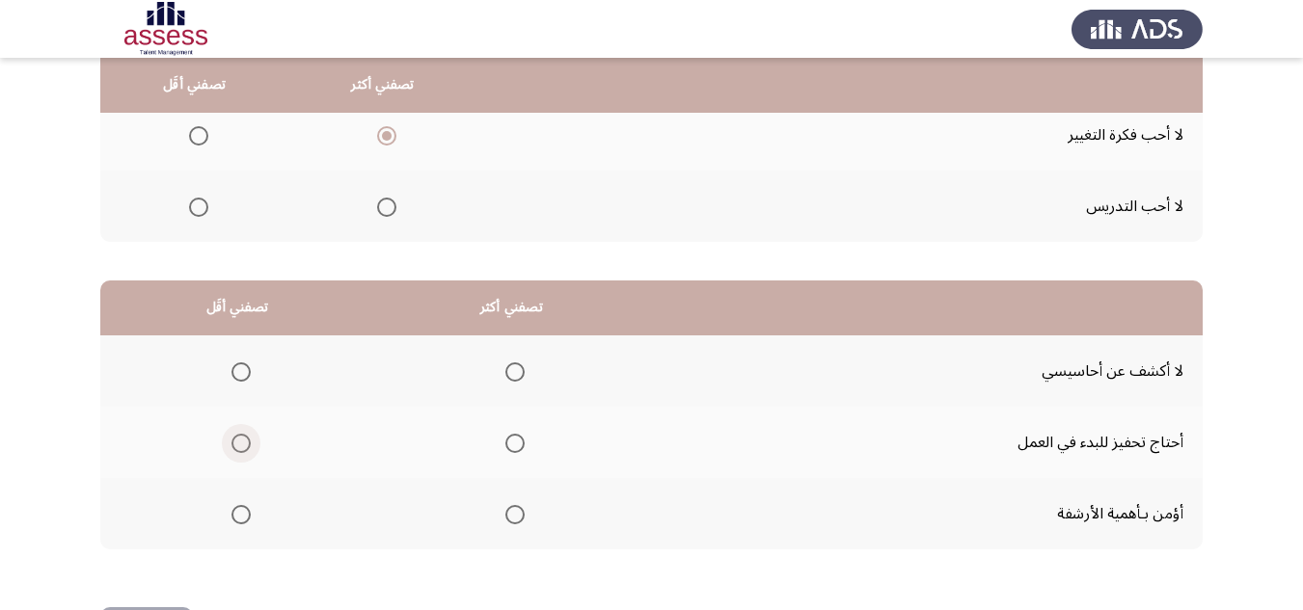
click at [229, 445] on label "Select an option" at bounding box center [237, 443] width 27 height 19
click at [231, 445] on input "Select an option" at bounding box center [240, 443] width 19 height 19
click at [505, 370] on span "Select an option" at bounding box center [514, 372] width 19 height 19
click at [505, 370] on input "Select an option" at bounding box center [514, 372] width 19 height 19
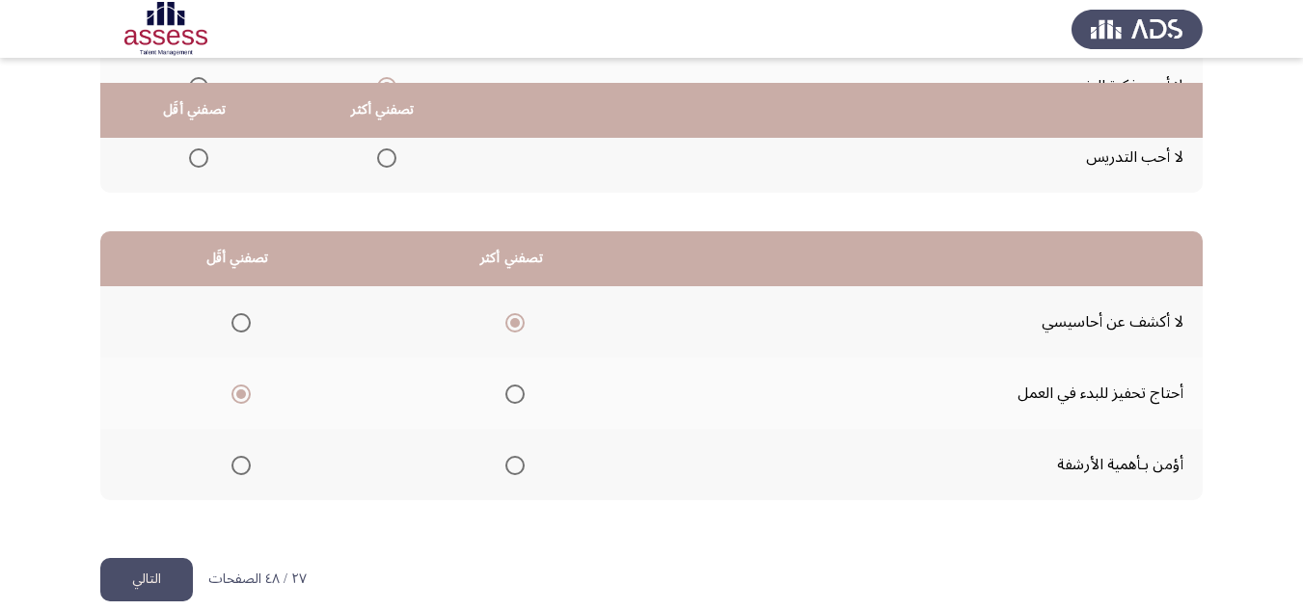
scroll to position [364, 0]
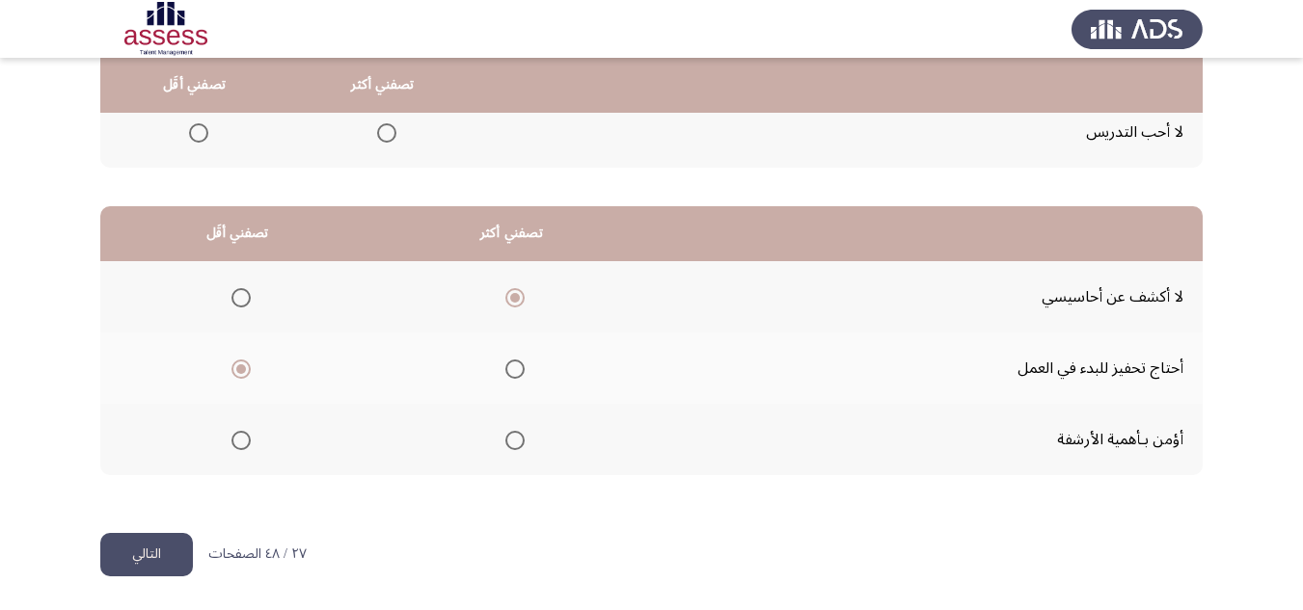
click at [116, 572] on button "التالي" at bounding box center [146, 554] width 93 height 43
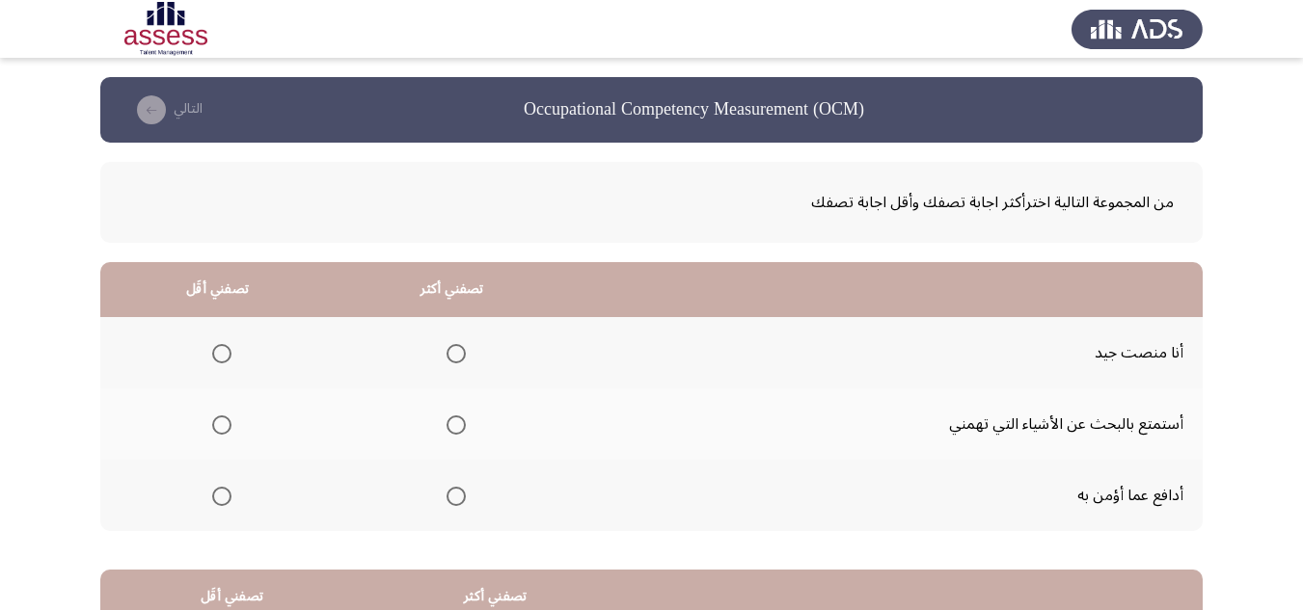
click at [457, 348] on span "Select an option" at bounding box center [456, 353] width 19 height 19
click at [457, 348] on input "Select an option" at bounding box center [456, 353] width 19 height 19
click at [217, 497] on span "Select an option" at bounding box center [221, 496] width 19 height 19
click at [217, 497] on input "Select an option" at bounding box center [221, 496] width 19 height 19
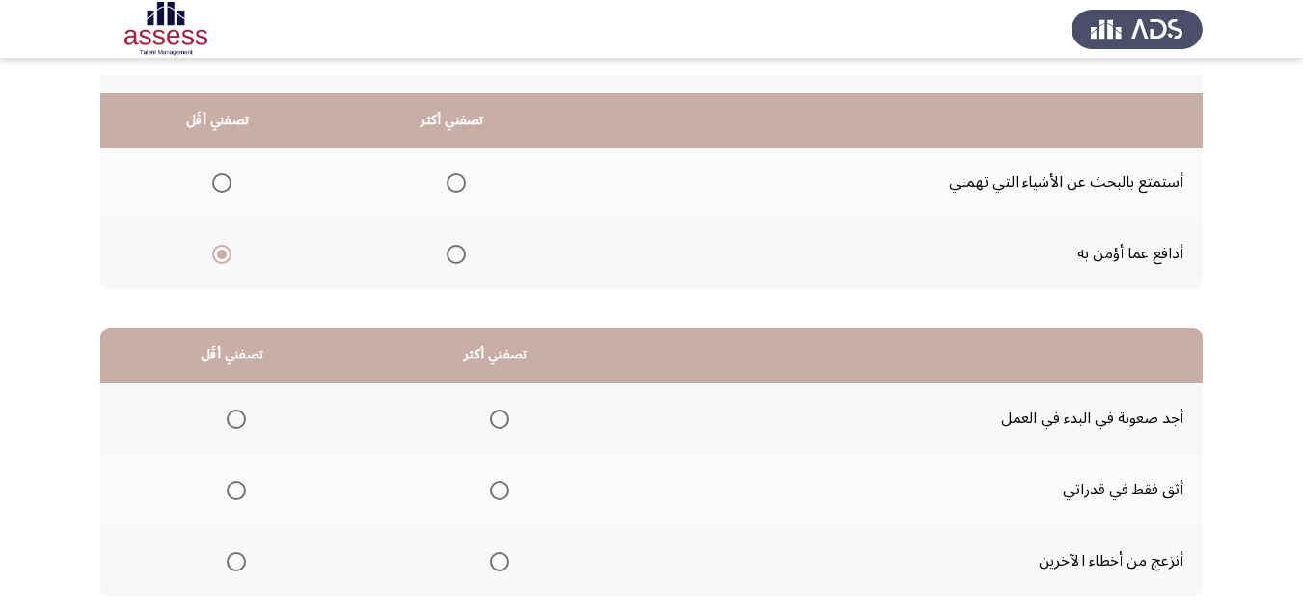
scroll to position [289, 0]
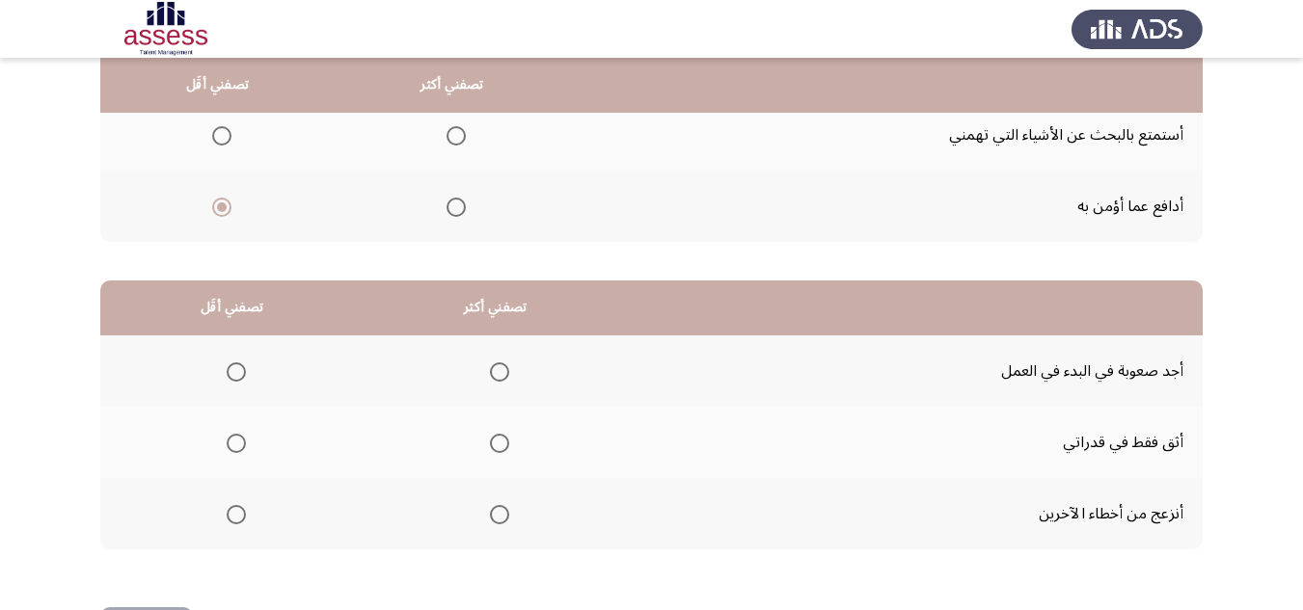
click at [246, 513] on th at bounding box center [231, 513] width 263 height 71
click at [228, 517] on span "Select an option" at bounding box center [236, 514] width 19 height 19
click at [228, 517] on input "Select an option" at bounding box center [236, 514] width 19 height 19
click at [501, 443] on span "Select an option" at bounding box center [499, 443] width 19 height 19
click at [501, 443] on input "Select an option" at bounding box center [499, 443] width 19 height 19
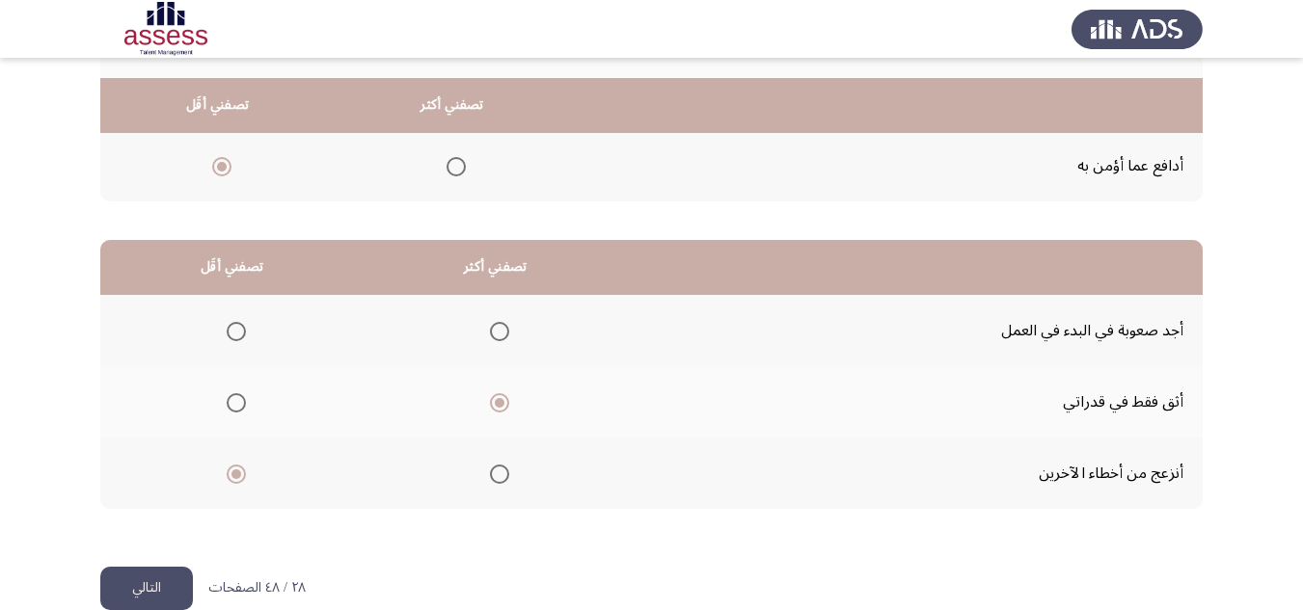
scroll to position [364, 0]
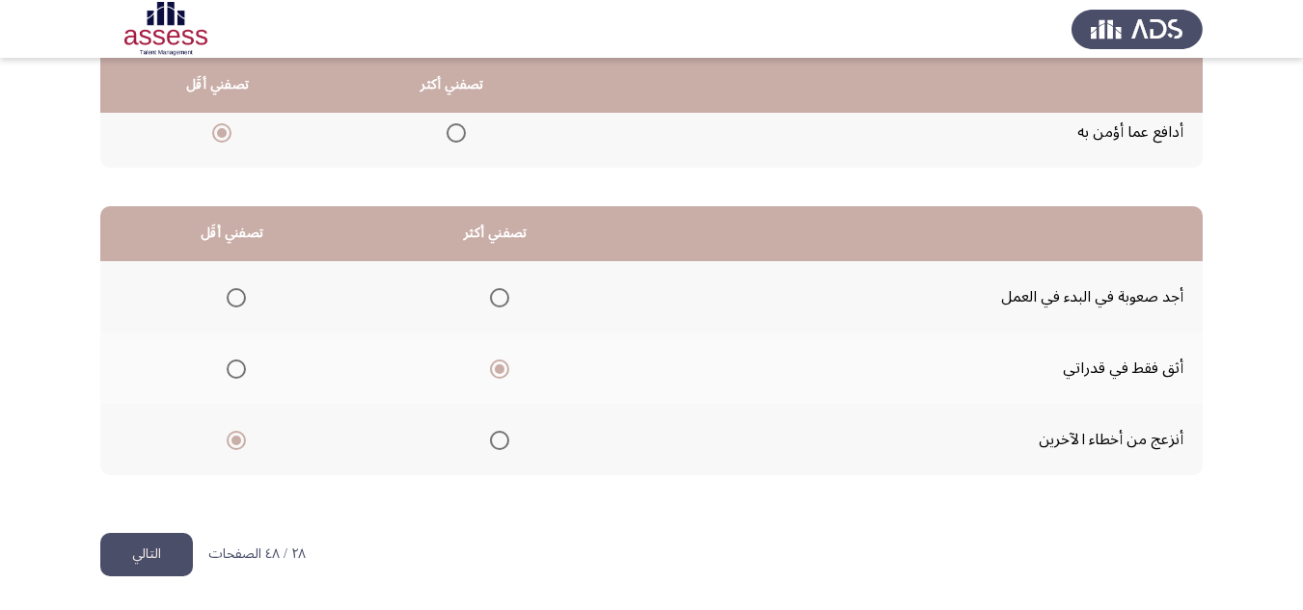
click at [178, 547] on button "التالي" at bounding box center [146, 554] width 93 height 43
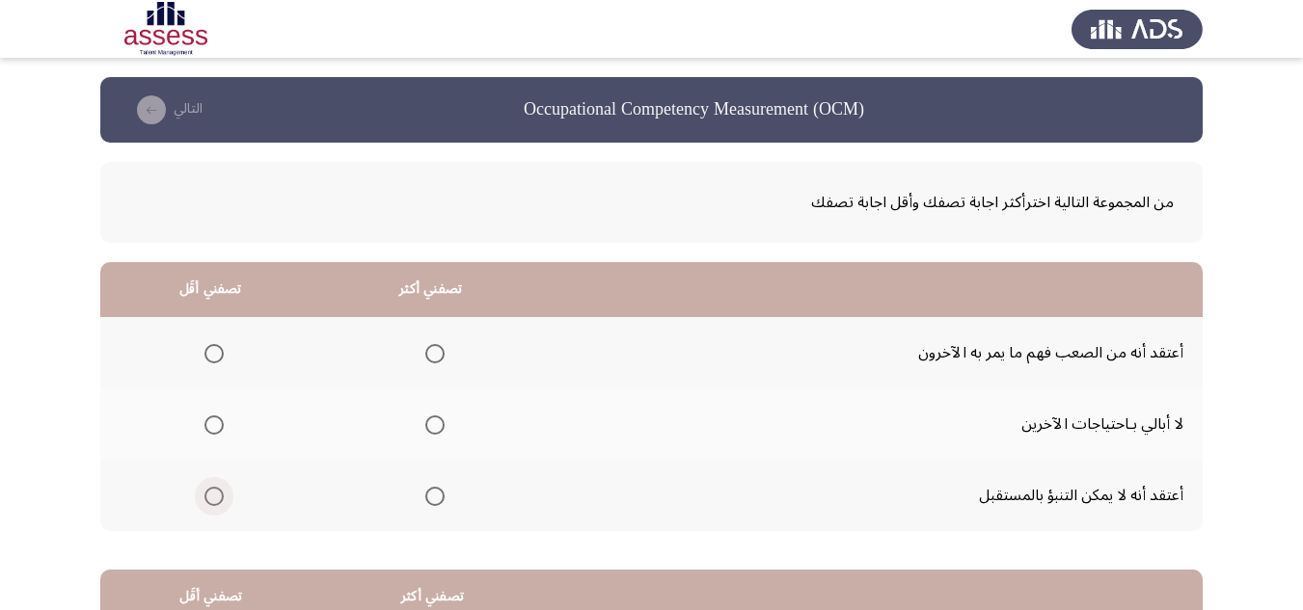
click at [217, 499] on span "Select an option" at bounding box center [213, 496] width 19 height 19
click at [217, 499] on input "Select an option" at bounding box center [213, 496] width 19 height 19
click at [437, 354] on span "Select an option" at bounding box center [434, 353] width 19 height 19
click at [437, 354] on input "Select an option" at bounding box center [434, 353] width 19 height 19
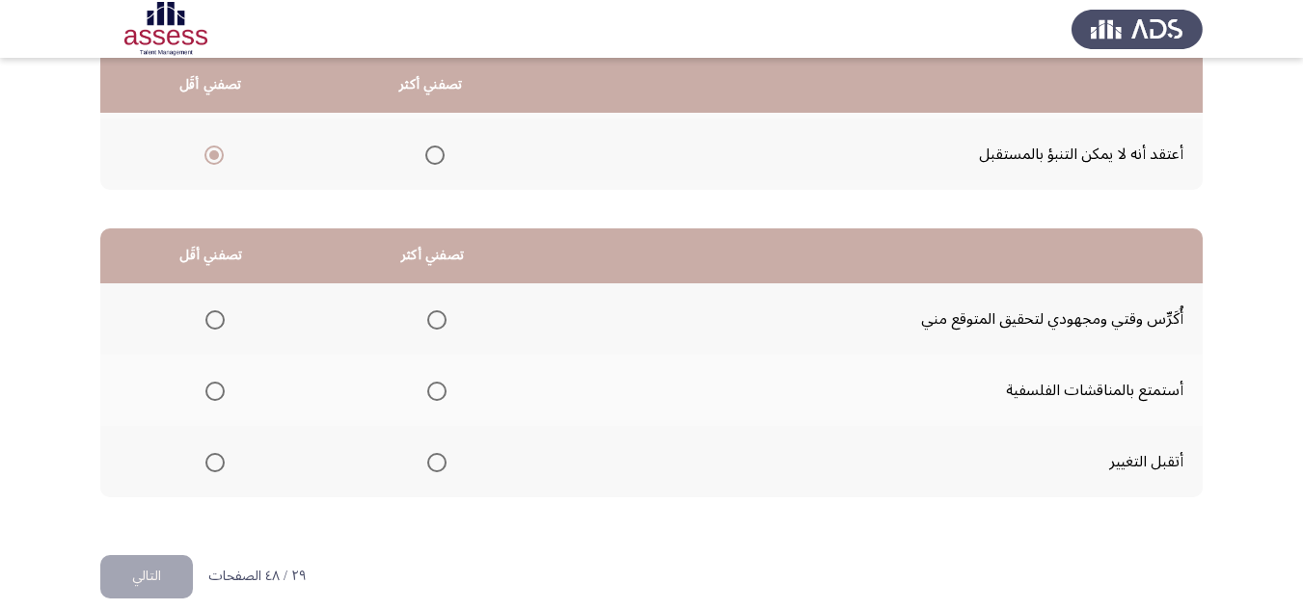
scroll to position [364, 0]
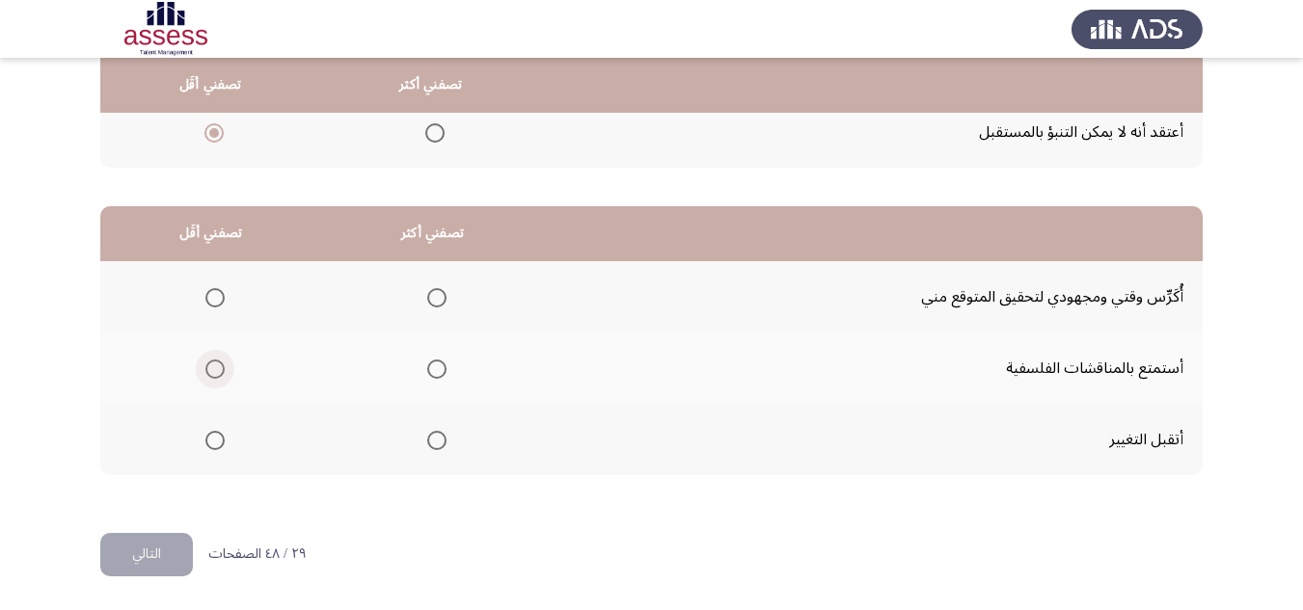
click at [217, 365] on span "Select an option" at bounding box center [214, 369] width 19 height 19
click at [217, 365] on input "Select an option" at bounding box center [214, 369] width 19 height 19
click at [439, 290] on span "Select an option" at bounding box center [436, 297] width 19 height 19
click at [439, 290] on input "Select an option" at bounding box center [436, 297] width 19 height 19
click at [166, 554] on button "التالي" at bounding box center [146, 554] width 93 height 43
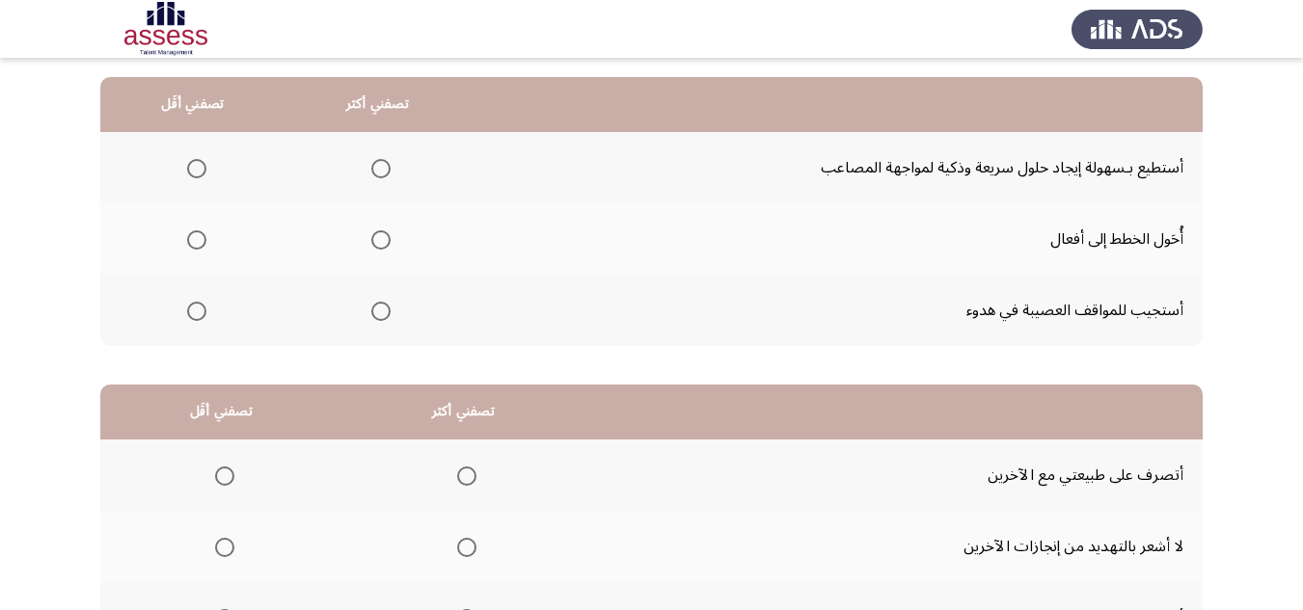
scroll to position [171, 0]
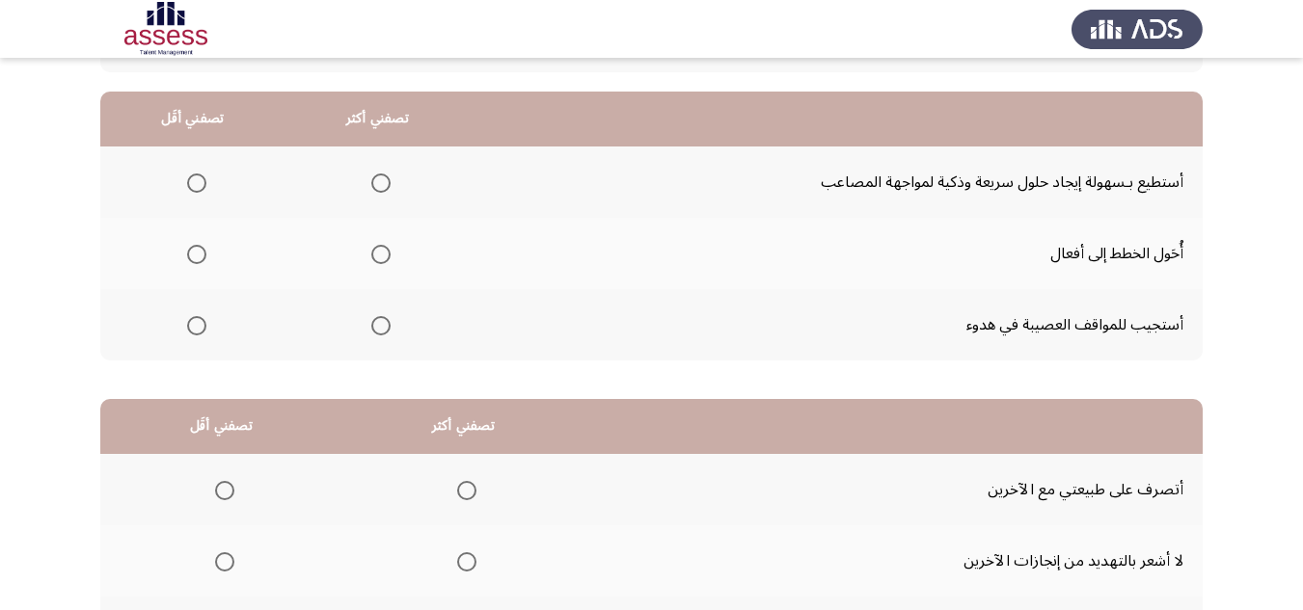
click at [381, 322] on span "Select an option" at bounding box center [380, 325] width 19 height 19
click at [381, 322] on input "Select an option" at bounding box center [380, 325] width 19 height 19
click at [192, 174] on span "Select an option" at bounding box center [196, 183] width 19 height 19
click at [192, 174] on input "Select an option" at bounding box center [196, 183] width 19 height 19
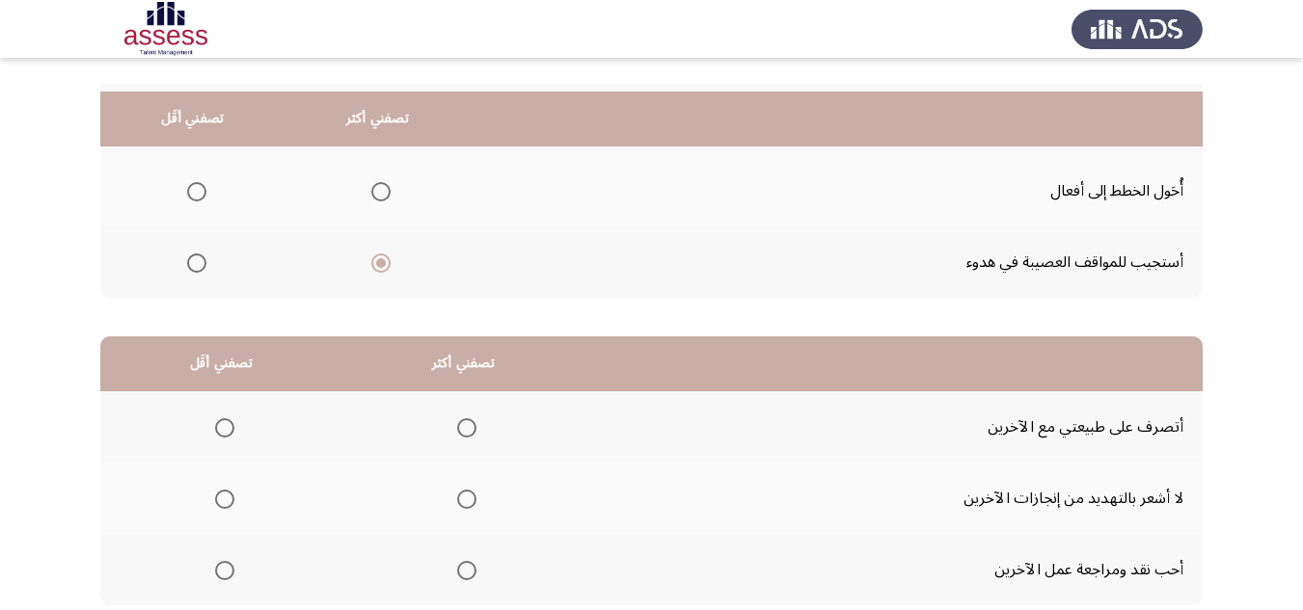
scroll to position [267, 0]
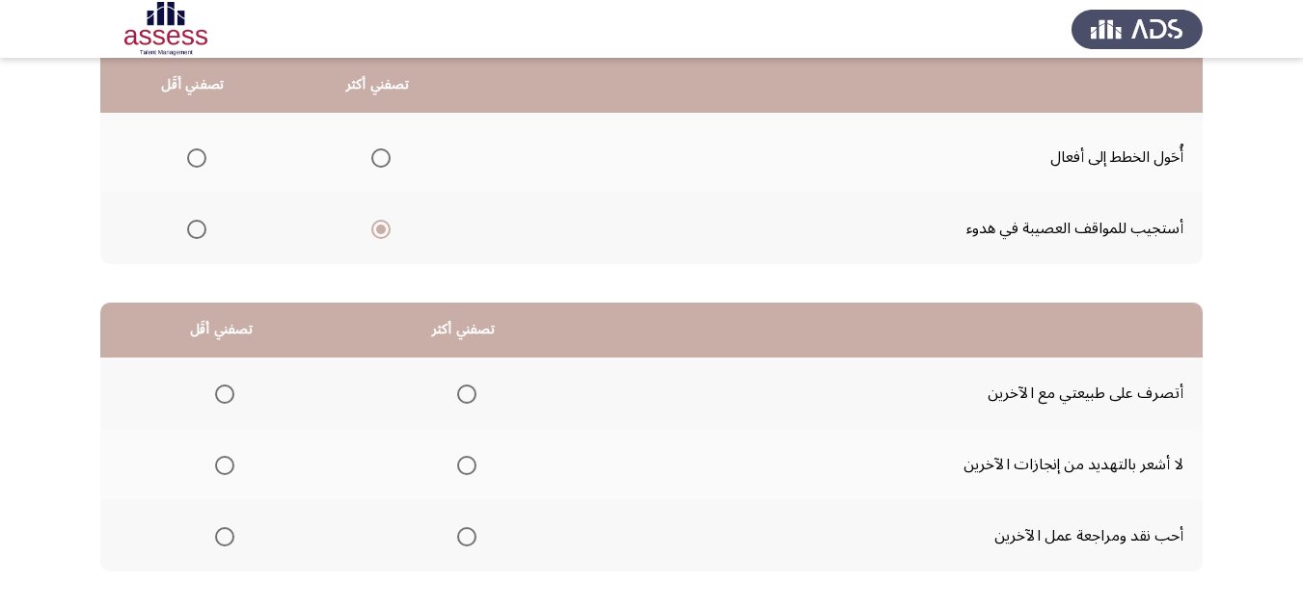
click at [460, 395] on span "Select an option" at bounding box center [466, 394] width 19 height 19
click at [460, 395] on input "Select an option" at bounding box center [466, 394] width 19 height 19
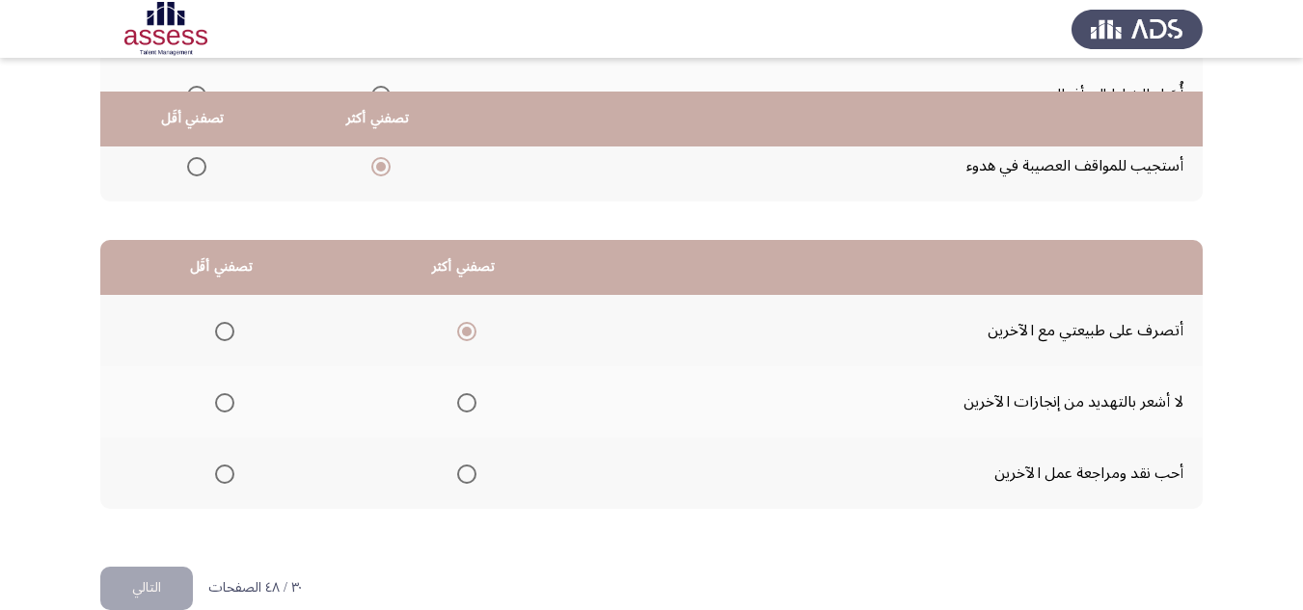
scroll to position [364, 0]
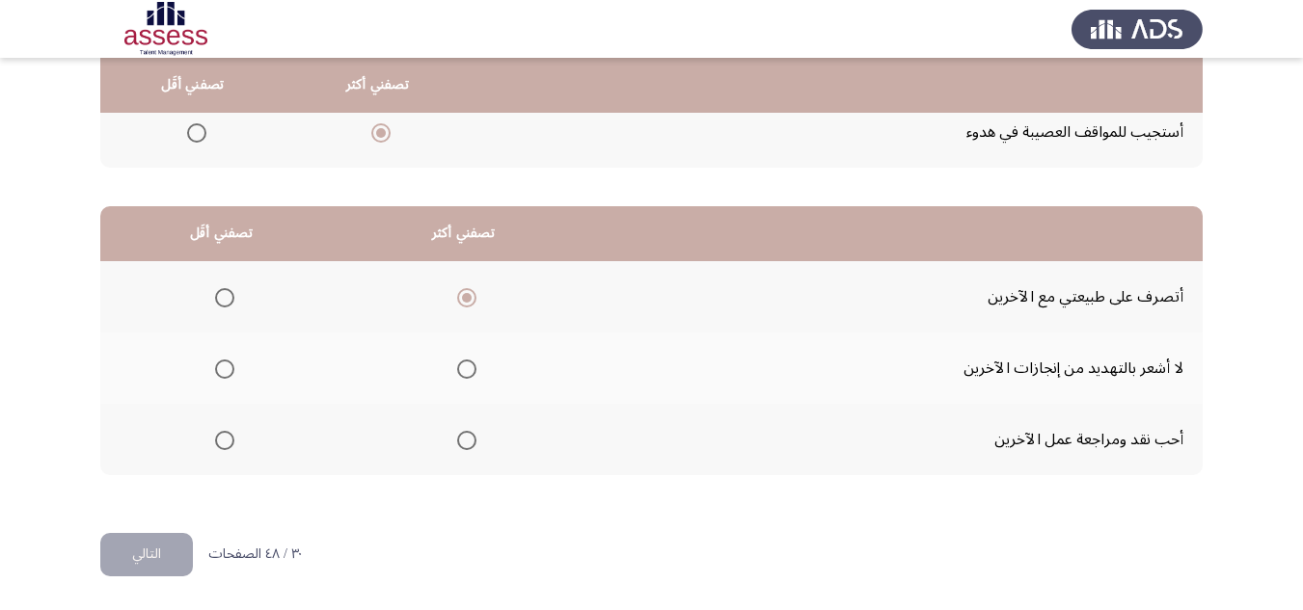
click at [232, 432] on span "Select an option" at bounding box center [224, 440] width 19 height 19
click at [232, 432] on input "Select an option" at bounding box center [224, 440] width 19 height 19
click at [151, 549] on button "التالي" at bounding box center [146, 554] width 93 height 43
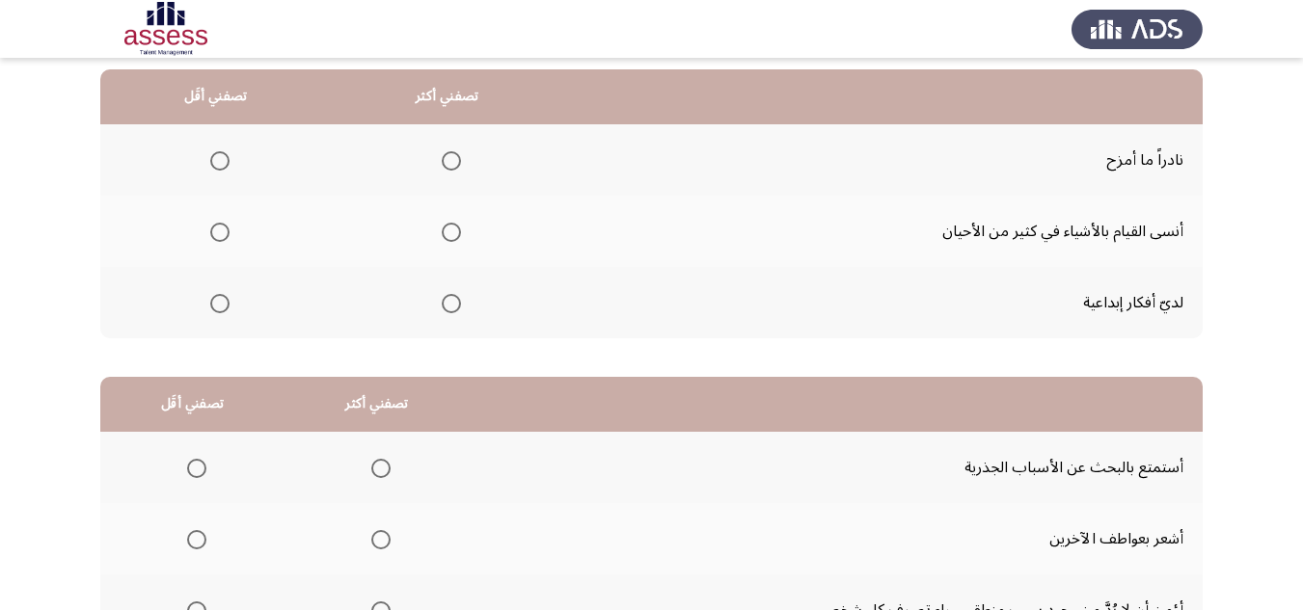
scroll to position [96, 0]
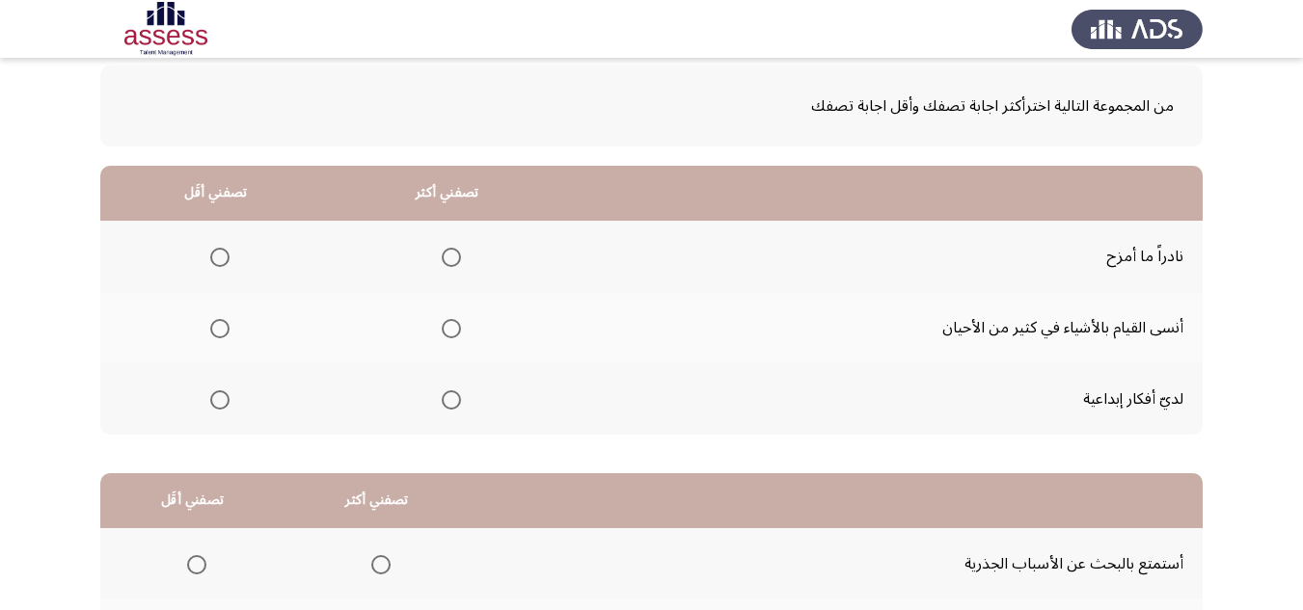
click at [216, 401] on span "Select an option" at bounding box center [219, 400] width 19 height 19
click at [216, 401] on input "Select an option" at bounding box center [219, 400] width 19 height 19
click at [221, 328] on span "Select an option" at bounding box center [219, 328] width 19 height 19
click at [221, 328] on input "Select an option" at bounding box center [219, 328] width 19 height 19
click at [453, 390] on mat-radio-button "Select an option" at bounding box center [447, 400] width 27 height 20
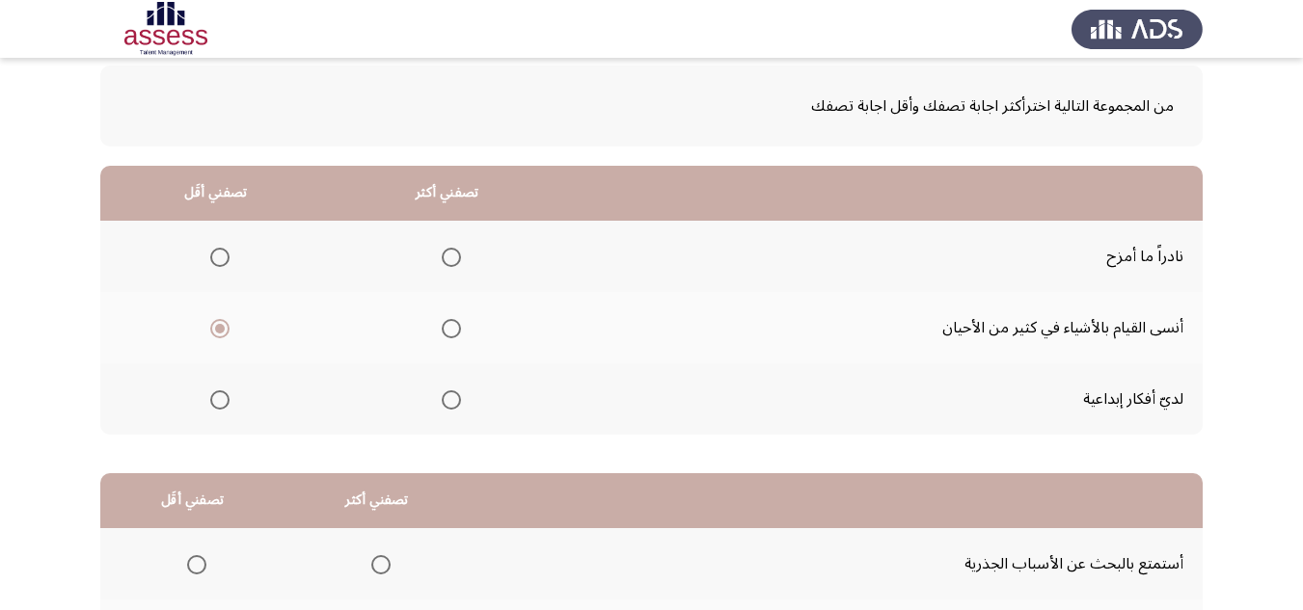
click at [219, 400] on span "Select an option" at bounding box center [219, 400] width 19 height 19
click at [219, 400] on input "Select an option" at bounding box center [219, 400] width 19 height 19
click at [221, 250] on span "Select an option" at bounding box center [219, 257] width 19 height 19
click at [221, 250] on input "Select an option" at bounding box center [219, 257] width 19 height 19
click at [447, 404] on span "Select an option" at bounding box center [451, 400] width 19 height 19
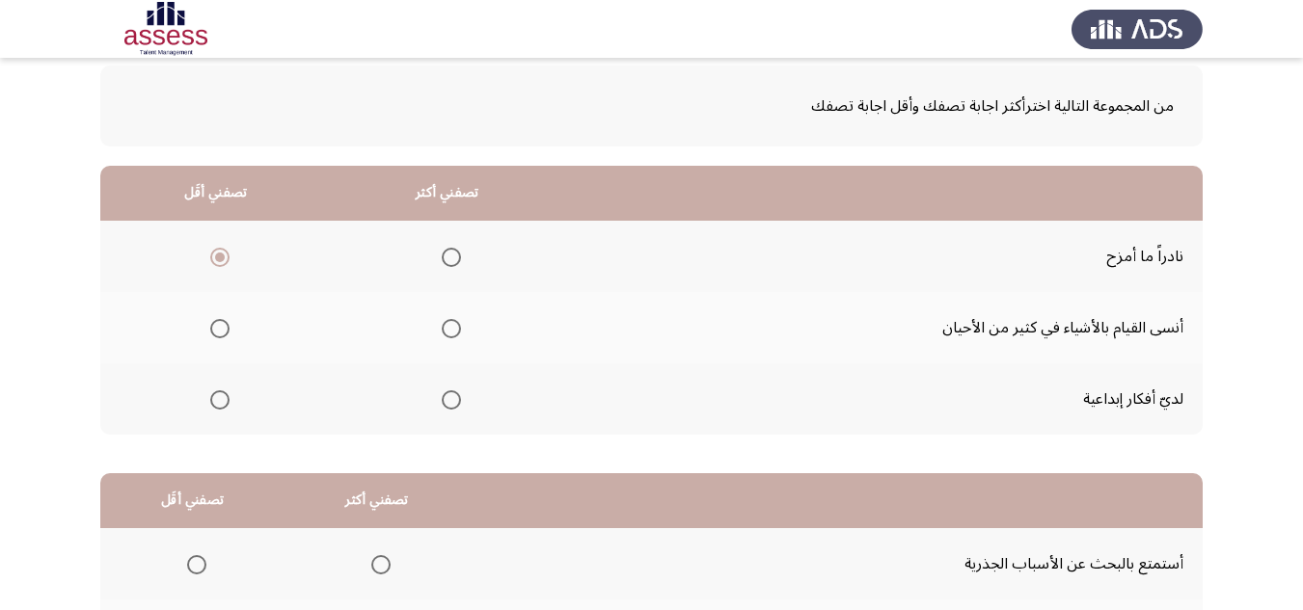
click at [447, 404] on input "Select an option" at bounding box center [451, 400] width 19 height 19
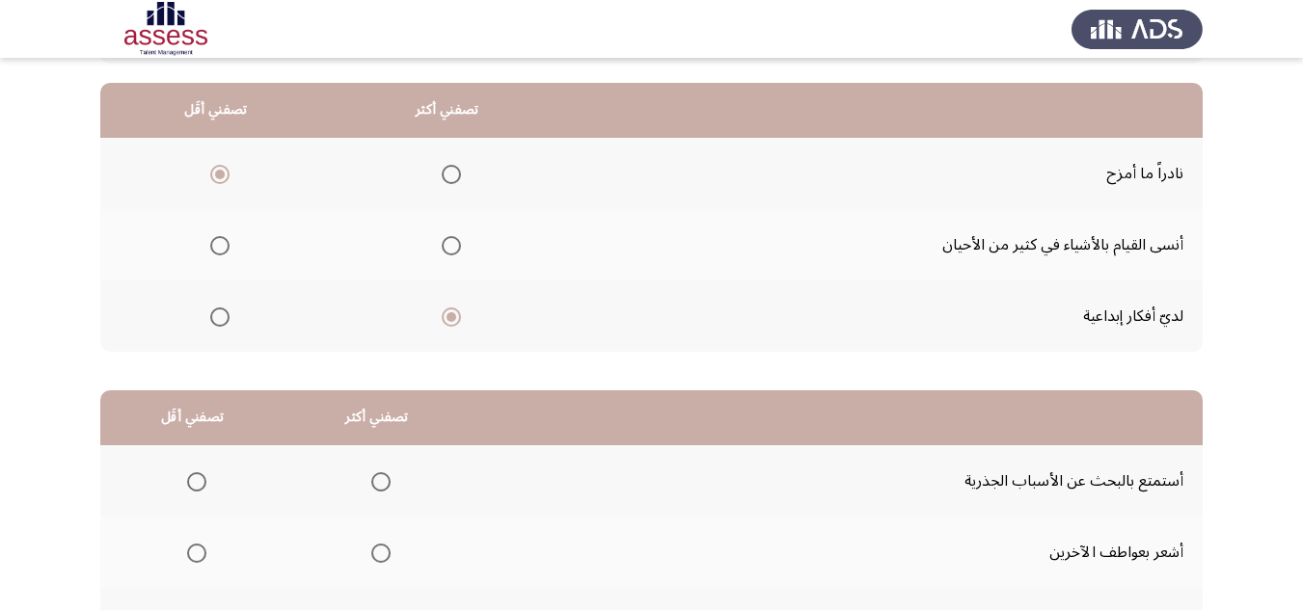
scroll to position [289, 0]
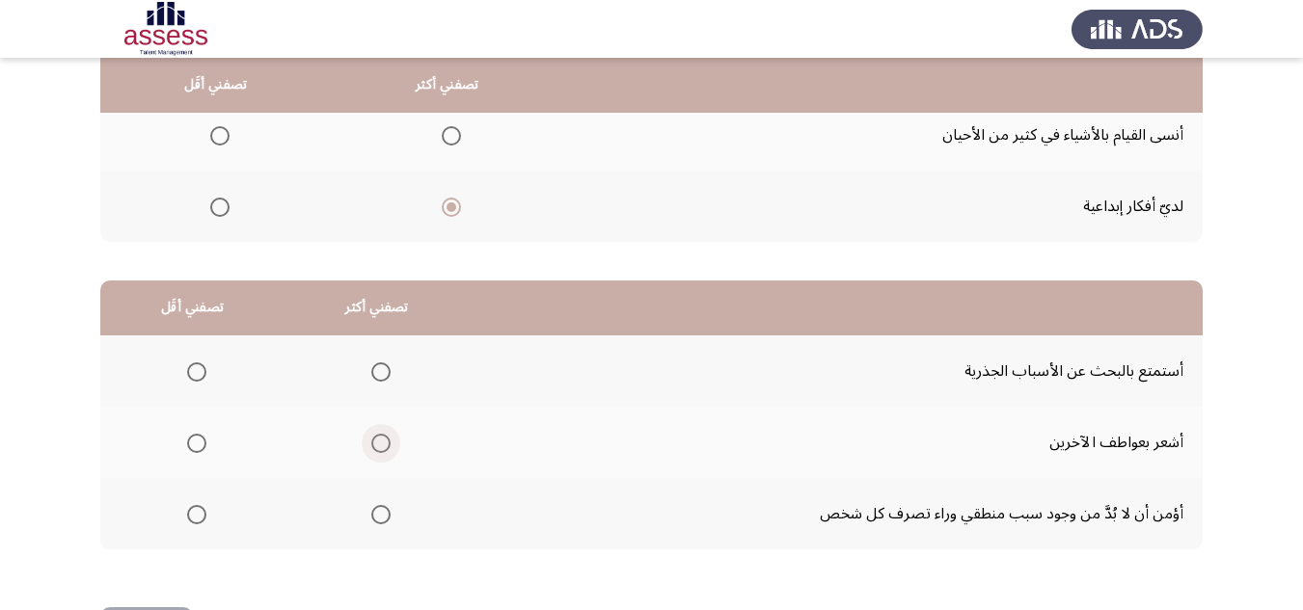
click at [380, 437] on span "Select an option" at bounding box center [380, 443] width 19 height 19
click at [380, 437] on input "Select an option" at bounding box center [380, 443] width 19 height 19
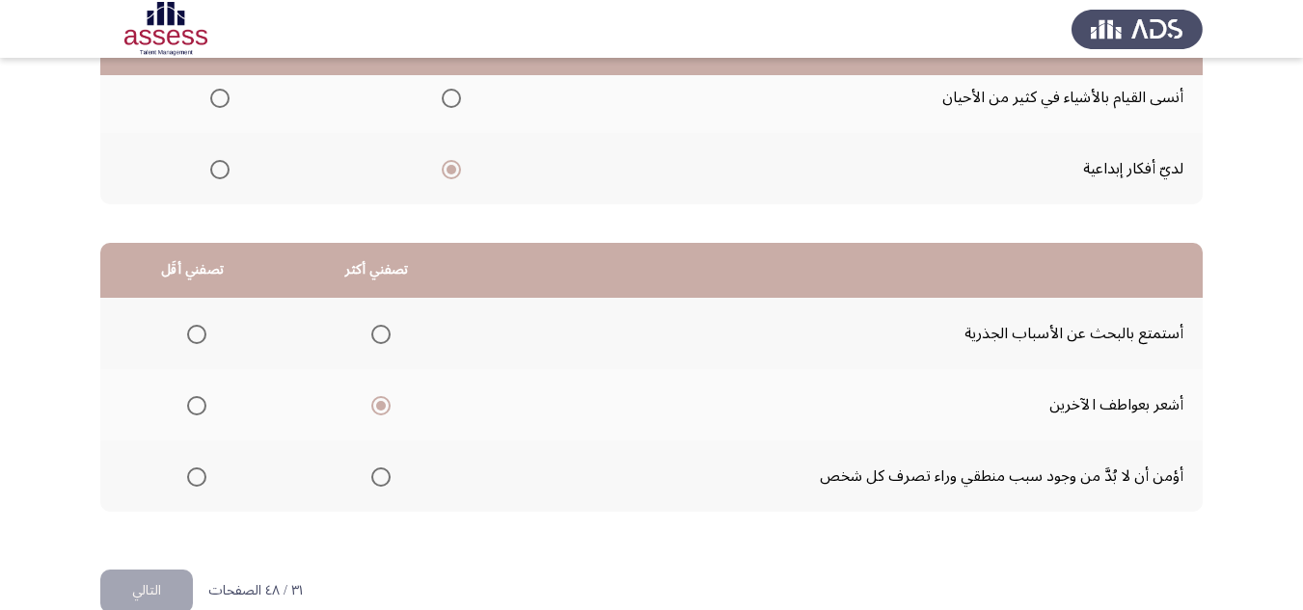
scroll to position [364, 0]
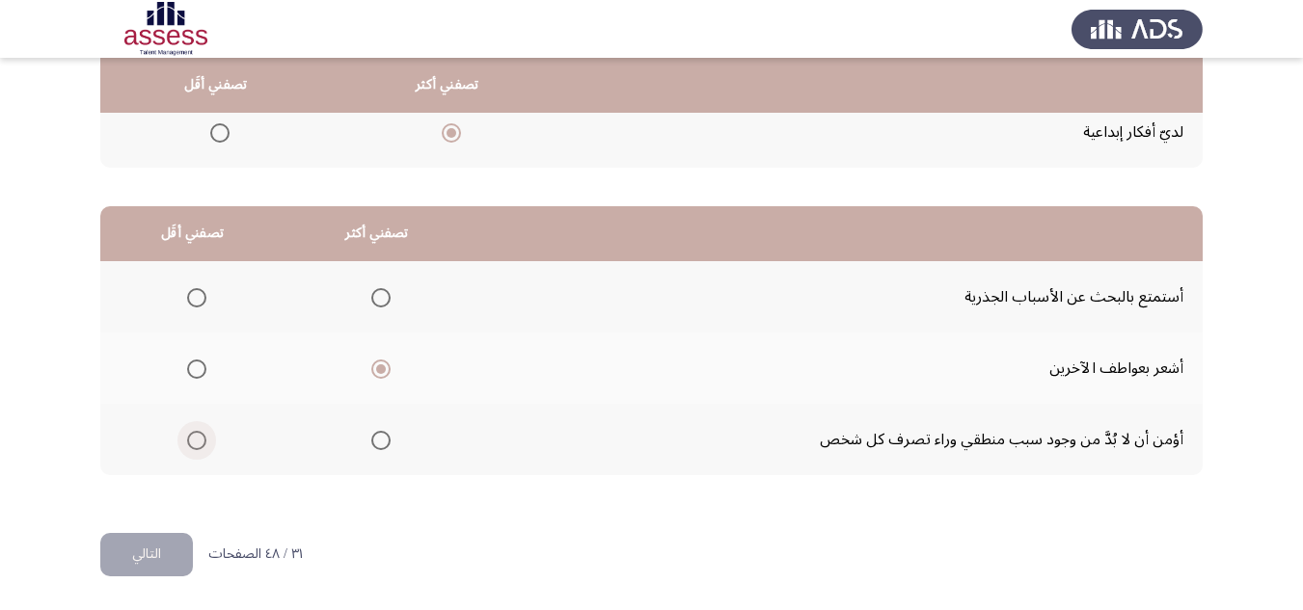
click at [201, 438] on span "Select an option" at bounding box center [196, 440] width 19 height 19
click at [201, 438] on input "Select an option" at bounding box center [196, 440] width 19 height 19
click at [151, 547] on button "التالي" at bounding box center [146, 554] width 93 height 43
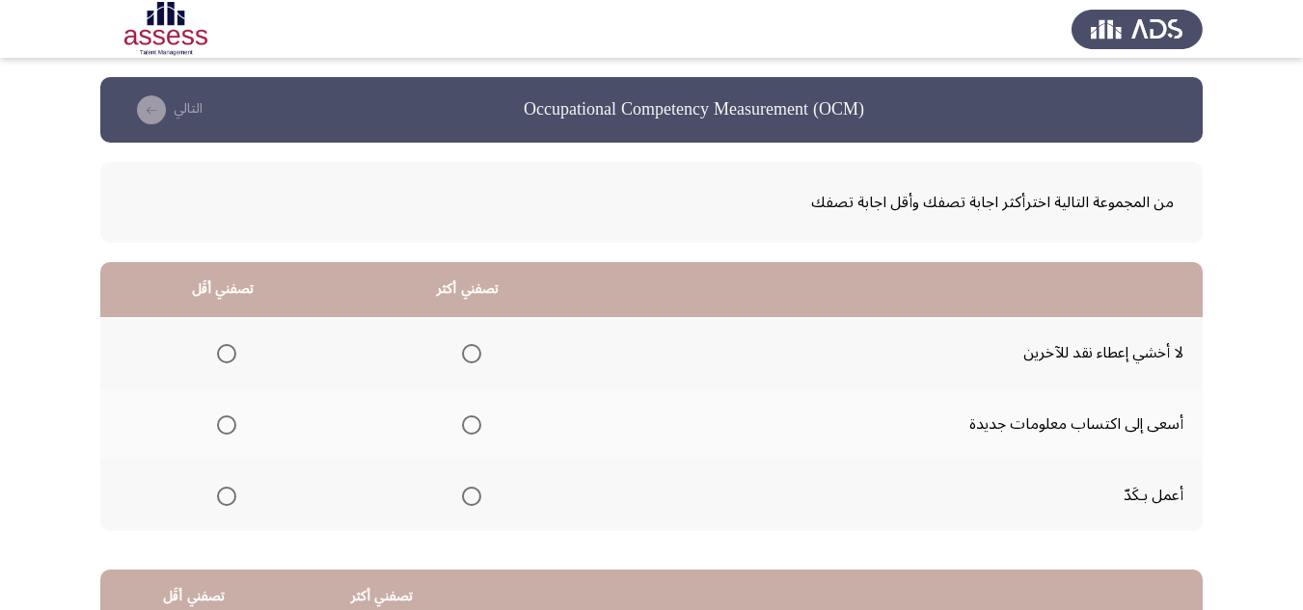
scroll to position [96, 0]
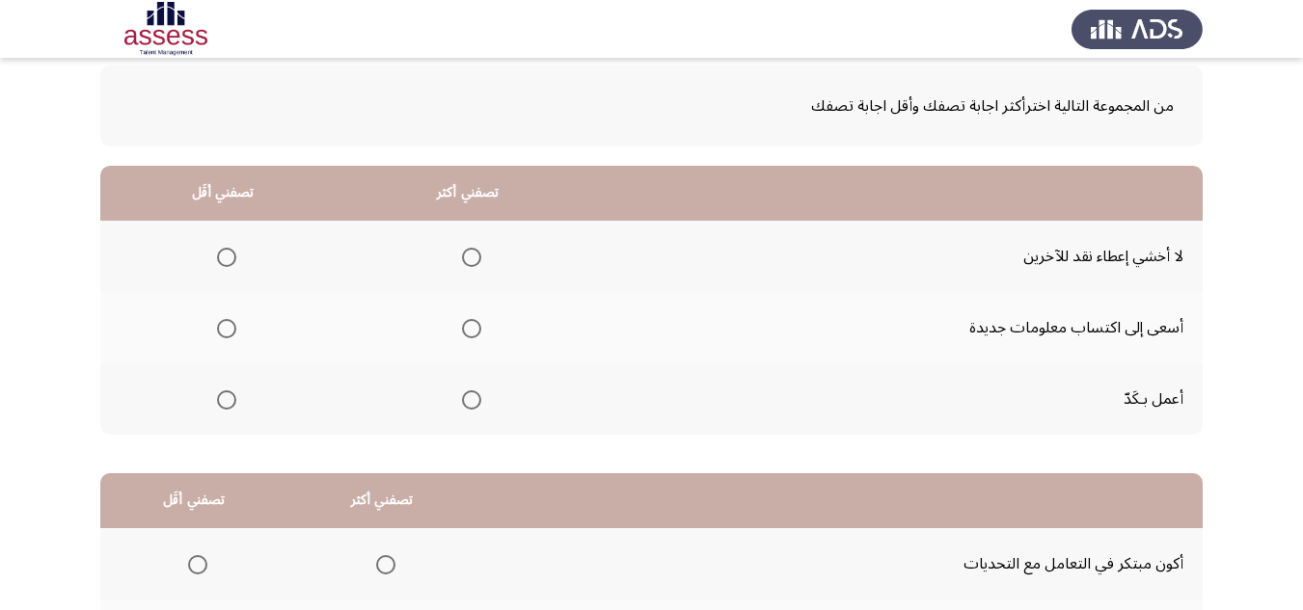
click at [471, 403] on span "Select an option" at bounding box center [471, 400] width 19 height 19
click at [471, 403] on input "Select an option" at bounding box center [471, 400] width 19 height 19
click at [225, 262] on span "Select an option" at bounding box center [226, 257] width 19 height 19
click at [225, 262] on input "Select an option" at bounding box center [226, 257] width 19 height 19
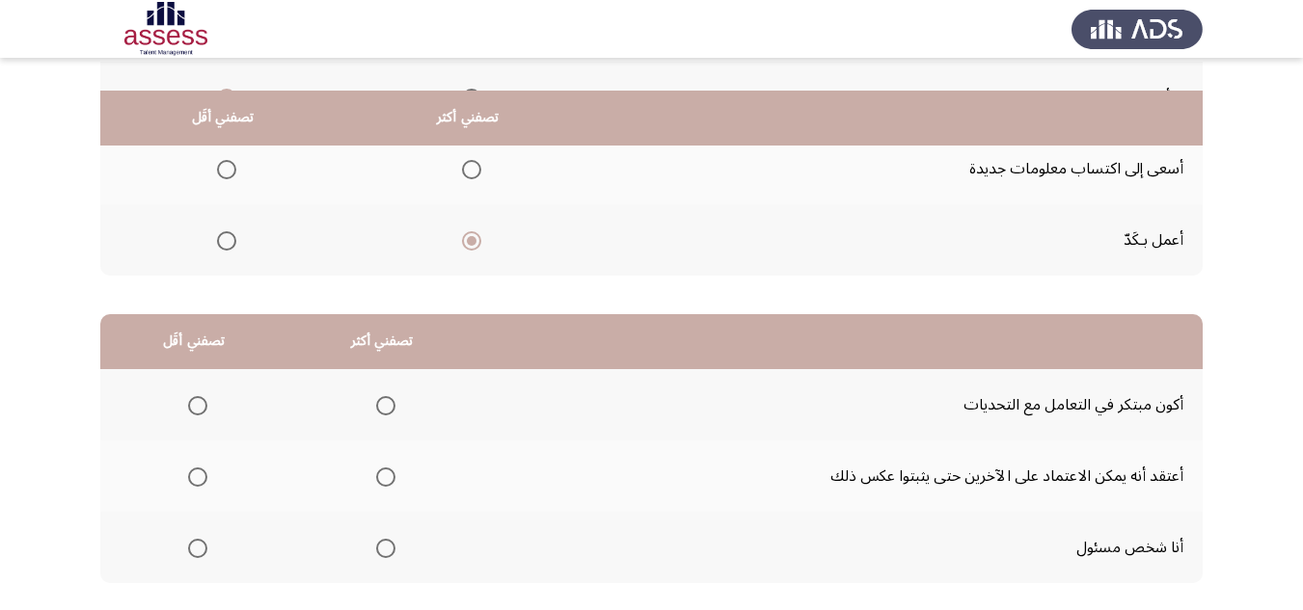
scroll to position [289, 0]
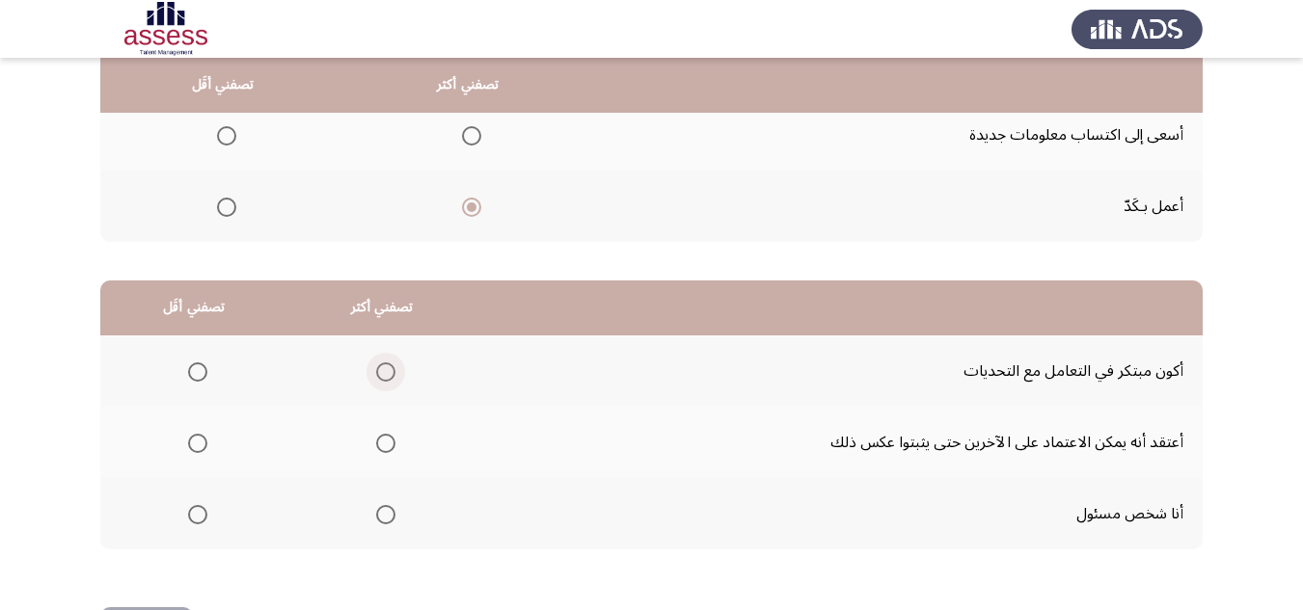
click at [381, 372] on span "Select an option" at bounding box center [385, 372] width 19 height 19
click at [381, 372] on input "Select an option" at bounding box center [385, 372] width 19 height 19
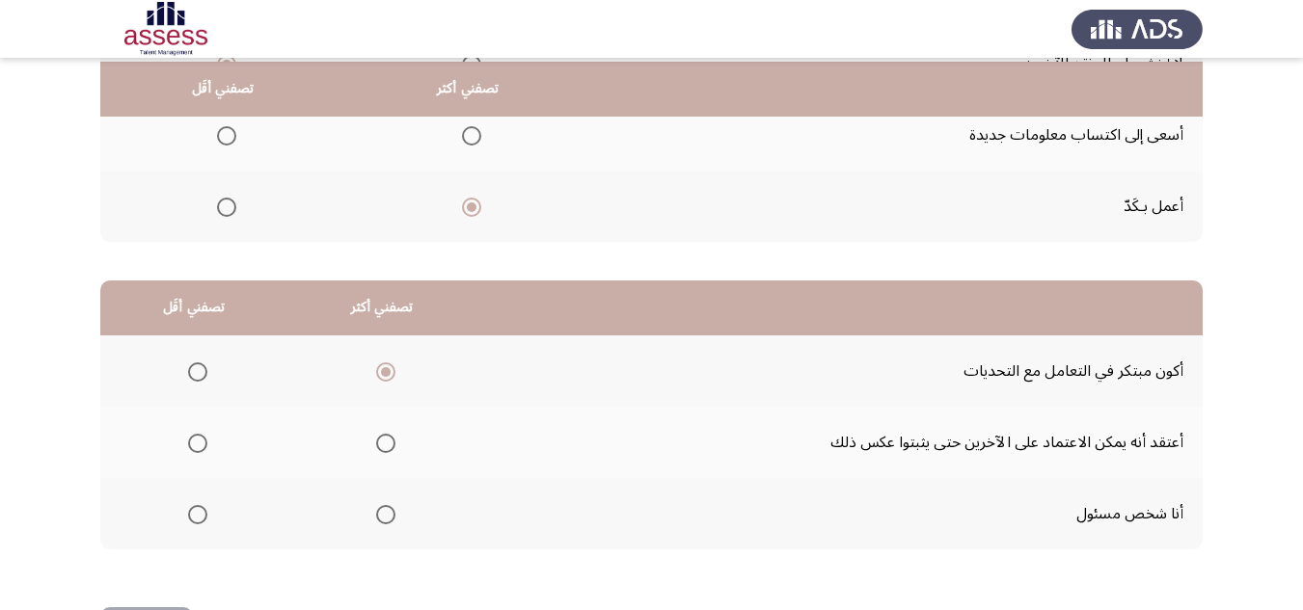
scroll to position [364, 0]
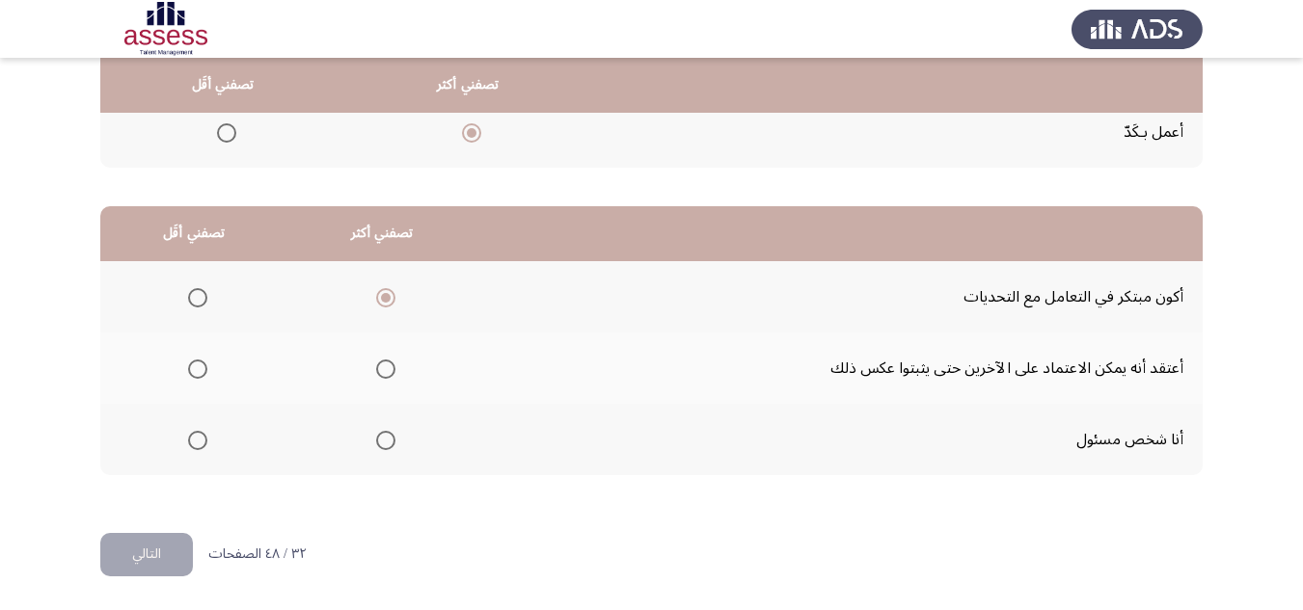
click at [376, 444] on span "Select an option" at bounding box center [385, 440] width 19 height 19
click at [376, 444] on input "Select an option" at bounding box center [385, 440] width 19 height 19
click at [194, 363] on span "Select an option" at bounding box center [197, 369] width 19 height 19
click at [194, 363] on input "Select an option" at bounding box center [197, 369] width 19 height 19
click at [133, 543] on button "التالي" at bounding box center [146, 554] width 93 height 43
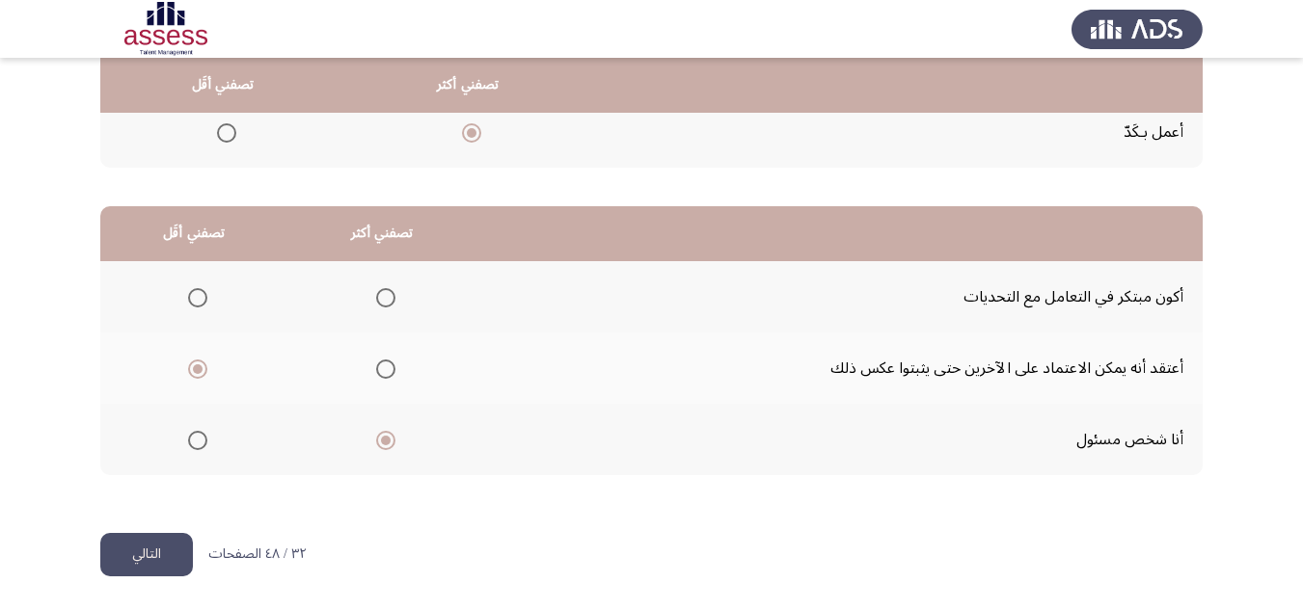
scroll to position [0, 0]
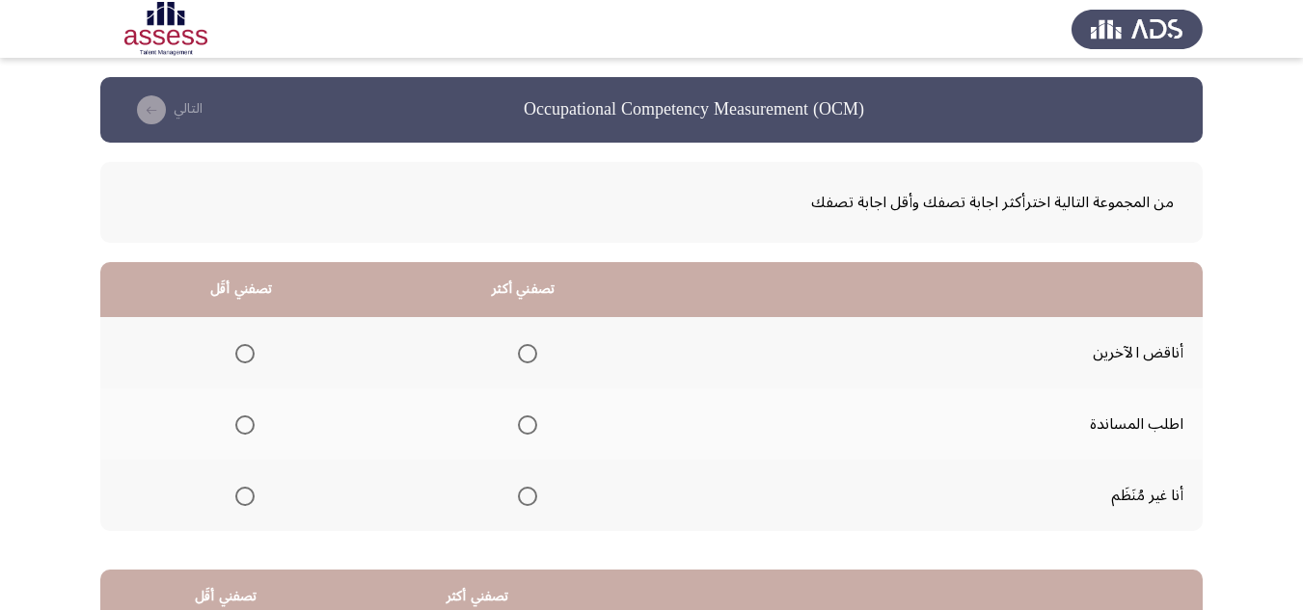
click at [533, 414] on th at bounding box center [523, 424] width 283 height 71
click at [519, 420] on span "Select an option" at bounding box center [527, 425] width 19 height 19
click at [519, 420] on input "Select an option" at bounding box center [527, 425] width 19 height 19
click at [245, 491] on span "Select an option" at bounding box center [244, 496] width 19 height 19
click at [245, 491] on input "Select an option" at bounding box center [244, 496] width 19 height 19
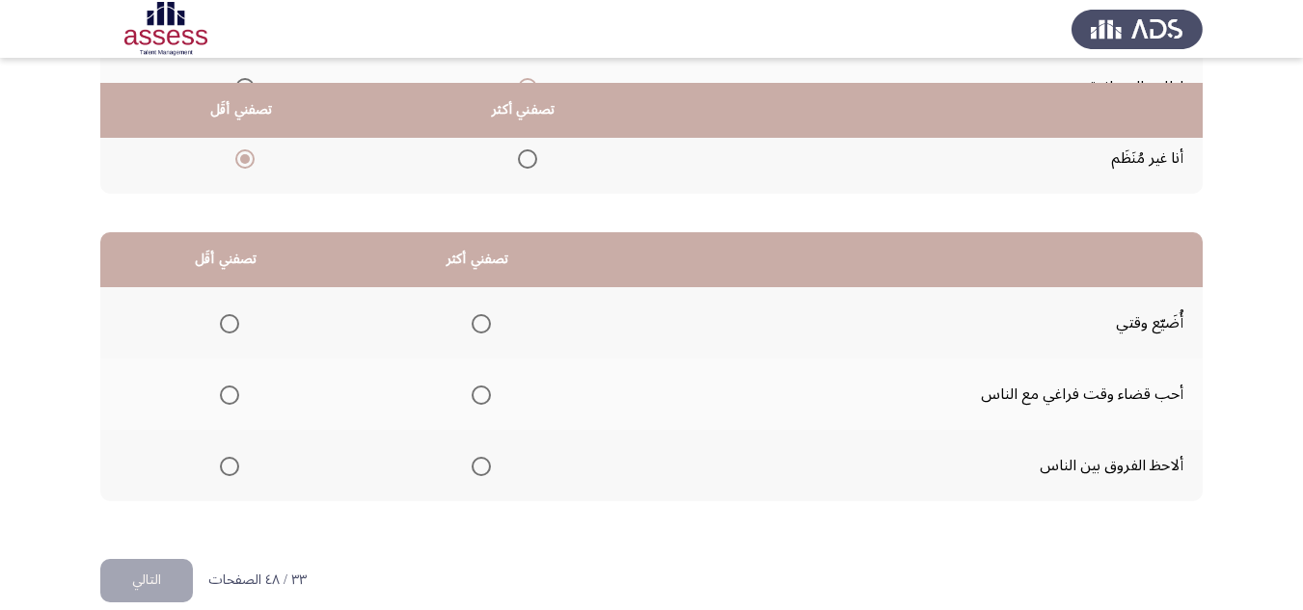
scroll to position [364, 0]
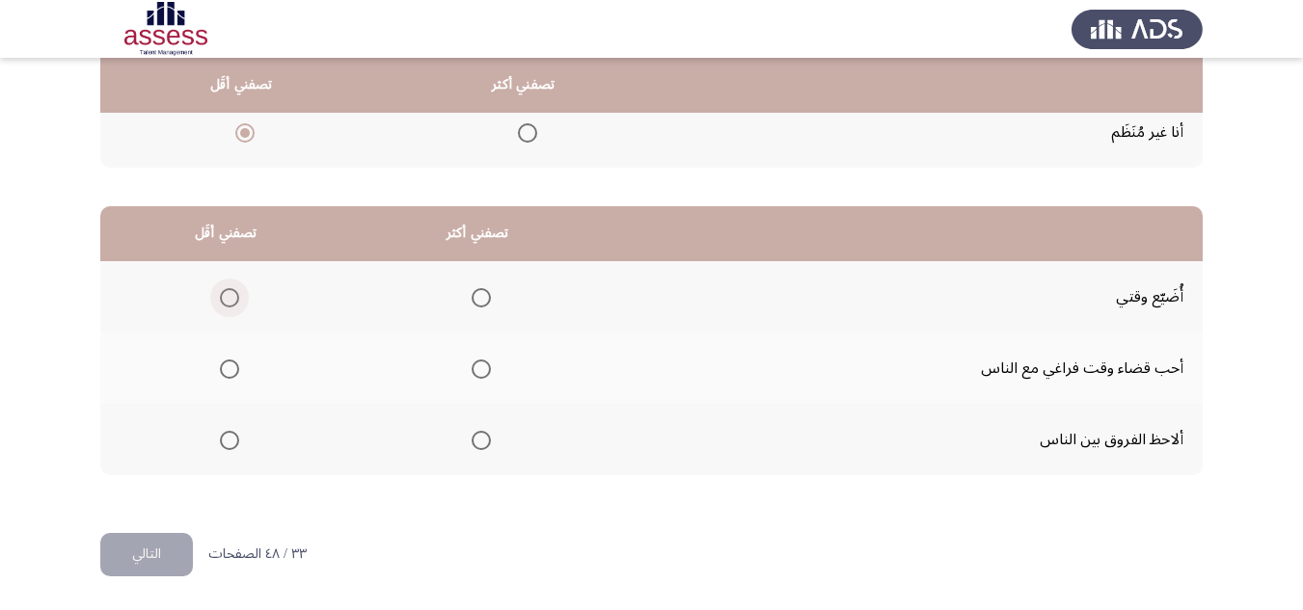
click at [230, 298] on span "Select an option" at bounding box center [230, 298] width 0 height 0
click at [230, 298] on input "Select an option" at bounding box center [229, 297] width 19 height 19
click at [482, 372] on span "Select an option" at bounding box center [481, 369] width 19 height 19
click at [482, 372] on input "Select an option" at bounding box center [481, 369] width 19 height 19
click at [156, 541] on button "التالي" at bounding box center [146, 554] width 93 height 43
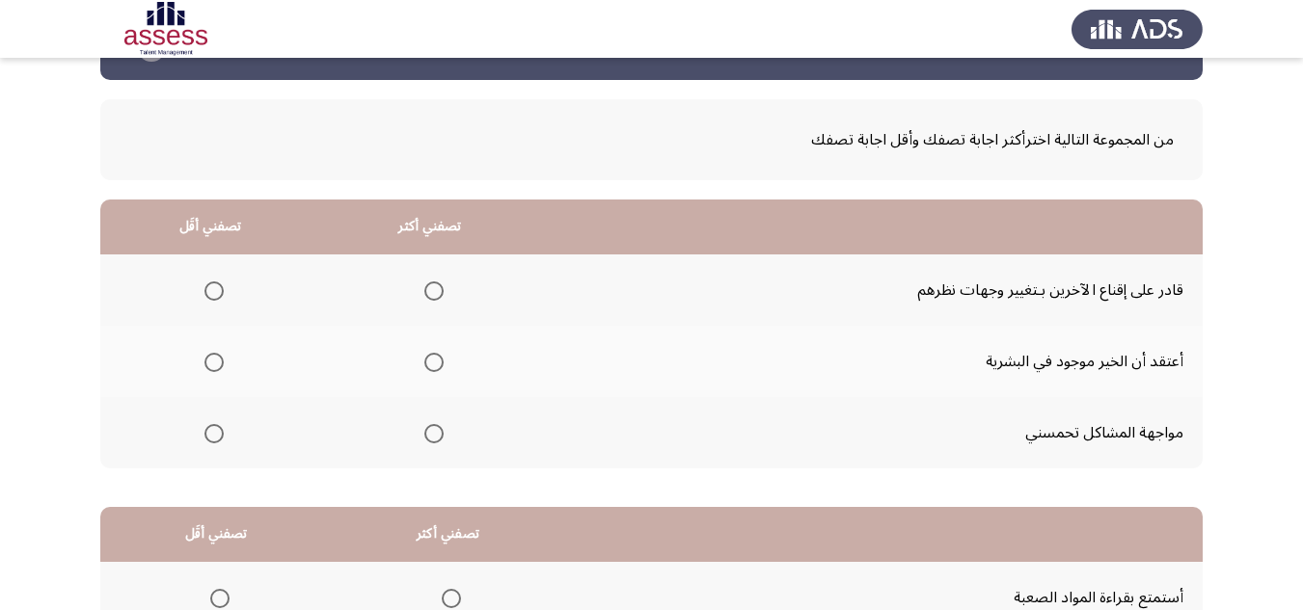
scroll to position [96, 0]
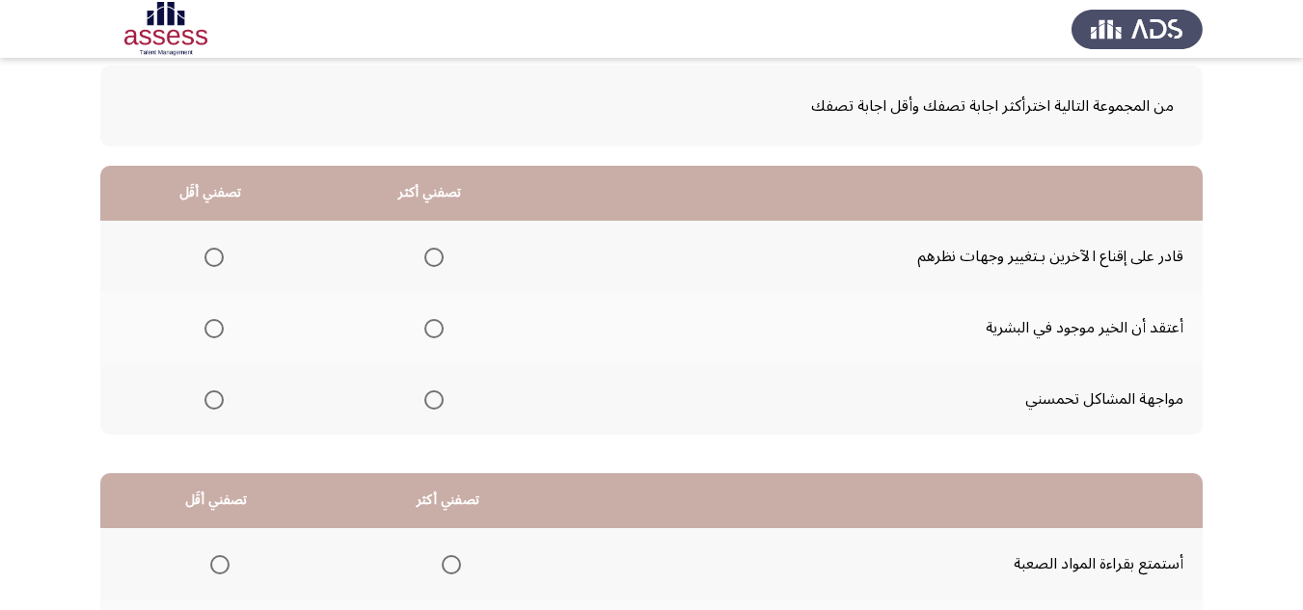
click at [435, 322] on span "Select an option" at bounding box center [433, 328] width 19 height 19
click at [435, 322] on input "Select an option" at bounding box center [433, 328] width 19 height 19
click at [217, 403] on span "Select an option" at bounding box center [213, 400] width 19 height 19
click at [217, 403] on input "Select an option" at bounding box center [213, 400] width 19 height 19
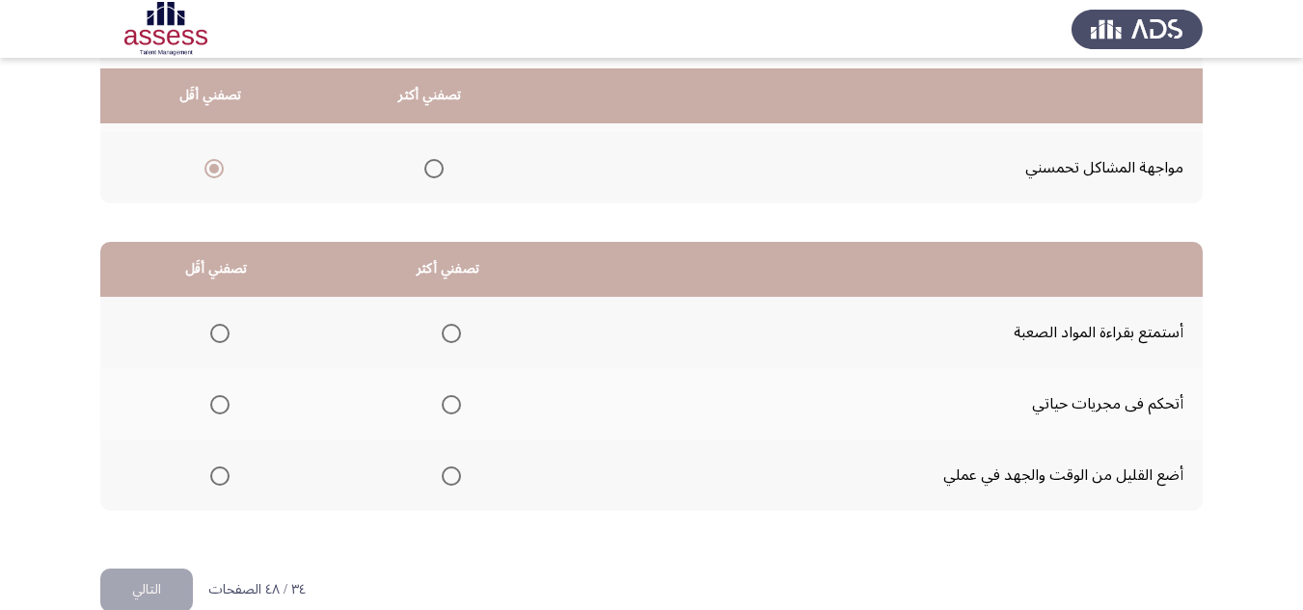
scroll to position [364, 0]
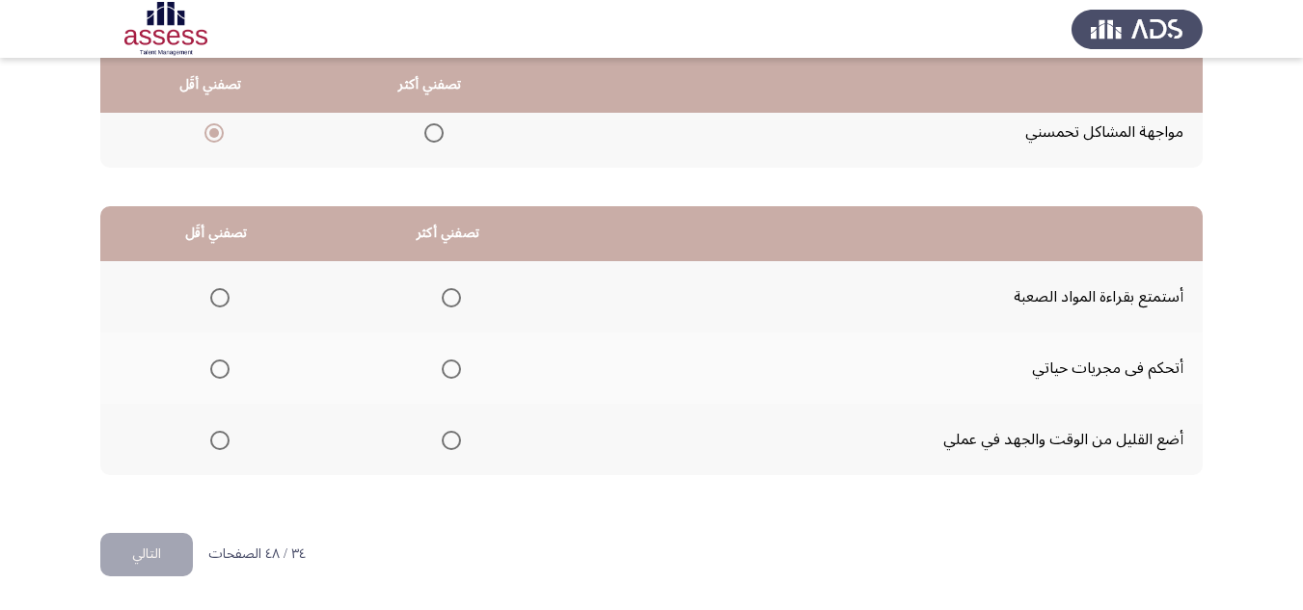
click at [452, 370] on span "Select an option" at bounding box center [451, 369] width 19 height 19
click at [452, 370] on input "Select an option" at bounding box center [451, 369] width 19 height 19
click at [214, 300] on span "Select an option" at bounding box center [219, 297] width 19 height 19
click at [214, 300] on input "Select an option" at bounding box center [219, 297] width 19 height 19
click at [155, 541] on button "التالي" at bounding box center [146, 554] width 93 height 43
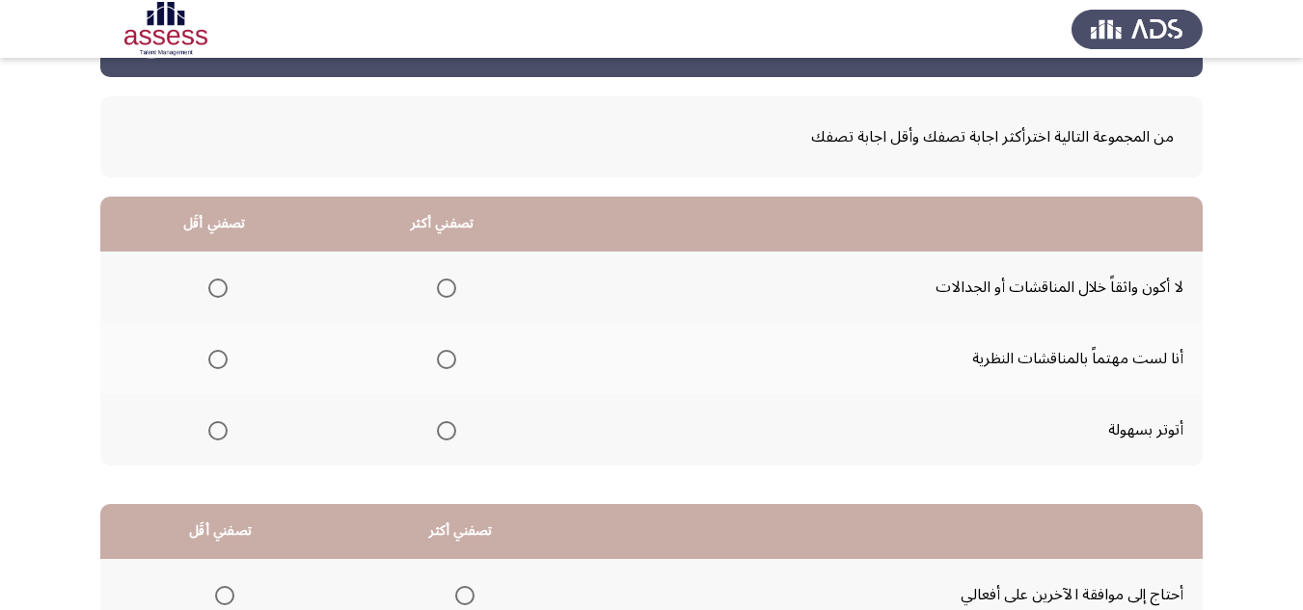
scroll to position [96, 0]
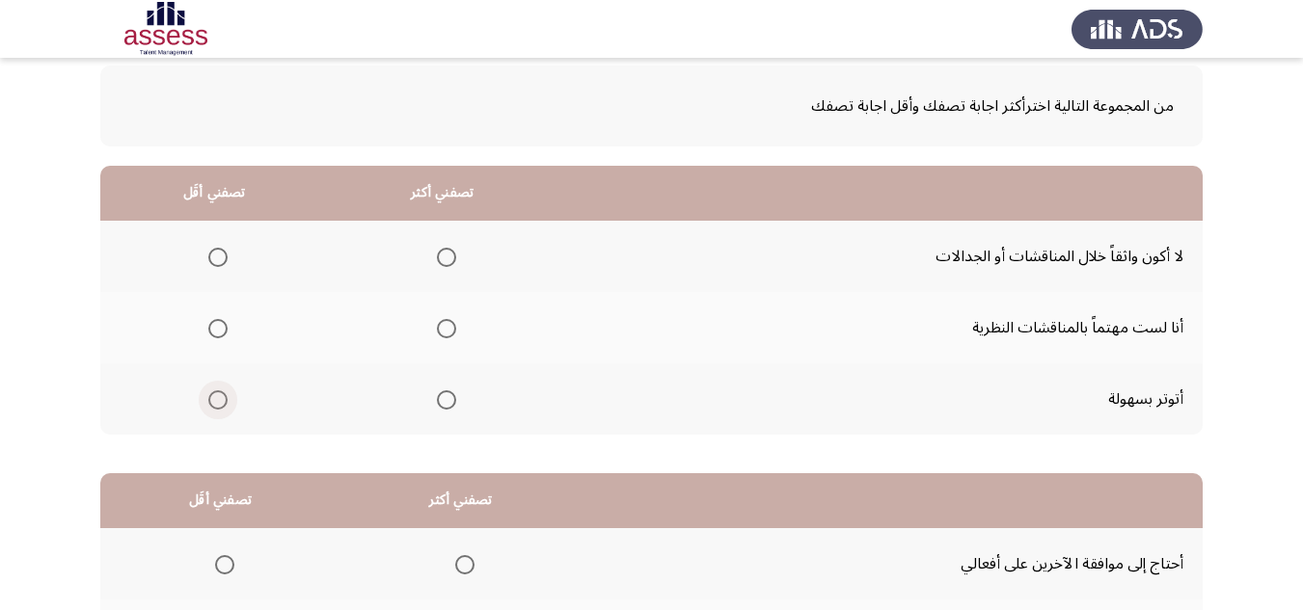
click at [220, 397] on span "Select an option" at bounding box center [217, 400] width 19 height 19
click at [220, 397] on input "Select an option" at bounding box center [217, 400] width 19 height 19
click at [220, 329] on span "Select an option" at bounding box center [217, 328] width 19 height 19
click at [220, 329] on input "Select an option" at bounding box center [217, 328] width 19 height 19
click at [442, 254] on span "Select an option" at bounding box center [446, 257] width 19 height 19
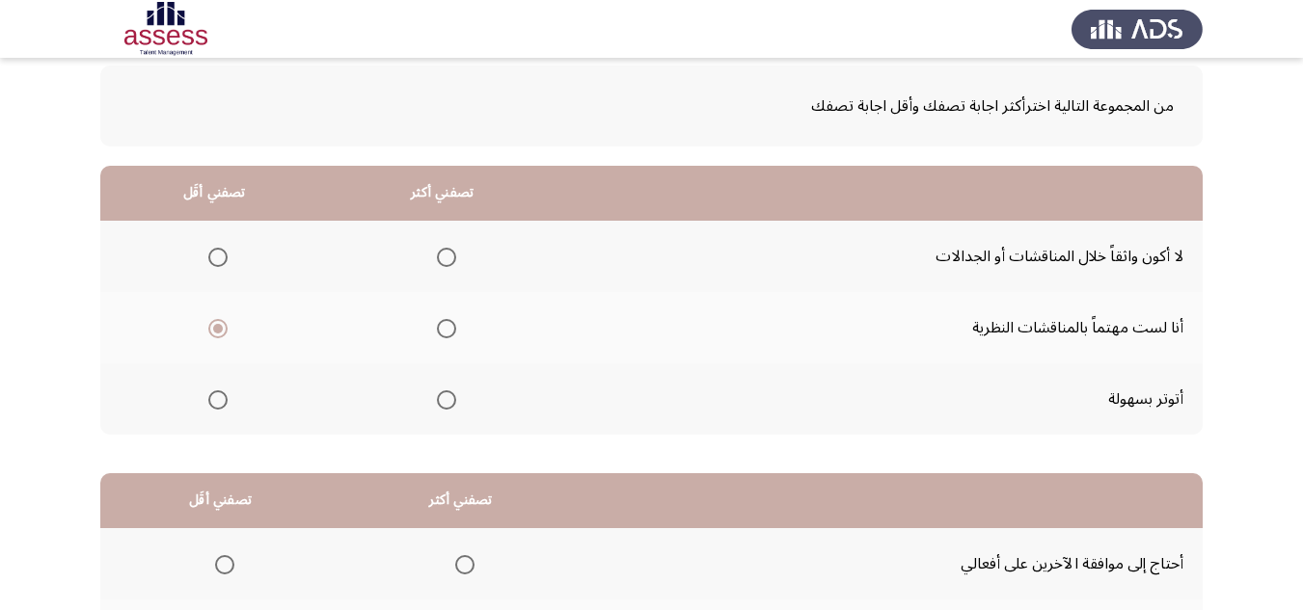
click at [442, 254] on input "Select an option" at bounding box center [446, 257] width 19 height 19
click at [447, 327] on span "Select an option" at bounding box center [446, 328] width 19 height 19
click at [447, 327] on input "Select an option" at bounding box center [446, 328] width 19 height 19
click at [231, 247] on th at bounding box center [214, 256] width 228 height 71
click at [213, 260] on span "Select an option" at bounding box center [217, 257] width 19 height 19
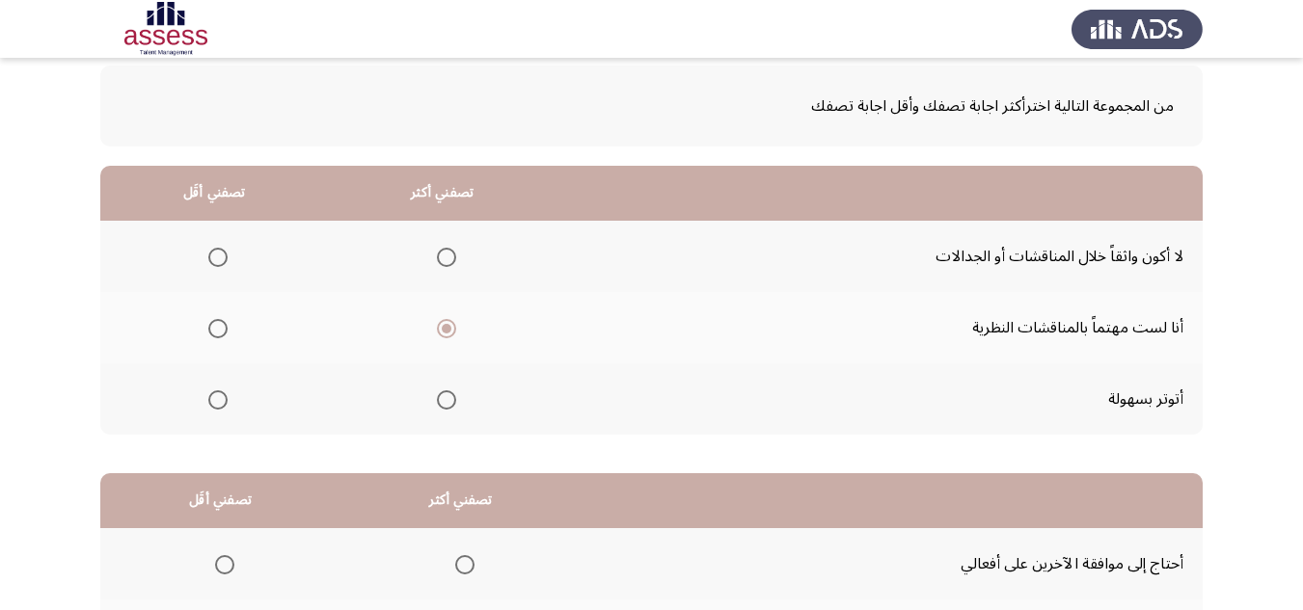
click at [213, 260] on input "Select an option" at bounding box center [217, 257] width 19 height 19
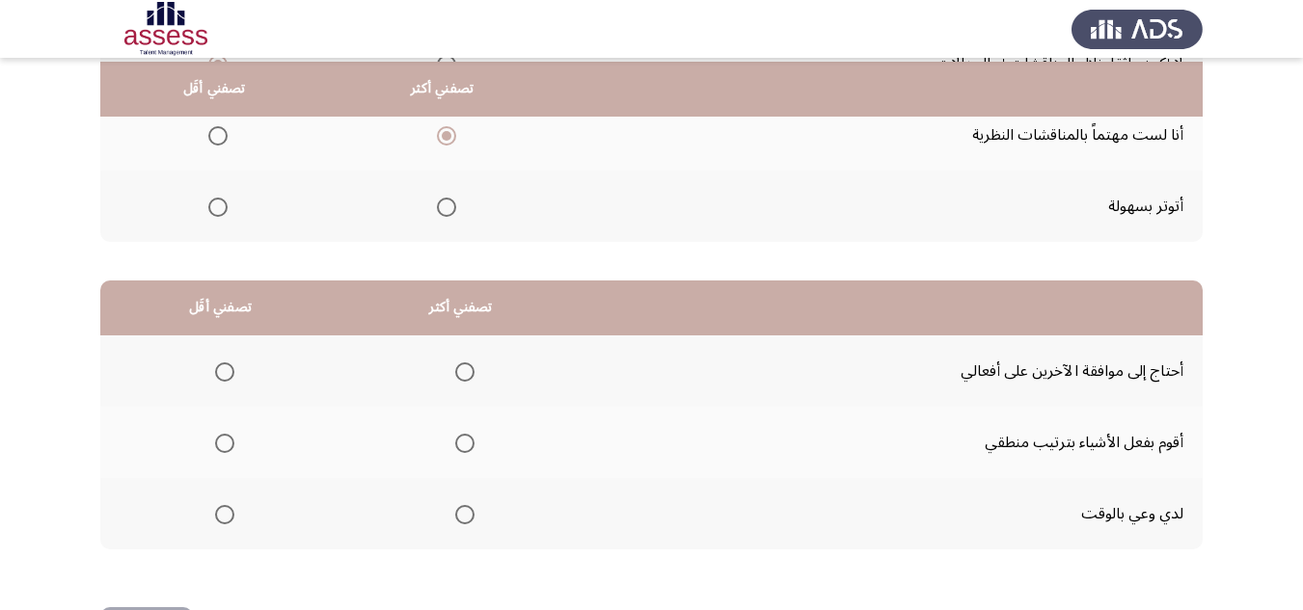
scroll to position [364, 0]
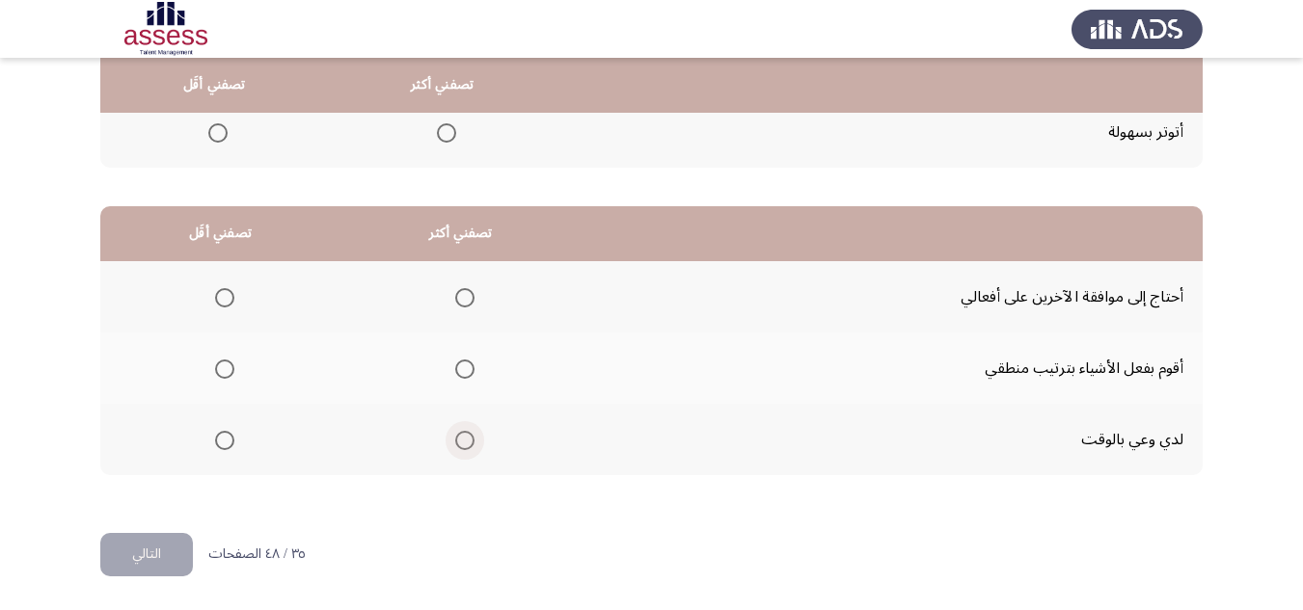
click at [455, 436] on span "Select an option" at bounding box center [464, 440] width 19 height 19
click at [455, 436] on input "Select an option" at bounding box center [464, 440] width 19 height 19
click at [222, 367] on span "Select an option" at bounding box center [224, 369] width 19 height 19
click at [222, 367] on input "Select an option" at bounding box center [224, 369] width 19 height 19
click at [172, 559] on button "التالي" at bounding box center [146, 554] width 93 height 43
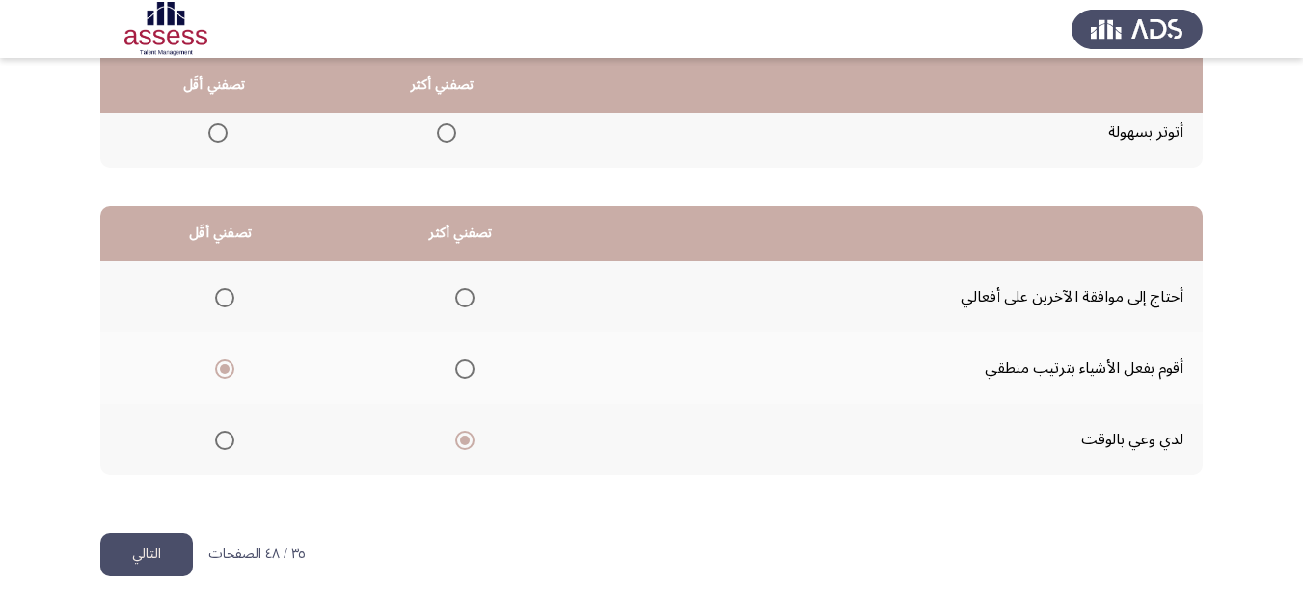
scroll to position [0, 0]
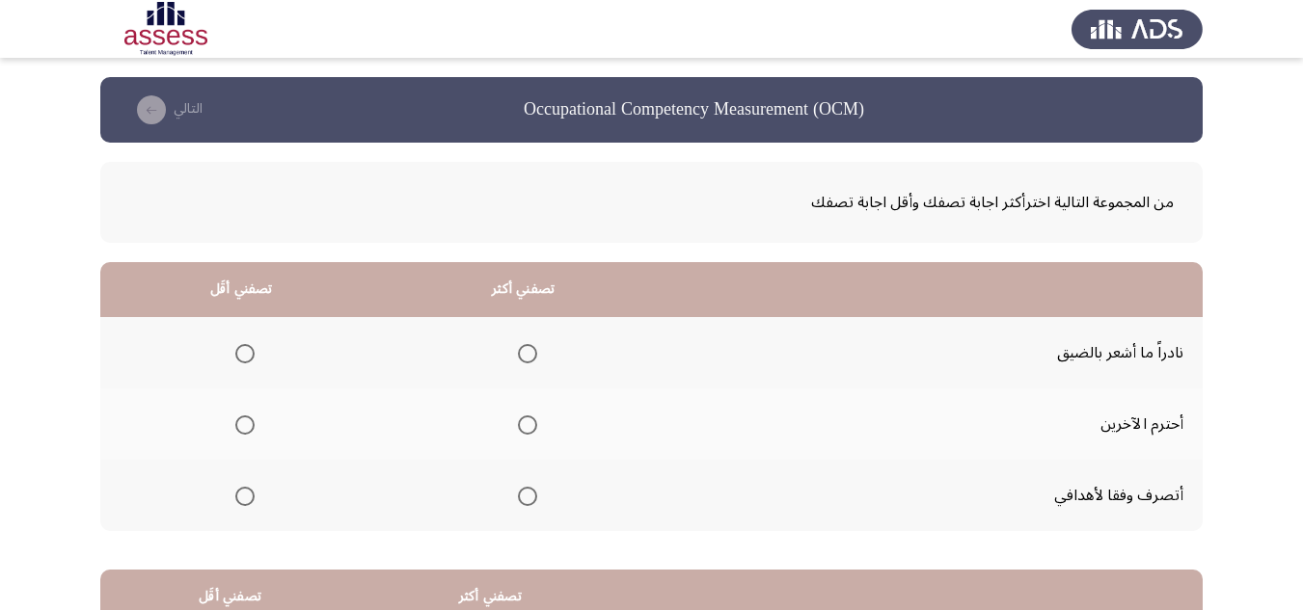
click at [526, 426] on span "Select an option" at bounding box center [527, 425] width 19 height 19
click at [526, 426] on input "Select an option" at bounding box center [527, 425] width 19 height 19
click at [248, 350] on span "Select an option" at bounding box center [244, 353] width 19 height 19
click at [248, 350] on input "Select an option" at bounding box center [244, 353] width 19 height 19
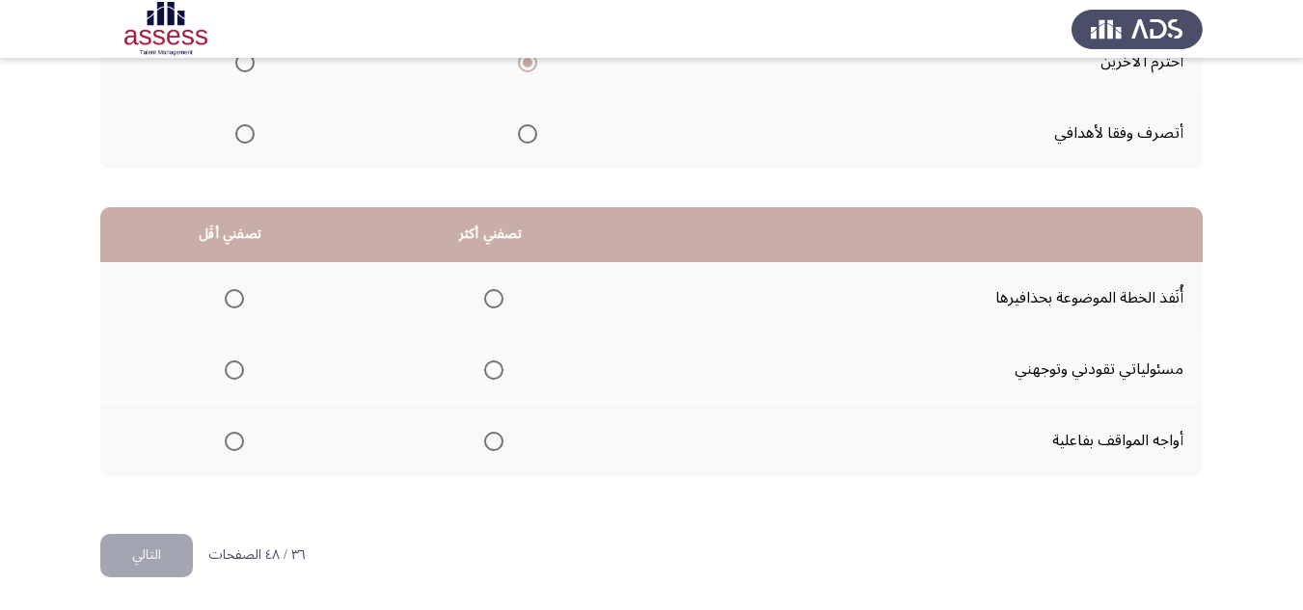
scroll to position [364, 0]
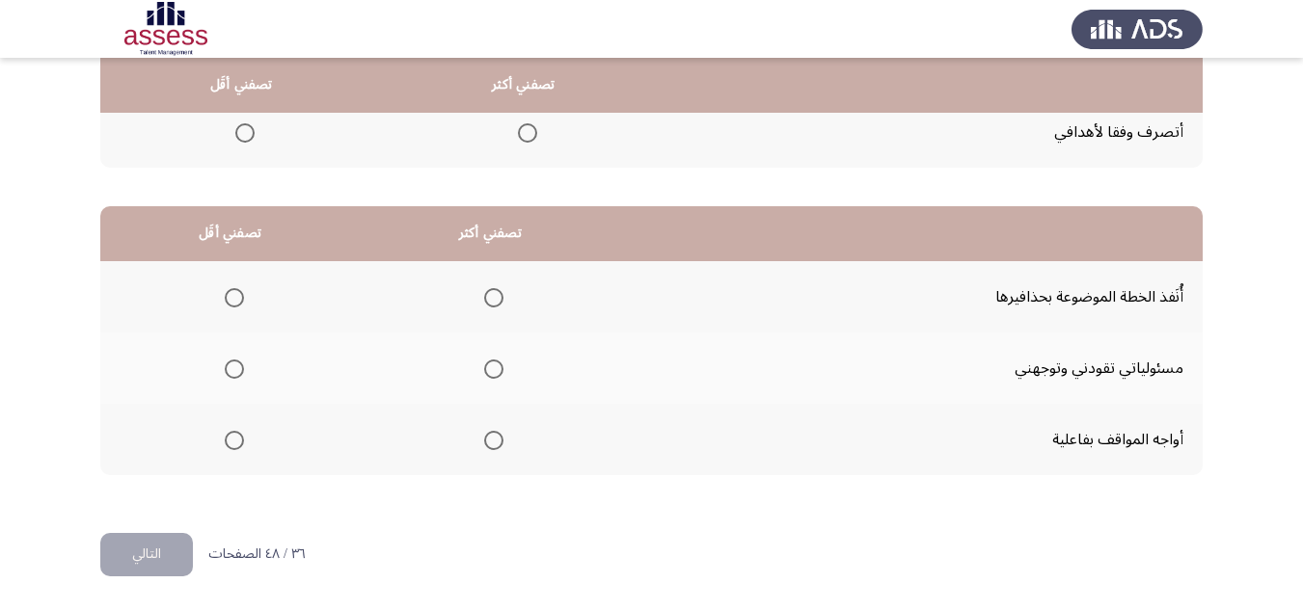
click at [484, 440] on span "Select an option" at bounding box center [493, 440] width 19 height 19
click at [484, 440] on input "Select an option" at bounding box center [493, 440] width 19 height 19
click at [229, 371] on span "Select an option" at bounding box center [234, 369] width 19 height 19
click at [229, 371] on input "Select an option" at bounding box center [234, 369] width 19 height 19
click at [239, 292] on span "Select an option" at bounding box center [234, 297] width 19 height 19
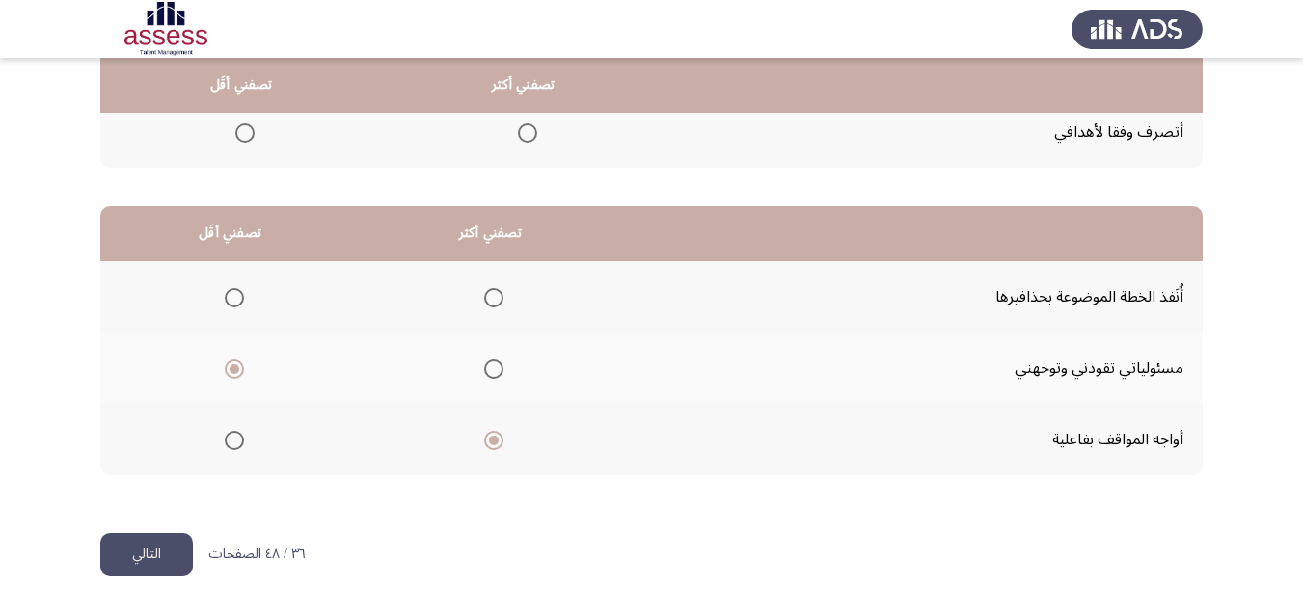
click at [239, 292] on input "Select an option" at bounding box center [234, 297] width 19 height 19
click at [170, 550] on button "التالي" at bounding box center [146, 554] width 93 height 43
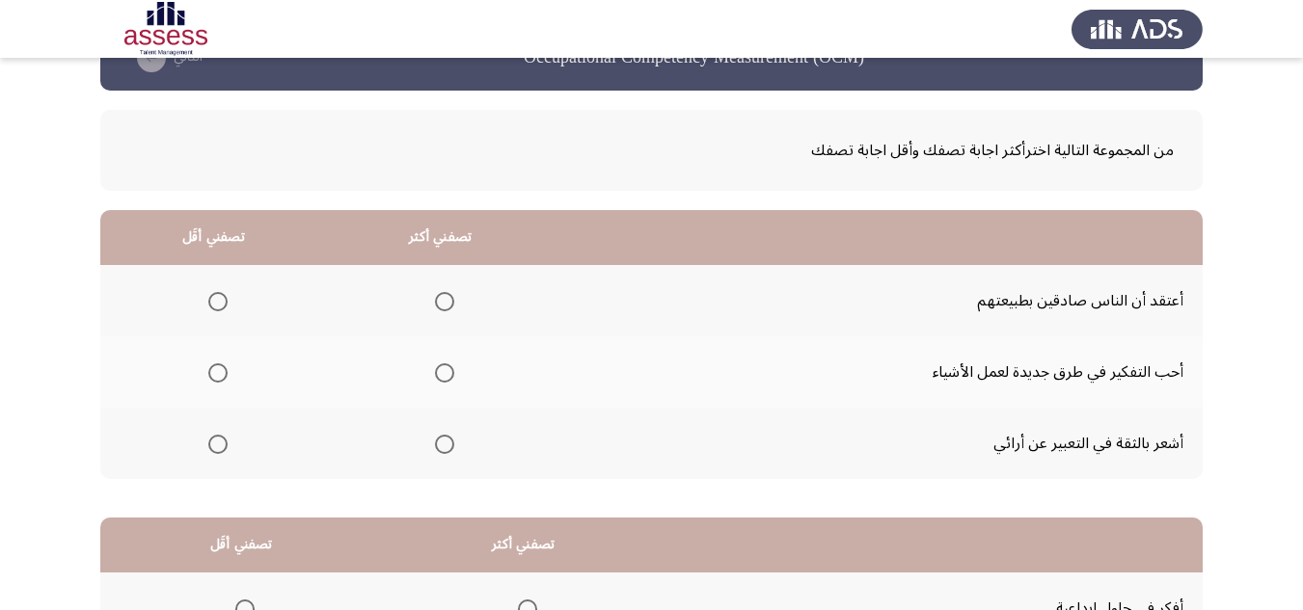
scroll to position [96, 0]
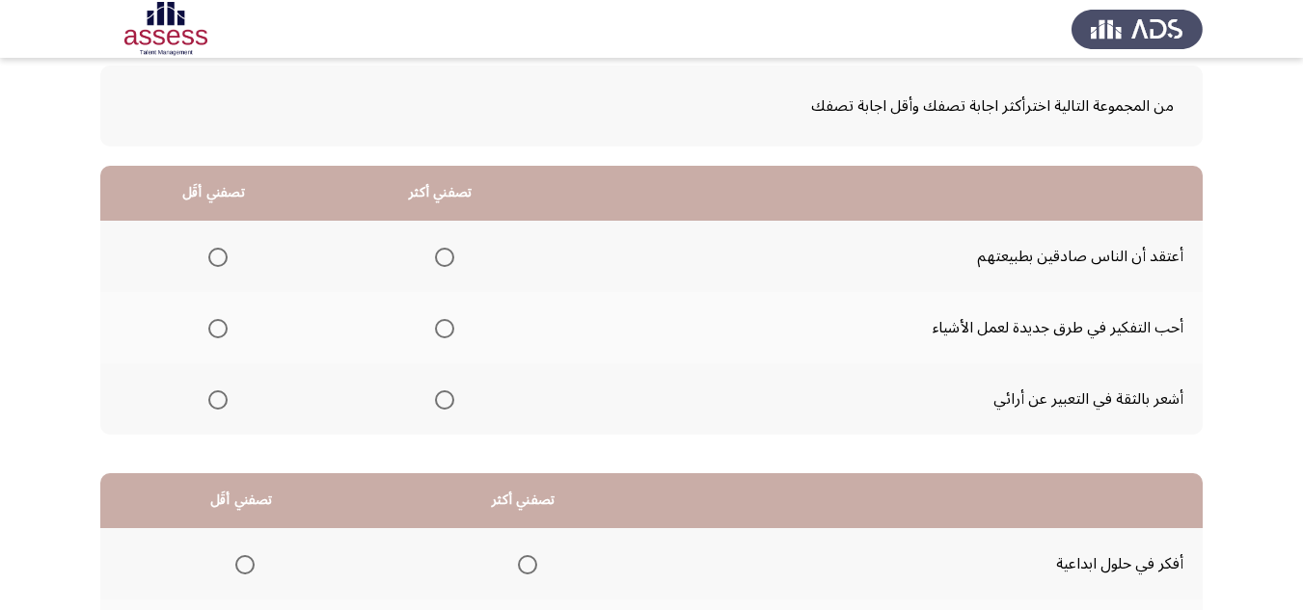
click at [442, 398] on span "Select an option" at bounding box center [444, 400] width 19 height 19
click at [442, 398] on input "Select an option" at bounding box center [444, 400] width 19 height 19
click at [218, 334] on span "Select an option" at bounding box center [217, 328] width 19 height 19
click at [218, 334] on input "Select an option" at bounding box center [217, 328] width 19 height 19
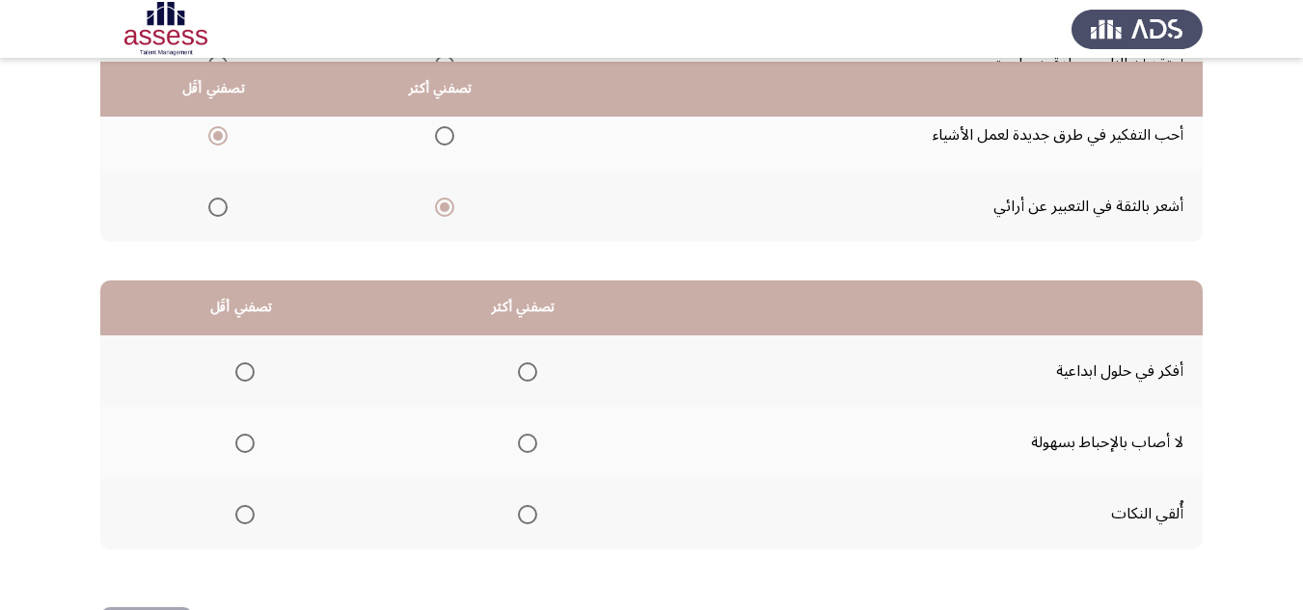
scroll to position [364, 0]
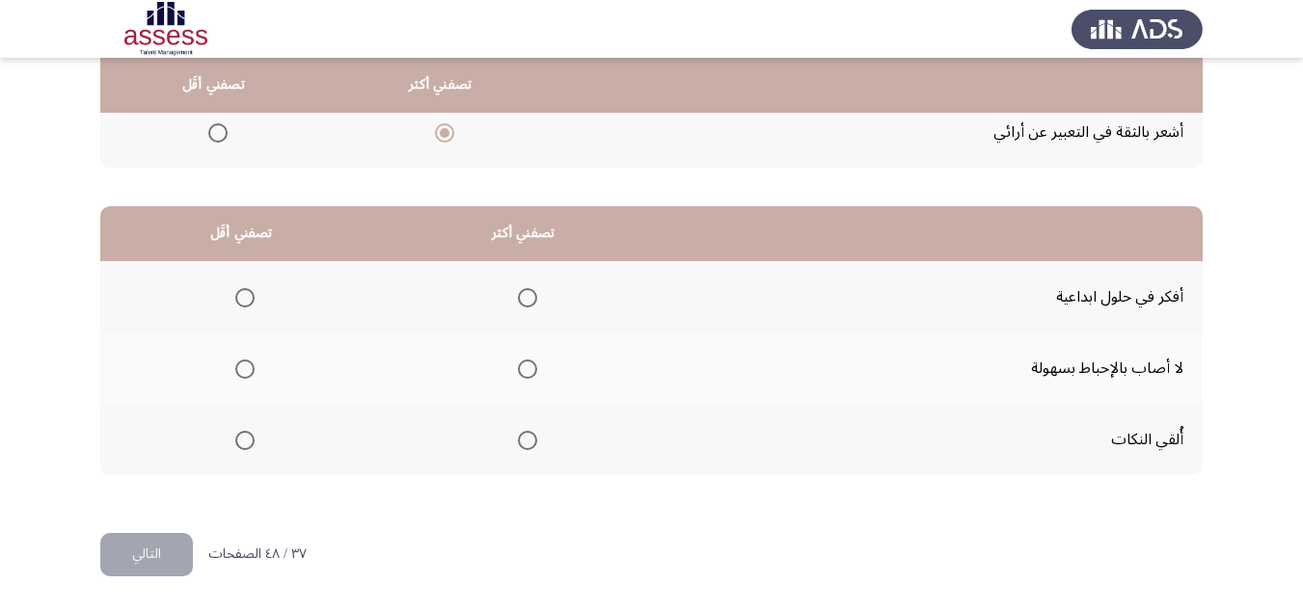
click at [250, 366] on span "Select an option" at bounding box center [244, 369] width 19 height 19
click at [250, 366] on input "Select an option" at bounding box center [244, 369] width 19 height 19
click at [533, 296] on th at bounding box center [523, 296] width 283 height 71
click at [528, 294] on span "Select an option" at bounding box center [527, 297] width 19 height 19
click at [528, 294] on input "Select an option" at bounding box center [527, 297] width 19 height 19
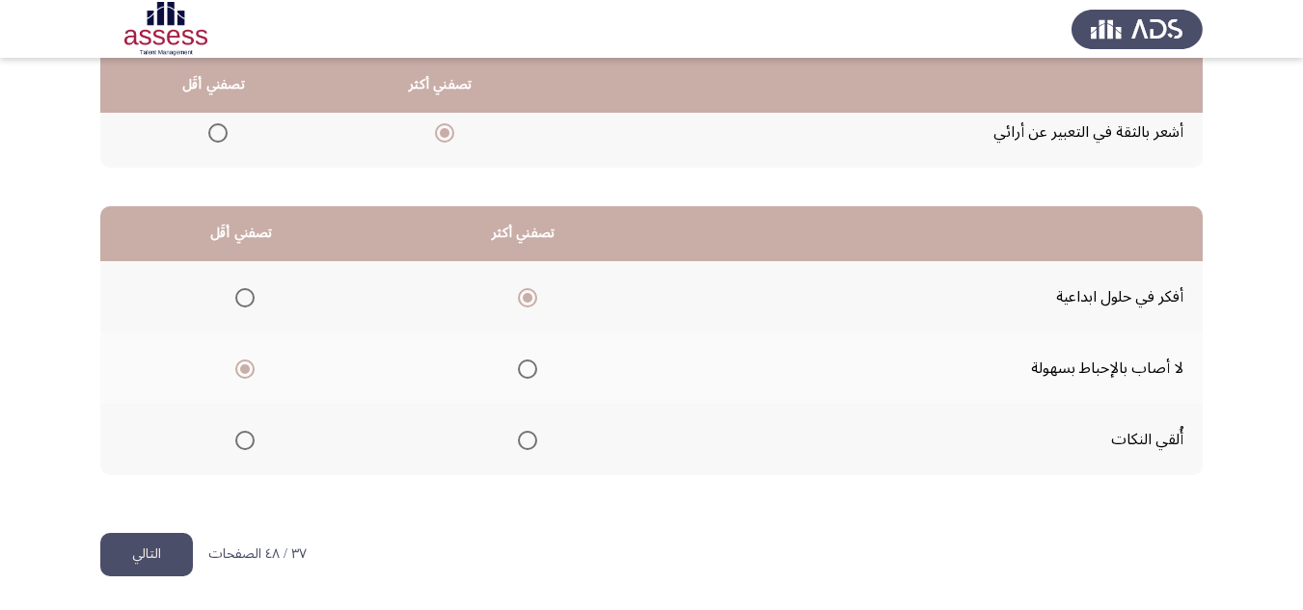
click at [535, 441] on th at bounding box center [523, 439] width 283 height 71
click at [144, 550] on button "التالي" at bounding box center [146, 554] width 93 height 43
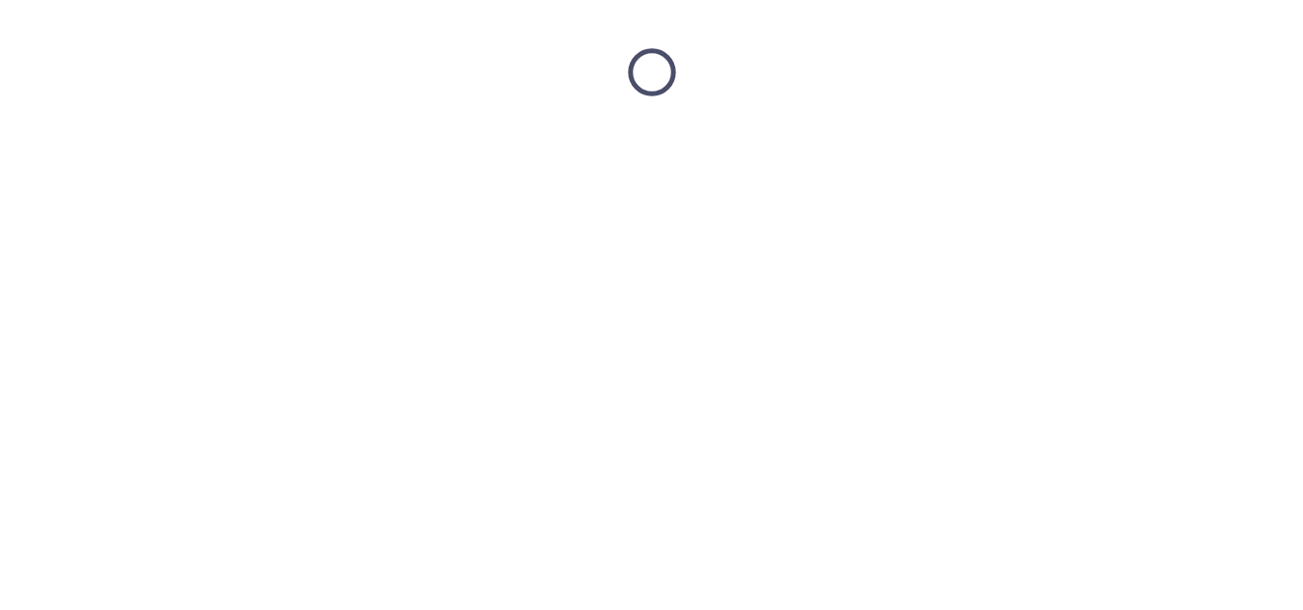
scroll to position [0, 0]
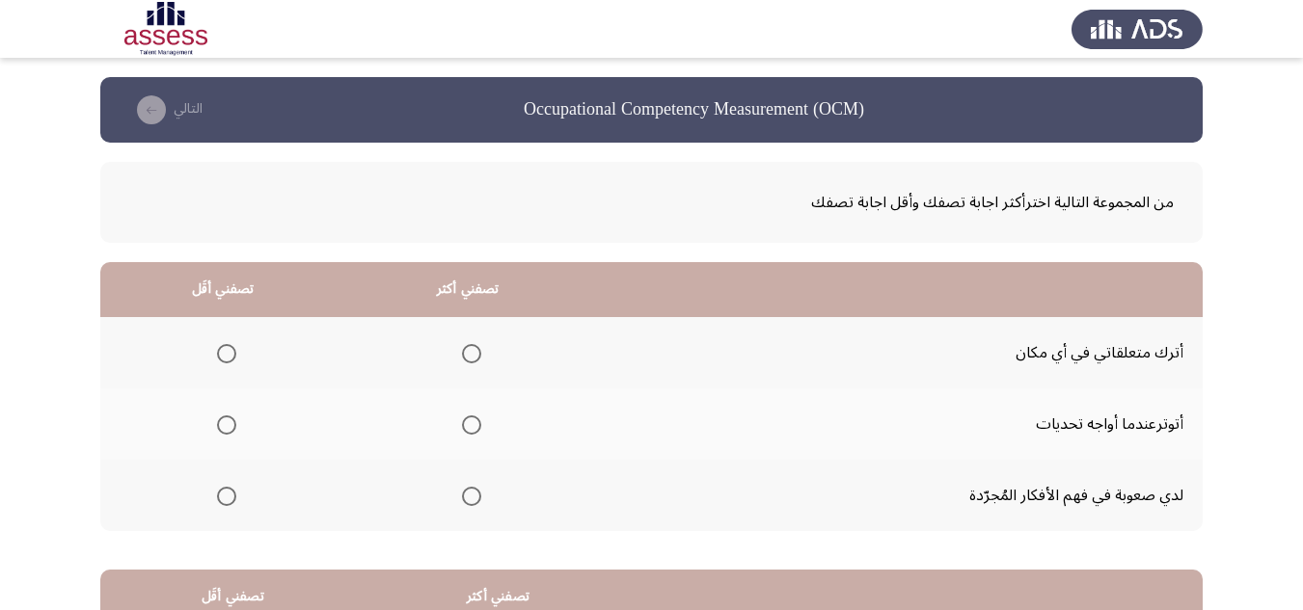
click at [224, 349] on span "Select an option" at bounding box center [226, 353] width 19 height 19
click at [224, 349] on input "Select an option" at bounding box center [226, 353] width 19 height 19
click at [469, 425] on span "Select an option" at bounding box center [471, 425] width 19 height 19
click at [469, 425] on input "Select an option" at bounding box center [471, 425] width 19 height 19
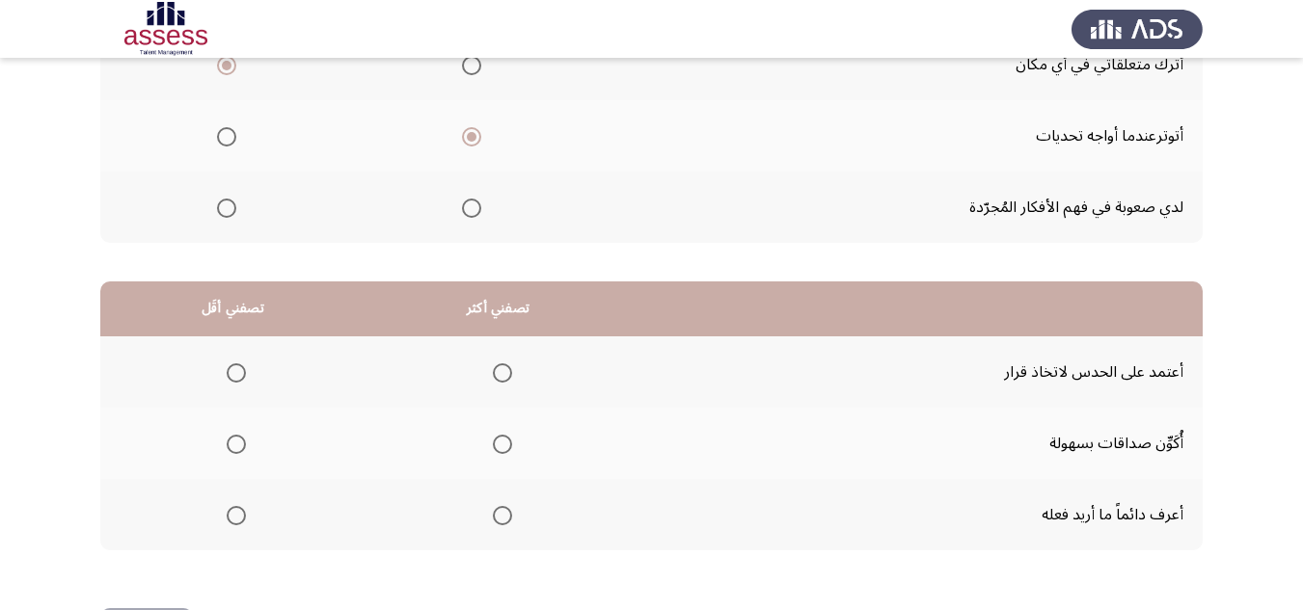
scroll to position [289, 0]
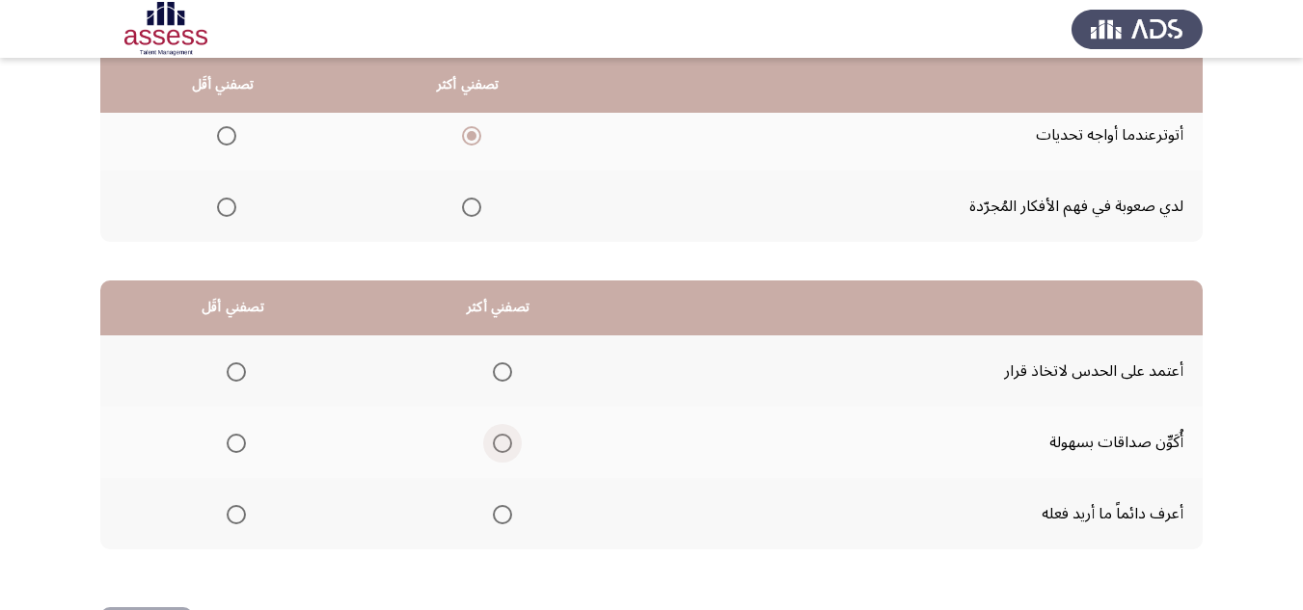
click at [503, 435] on span "Select an option" at bounding box center [502, 443] width 19 height 19
click at [503, 435] on input "Select an option" at bounding box center [502, 443] width 19 height 19
click at [240, 365] on span "Select an option" at bounding box center [236, 372] width 19 height 19
click at [240, 365] on input "Select an option" at bounding box center [236, 372] width 19 height 19
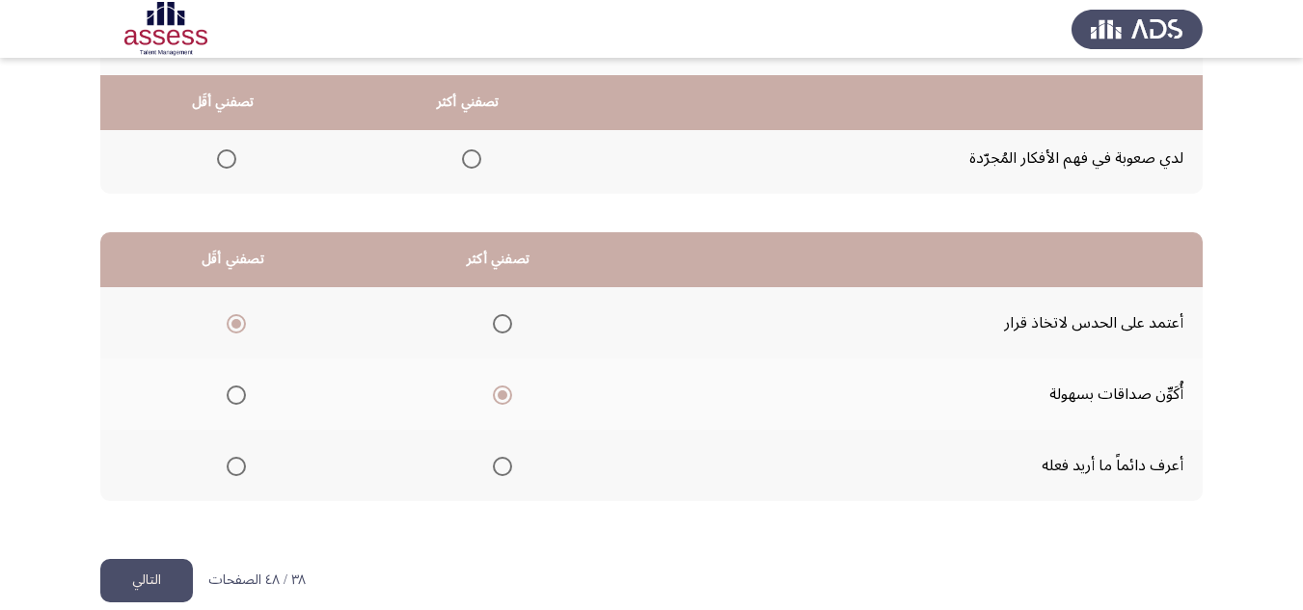
scroll to position [364, 0]
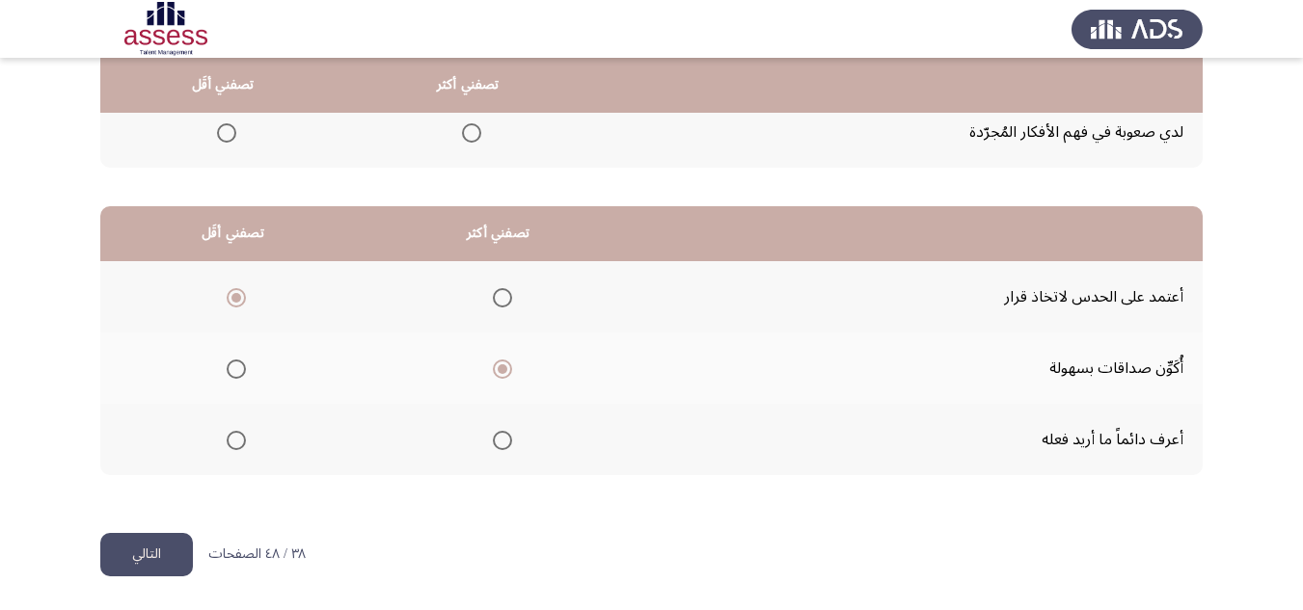
click at [175, 552] on button "التالي" at bounding box center [146, 554] width 93 height 43
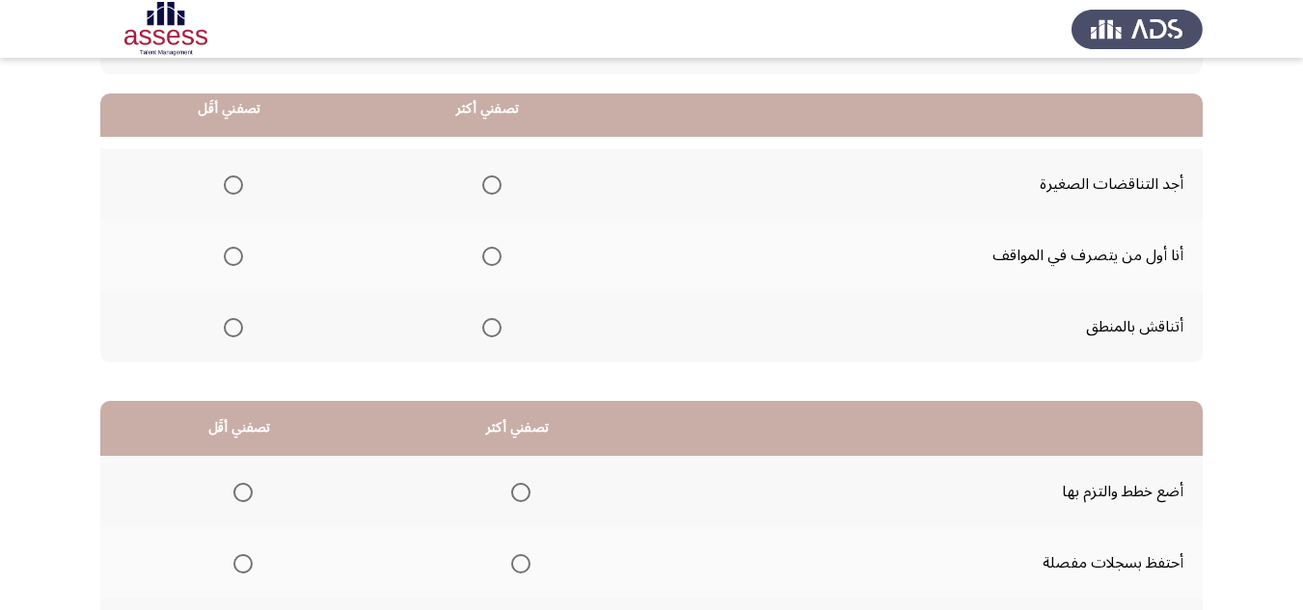
scroll to position [193, 0]
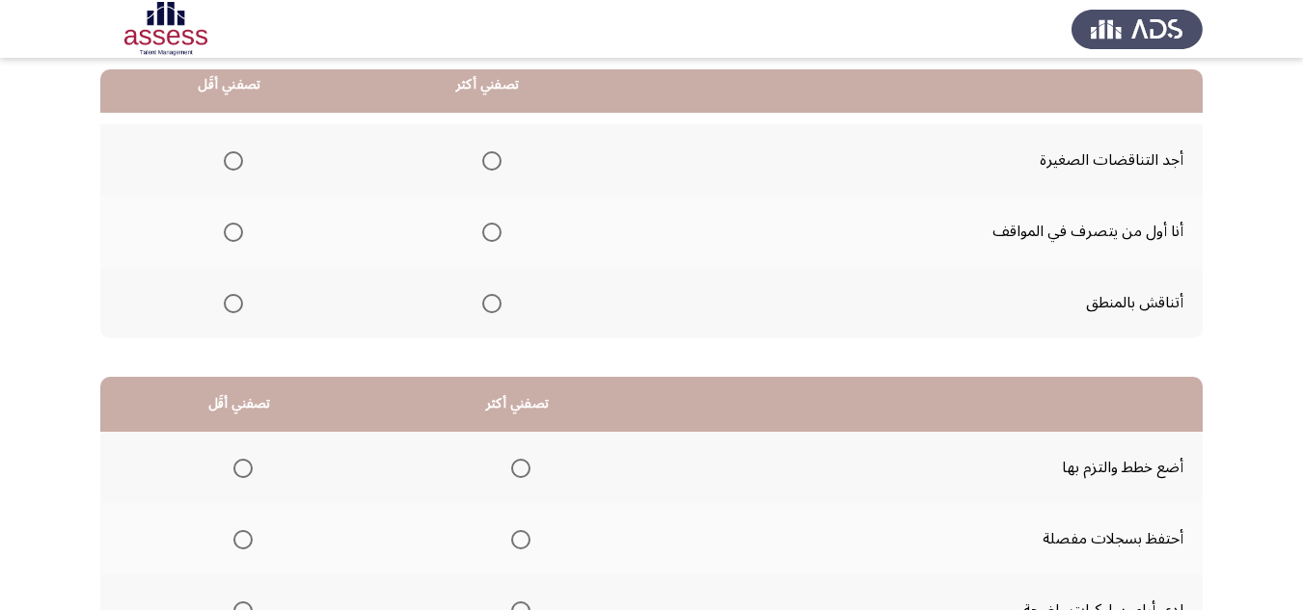
click at [501, 303] on th at bounding box center [488, 302] width 258 height 71
click at [487, 304] on span "Select an option" at bounding box center [491, 303] width 19 height 19
click at [487, 304] on input "Select an option" at bounding box center [491, 303] width 19 height 19
click at [232, 156] on span "Select an option" at bounding box center [233, 160] width 19 height 19
click at [232, 156] on input "Select an option" at bounding box center [233, 160] width 19 height 19
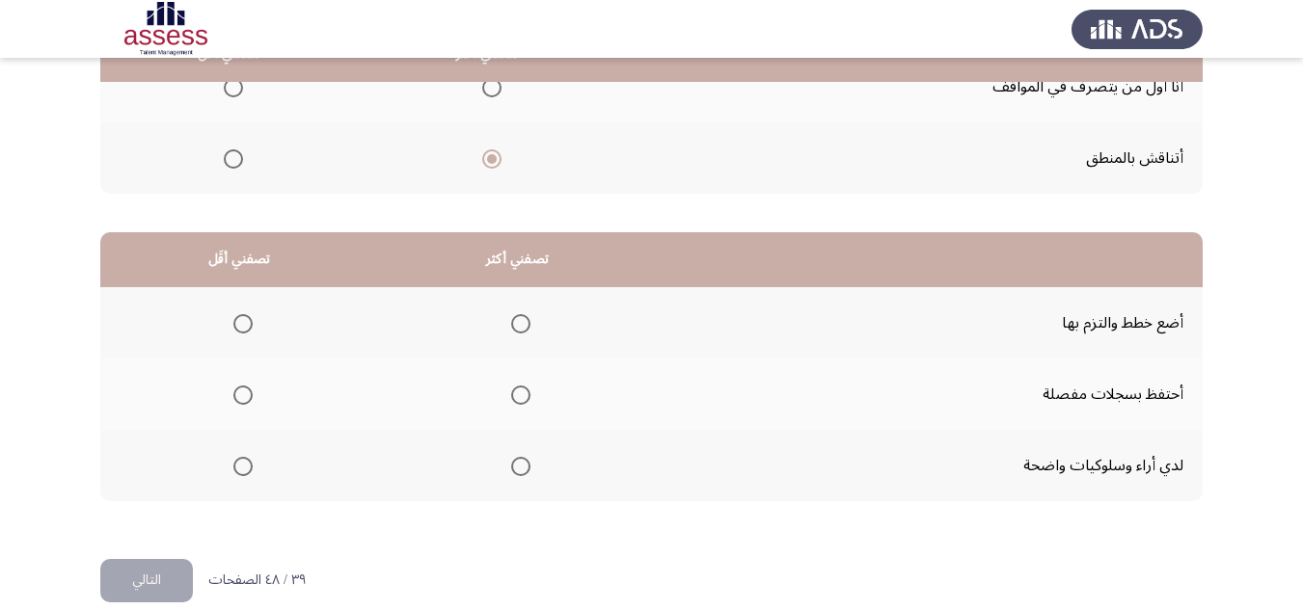
scroll to position [364, 0]
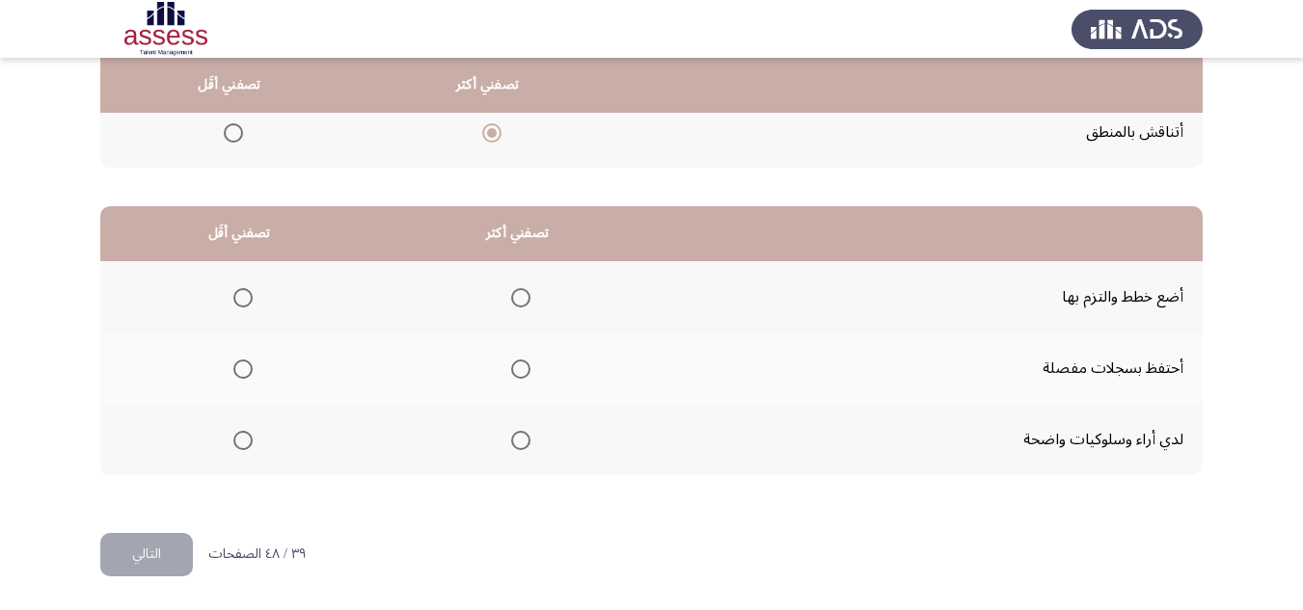
click at [517, 438] on span "Select an option" at bounding box center [520, 440] width 19 height 19
click at [517, 438] on input "Select an option" at bounding box center [520, 440] width 19 height 19
click at [239, 300] on span "Select an option" at bounding box center [242, 297] width 19 height 19
click at [239, 300] on input "Select an option" at bounding box center [242, 297] width 19 height 19
click at [149, 569] on button "التالي" at bounding box center [146, 554] width 93 height 43
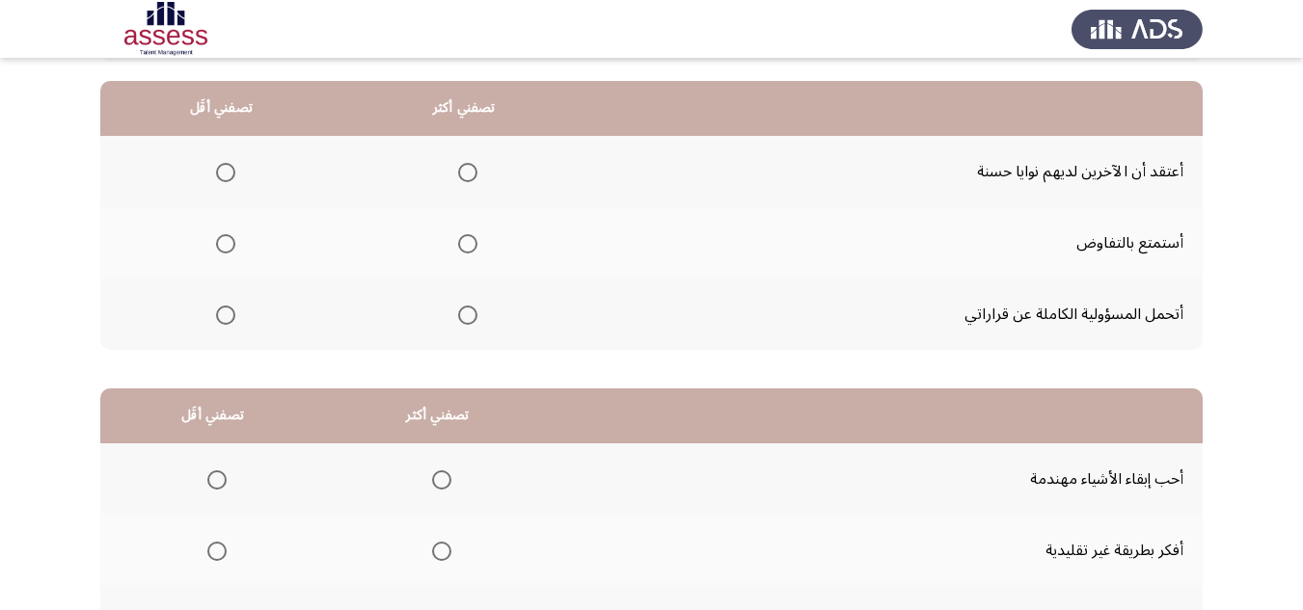
scroll to position [193, 0]
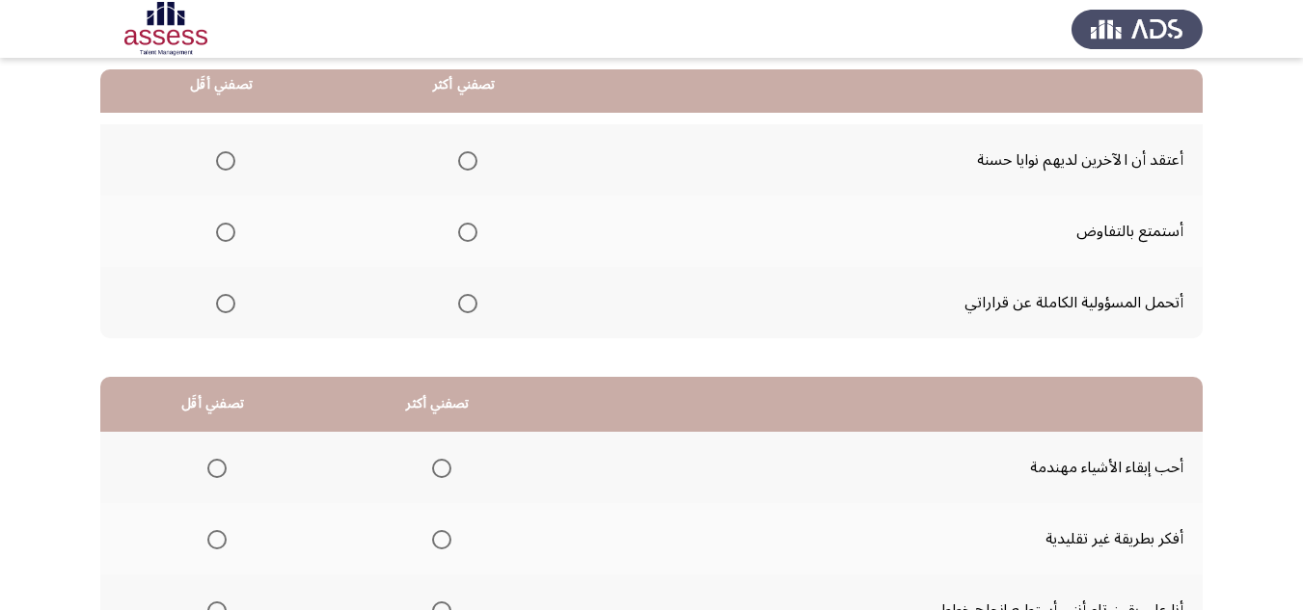
click at [454, 225] on label "Select an option" at bounding box center [463, 232] width 27 height 19
click at [458, 225] on input "Select an option" at bounding box center [467, 232] width 19 height 19
click at [471, 304] on span "Select an option" at bounding box center [467, 303] width 19 height 19
click at [471, 304] on input "Select an option" at bounding box center [467, 303] width 19 height 19
click at [230, 231] on span "Select an option" at bounding box center [225, 232] width 19 height 19
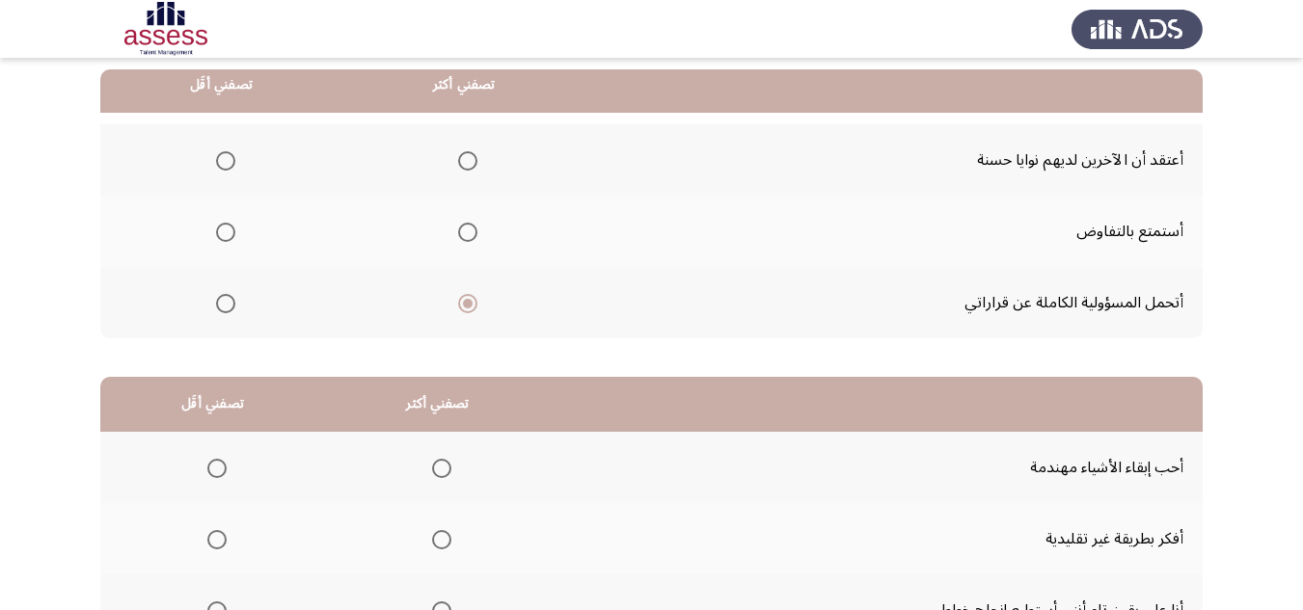
click at [230, 231] on input "Select an option" at bounding box center [225, 232] width 19 height 19
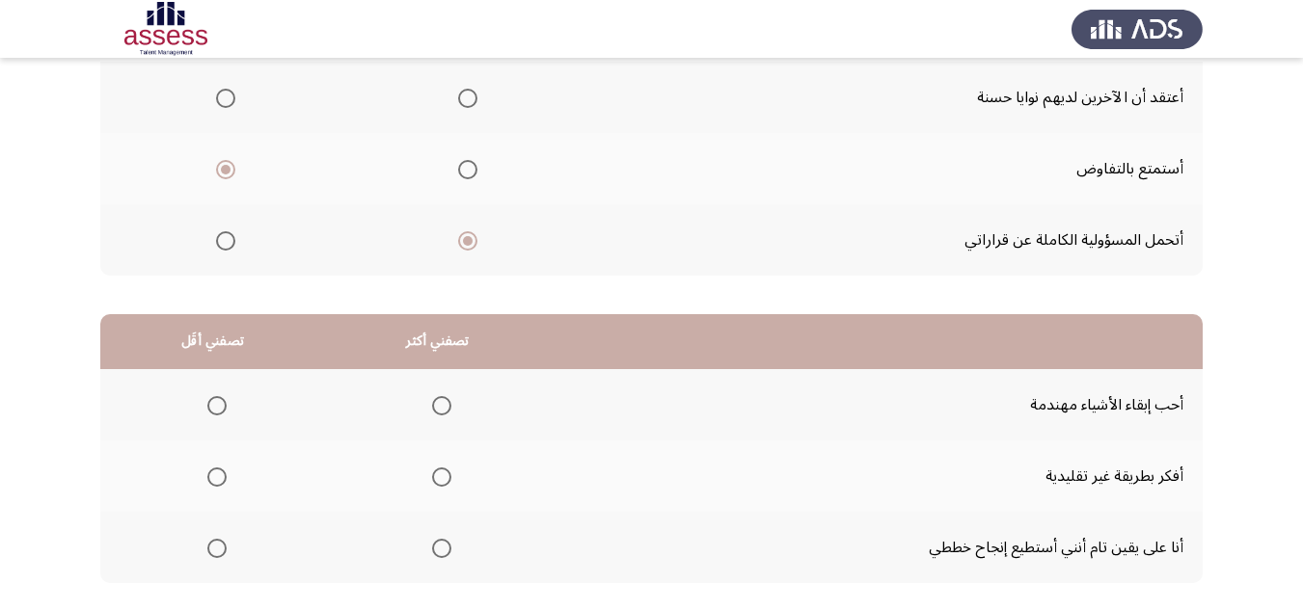
scroll to position [289, 0]
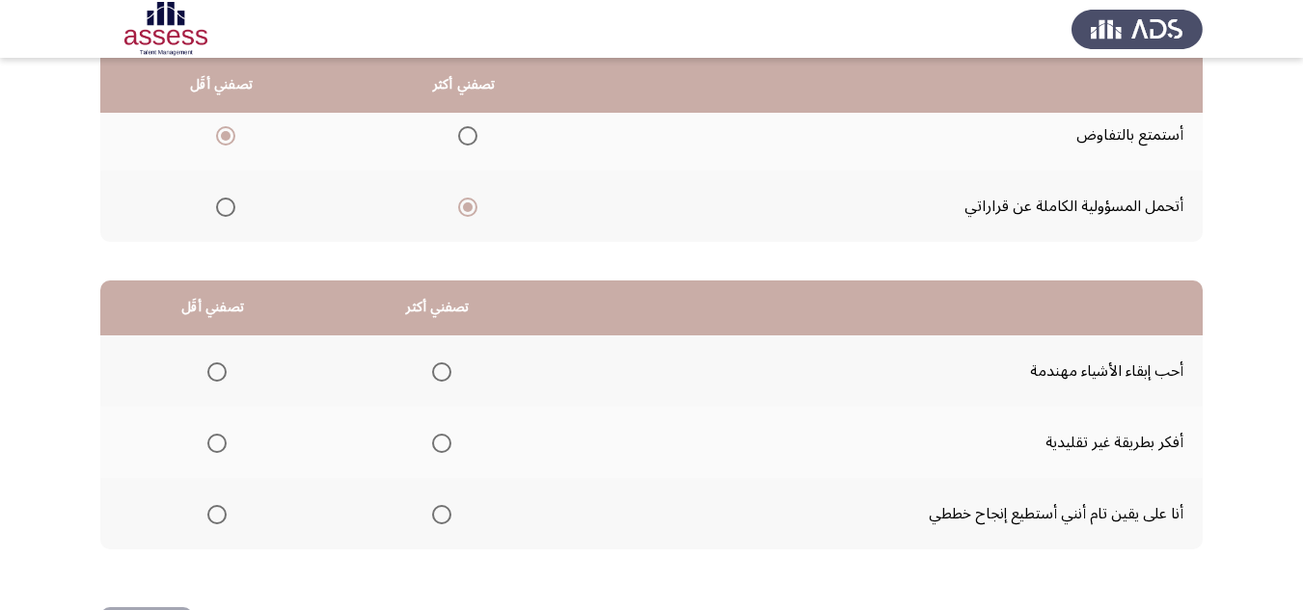
click at [433, 515] on span "Select an option" at bounding box center [441, 514] width 19 height 19
click at [433, 515] on input "Select an option" at bounding box center [441, 514] width 19 height 19
click at [221, 444] on span "Select an option" at bounding box center [216, 443] width 19 height 19
click at [221, 444] on input "Select an option" at bounding box center [216, 443] width 19 height 19
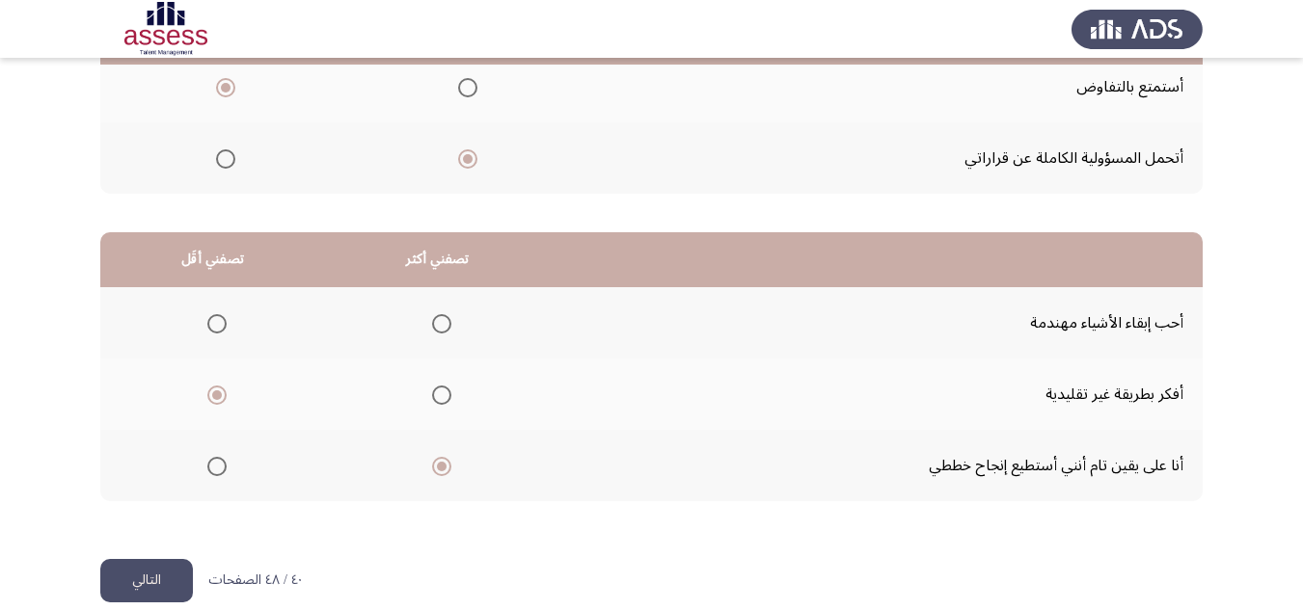
scroll to position [364, 0]
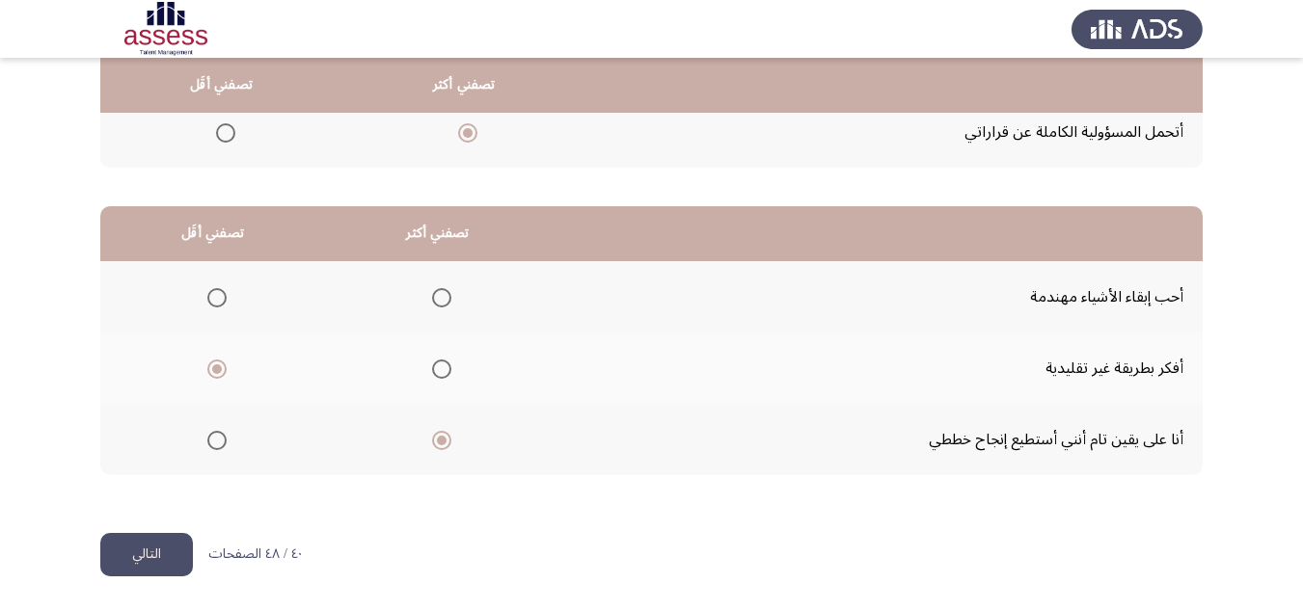
click at [149, 556] on button "التالي" at bounding box center [146, 554] width 93 height 43
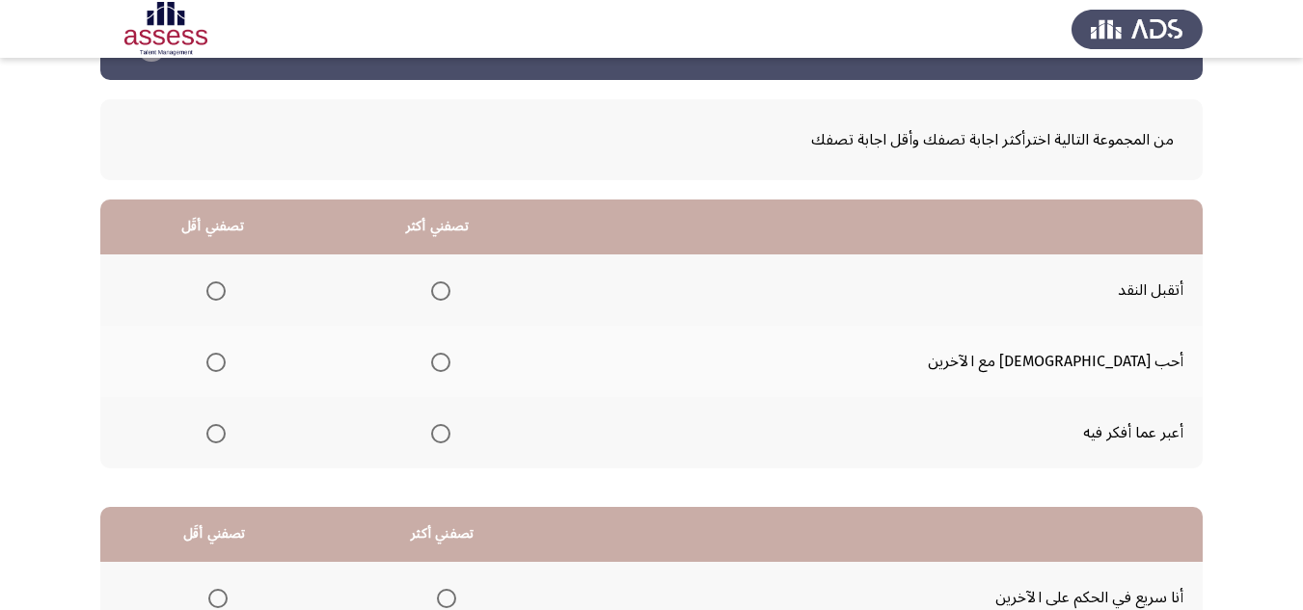
scroll to position [96, 0]
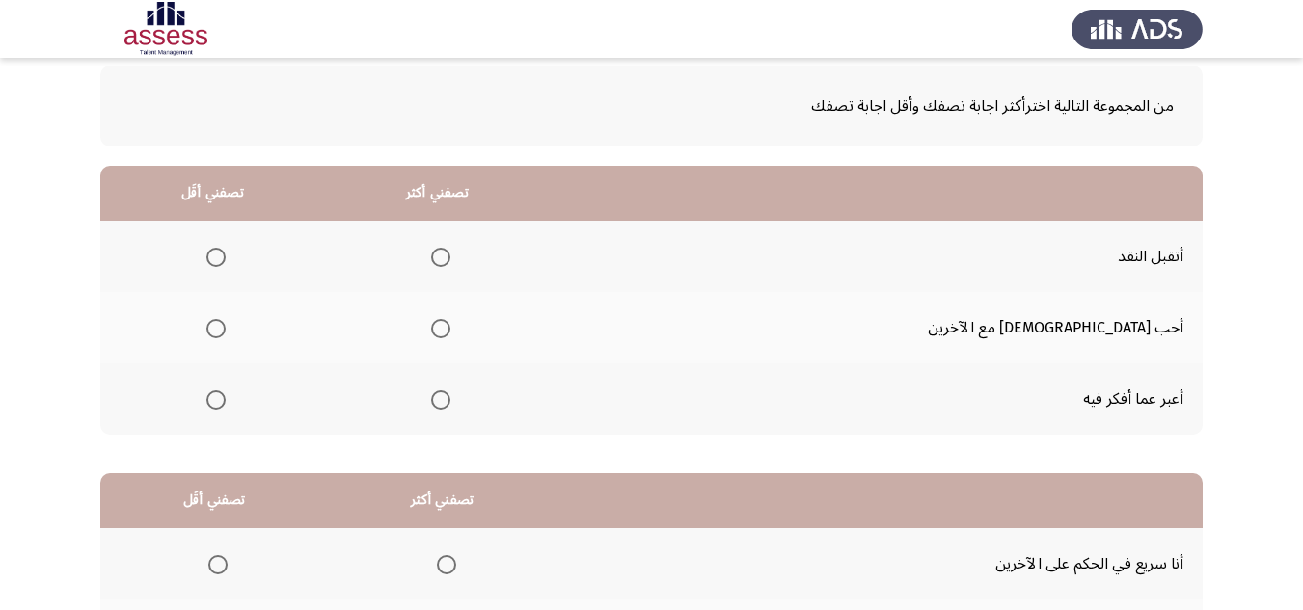
click at [450, 403] on span "Select an option" at bounding box center [440, 400] width 19 height 19
click at [450, 403] on input "Select an option" at bounding box center [440, 400] width 19 height 19
drag, startPoint x: 256, startPoint y: 260, endPoint x: 243, endPoint y: 260, distance: 12.5
click at [255, 260] on th at bounding box center [212, 256] width 225 height 71
click at [226, 260] on span "Select an option" at bounding box center [215, 257] width 19 height 19
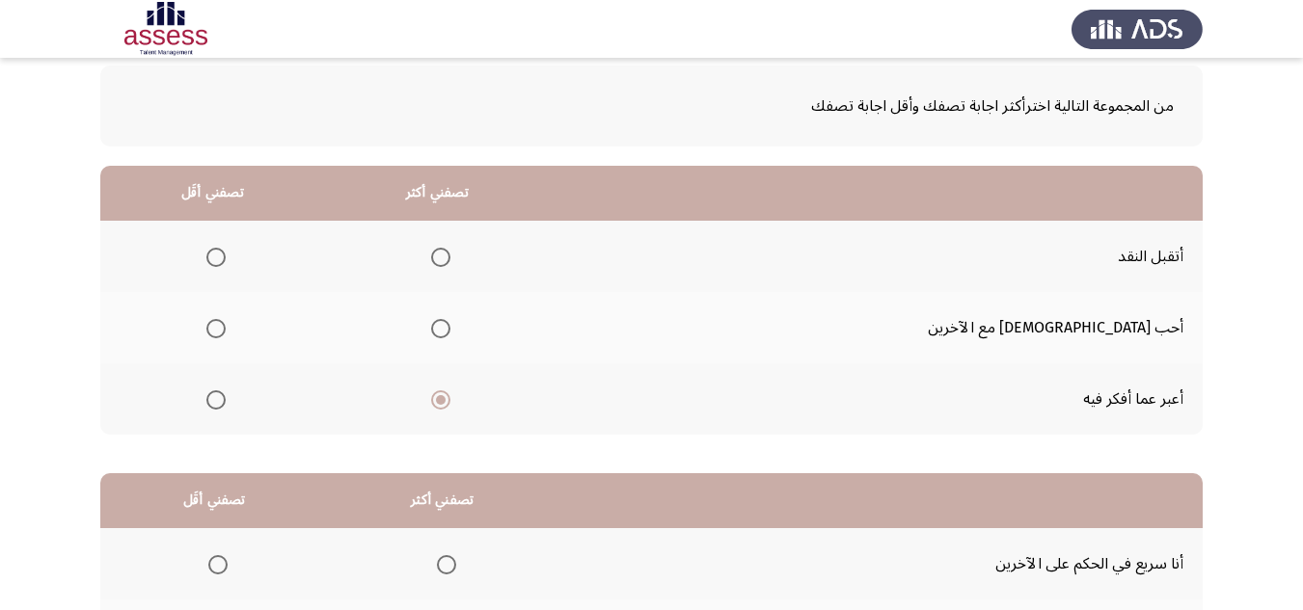
click at [226, 260] on input "Select an option" at bounding box center [215, 257] width 19 height 19
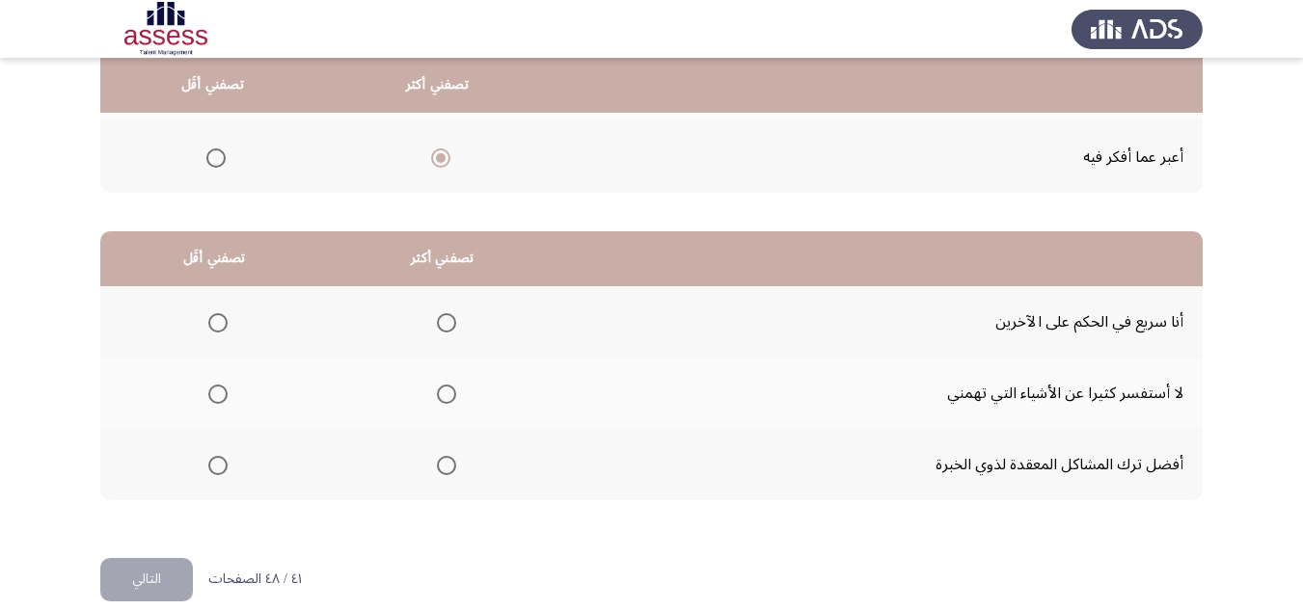
scroll to position [364, 0]
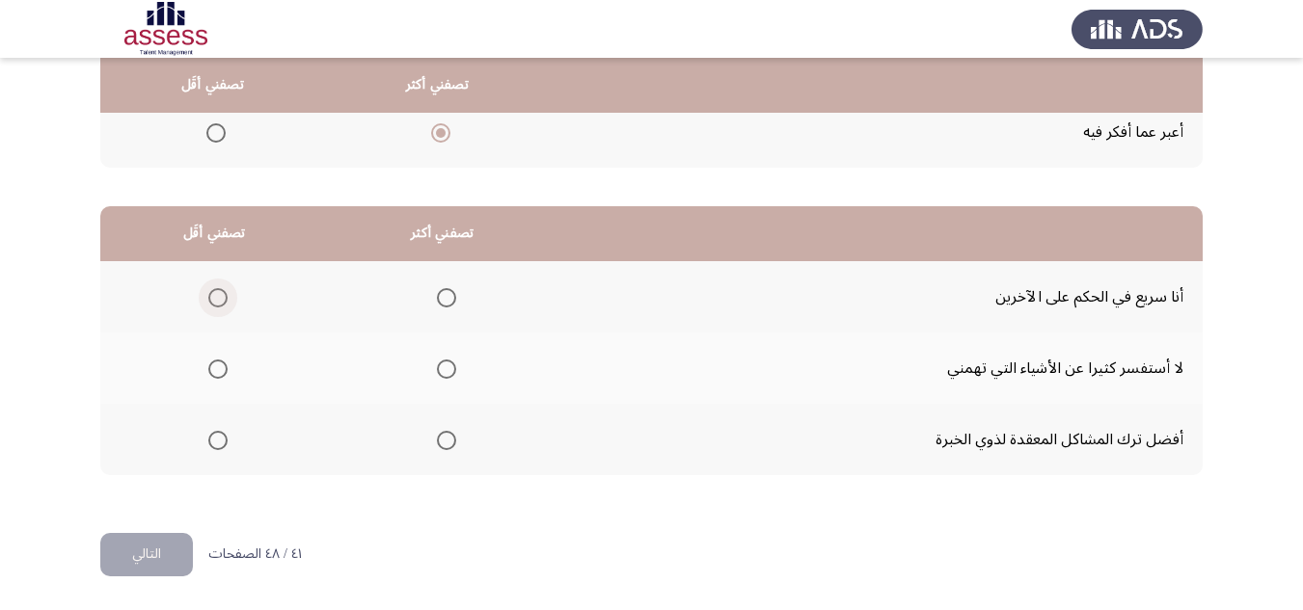
click at [222, 297] on span "Select an option" at bounding box center [217, 297] width 19 height 19
click at [222, 297] on input "Select an option" at bounding box center [217, 297] width 19 height 19
click at [452, 373] on span "Select an option" at bounding box center [446, 369] width 19 height 19
click at [452, 373] on input "Select an option" at bounding box center [446, 369] width 19 height 19
click at [444, 443] on span "Select an option" at bounding box center [446, 440] width 19 height 19
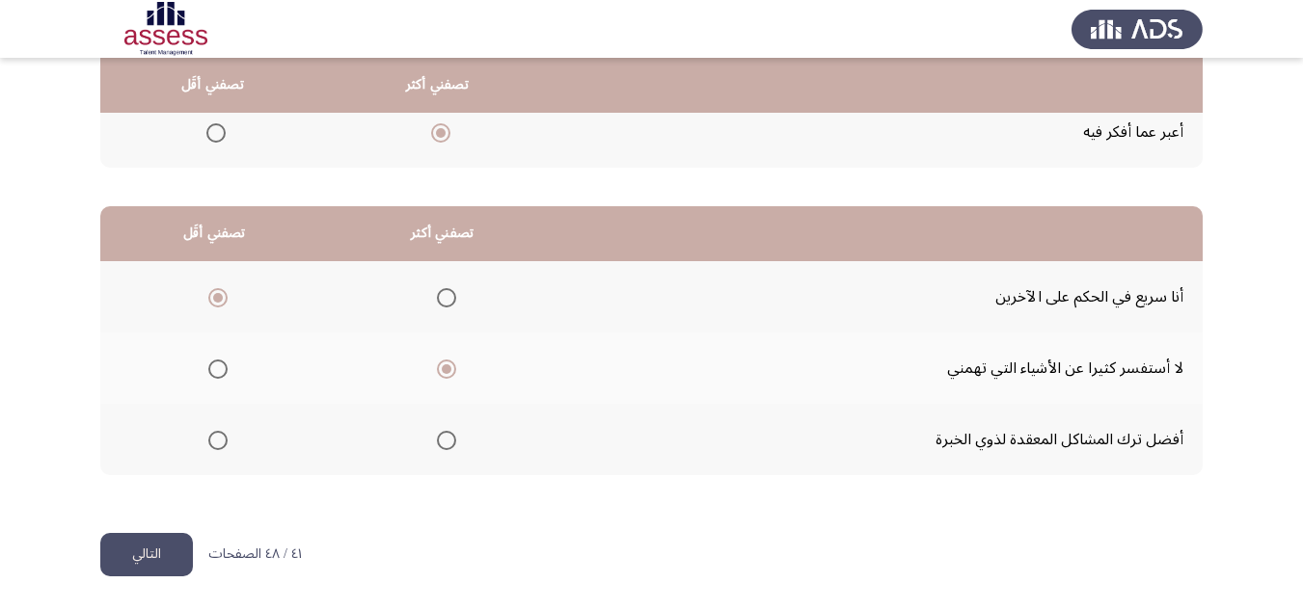
click at [444, 443] on input "Select an option" at bounding box center [446, 440] width 19 height 19
click at [129, 556] on button "التالي" at bounding box center [146, 554] width 93 height 43
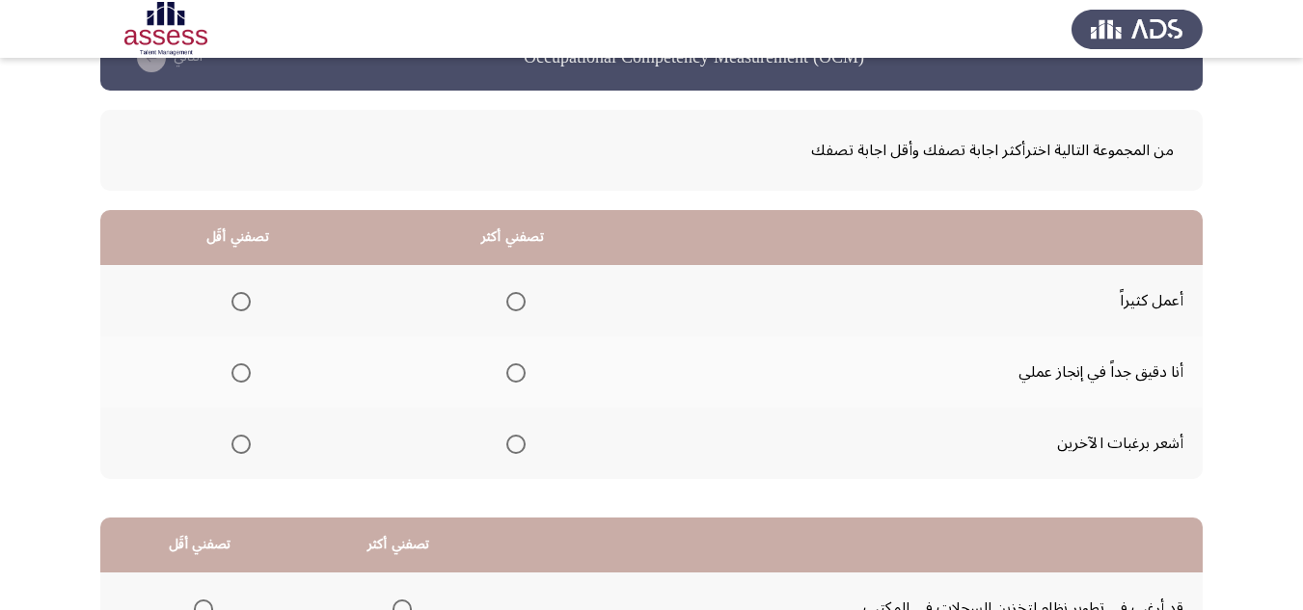
scroll to position [96, 0]
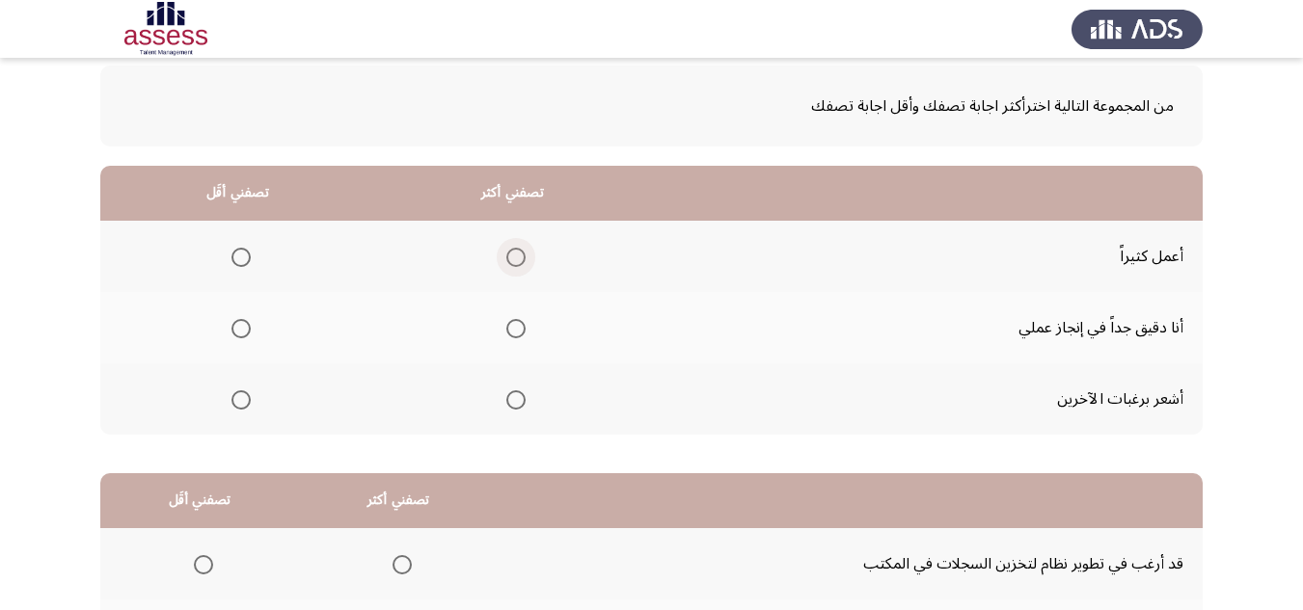
click at [509, 257] on span "Select an option" at bounding box center [515, 257] width 19 height 19
click at [509, 257] on input "Select an option" at bounding box center [515, 257] width 19 height 19
click at [247, 397] on span "Select an option" at bounding box center [240, 400] width 19 height 19
click at [247, 397] on input "Select an option" at bounding box center [240, 400] width 19 height 19
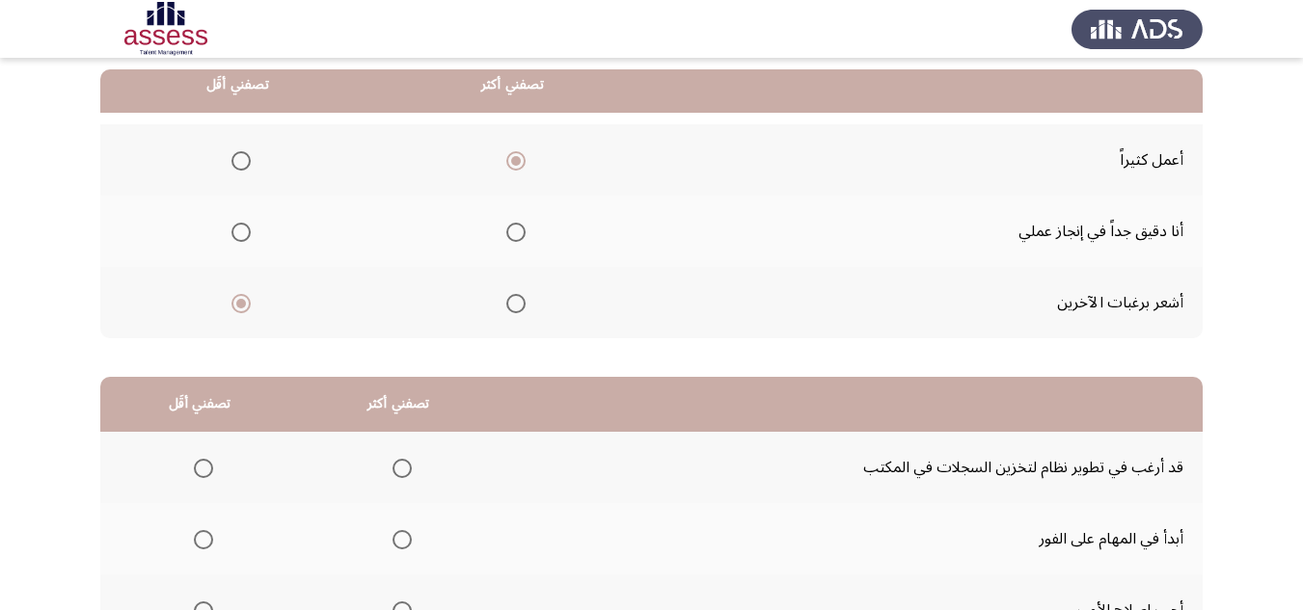
click at [246, 225] on span "Select an option" at bounding box center [240, 232] width 19 height 19
click at [246, 225] on input "Select an option" at bounding box center [240, 232] width 19 height 19
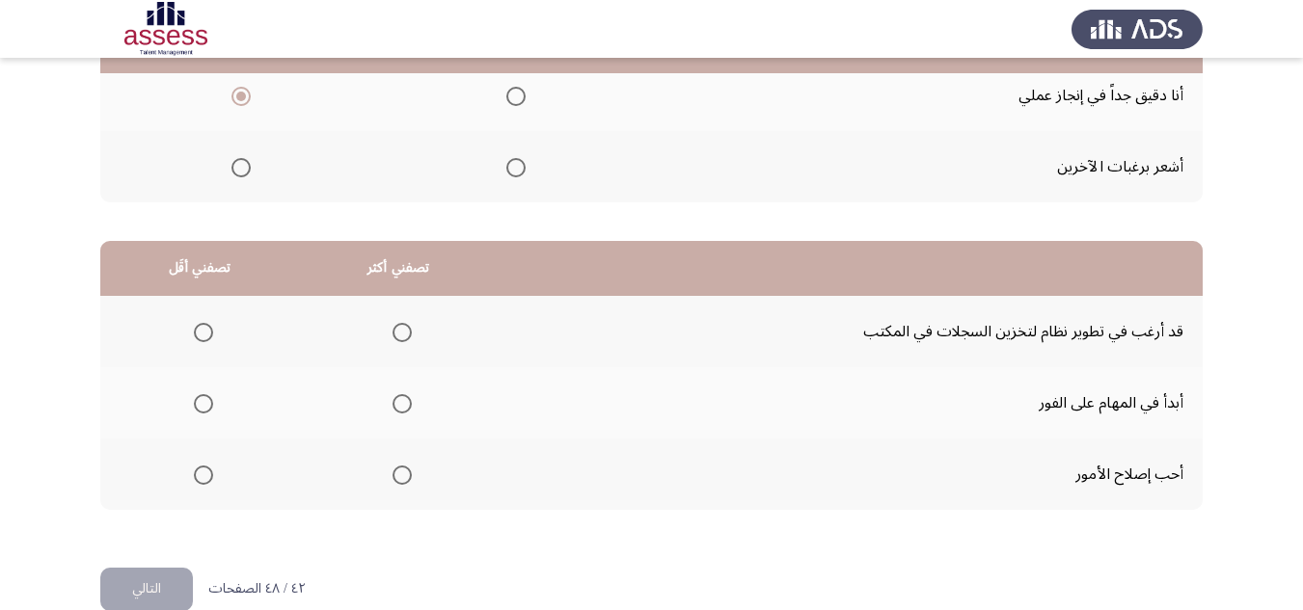
scroll to position [364, 0]
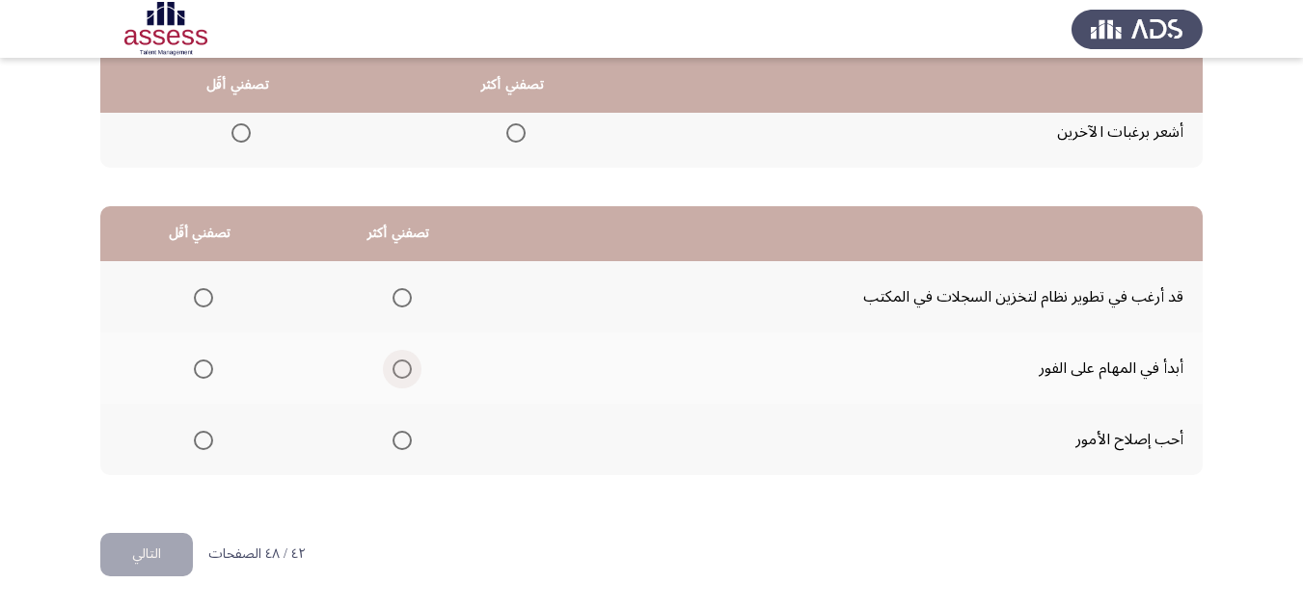
click at [402, 368] on span "Select an option" at bounding box center [401, 369] width 19 height 19
click at [402, 368] on input "Select an option" at bounding box center [401, 369] width 19 height 19
click at [209, 290] on span "Select an option" at bounding box center [203, 297] width 19 height 19
click at [209, 290] on input "Select an option" at bounding box center [203, 297] width 19 height 19
drag, startPoint x: 154, startPoint y: 559, endPoint x: 160, endPoint y: 547, distance: 13.8
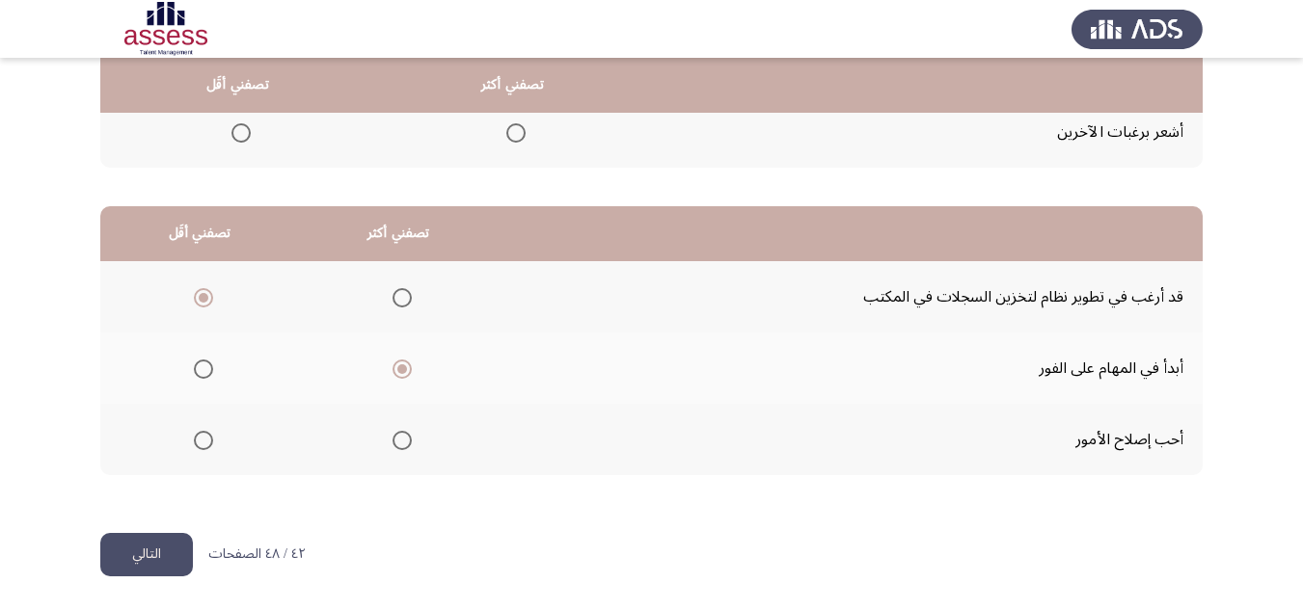
click at [154, 558] on button "التالي" at bounding box center [146, 554] width 93 height 43
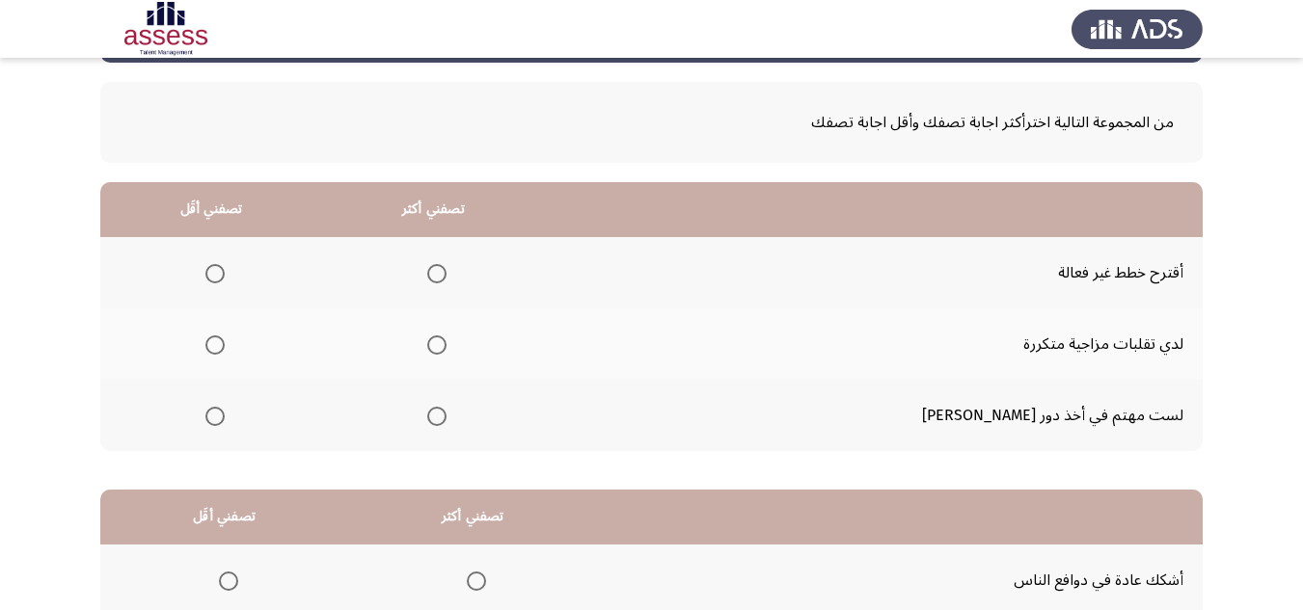
scroll to position [74, 0]
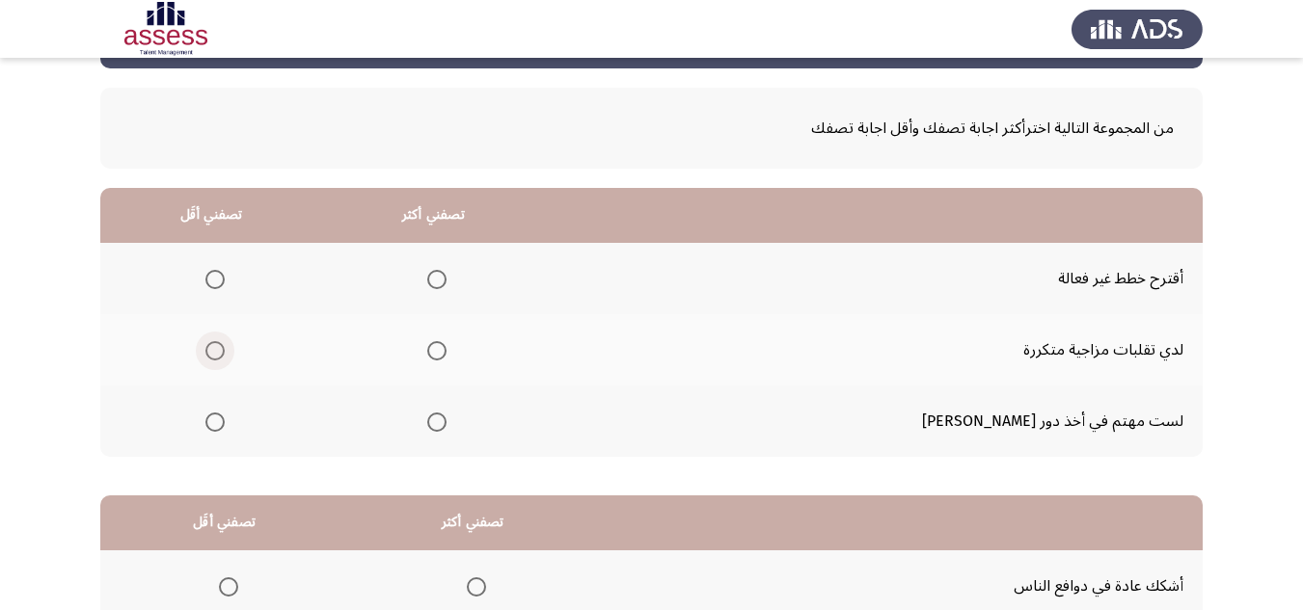
click at [225, 351] on span "Select an option" at bounding box center [214, 350] width 19 height 19
click at [225, 351] on input "Select an option" at bounding box center [214, 350] width 19 height 19
click at [447, 419] on span "Select an option" at bounding box center [436, 422] width 19 height 19
click at [447, 419] on input "Select an option" at bounding box center [436, 422] width 19 height 19
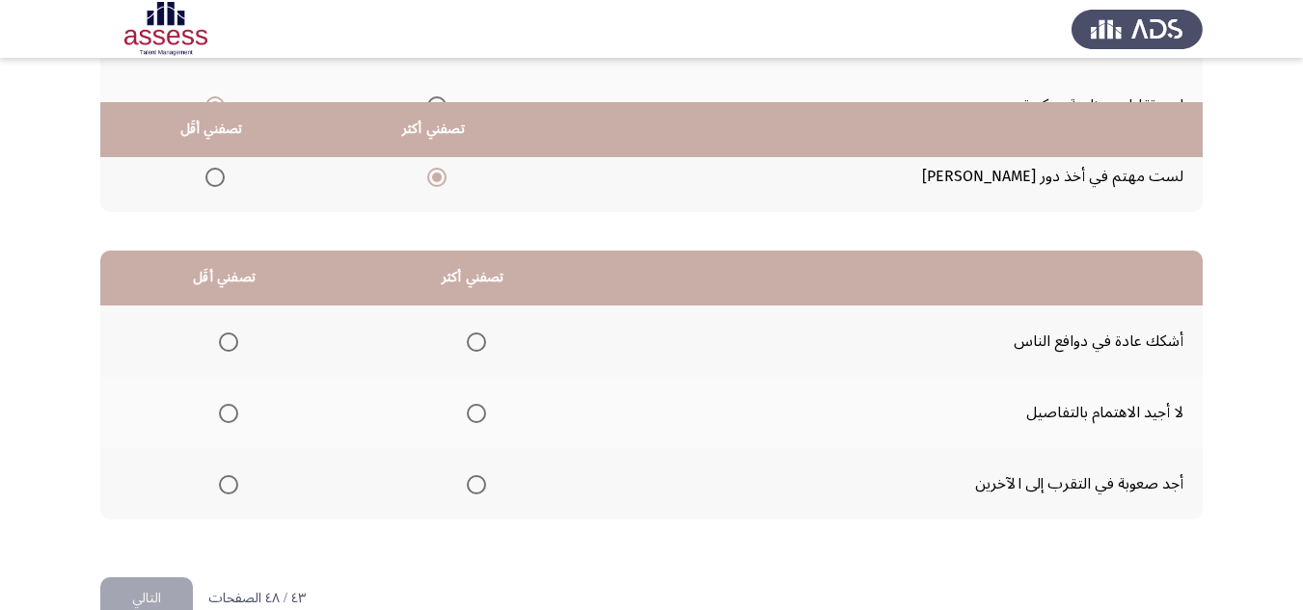
scroll to position [364, 0]
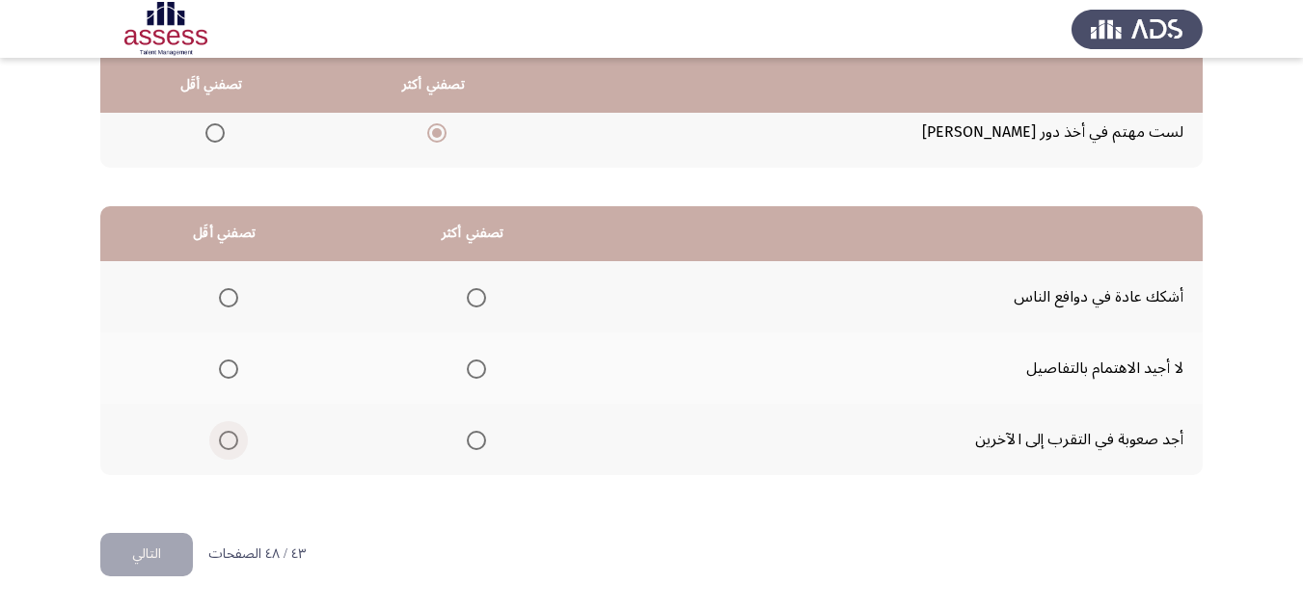
click at [237, 443] on th at bounding box center [224, 439] width 248 height 71
click at [221, 430] on mat-radio-button "Select an option" at bounding box center [224, 440] width 27 height 20
click at [224, 441] on span "Select an option" at bounding box center [228, 440] width 19 height 19
click at [224, 441] on input "Select an option" at bounding box center [228, 440] width 19 height 19
click at [471, 363] on span "Select an option" at bounding box center [476, 369] width 19 height 19
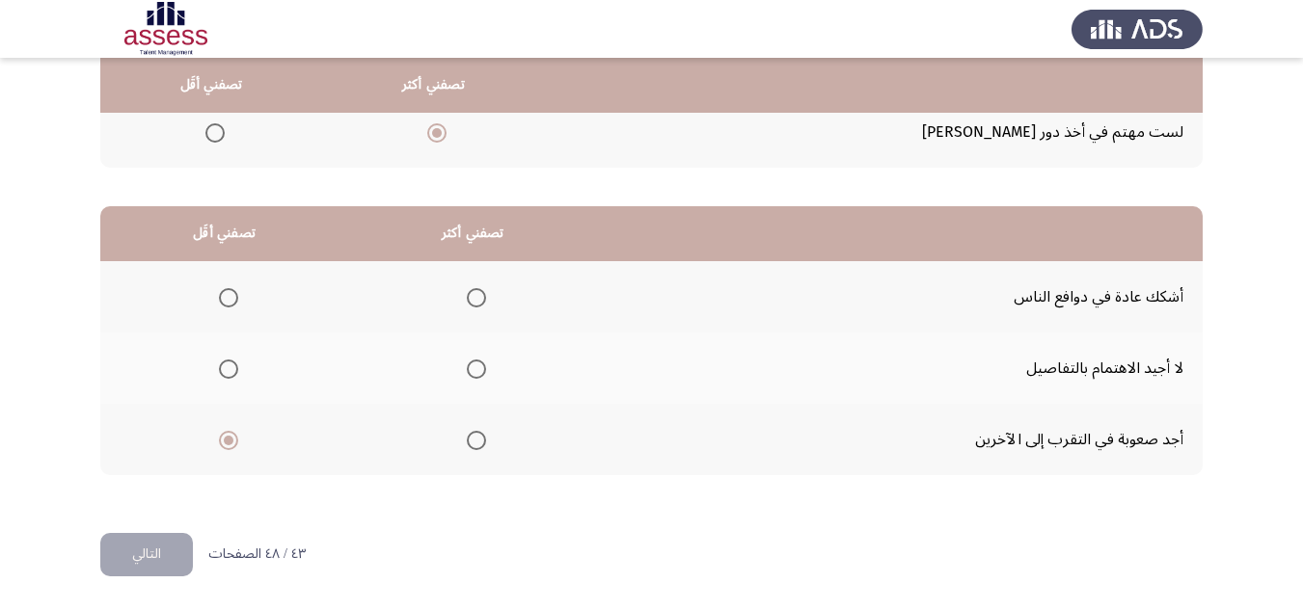
click at [471, 363] on input "Select an option" at bounding box center [476, 369] width 19 height 19
click at [172, 547] on button "التالي" at bounding box center [146, 554] width 93 height 43
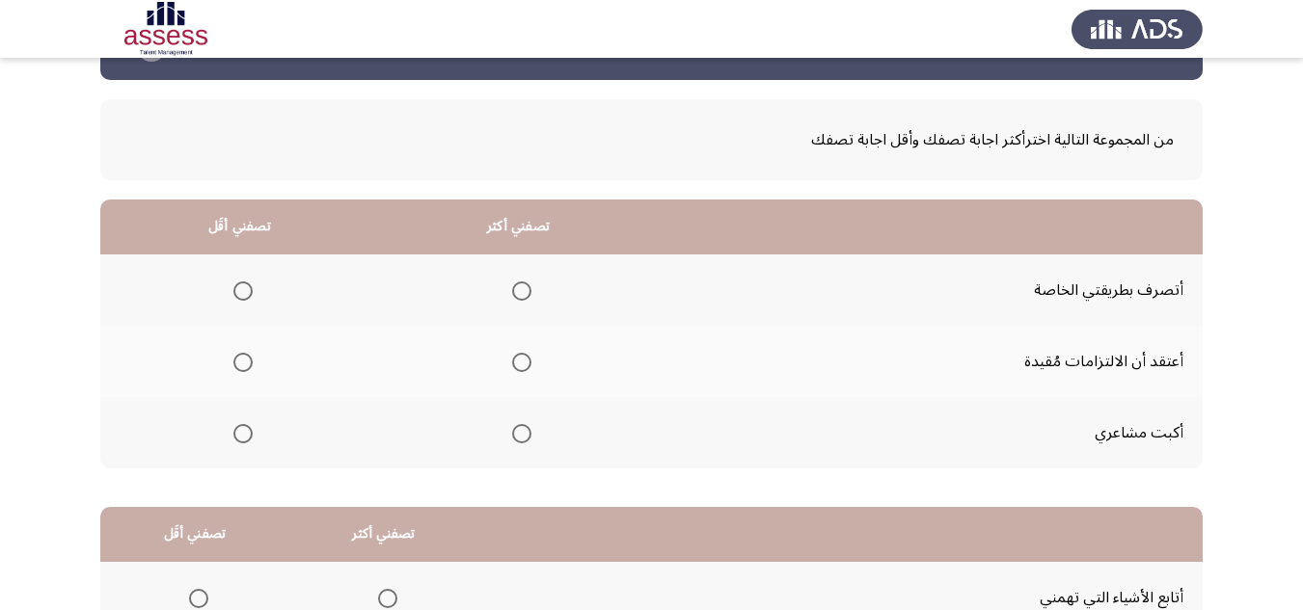
scroll to position [96, 0]
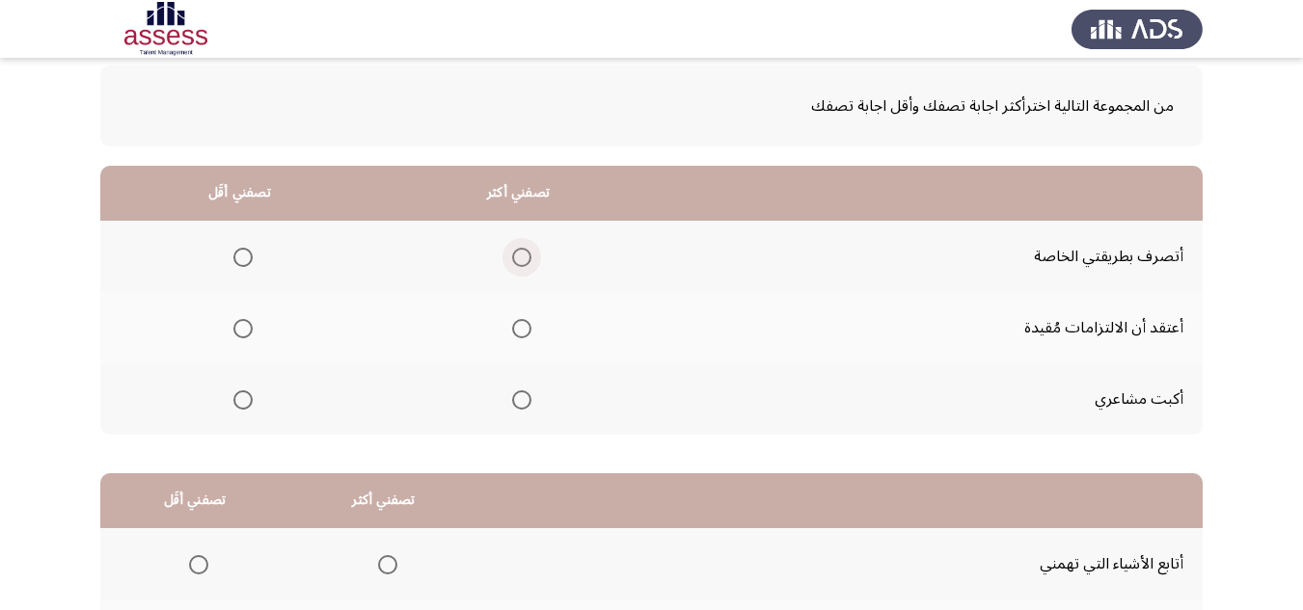
click at [522, 257] on span "Select an option" at bounding box center [522, 257] width 0 height 0
click at [523, 257] on input "Select an option" at bounding box center [521, 257] width 19 height 19
click at [254, 326] on th at bounding box center [239, 327] width 279 height 71
click at [246, 329] on span "Select an option" at bounding box center [242, 328] width 19 height 19
click at [246, 329] on input "Select an option" at bounding box center [242, 328] width 19 height 19
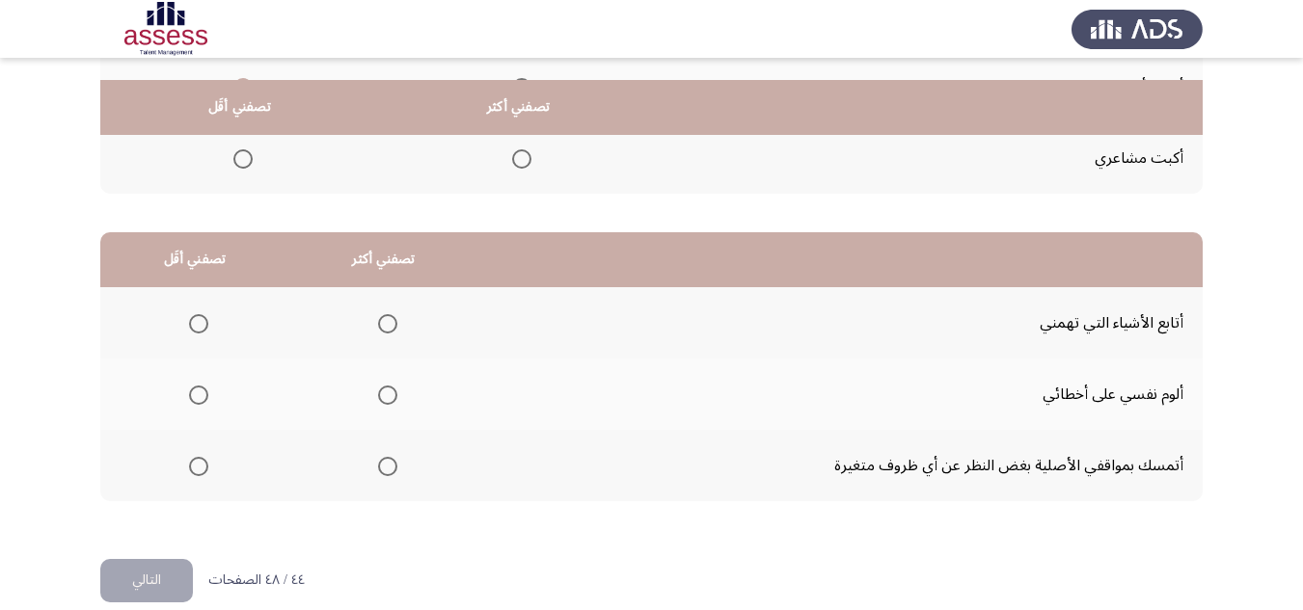
scroll to position [364, 0]
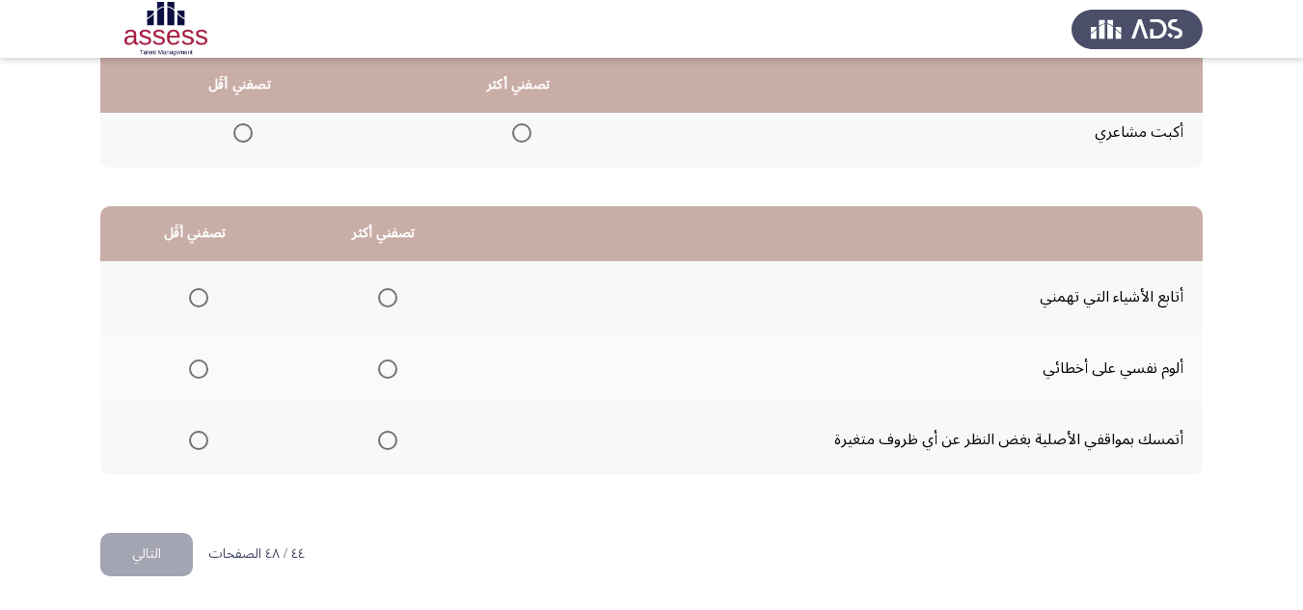
click at [392, 290] on span "Select an option" at bounding box center [387, 297] width 19 height 19
click at [392, 290] on input "Select an option" at bounding box center [387, 297] width 19 height 19
click at [195, 441] on span "Select an option" at bounding box center [198, 440] width 19 height 19
click at [195, 441] on input "Select an option" at bounding box center [198, 440] width 19 height 19
click at [164, 544] on button "التالي" at bounding box center [146, 554] width 93 height 43
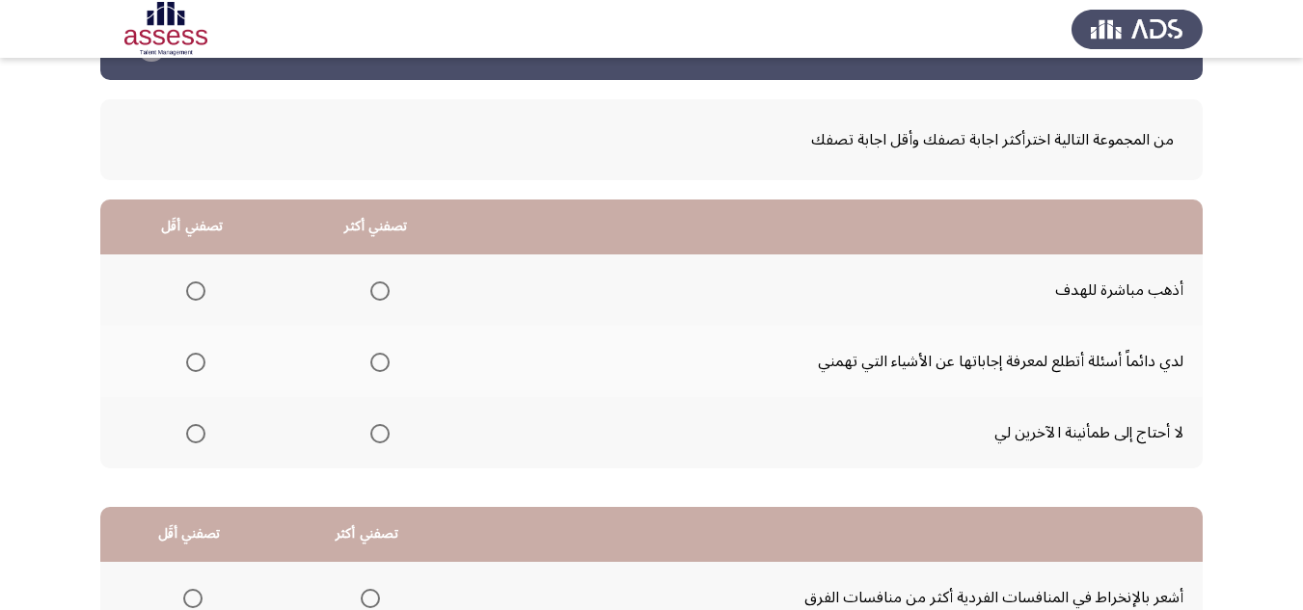
scroll to position [96, 0]
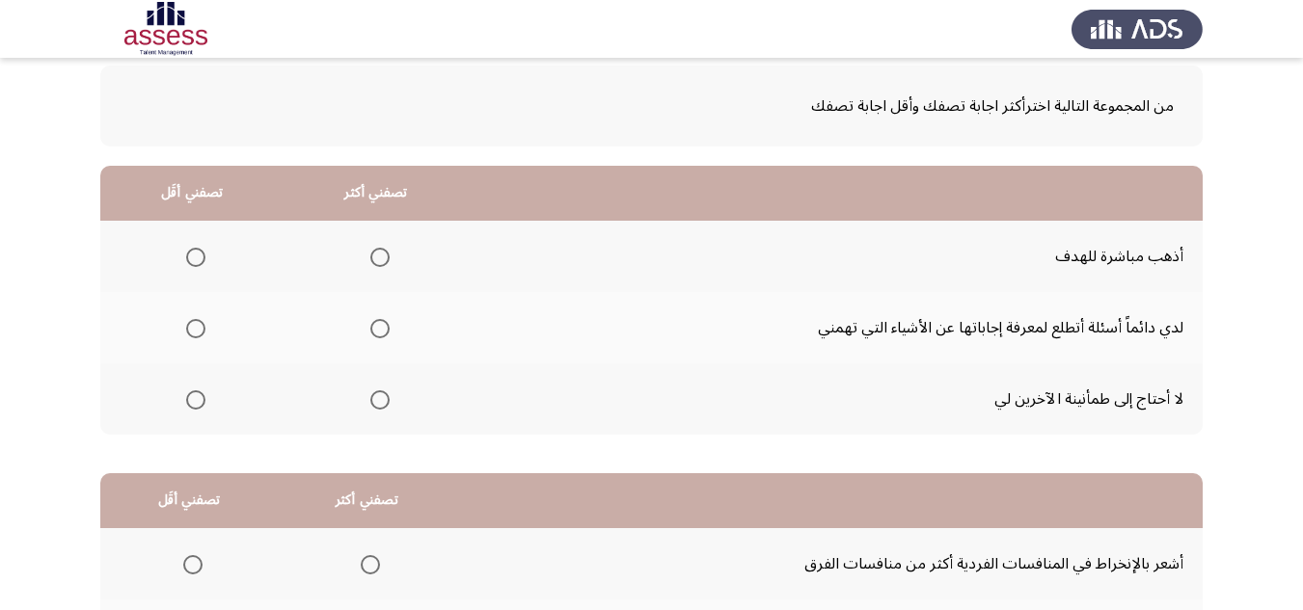
click at [376, 399] on span "Select an option" at bounding box center [379, 400] width 19 height 19
click at [376, 399] on input "Select an option" at bounding box center [379, 400] width 19 height 19
click at [200, 324] on span "Select an option" at bounding box center [195, 328] width 19 height 19
click at [200, 324] on input "Select an option" at bounding box center [195, 328] width 19 height 19
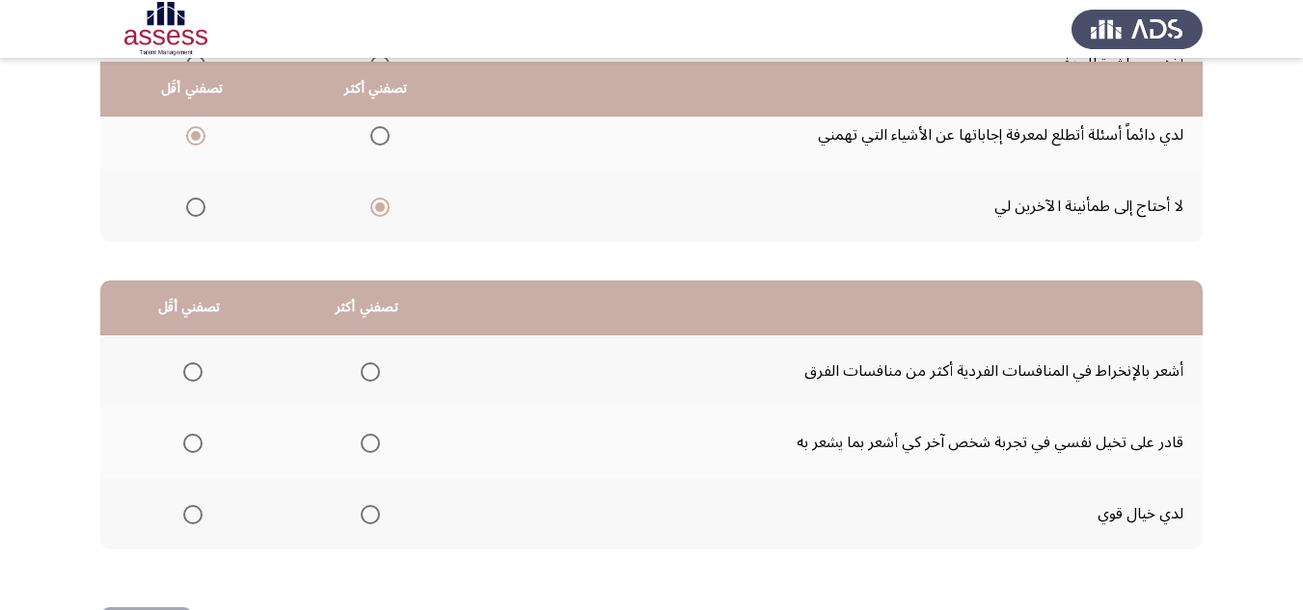
scroll to position [364, 0]
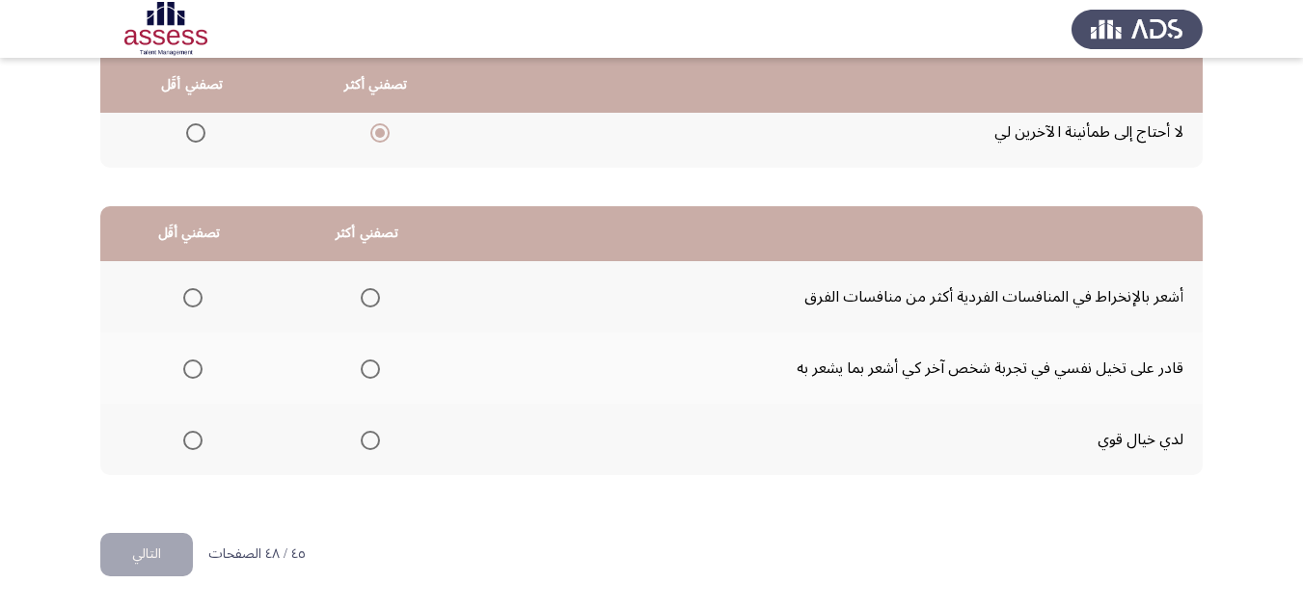
click at [364, 441] on span "Select an option" at bounding box center [370, 440] width 19 height 19
click at [364, 441] on input "Select an option" at bounding box center [370, 440] width 19 height 19
click at [198, 290] on span "Select an option" at bounding box center [192, 297] width 19 height 19
click at [198, 290] on input "Select an option" at bounding box center [192, 297] width 19 height 19
click at [149, 533] on button "التالي" at bounding box center [146, 554] width 93 height 43
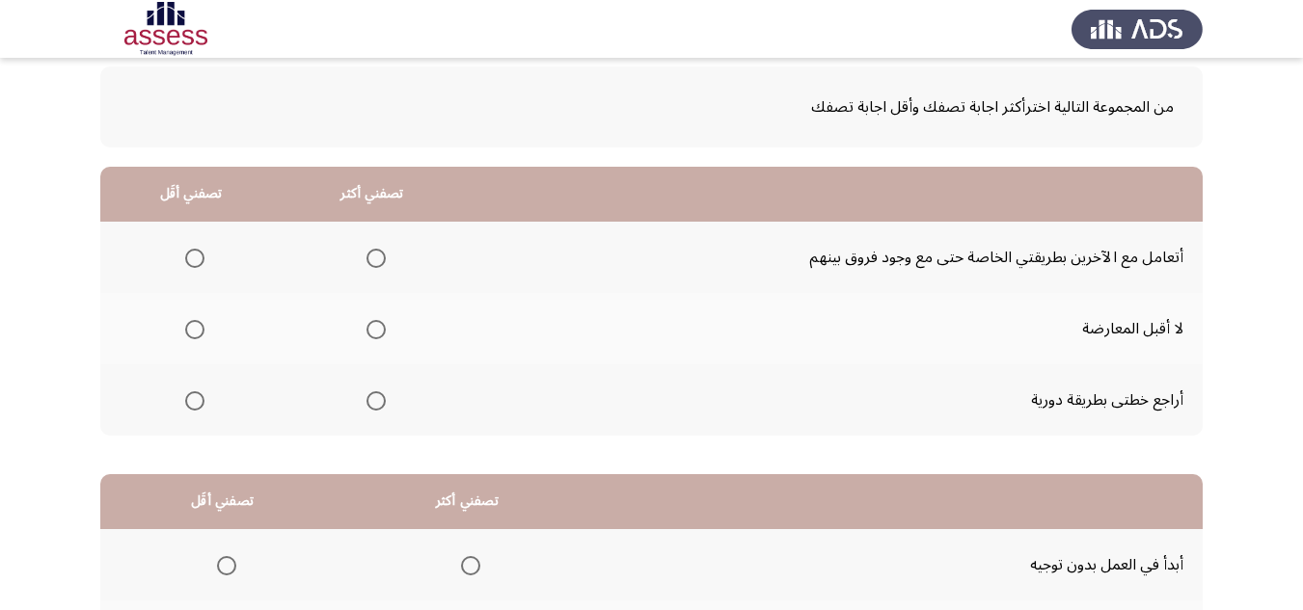
scroll to position [96, 0]
click at [381, 259] on span "Select an option" at bounding box center [375, 257] width 19 height 19
click at [381, 259] on input "Select an option" at bounding box center [375, 257] width 19 height 19
click at [193, 331] on span "Select an option" at bounding box center [194, 328] width 19 height 19
click at [193, 331] on input "Select an option" at bounding box center [194, 328] width 19 height 19
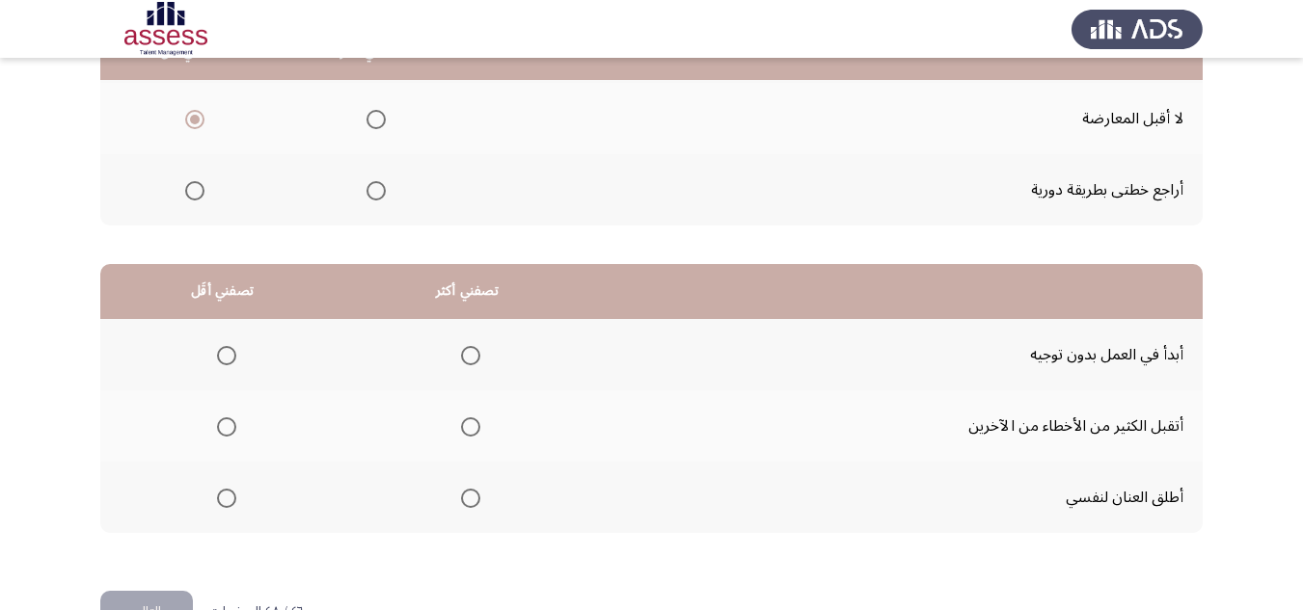
scroll to position [364, 0]
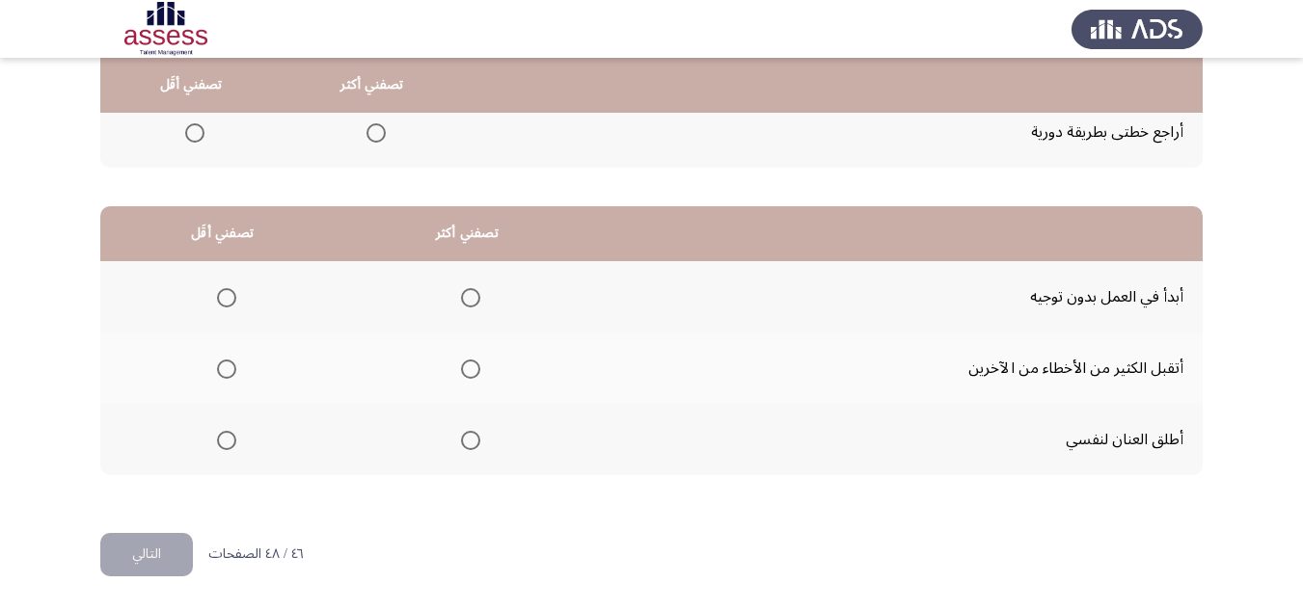
click at [201, 129] on span "Select an option" at bounding box center [194, 132] width 19 height 19
click at [201, 129] on input "Select an option" at bounding box center [194, 132] width 19 height 19
click at [469, 439] on span "Select an option" at bounding box center [470, 440] width 19 height 19
click at [469, 439] on input "Select an option" at bounding box center [470, 440] width 19 height 19
click at [467, 294] on span "Select an option" at bounding box center [470, 297] width 19 height 19
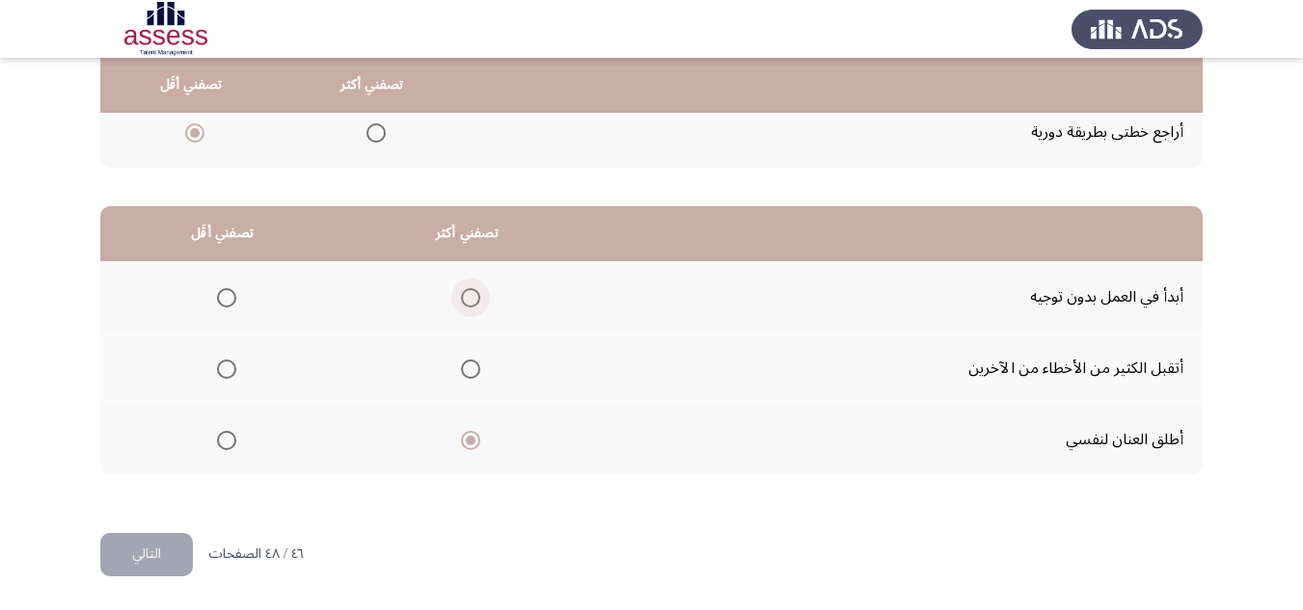
click at [467, 294] on input "Select an option" at bounding box center [470, 297] width 19 height 19
drag, startPoint x: 224, startPoint y: 424, endPoint x: 220, endPoint y: 447, distance: 22.5
click at [224, 431] on mat-radio-group "Select an option" at bounding box center [222, 439] width 27 height 33
click at [229, 445] on span "Select an option" at bounding box center [226, 440] width 19 height 19
click at [229, 445] on input "Select an option" at bounding box center [226, 440] width 19 height 19
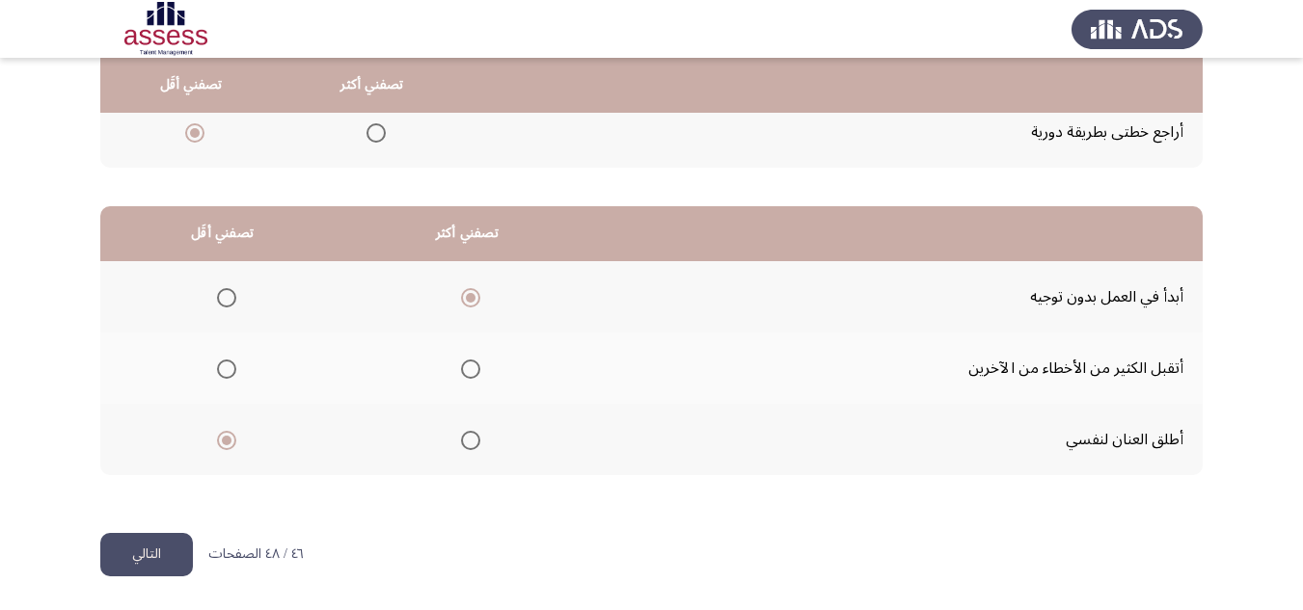
click at [127, 566] on button "التالي" at bounding box center [146, 554] width 93 height 43
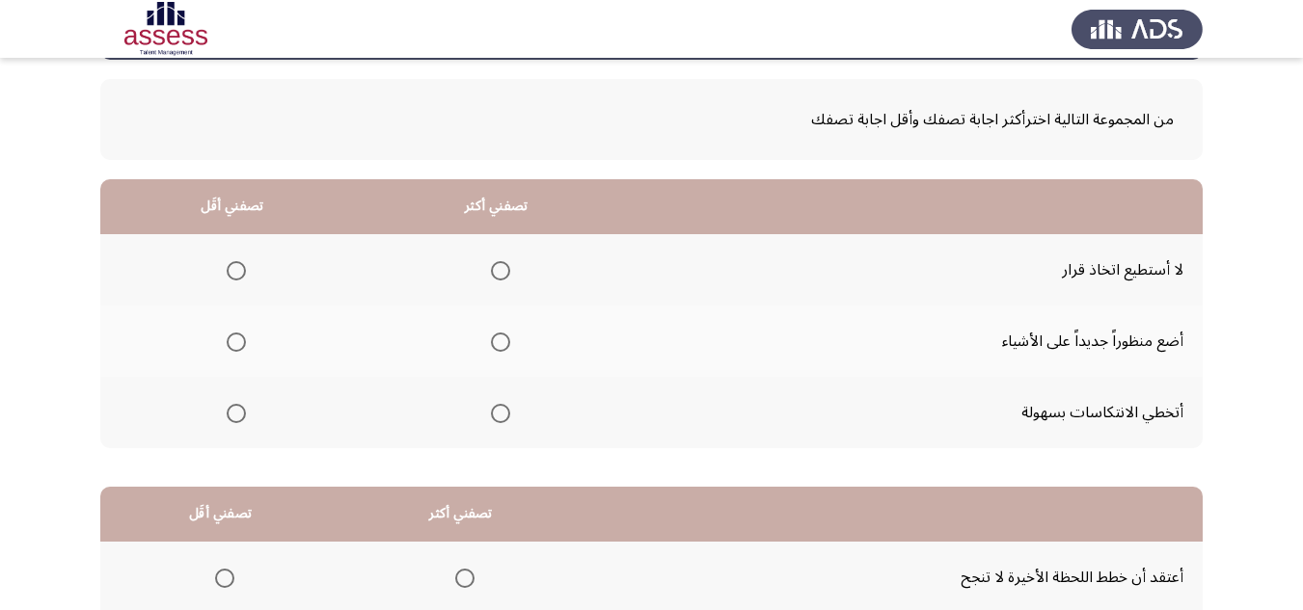
scroll to position [74, 0]
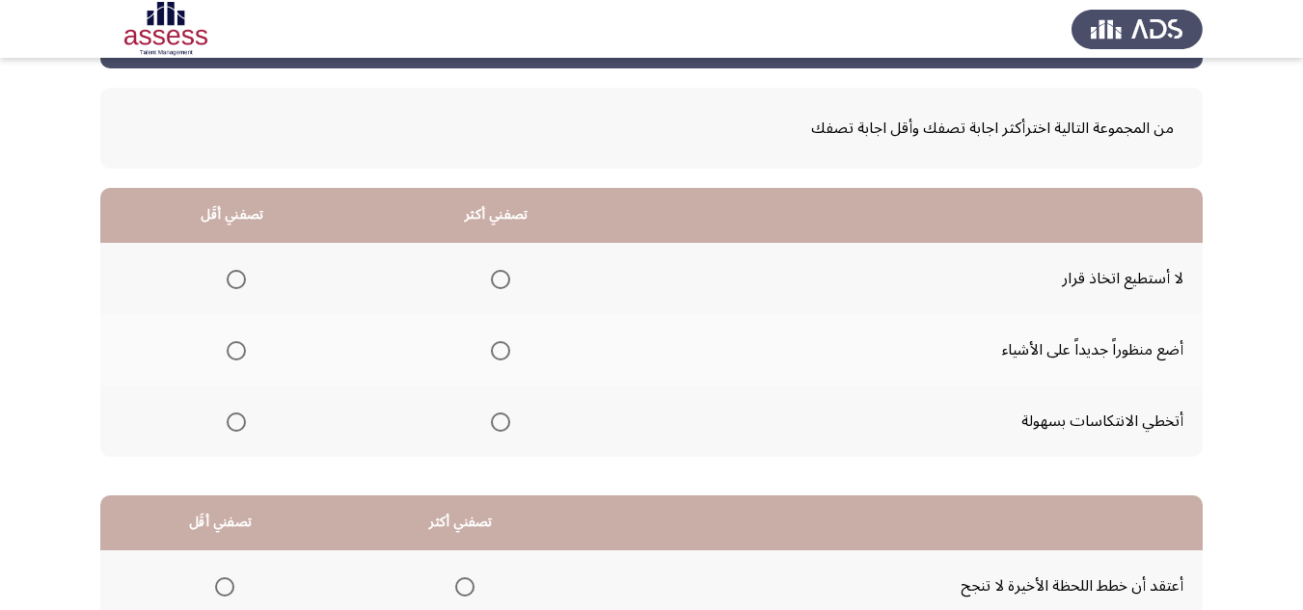
click at [498, 423] on span "Select an option" at bounding box center [500, 422] width 19 height 19
click at [498, 423] on input "Select an option" at bounding box center [500, 422] width 19 height 19
click at [227, 275] on span "Select an option" at bounding box center [236, 279] width 19 height 19
click at [227, 275] on input "Select an option" at bounding box center [236, 279] width 19 height 19
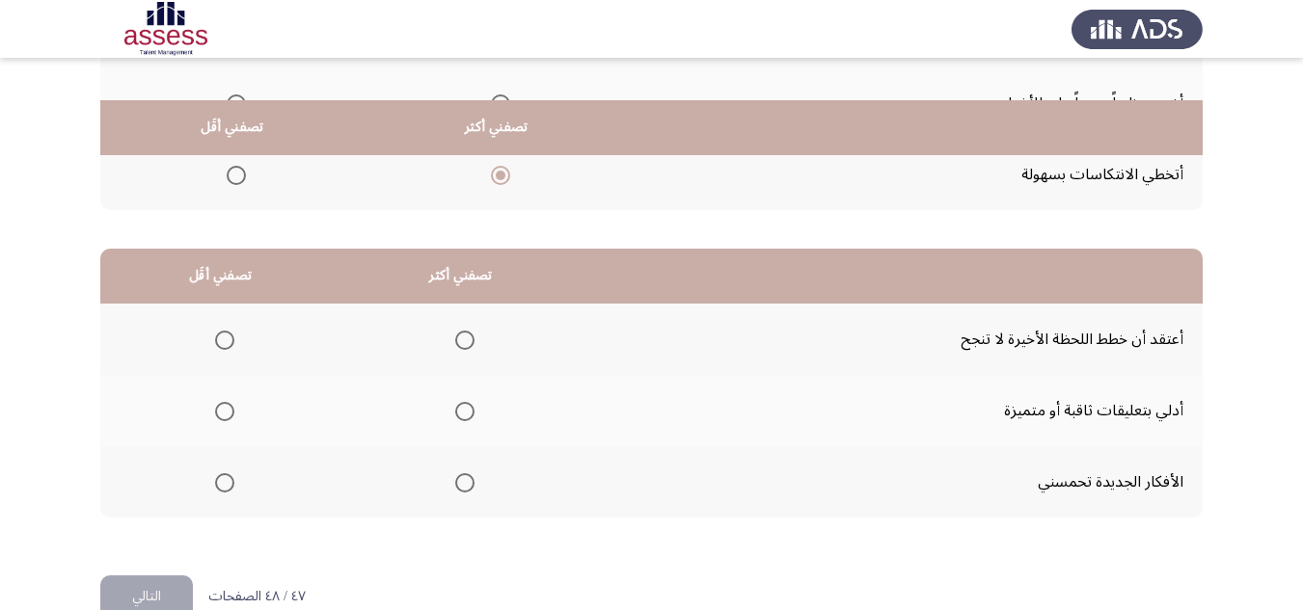
scroll to position [364, 0]
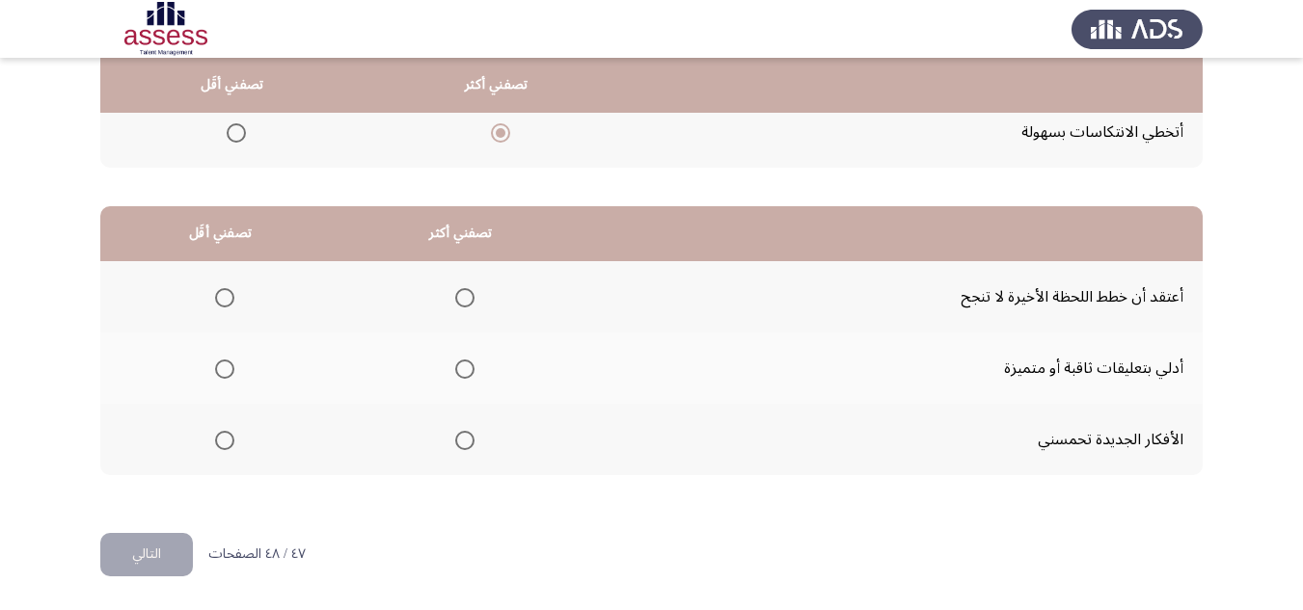
click at [459, 306] on span "Select an option" at bounding box center [464, 297] width 19 height 19
click at [459, 306] on input "Select an option" at bounding box center [464, 297] width 19 height 19
click at [460, 439] on span "Select an option" at bounding box center [464, 440] width 19 height 19
click at [460, 439] on input "Select an option" at bounding box center [464, 440] width 19 height 19
click at [227, 300] on span "Select an option" at bounding box center [224, 297] width 19 height 19
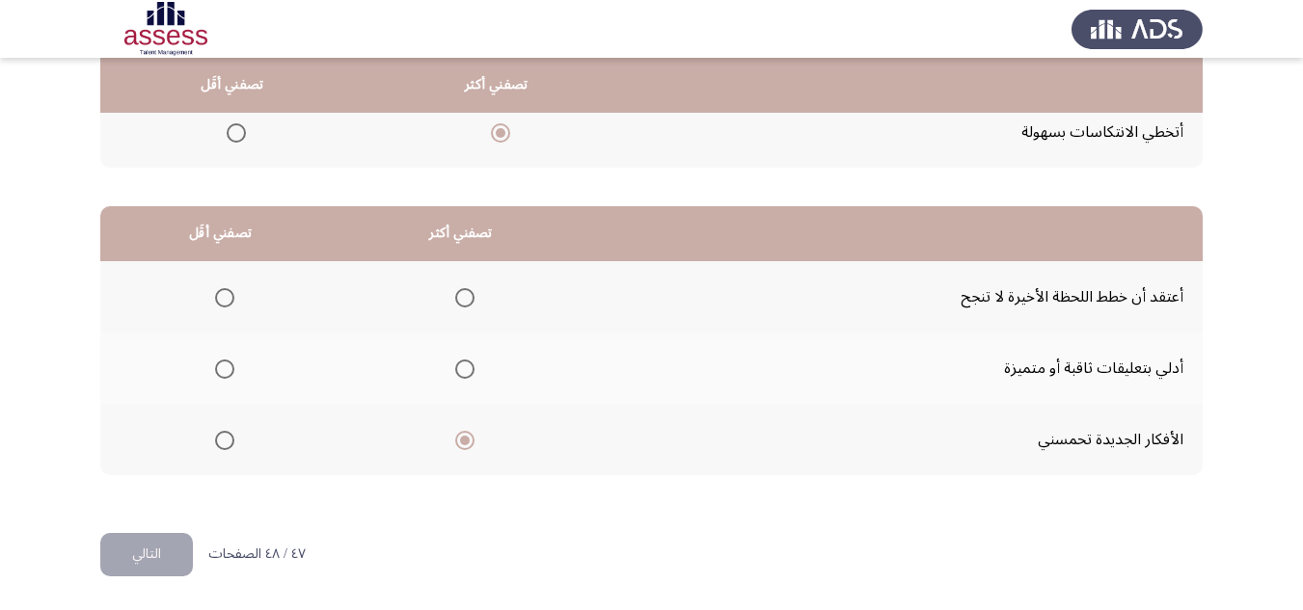
click at [227, 300] on input "Select an option" at bounding box center [224, 297] width 19 height 19
click at [164, 551] on button "التالي" at bounding box center [146, 554] width 93 height 43
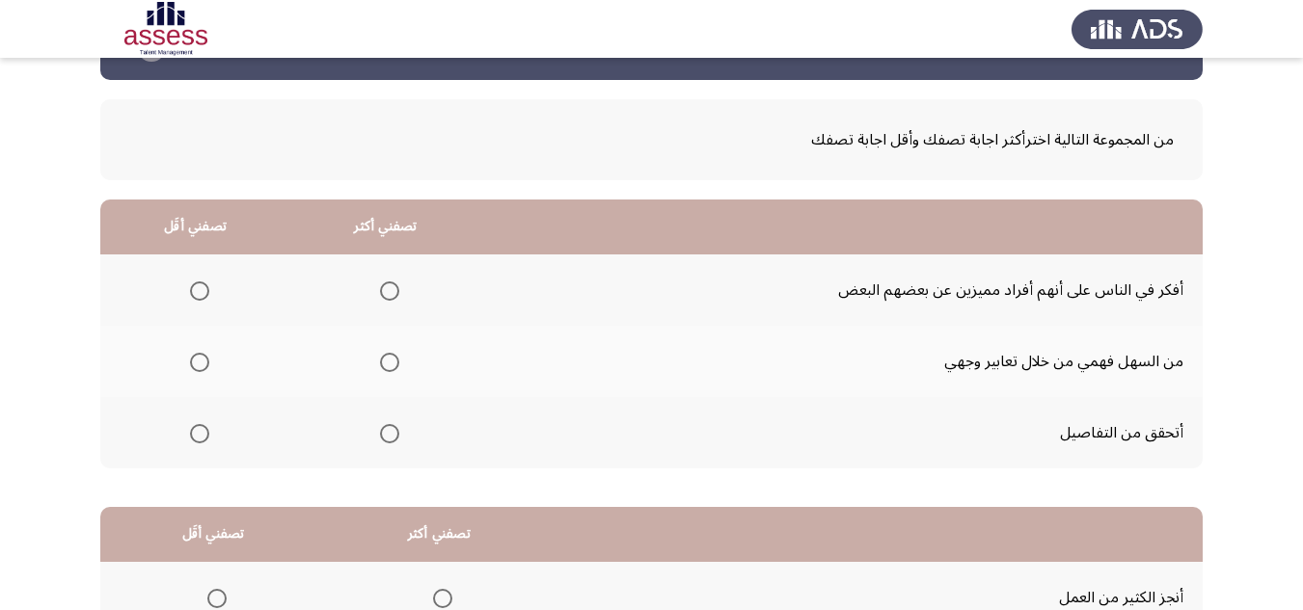
scroll to position [96, 0]
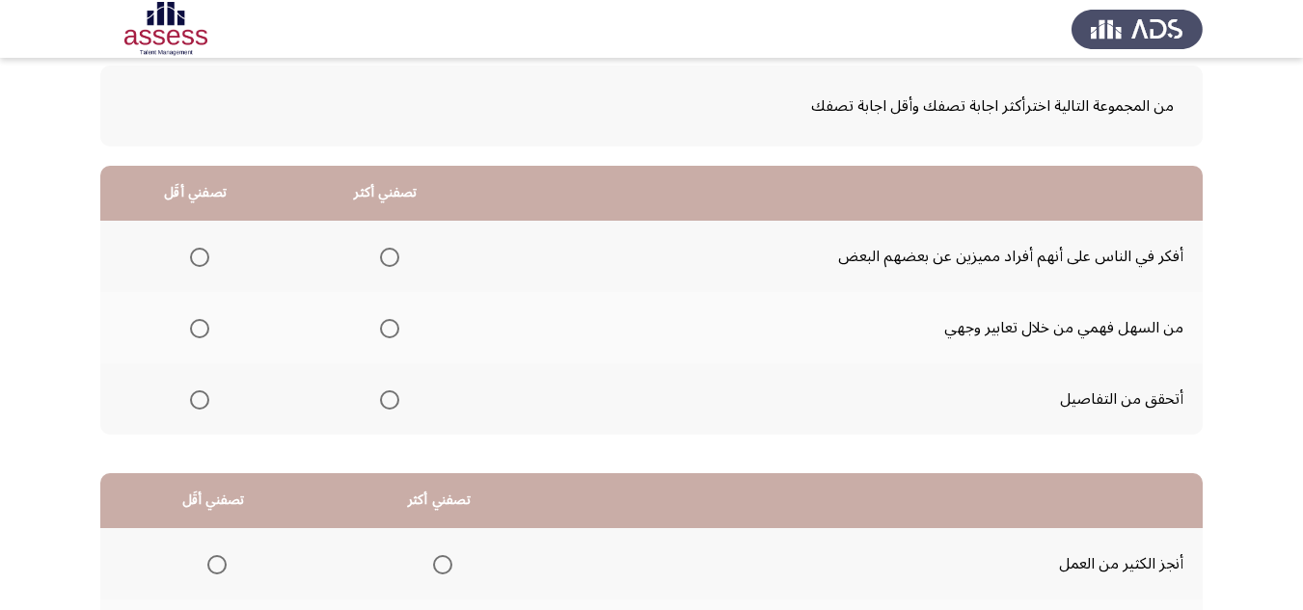
click at [393, 319] on span "Select an option" at bounding box center [389, 328] width 19 height 19
click at [393, 319] on input "Select an option" at bounding box center [389, 328] width 19 height 19
click at [205, 253] on span "Select an option" at bounding box center [199, 257] width 19 height 19
click at [205, 253] on input "Select an option" at bounding box center [199, 257] width 19 height 19
click at [195, 396] on span "Select an option" at bounding box center [199, 400] width 19 height 19
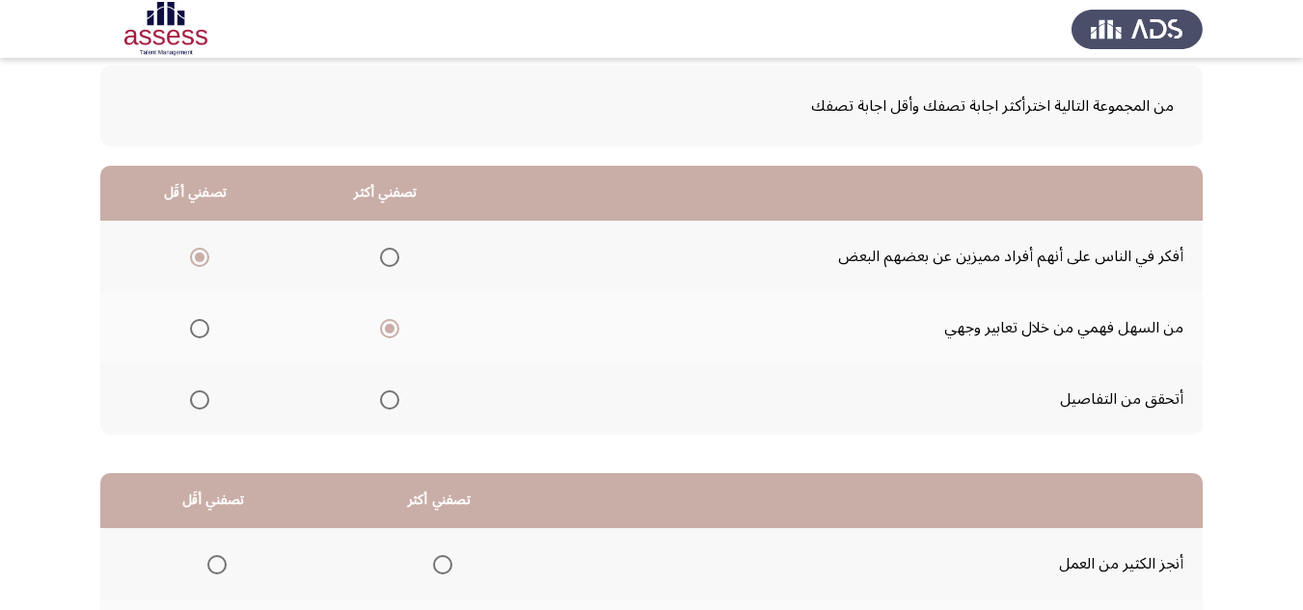
click at [195, 396] on input "Select an option" at bounding box center [199, 400] width 19 height 19
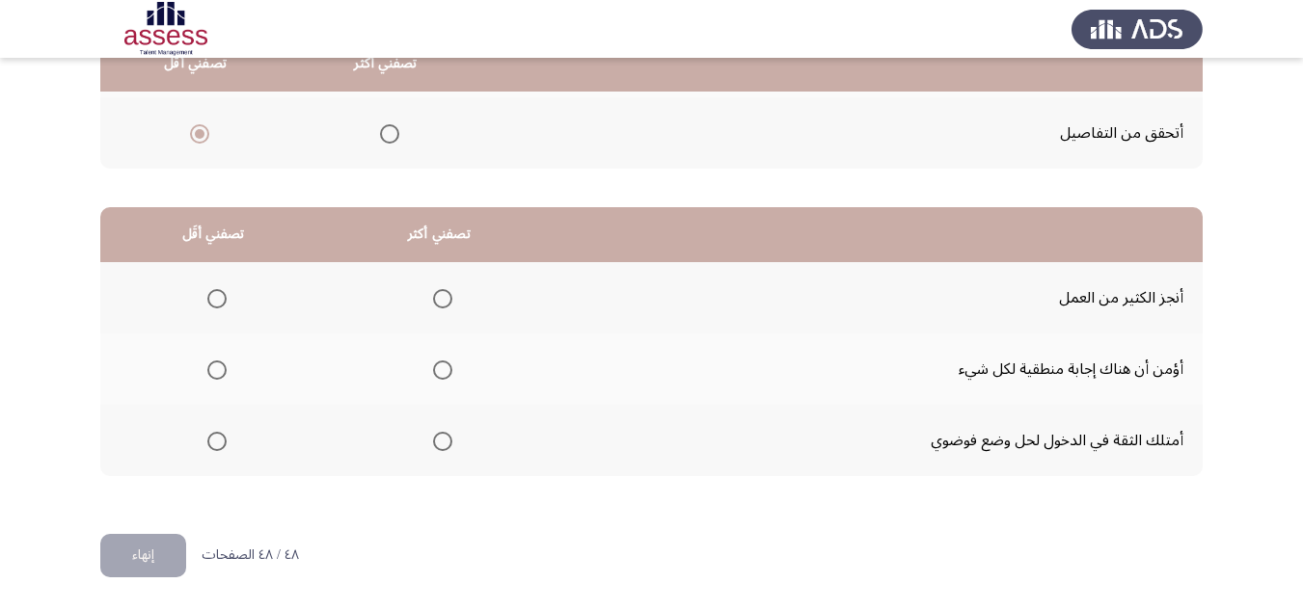
scroll to position [364, 0]
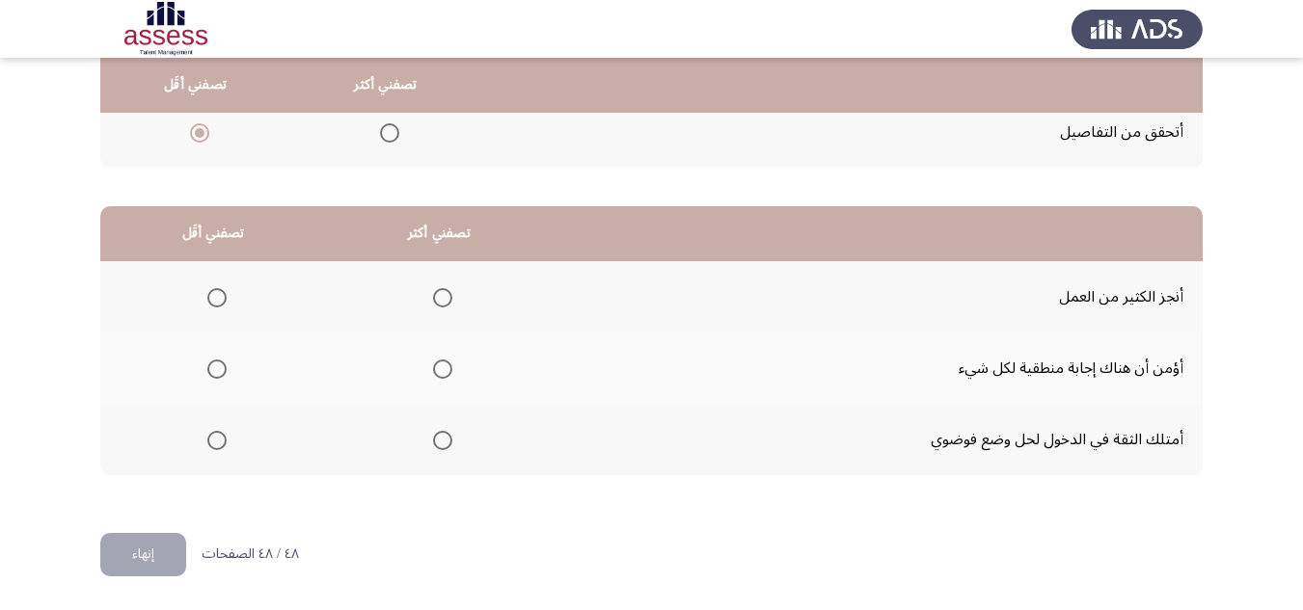
click at [445, 447] on span "Select an option" at bounding box center [442, 440] width 19 height 19
click at [445, 447] on input "Select an option" at bounding box center [442, 440] width 19 height 19
click at [217, 439] on span "Select an option" at bounding box center [216, 440] width 19 height 19
click at [217, 439] on input "Select an option" at bounding box center [216, 440] width 19 height 19
click at [438, 294] on span "Select an option" at bounding box center [442, 297] width 19 height 19
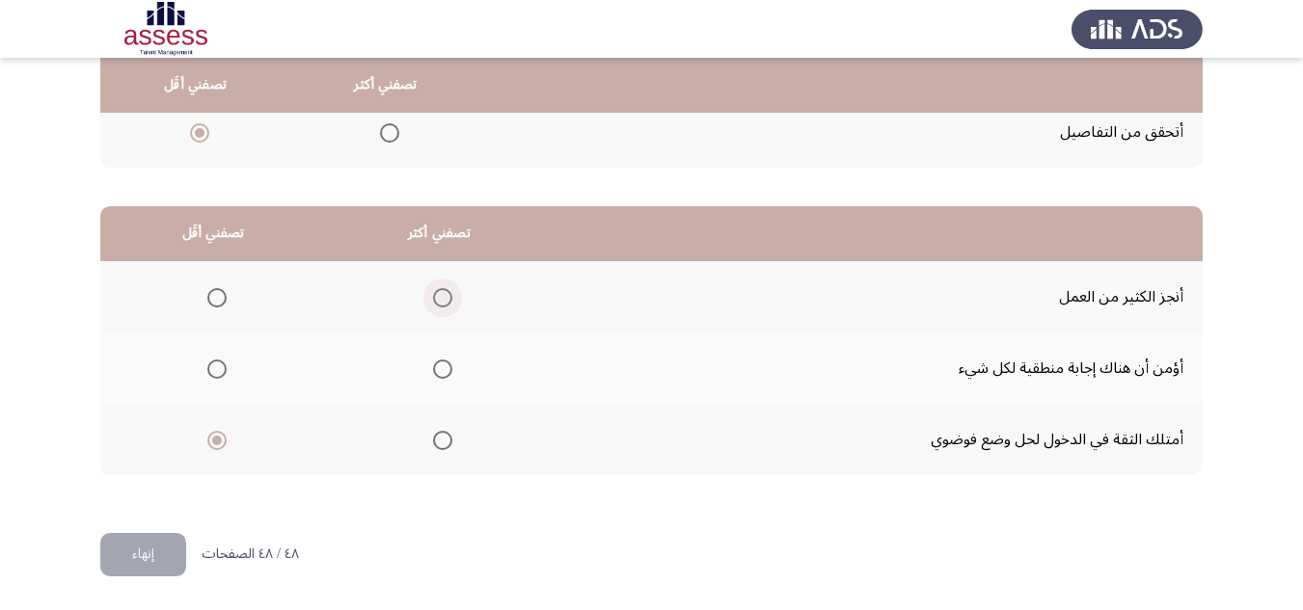
click at [438, 294] on input "Select an option" at bounding box center [442, 297] width 19 height 19
click at [156, 549] on button "إنهاء" at bounding box center [143, 554] width 86 height 43
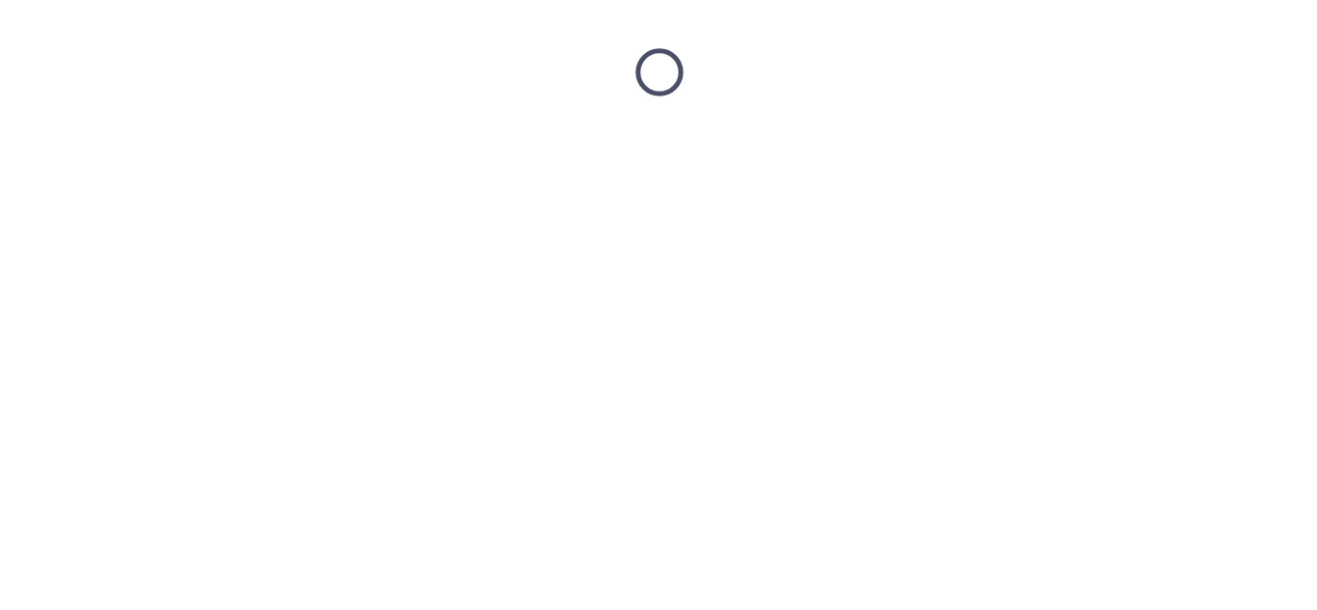
scroll to position [0, 0]
